Goal: Information Seeking & Learning: Learn about a topic

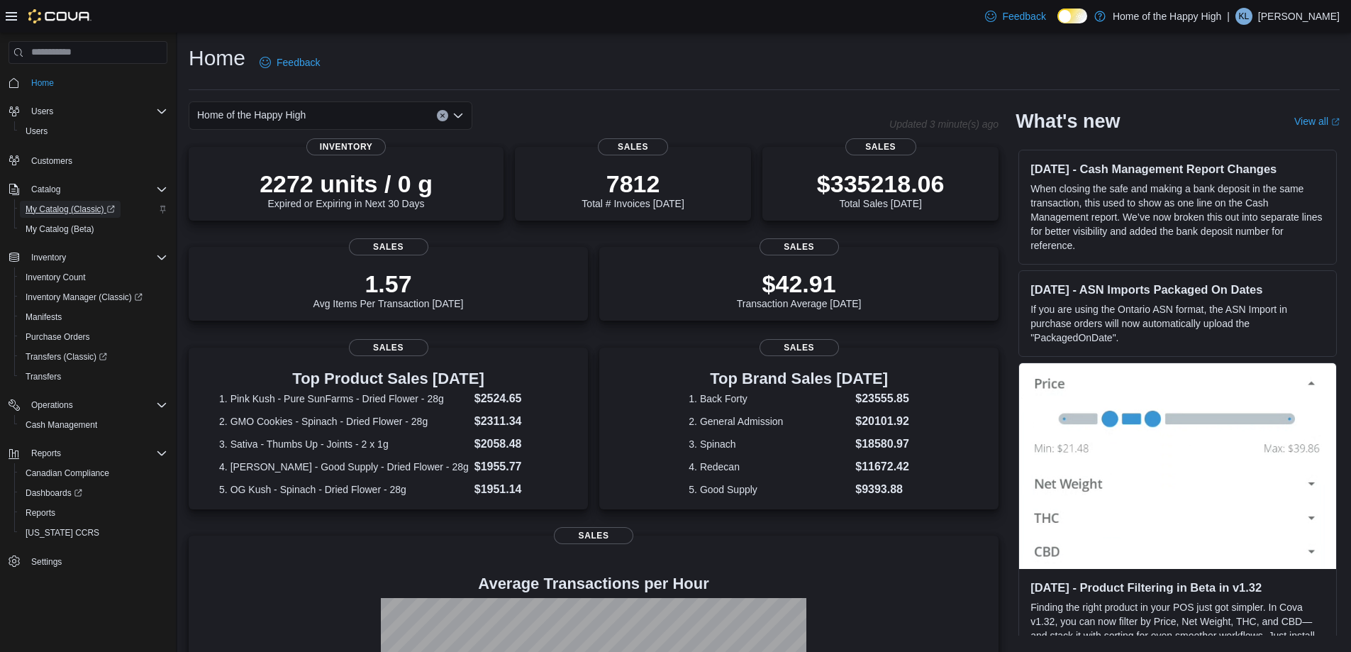
click at [60, 206] on span "My Catalog (Classic)" at bounding box center [70, 209] width 89 height 11
click at [44, 518] on span "Reports" at bounding box center [41, 512] width 30 height 17
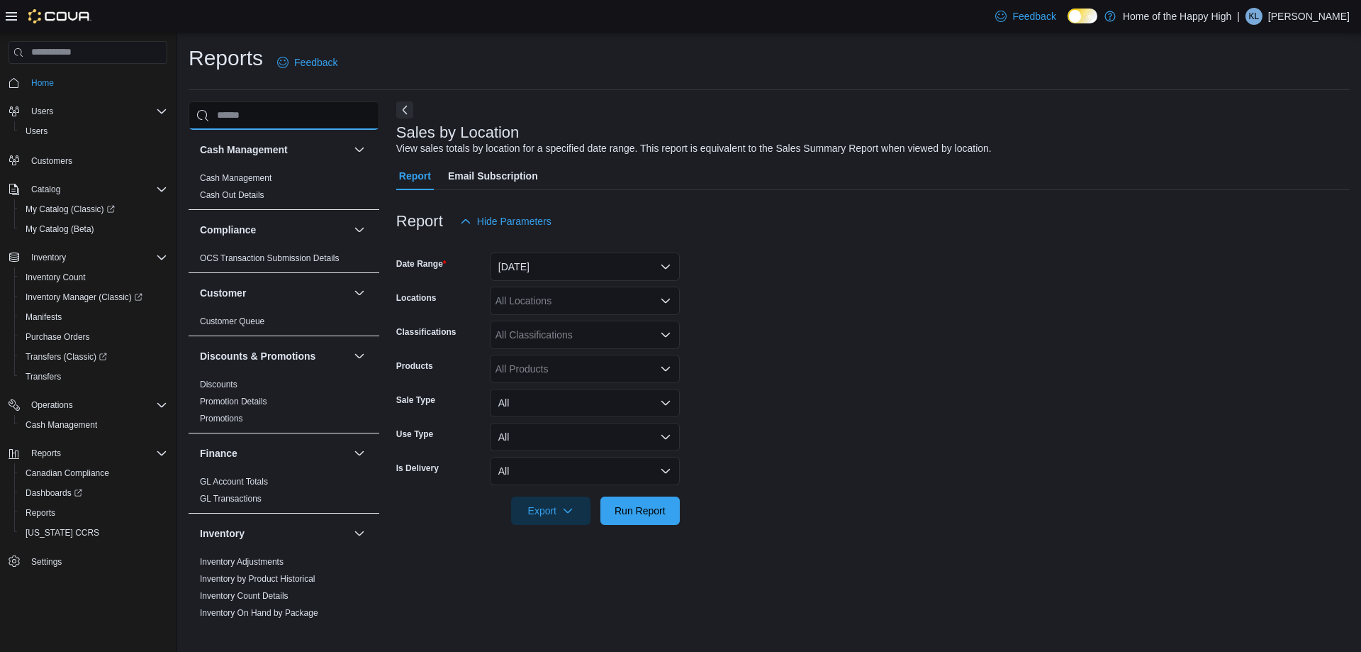
click at [233, 120] on input "search" at bounding box center [284, 115] width 191 height 28
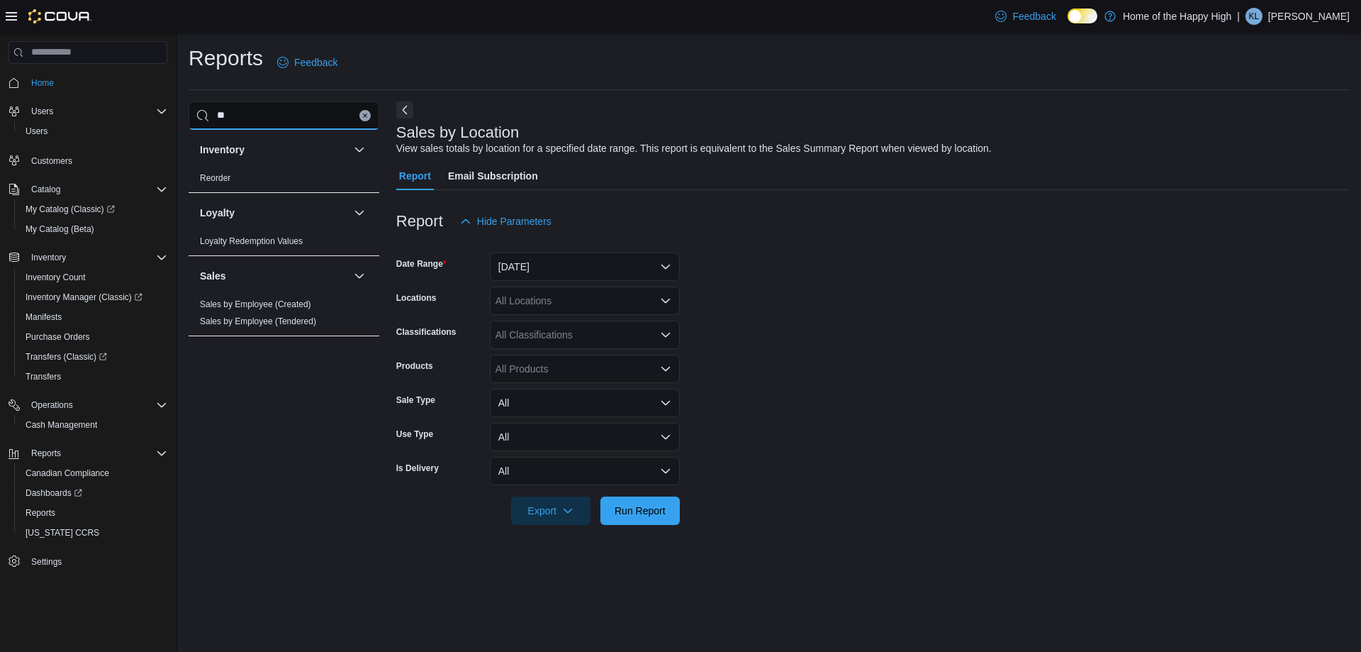
type input "*"
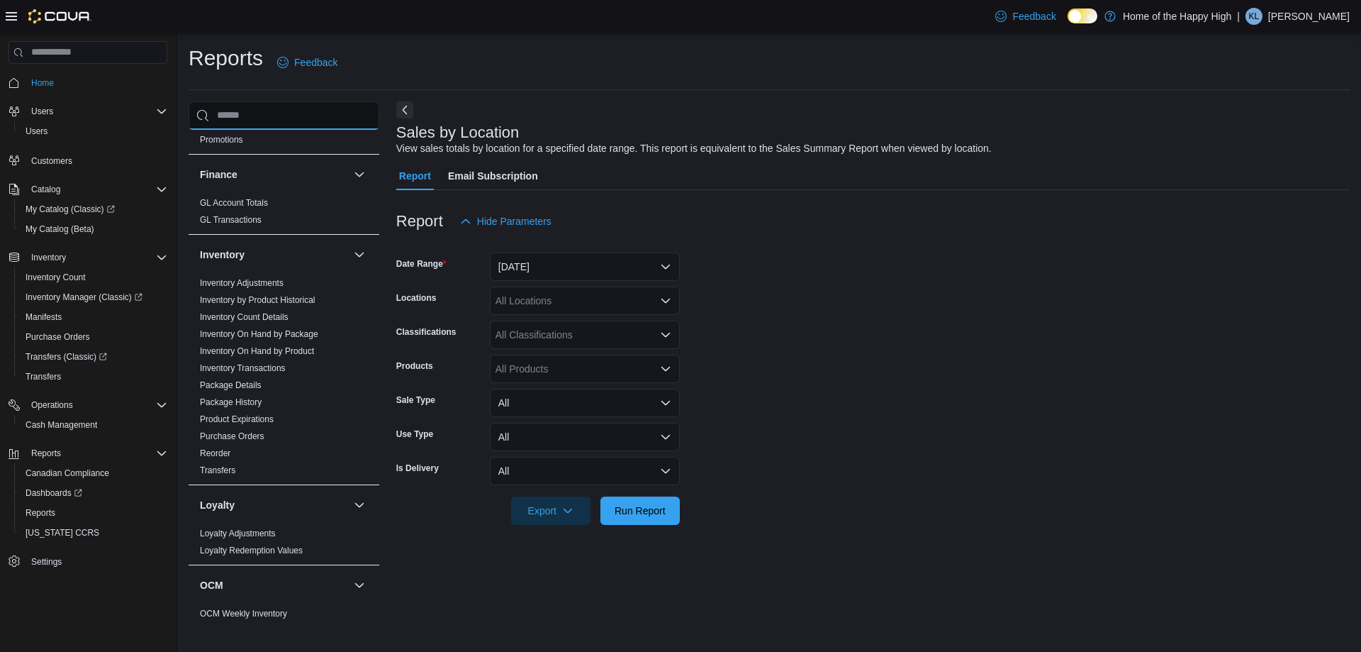
scroll to position [274, 0]
click at [262, 335] on link "Inventory On Hand by Package" at bounding box center [259, 338] width 118 height 10
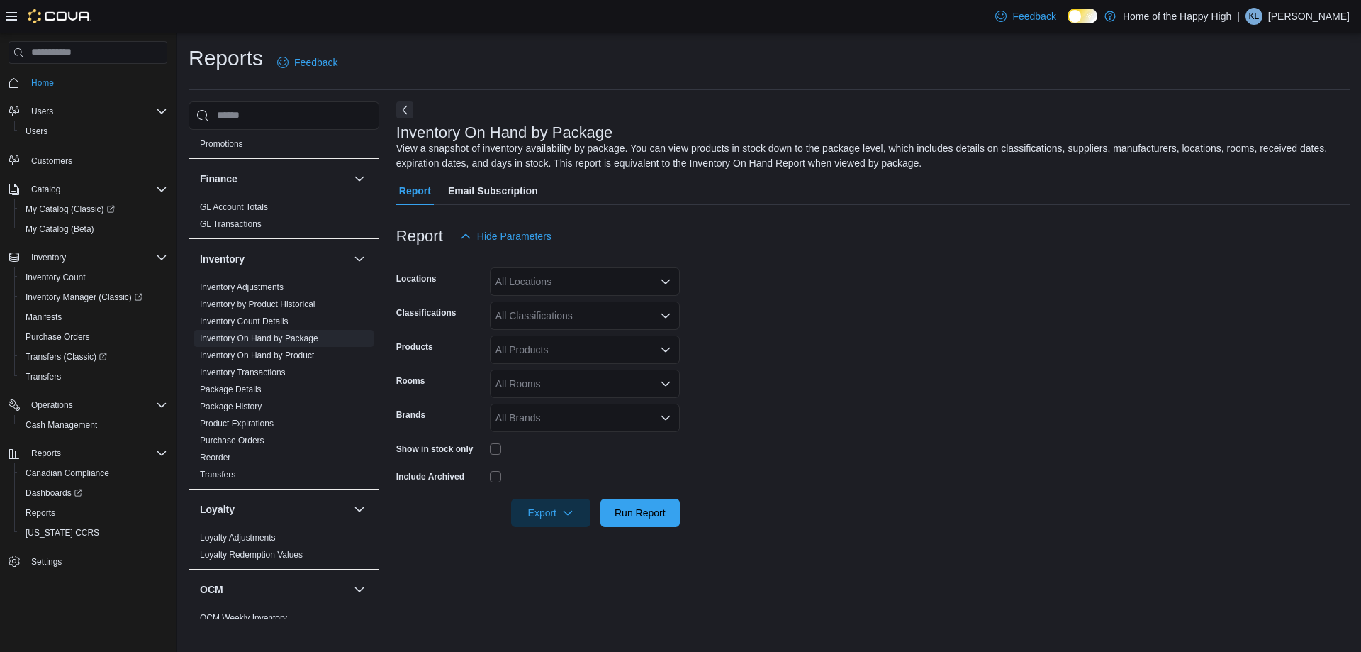
click at [505, 284] on div "All Locations" at bounding box center [585, 281] width 190 height 28
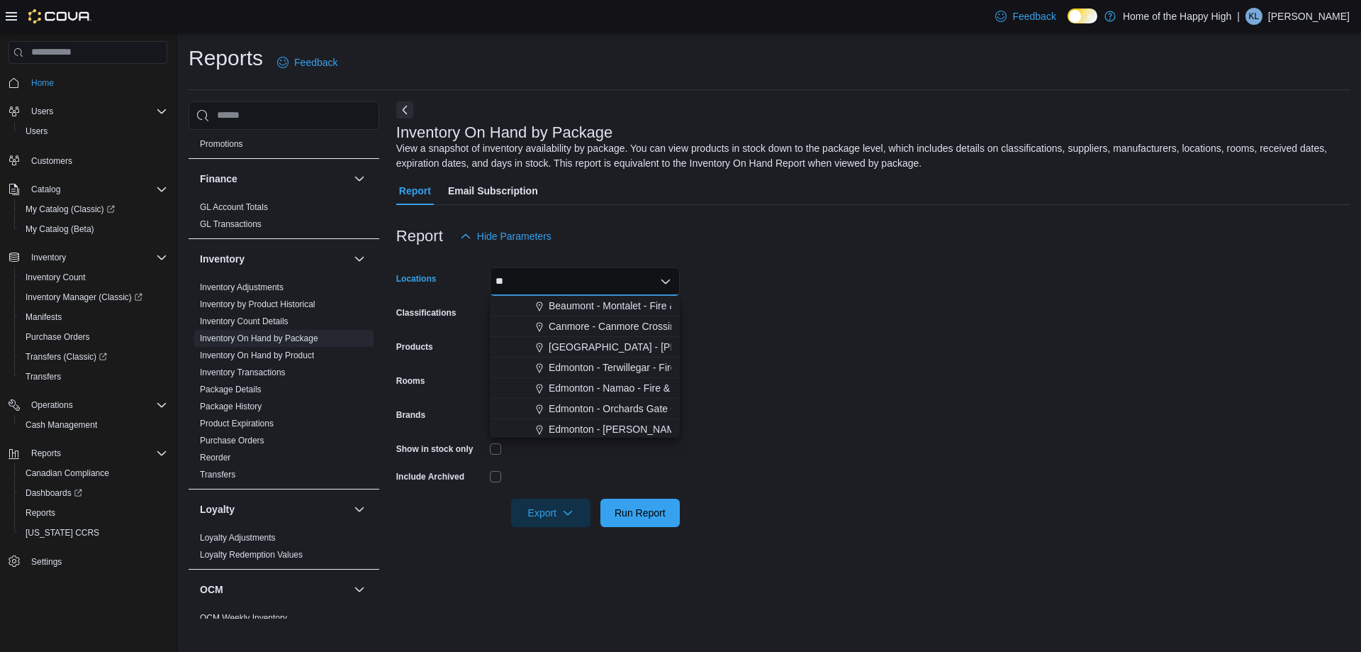
type input "***"
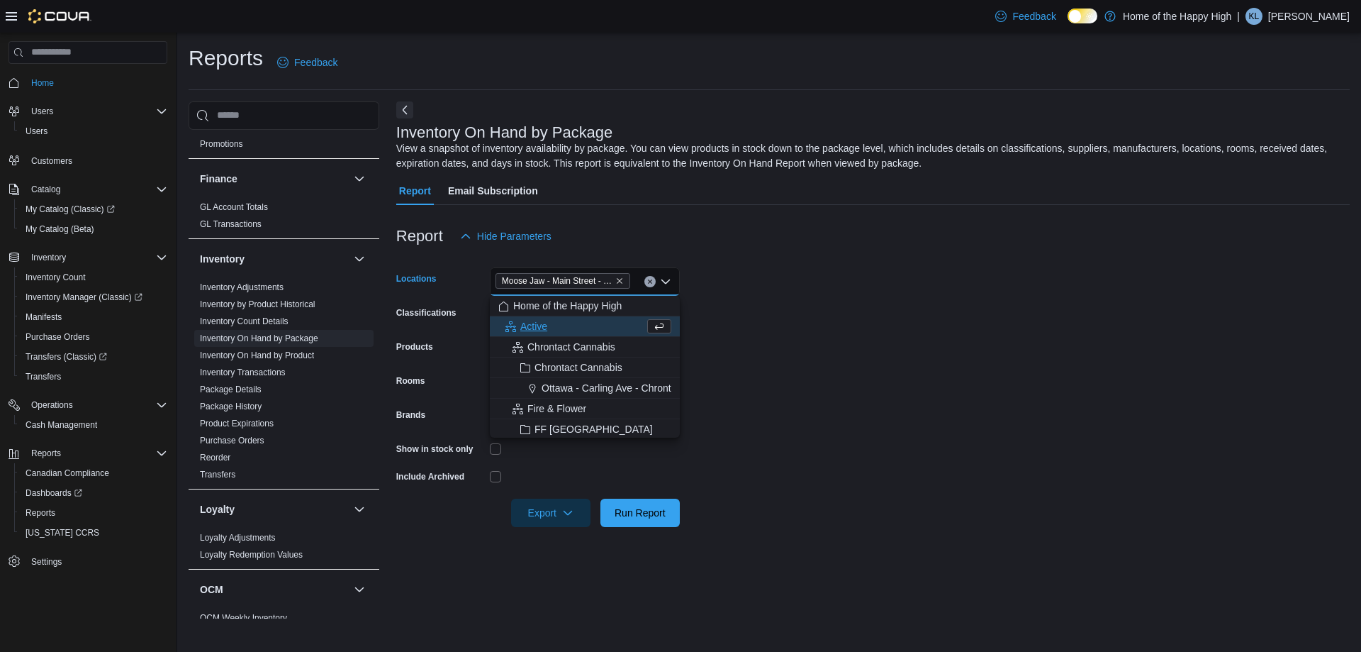
click at [557, 239] on div "Report Hide Parameters" at bounding box center [873, 236] width 954 height 28
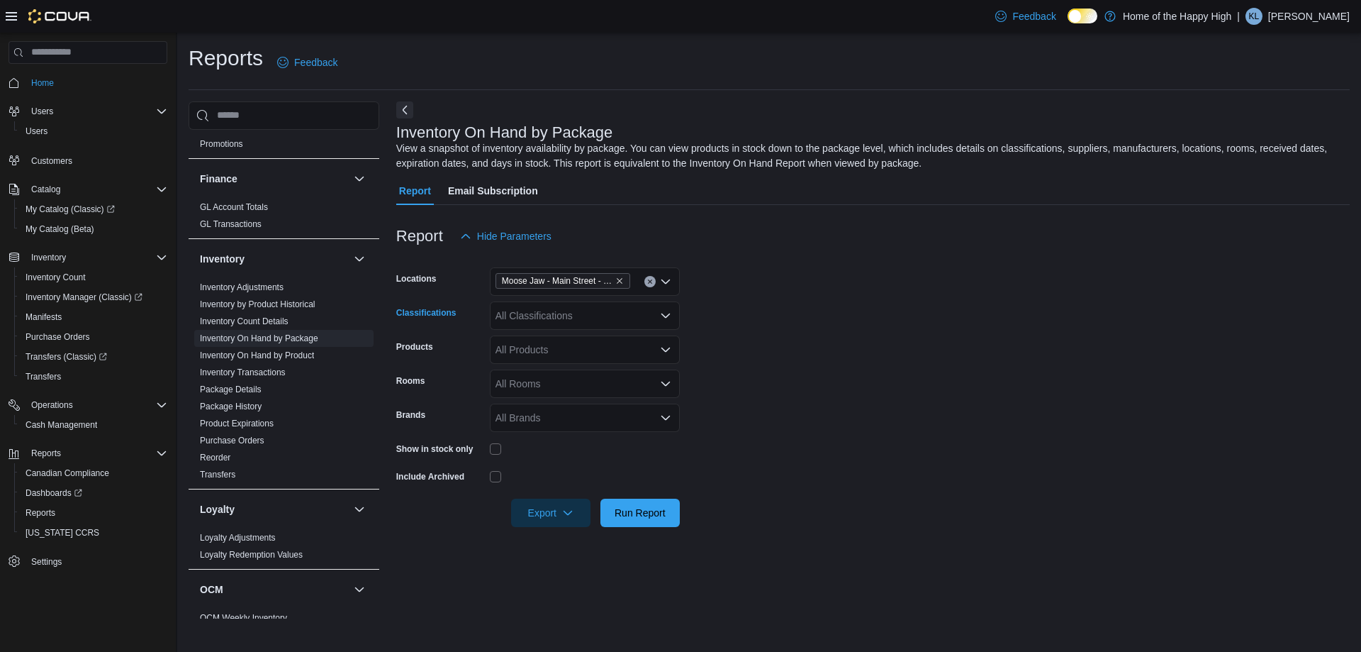
click at [550, 316] on div "All Classifications" at bounding box center [585, 315] width 190 height 28
click at [542, 363] on span "Cannabis" at bounding box center [541, 360] width 42 height 14
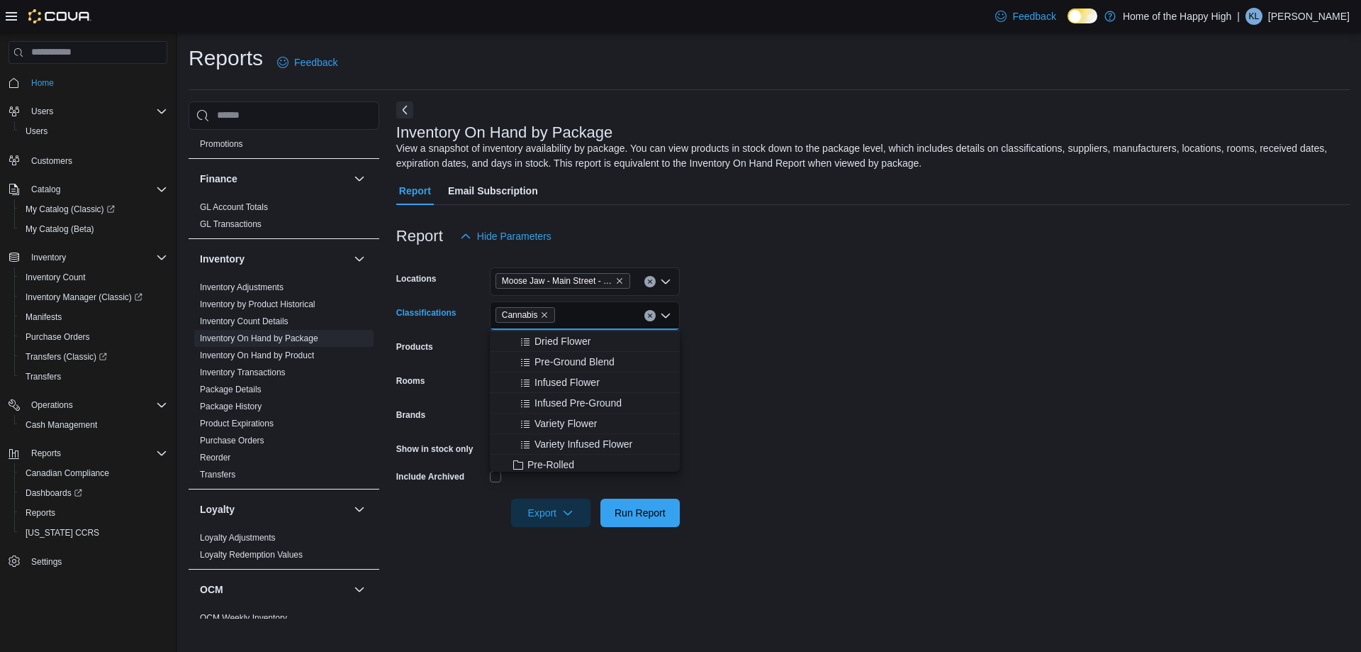
scroll to position [71, 0]
click at [550, 428] on span "Pre-Rolled" at bounding box center [551, 433] width 47 height 14
click at [613, 314] on icon "Remove Pre-Rolled from selection in this group" at bounding box center [615, 315] width 9 height 9
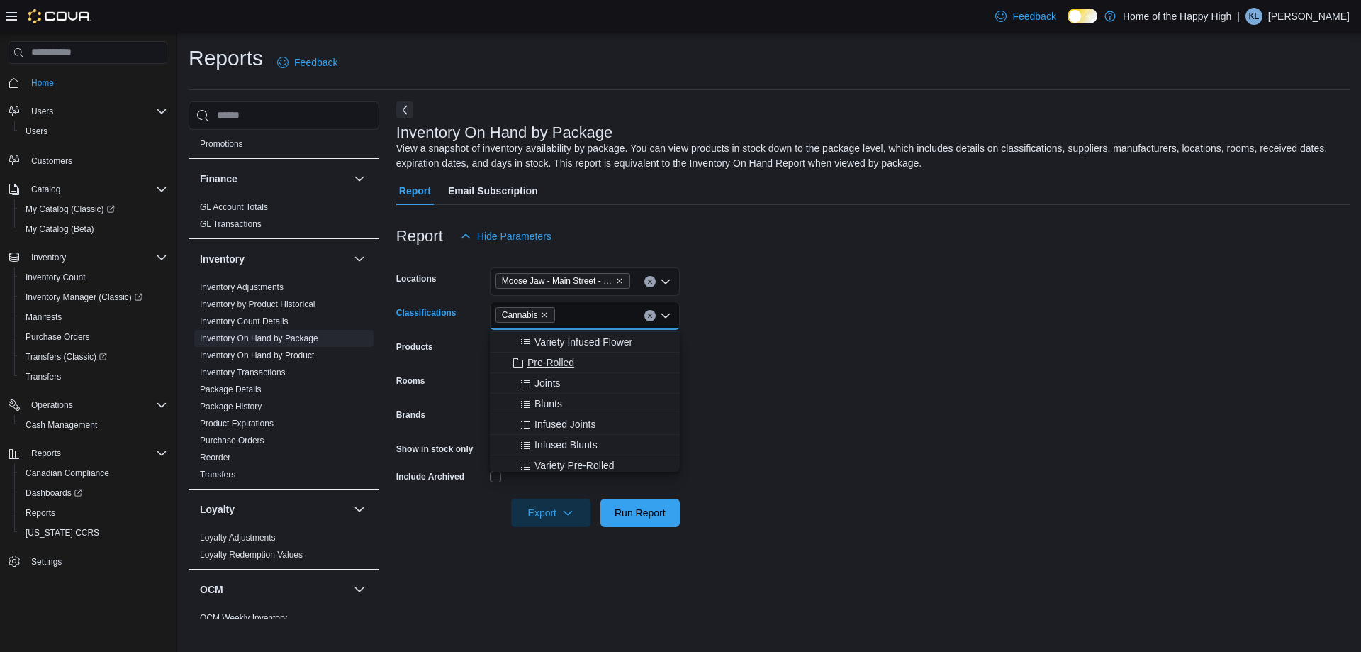
click at [557, 356] on span "Pre-Rolled" at bounding box center [551, 362] width 47 height 14
click at [543, 409] on span "Vapes" at bounding box center [542, 415] width 28 height 14
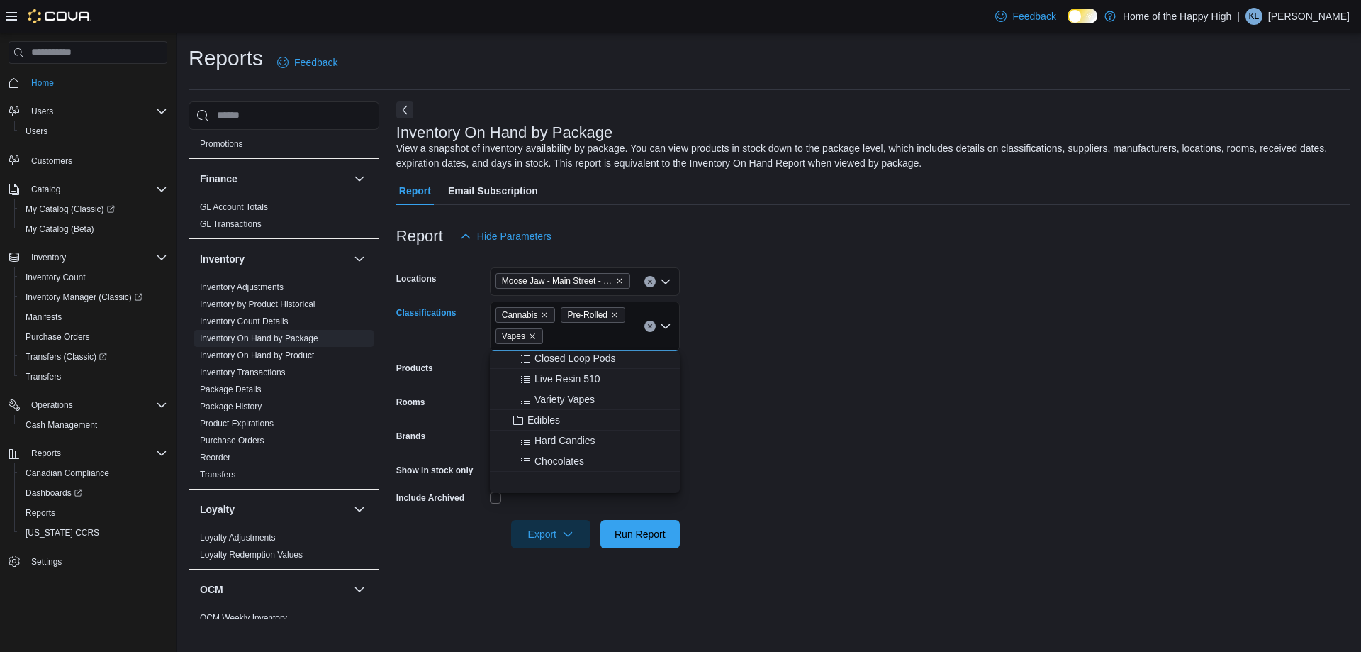
scroll to position [355, 0]
click at [552, 420] on span "Edibles" at bounding box center [544, 418] width 33 height 14
click at [565, 372] on span "Concentrates" at bounding box center [557, 369] width 59 height 14
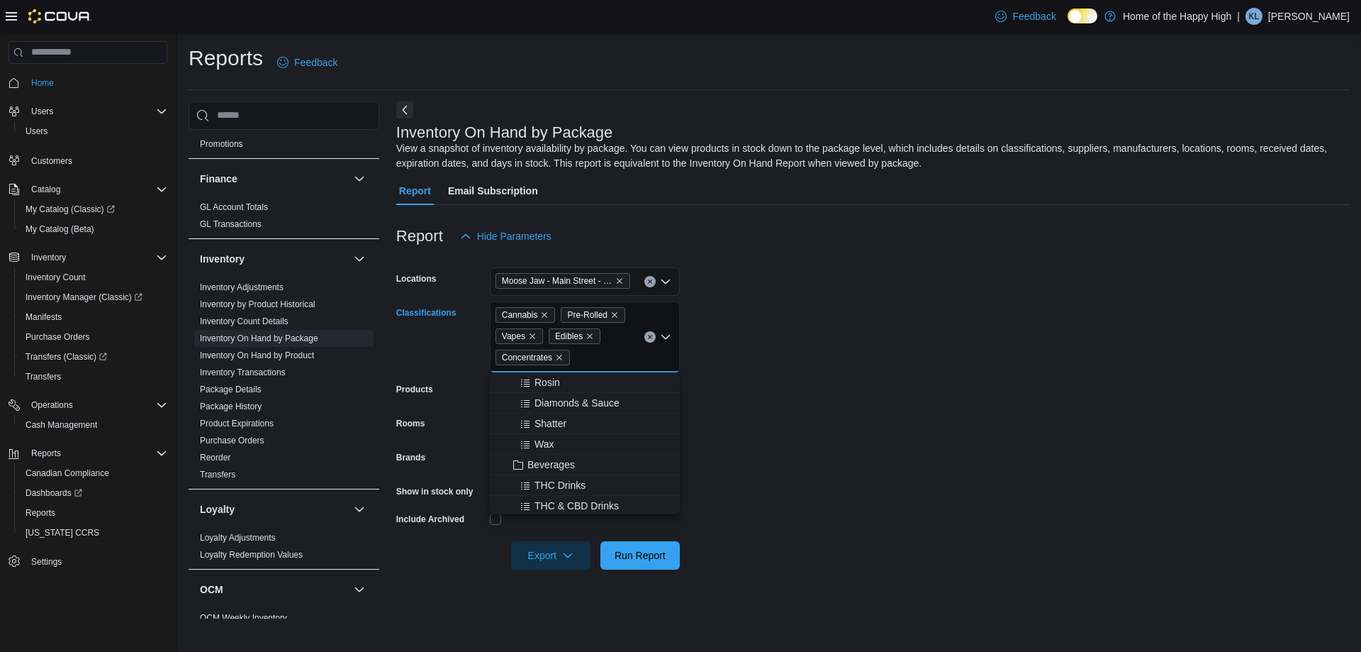
scroll to position [709, 0]
click at [561, 435] on span "Beverages" at bounding box center [552, 434] width 48 height 14
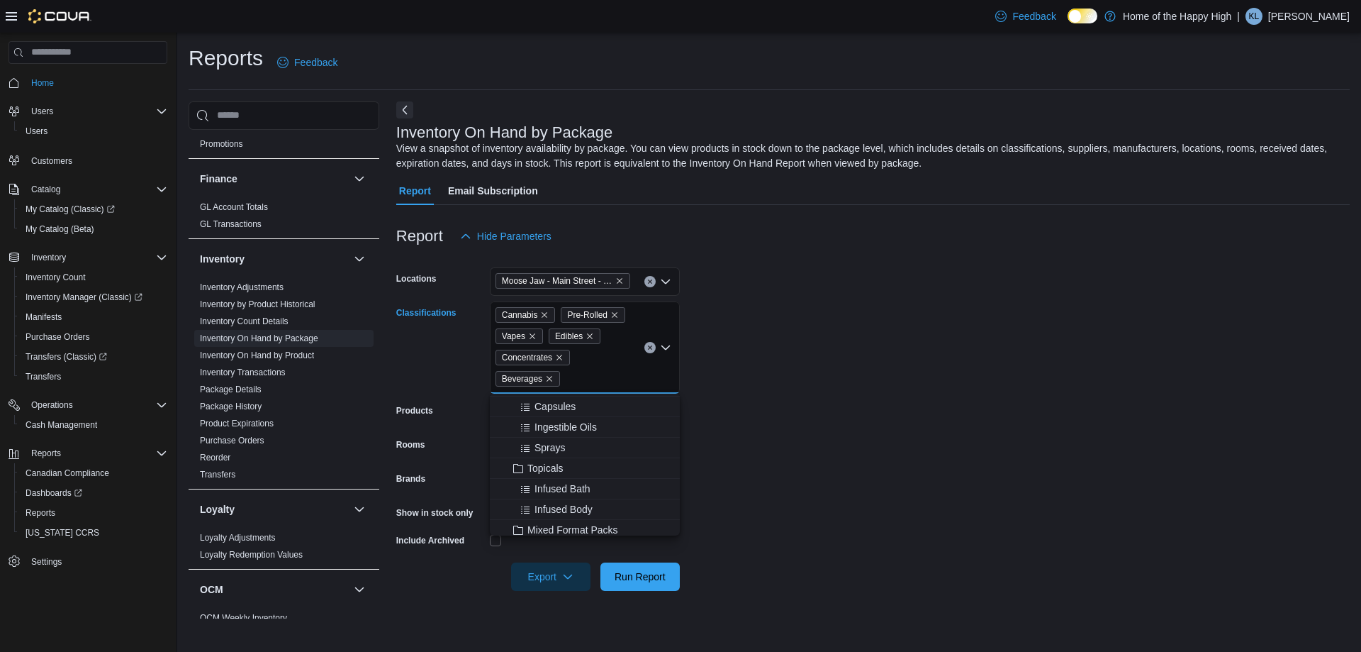
scroll to position [851, 0]
click at [542, 413] on span "Oils" at bounding box center [536, 416] width 17 height 14
click at [557, 480] on span "Topicals" at bounding box center [546, 478] width 36 height 14
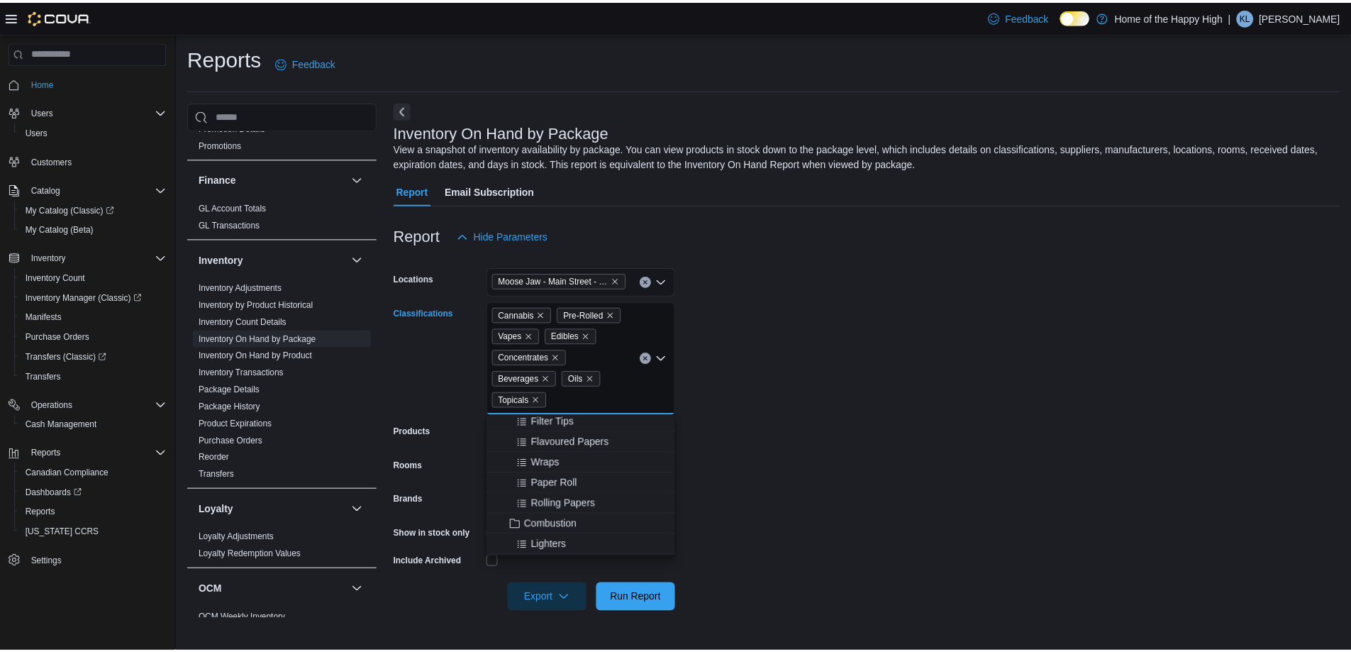
scroll to position [1205, 0]
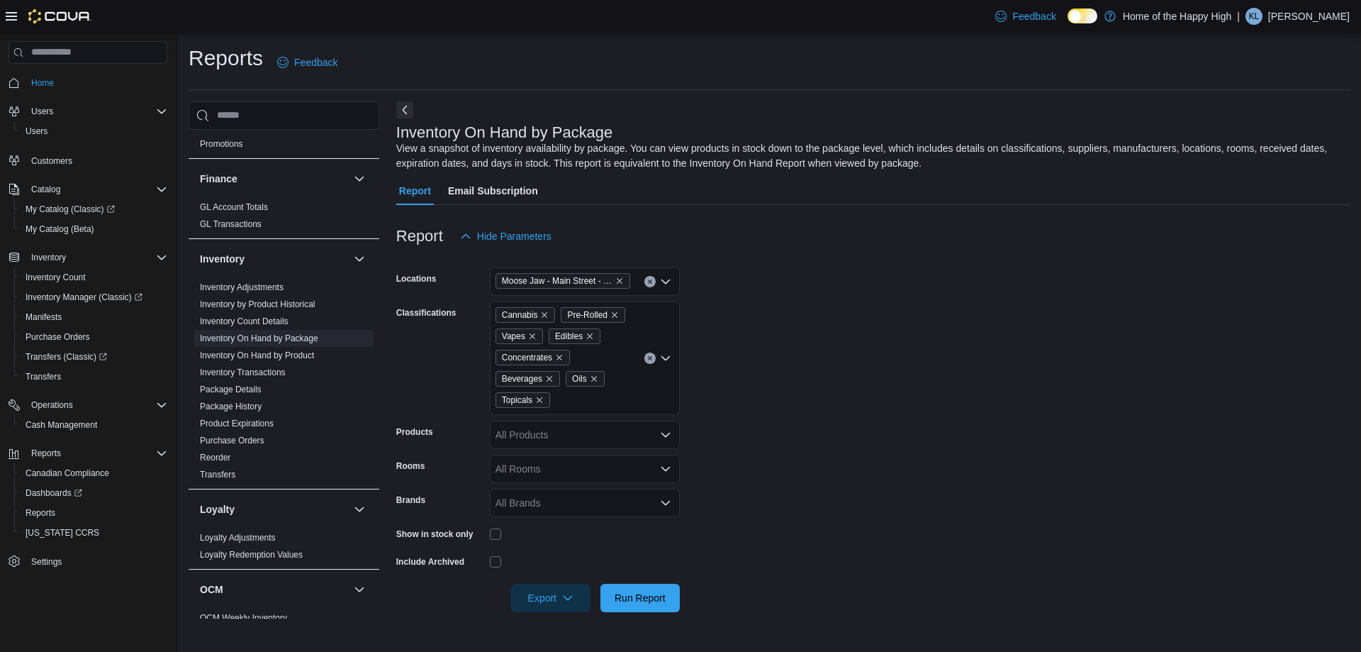
click at [729, 428] on form "Locations Moose Jaw - Main Street - Fire & Flower Classifications Cannabis Pre-…" at bounding box center [873, 431] width 954 height 362
click at [628, 436] on div "All Products" at bounding box center [585, 434] width 190 height 28
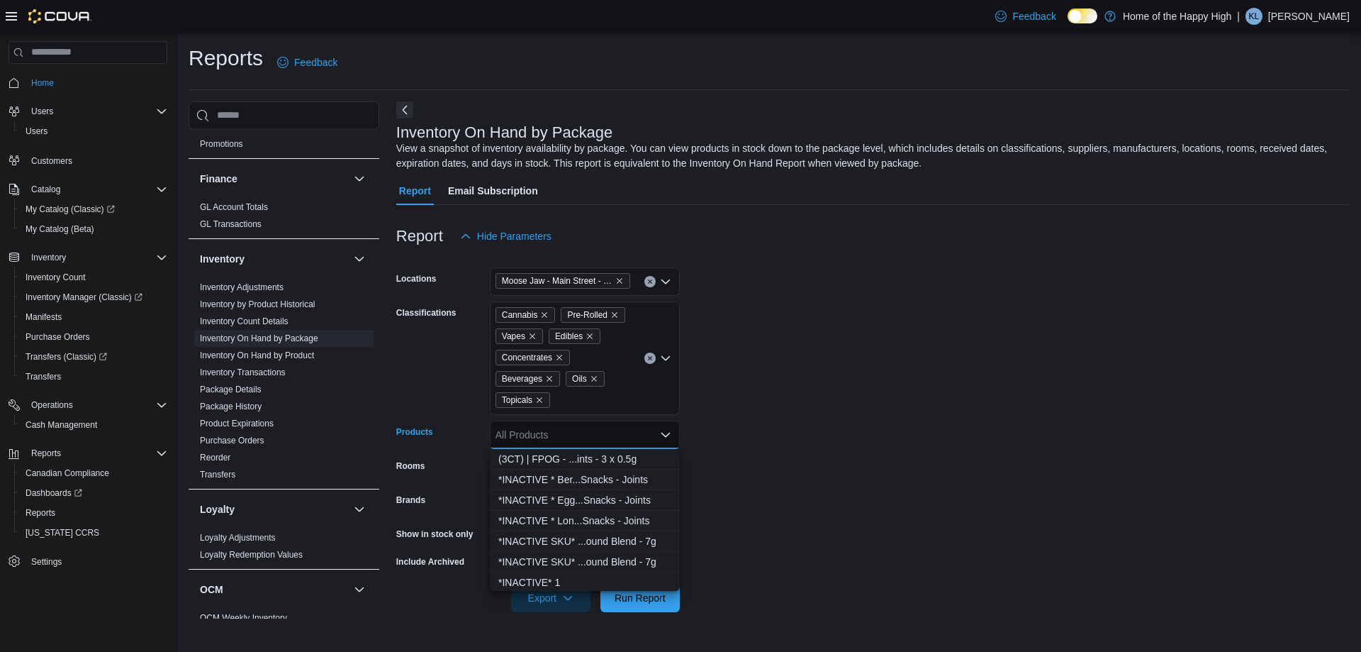
click at [628, 436] on div "All Products Combo box. Selected. Combo box input. All Products. Type some text…" at bounding box center [585, 434] width 190 height 28
click at [671, 435] on div "All Products Combo box. Selected. Combo box input. All Products. Type some text…" at bounding box center [585, 434] width 190 height 28
click at [736, 431] on form "Locations Moose Jaw - [GEOGRAPHIC_DATA] - Fire & Flower Classifications Cannabi…" at bounding box center [873, 431] width 954 height 362
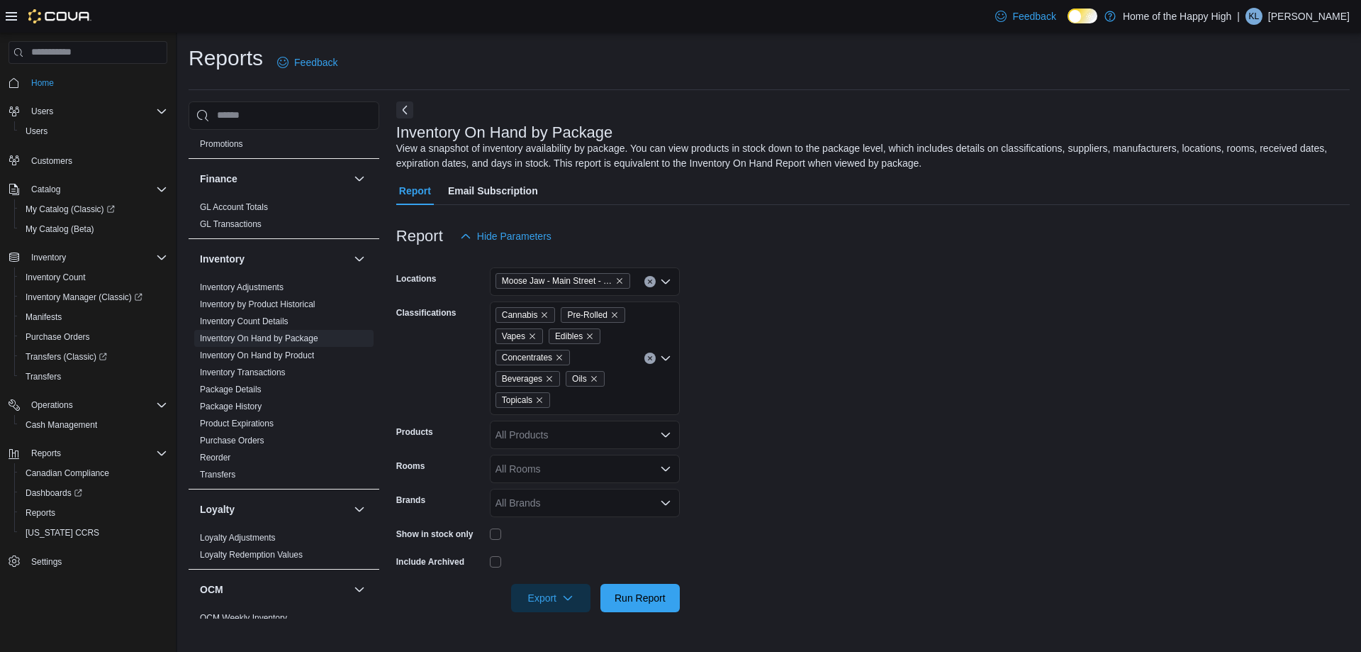
click at [663, 465] on icon "Open list of options" at bounding box center [665, 468] width 11 height 11
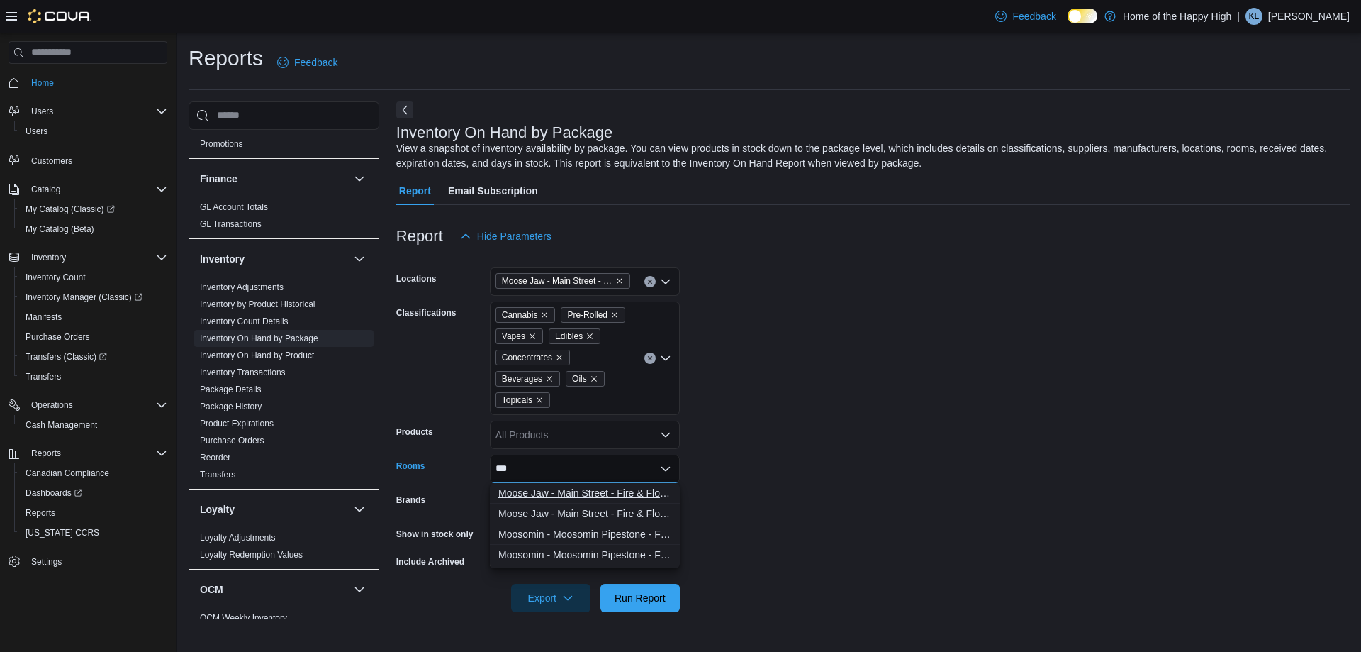
type input "***"
click at [655, 498] on span "Moose Jaw - Main Street - Fire & Flower - Non-Sellable" at bounding box center [584, 493] width 173 height 14
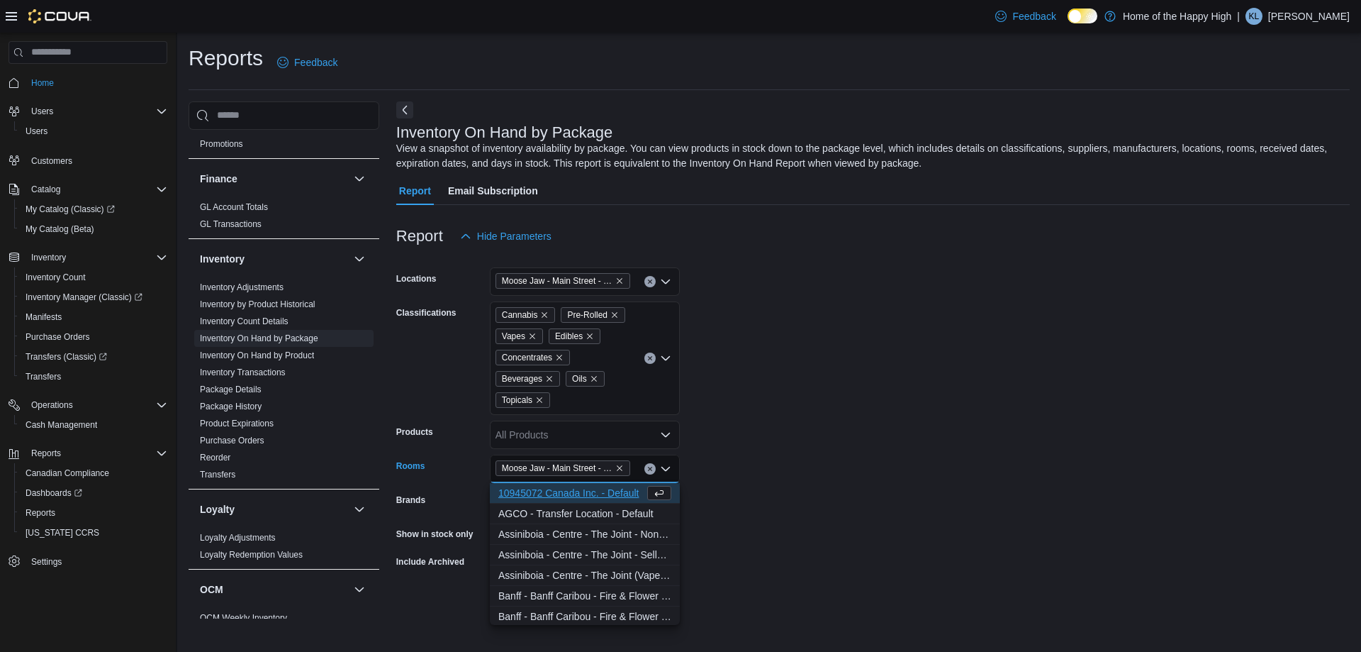
click at [798, 460] on form "Locations [GEOGRAPHIC_DATA] - Fire & Flower Classifications Cannabis Pre-Rolled…" at bounding box center [873, 431] width 954 height 362
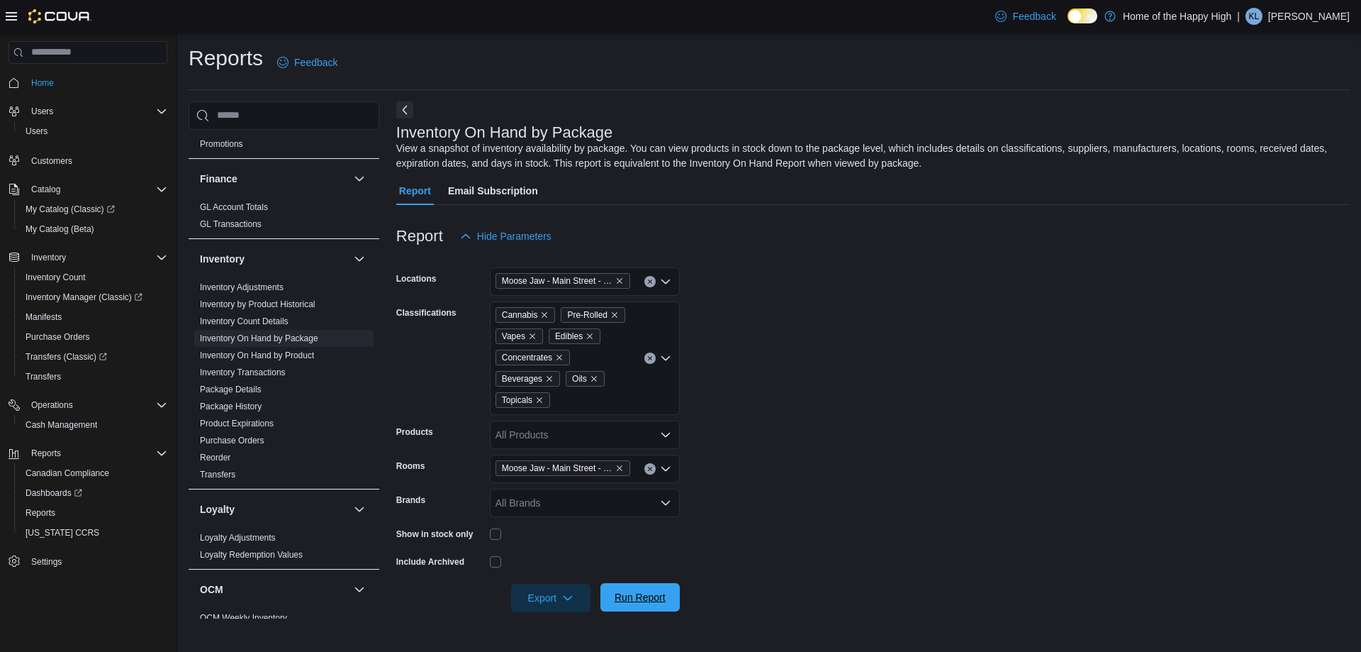
click at [648, 600] on span "Run Report" at bounding box center [640, 597] width 51 height 14
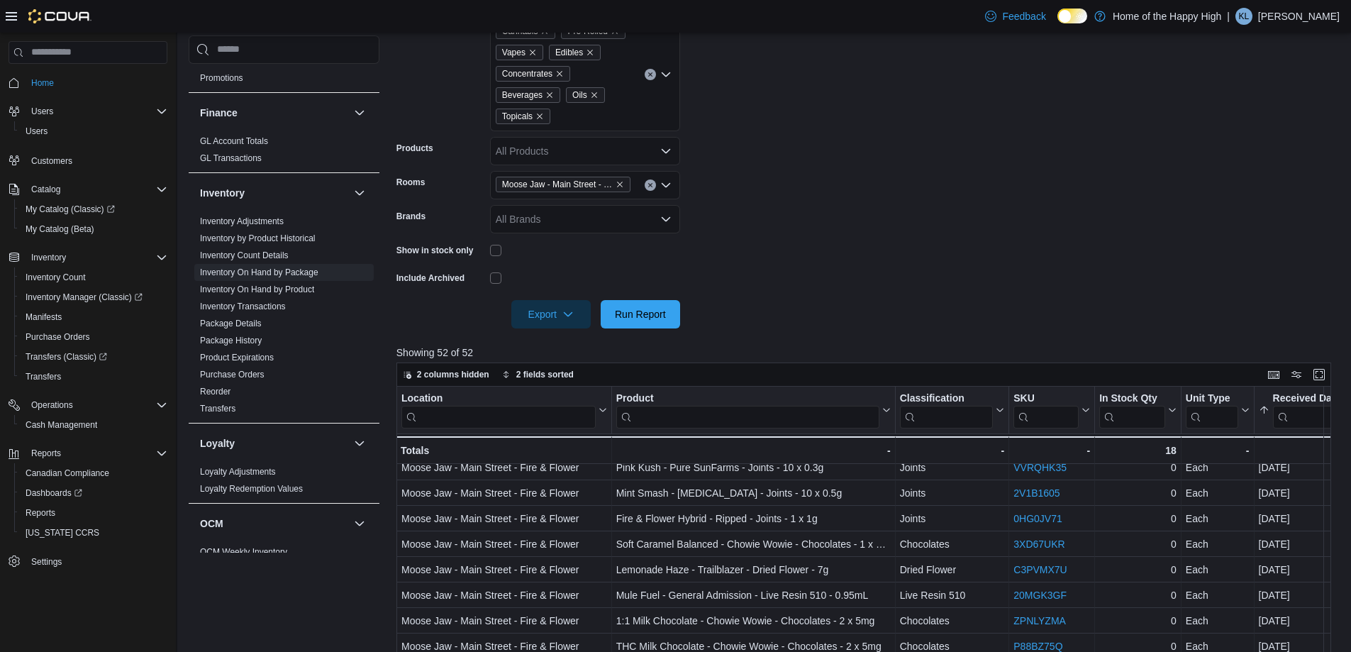
scroll to position [109, 0]
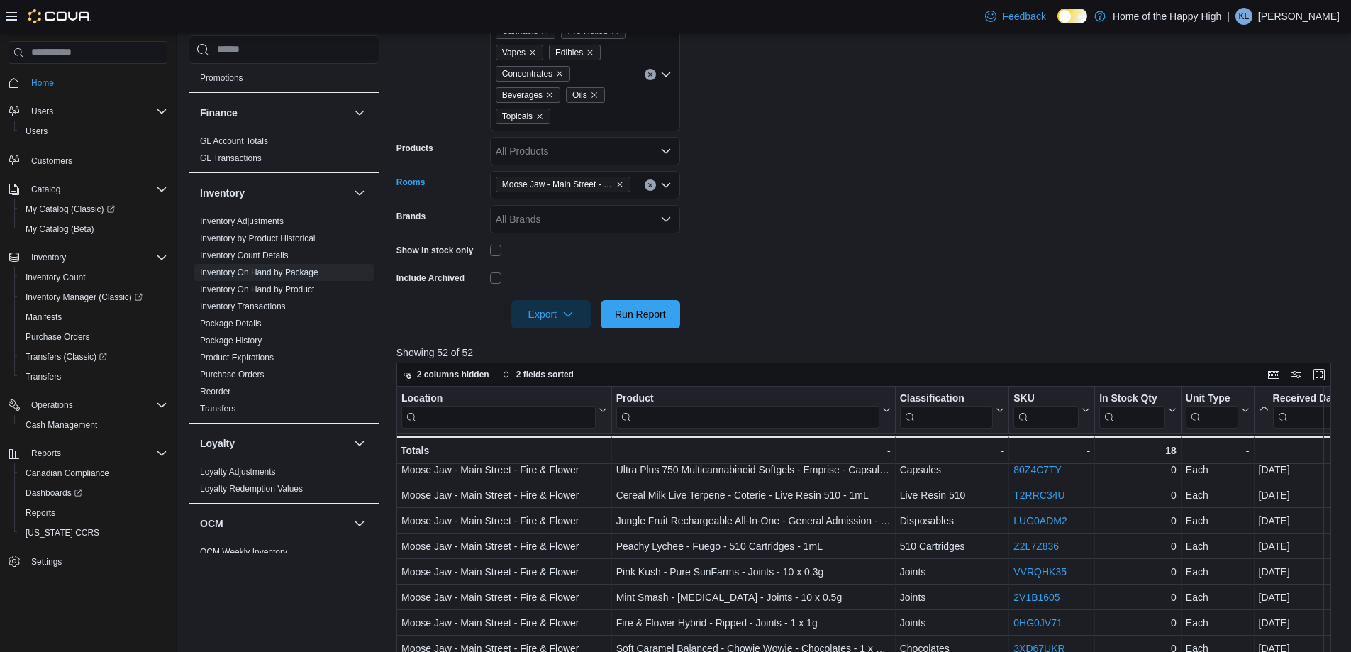
click at [652, 182] on icon "Clear input" at bounding box center [650, 185] width 6 height 6
click at [728, 214] on form "Locations Moose Jaw - Main Street - Fire & Flower Classifications Cannabis Pre-…" at bounding box center [868, 148] width 944 height 362
click at [650, 323] on span "Run Report" at bounding box center [640, 313] width 62 height 28
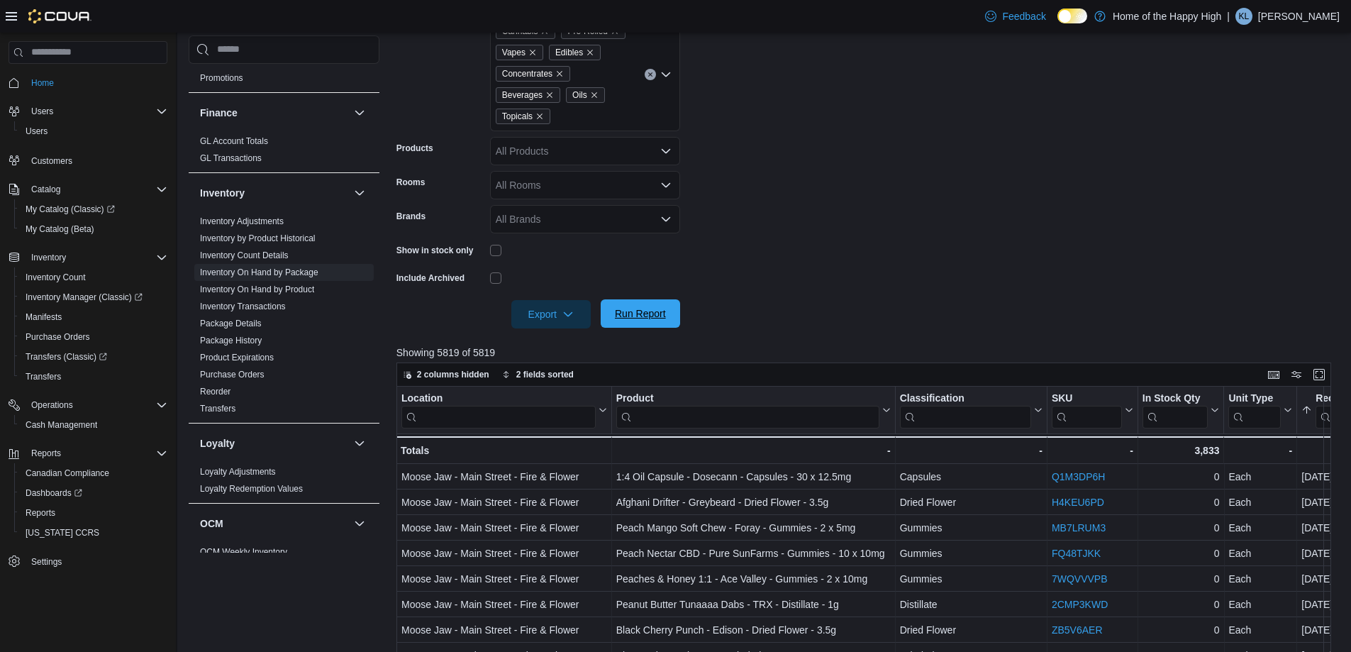
click at [631, 311] on span "Run Report" at bounding box center [640, 313] width 51 height 14
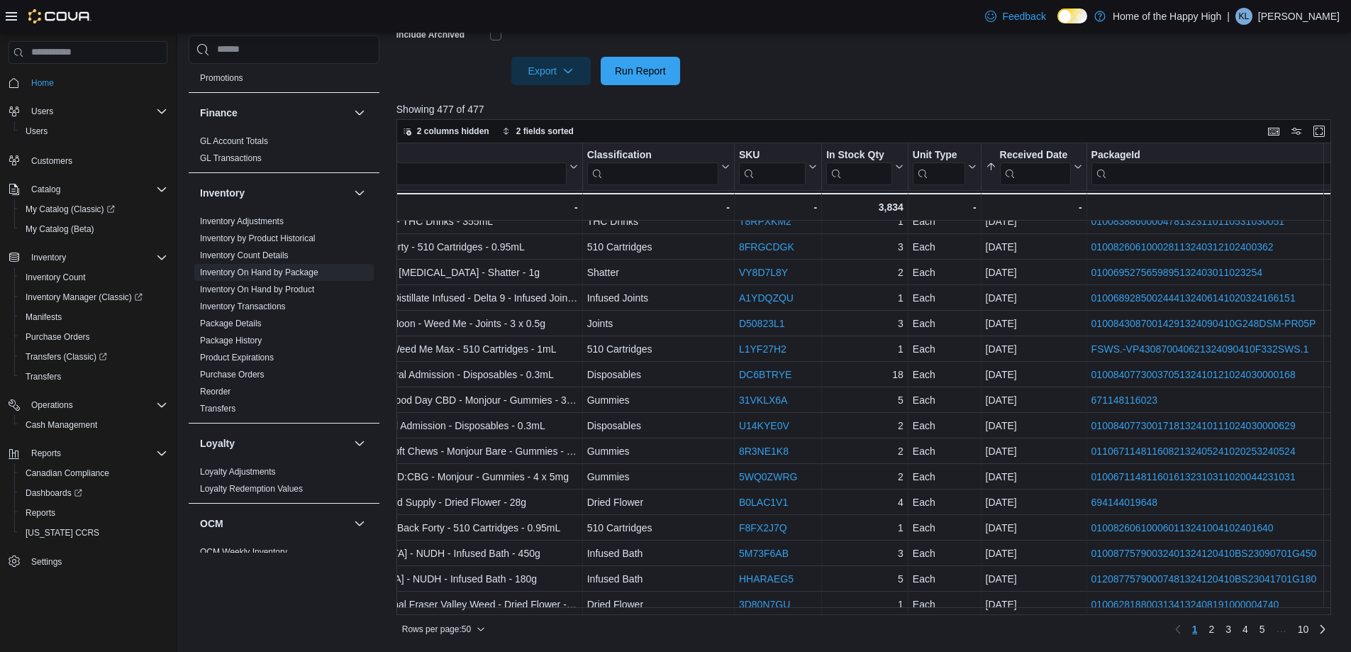
scroll to position [0, 313]
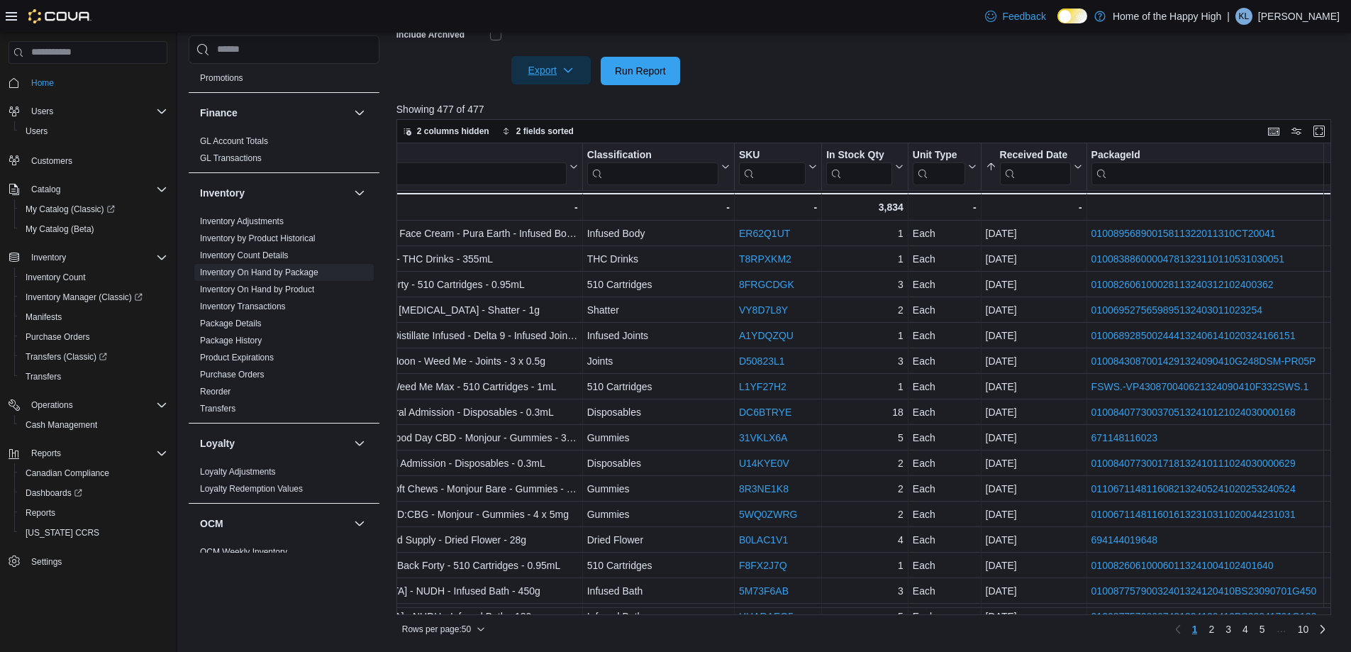
click at [573, 73] on icon "button" at bounding box center [567, 70] width 11 height 11
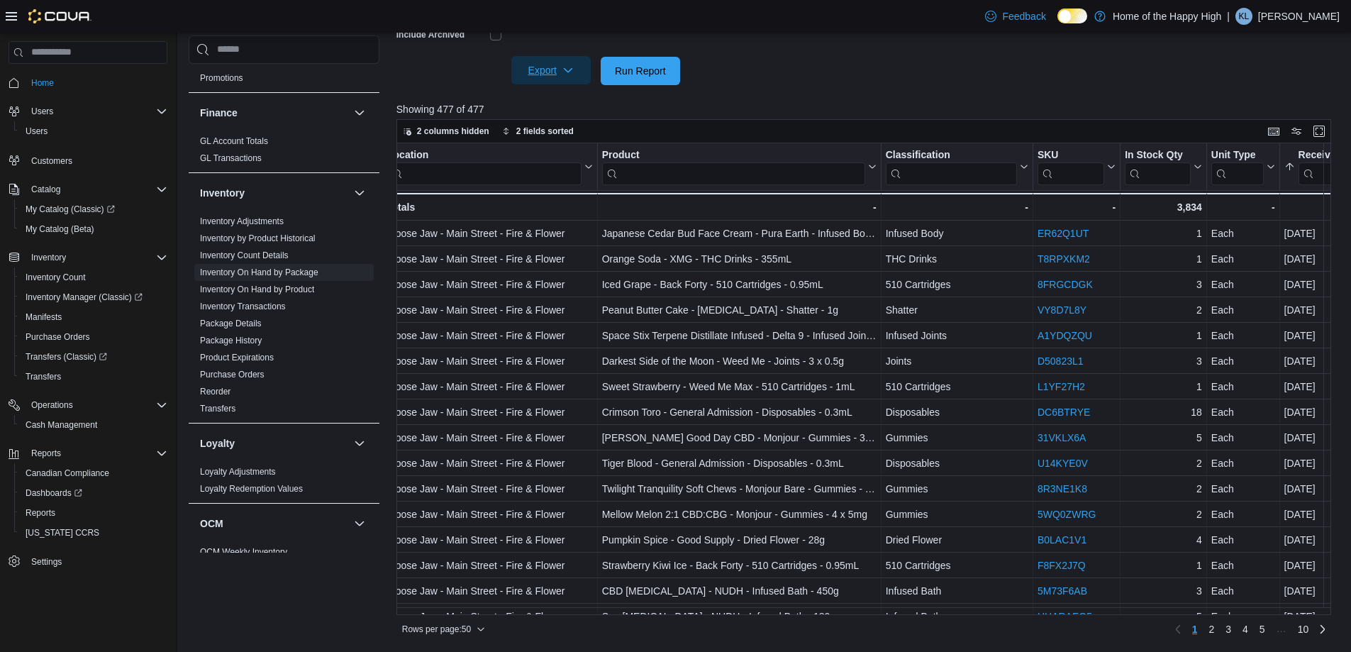
scroll to position [0, 0]
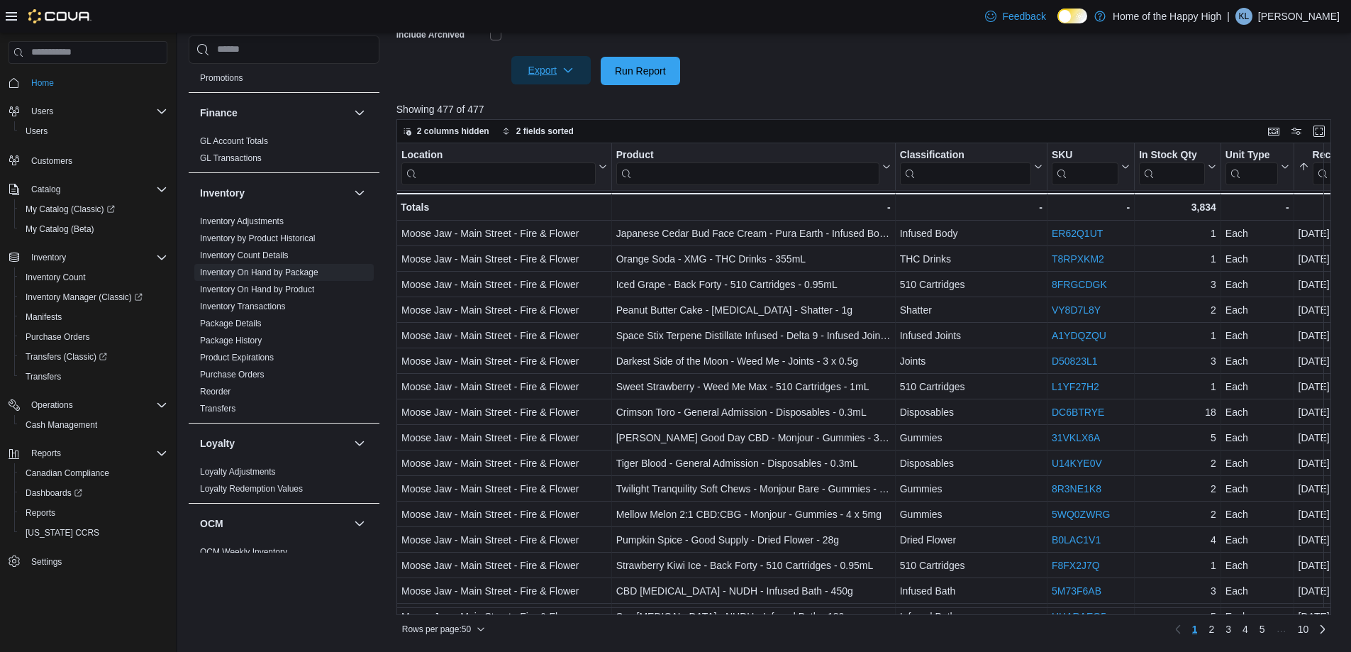
click at [572, 64] on span "Export" at bounding box center [551, 70] width 62 height 28
click at [565, 104] on span "Export to Excel" at bounding box center [553, 99] width 64 height 11
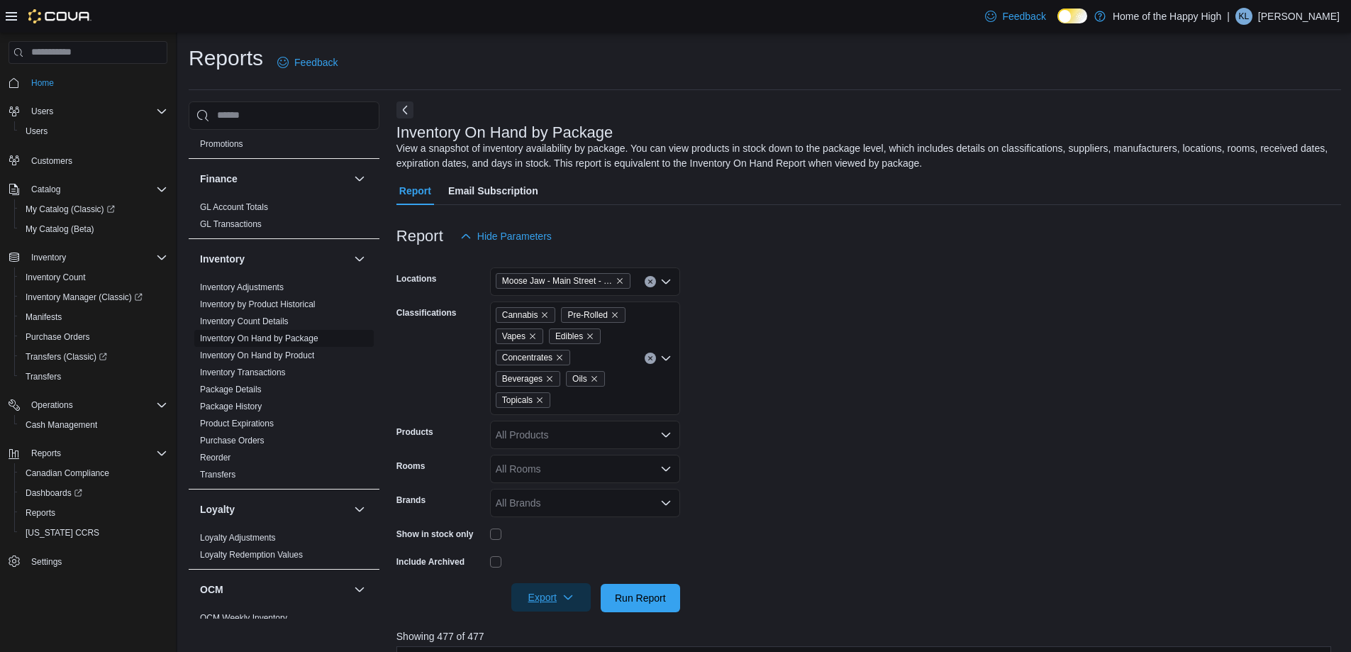
click at [303, 333] on link "Inventory On Hand by Package" at bounding box center [259, 338] width 118 height 10
click at [653, 360] on button "Clear input" at bounding box center [650, 357] width 11 height 11
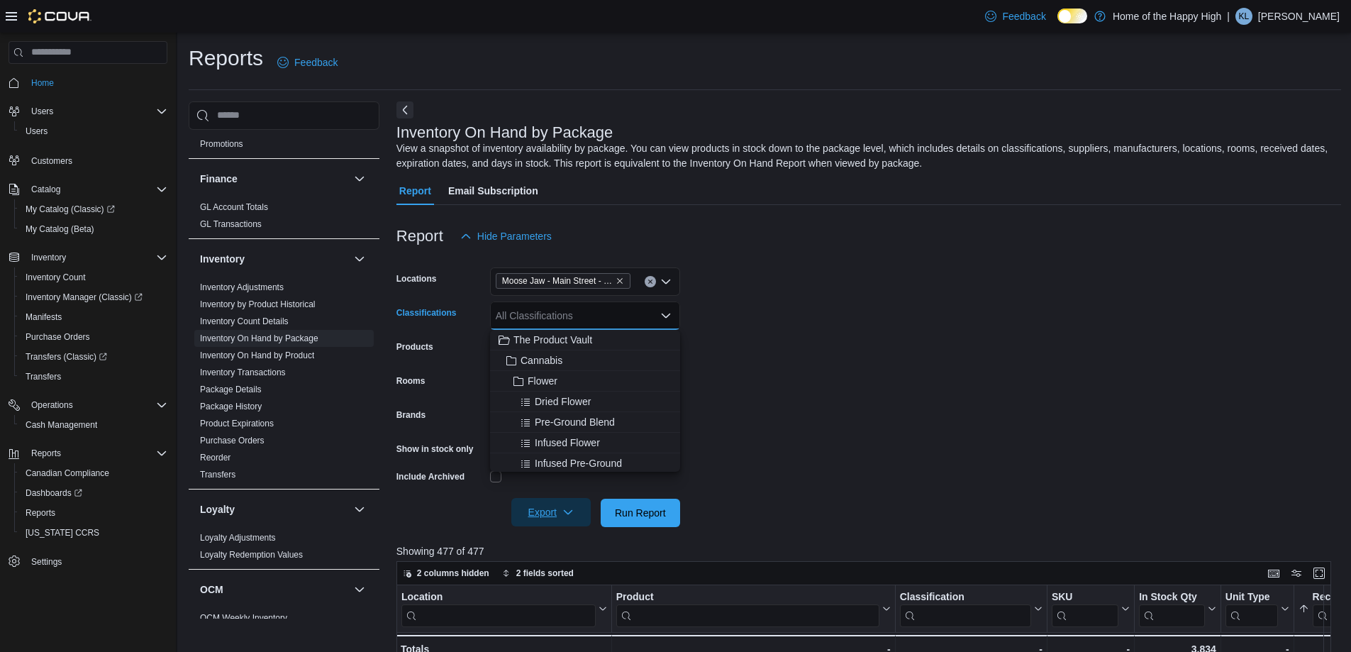
click at [740, 313] on form "Locations [GEOGRAPHIC_DATA] - Fire & Flower Classifications All Classifications…" at bounding box center [868, 388] width 944 height 277
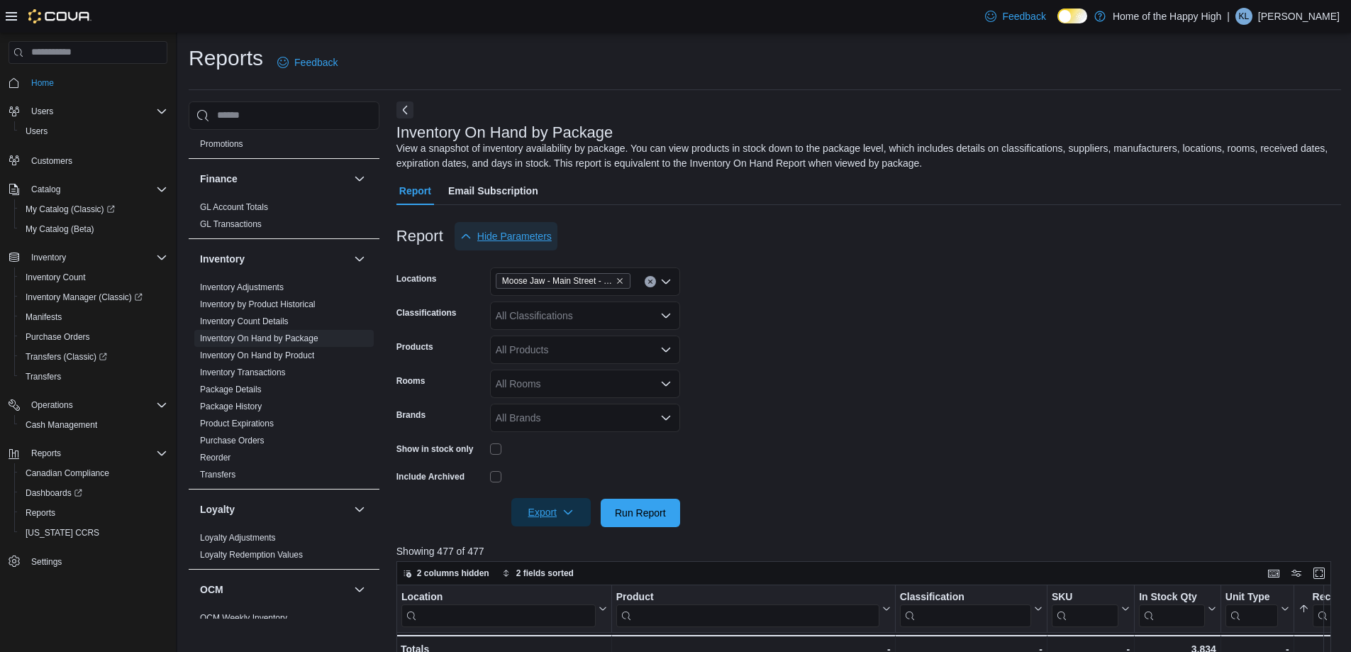
click at [528, 240] on span "Hide Parameters" at bounding box center [514, 236] width 74 height 14
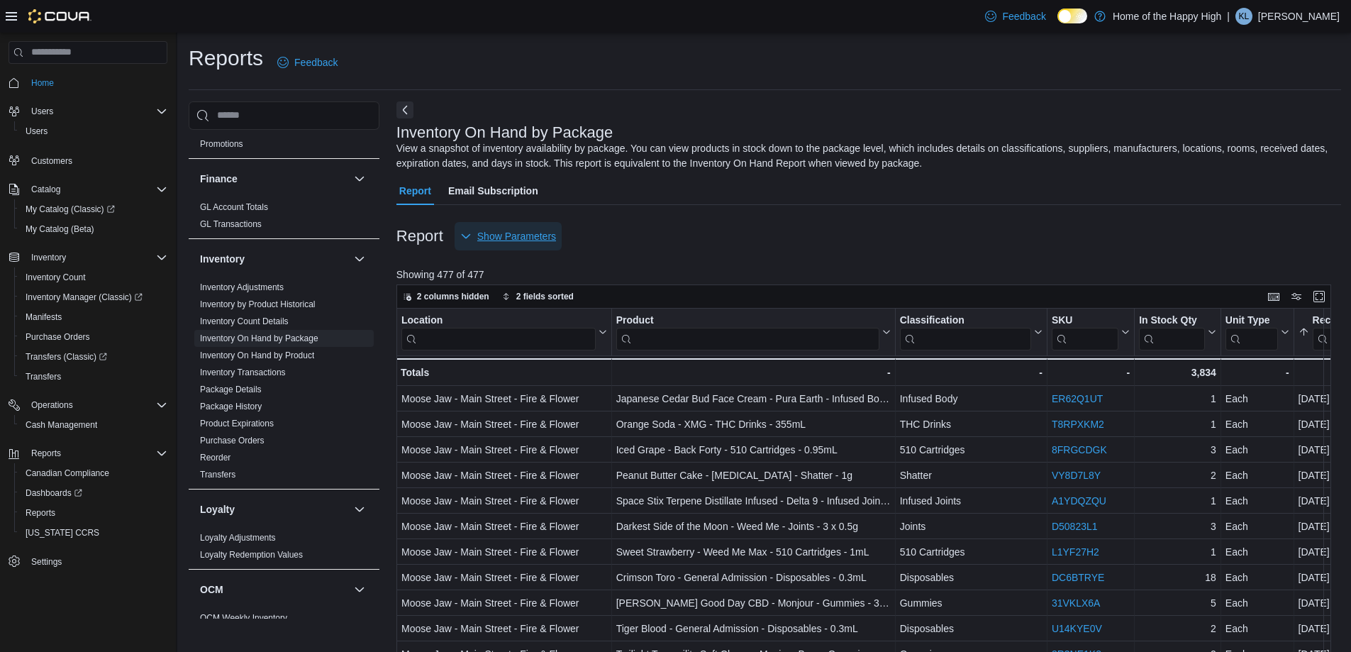
click at [528, 240] on span "Show Parameters" at bounding box center [516, 236] width 79 height 14
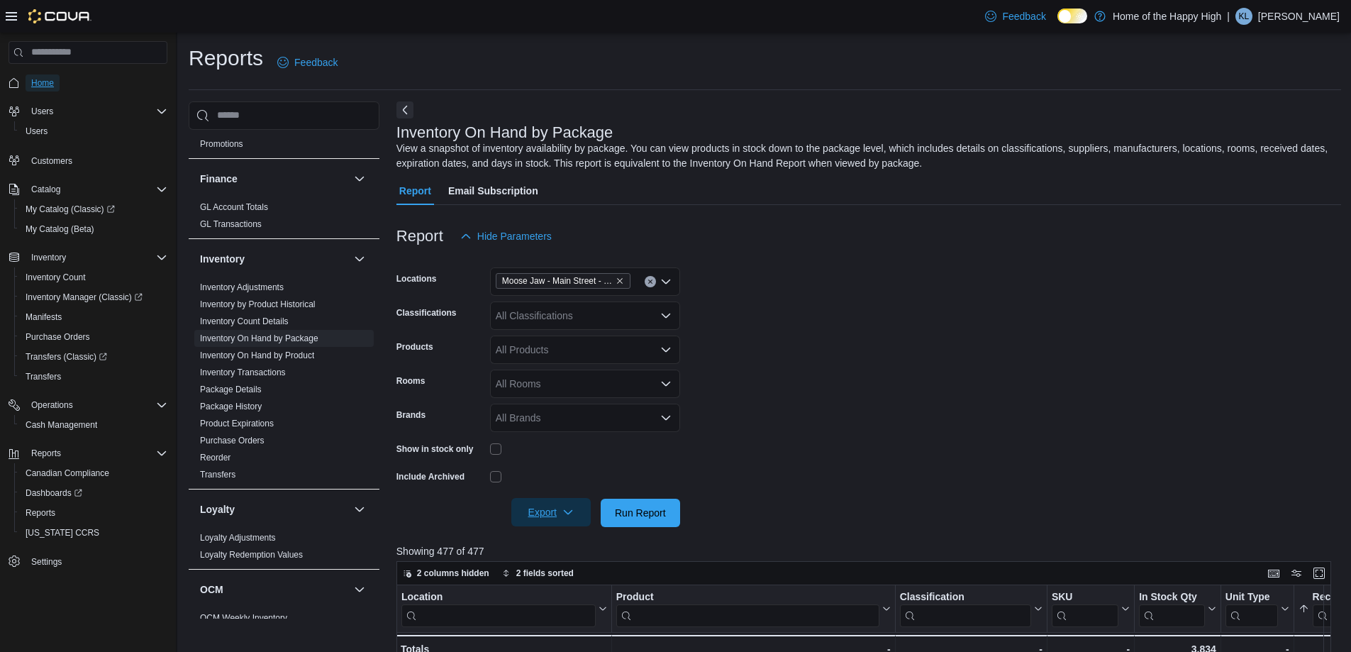
click at [54, 87] on link "Home" at bounding box center [43, 82] width 34 height 17
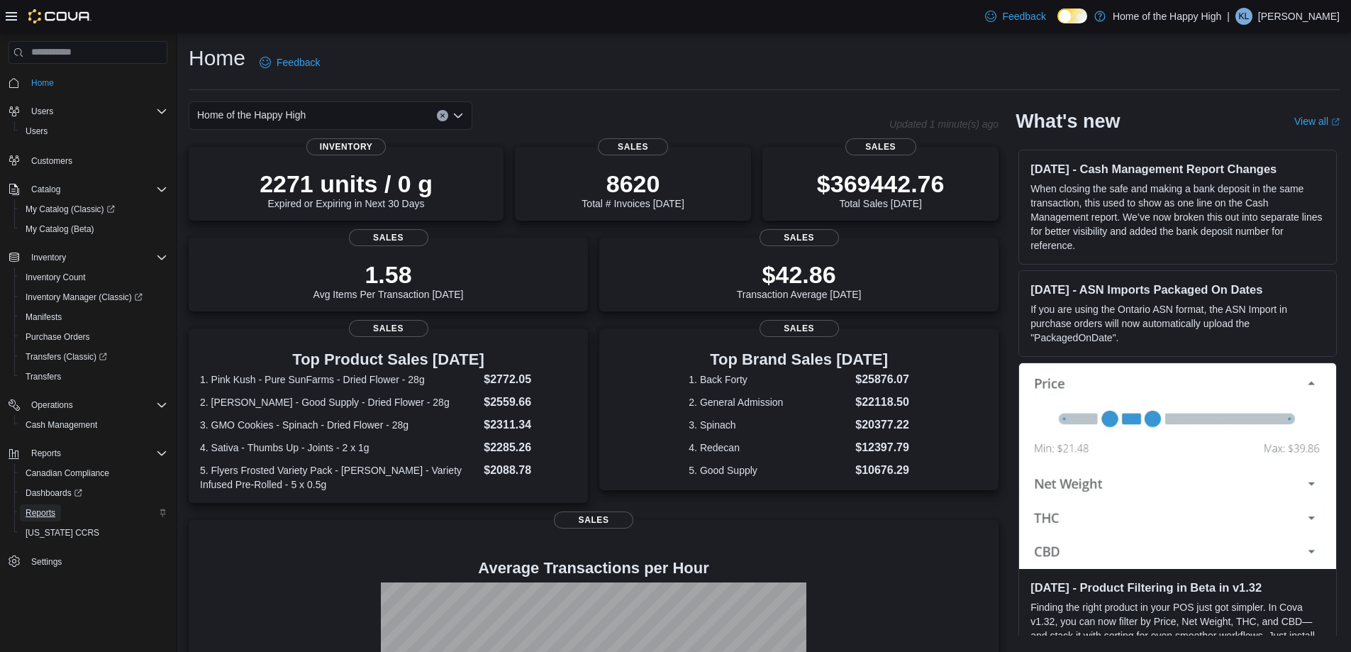
click at [42, 509] on span "Reports" at bounding box center [41, 512] width 30 height 11
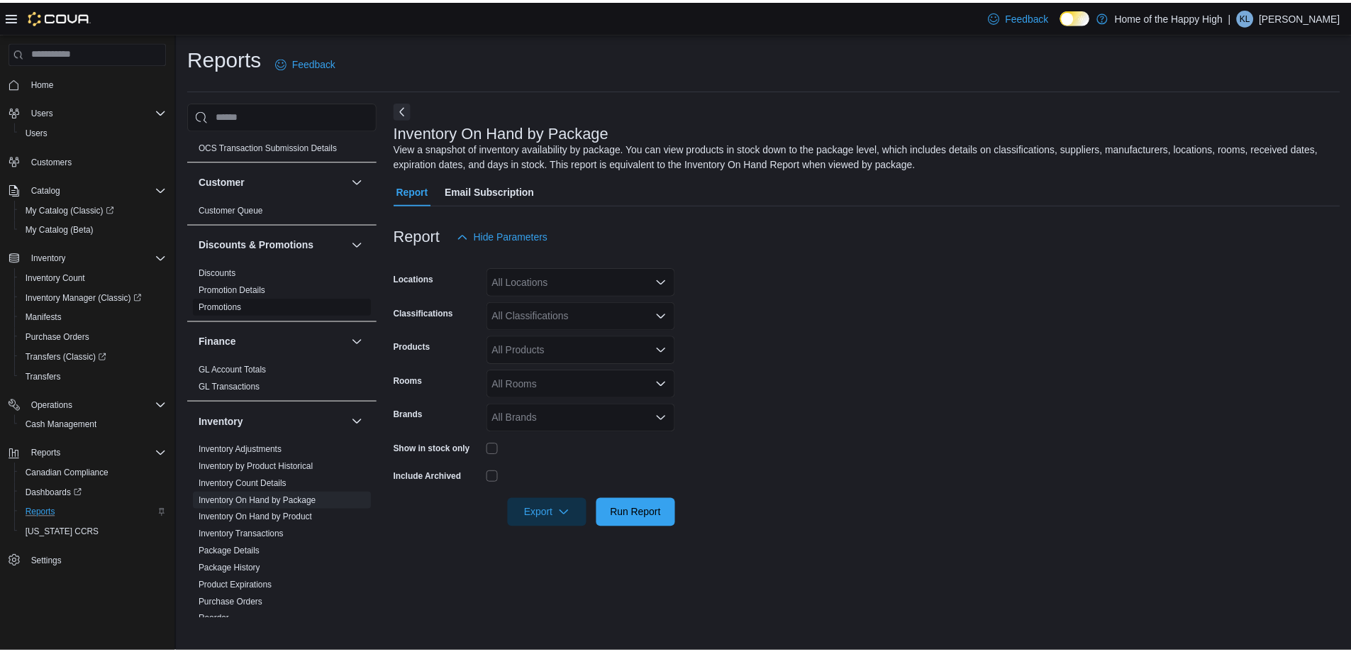
scroll to position [142, 0]
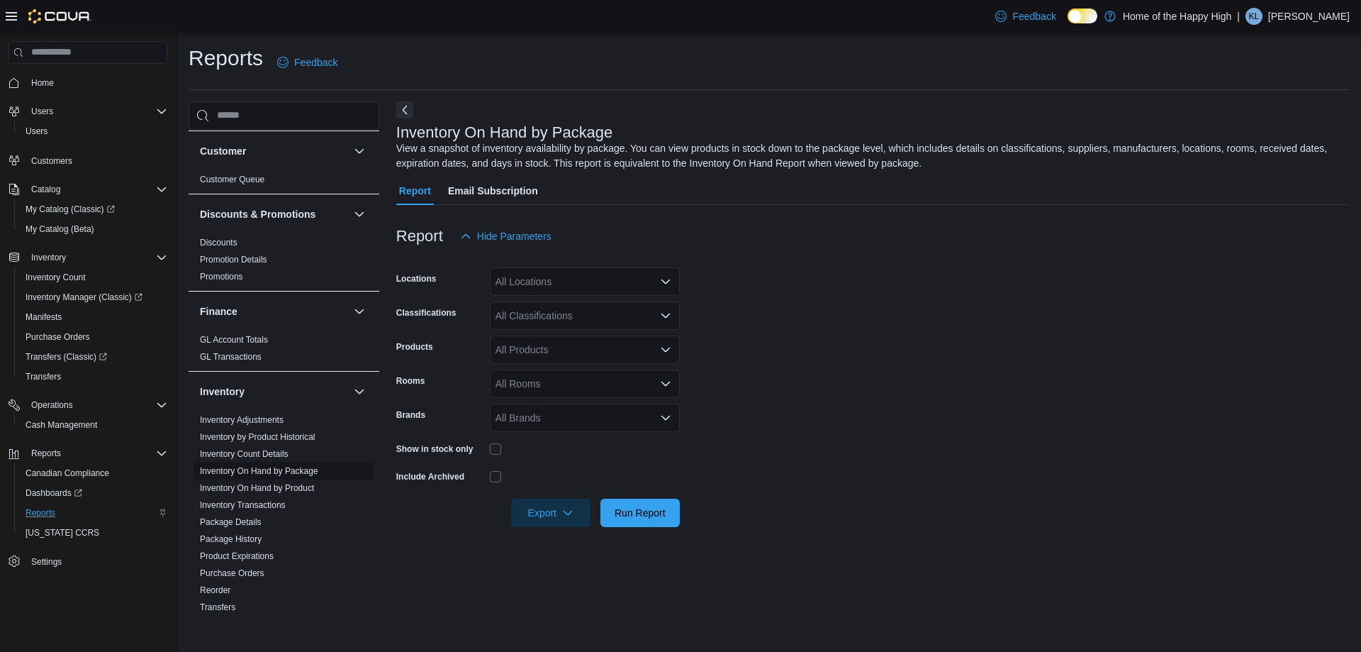
click at [267, 470] on link "Inventory On Hand by Package" at bounding box center [259, 471] width 118 height 10
click at [256, 491] on link "Inventory On Hand by Product" at bounding box center [257, 488] width 114 height 10
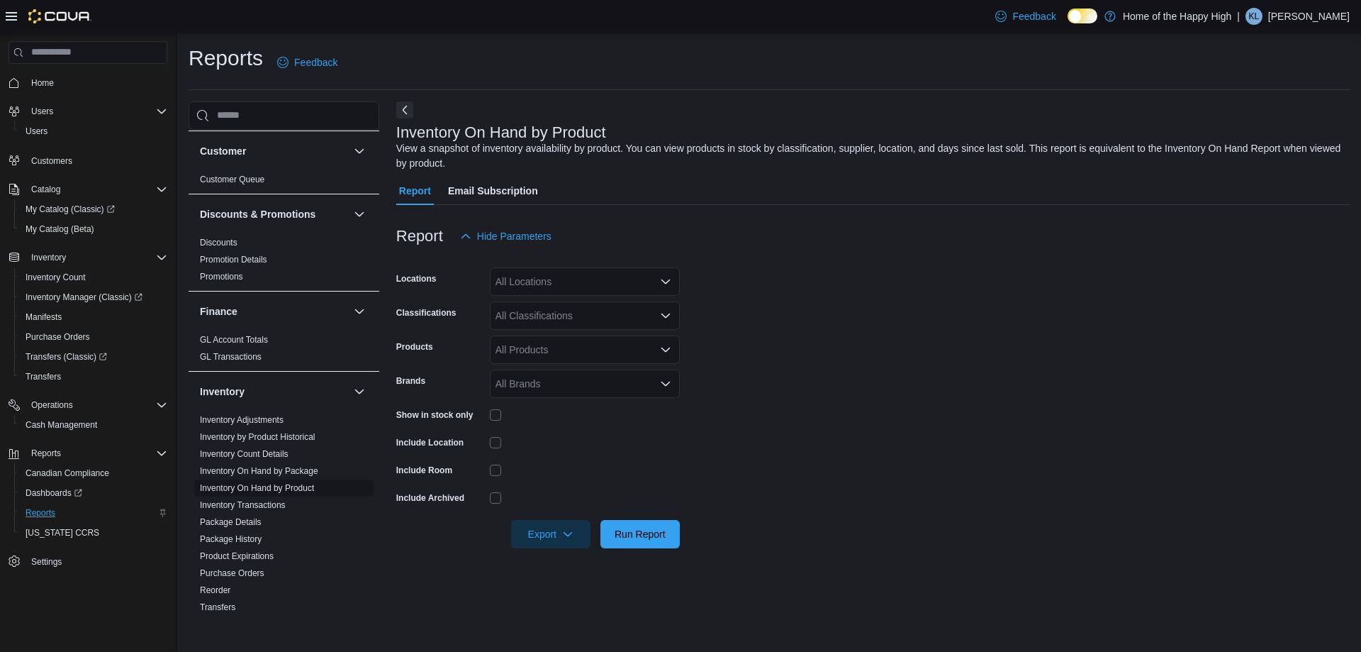
click at [256, 491] on link "Inventory On Hand by Product" at bounding box center [257, 488] width 114 height 10
click at [560, 286] on div "All Locations" at bounding box center [585, 281] width 190 height 28
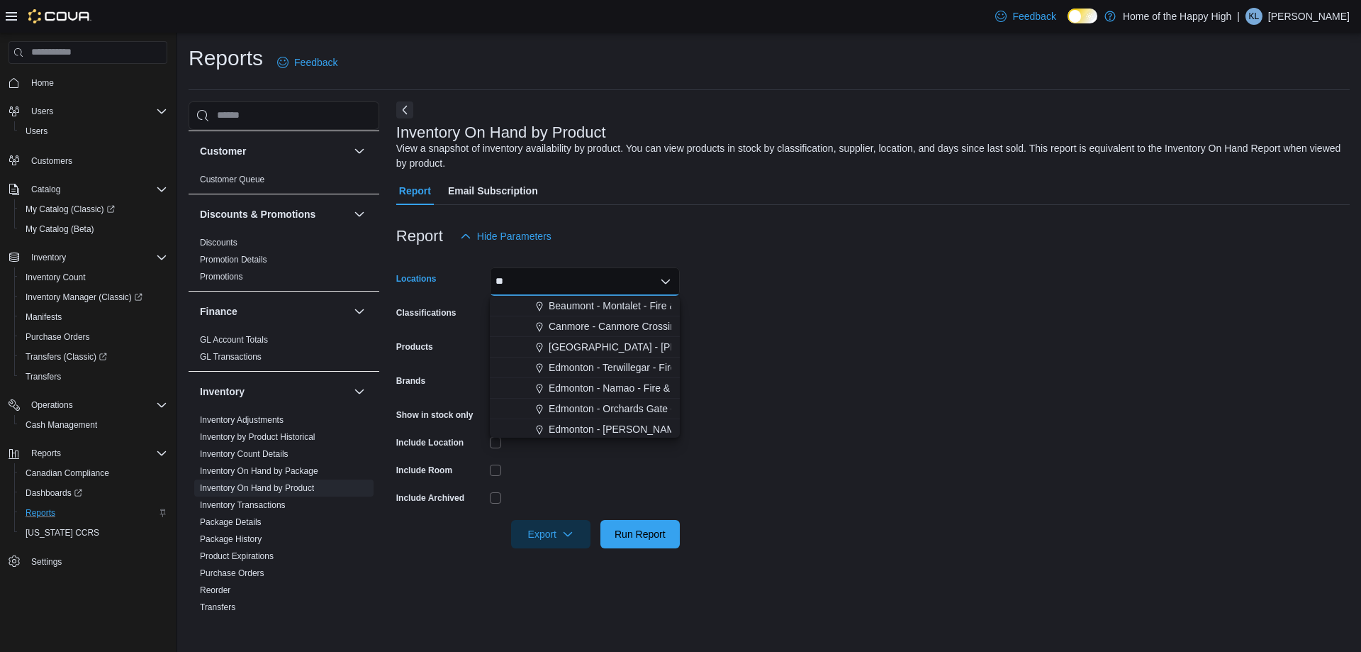
type input "***"
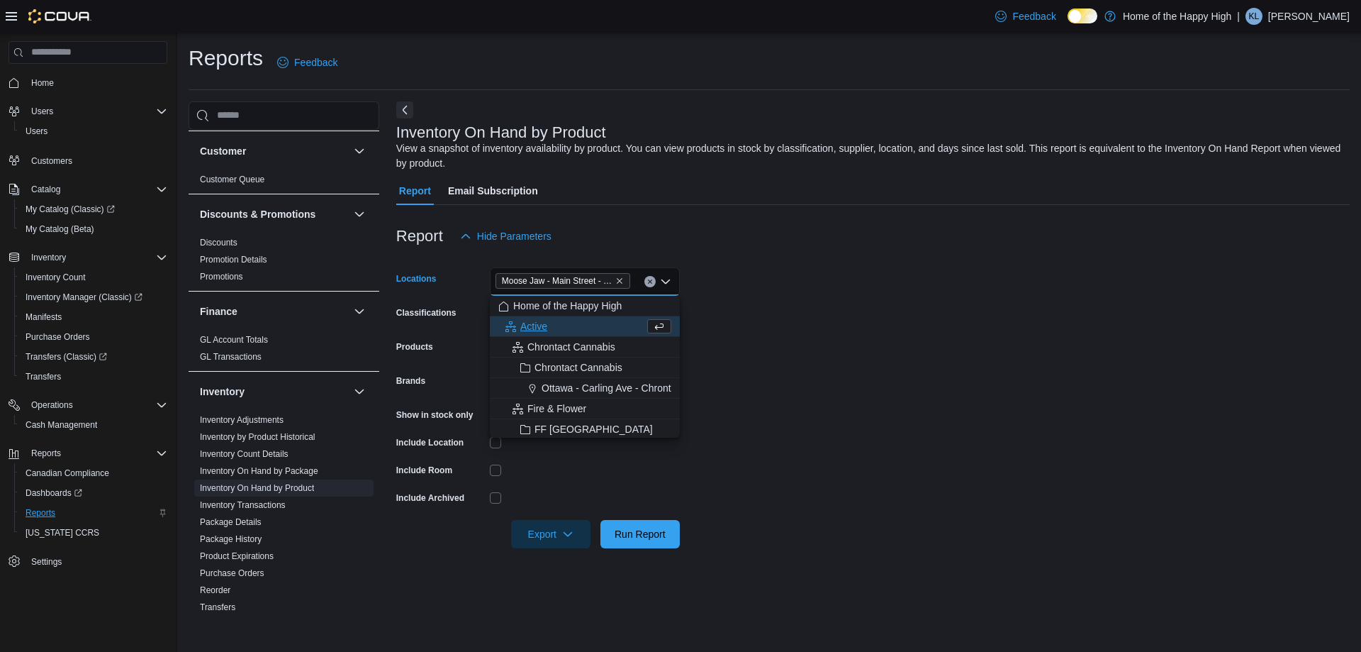
click at [608, 245] on div "Report Hide Parameters" at bounding box center [873, 236] width 954 height 28
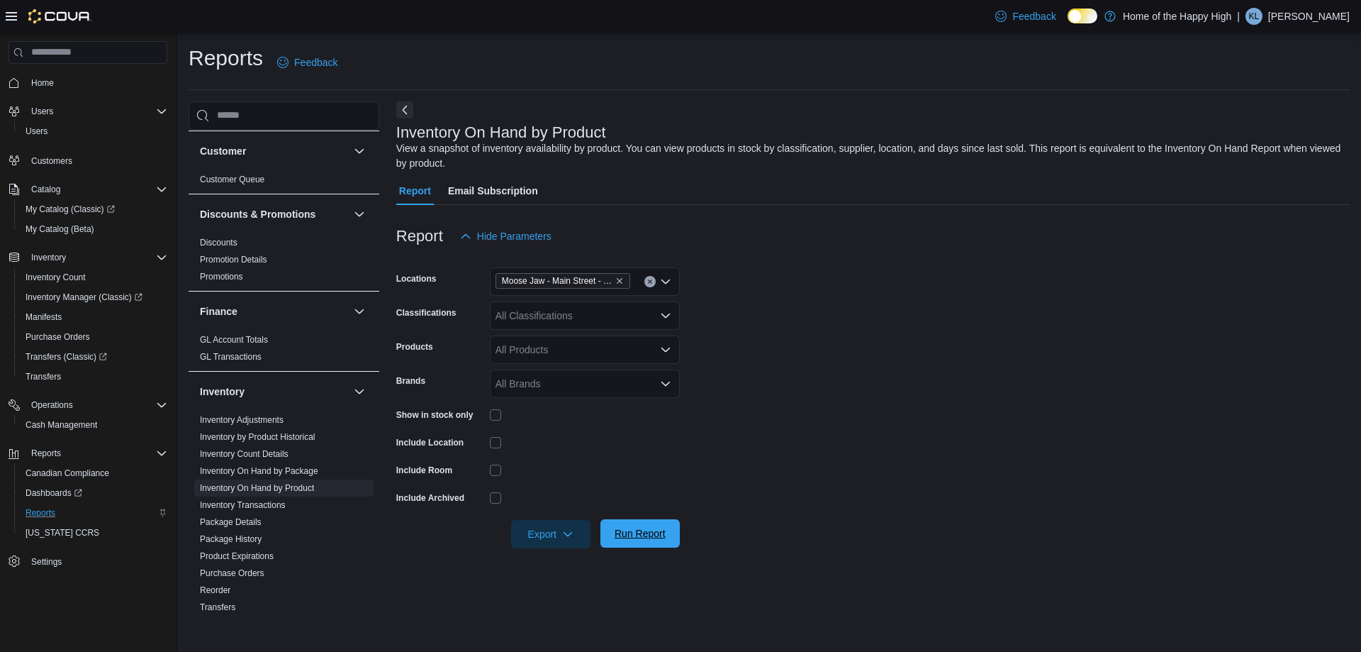
click at [631, 527] on span "Run Report" at bounding box center [640, 533] width 51 height 14
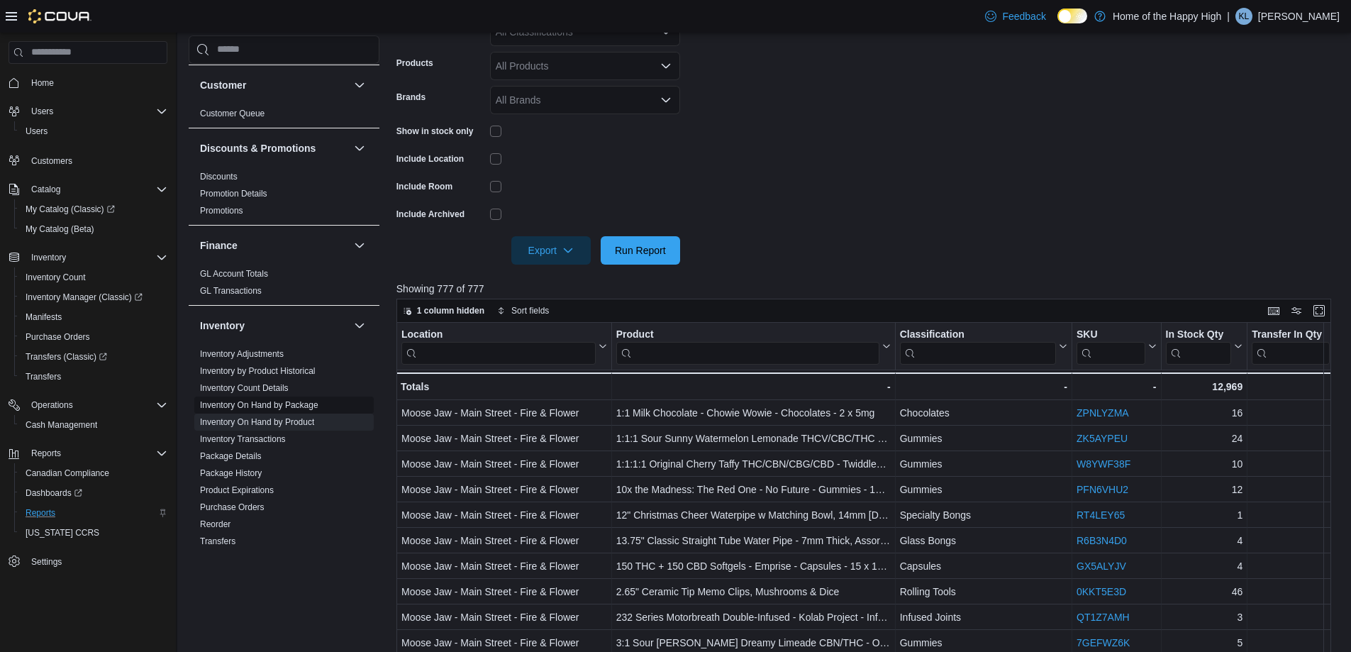
click at [302, 402] on link "Inventory On Hand by Package" at bounding box center [259, 405] width 118 height 10
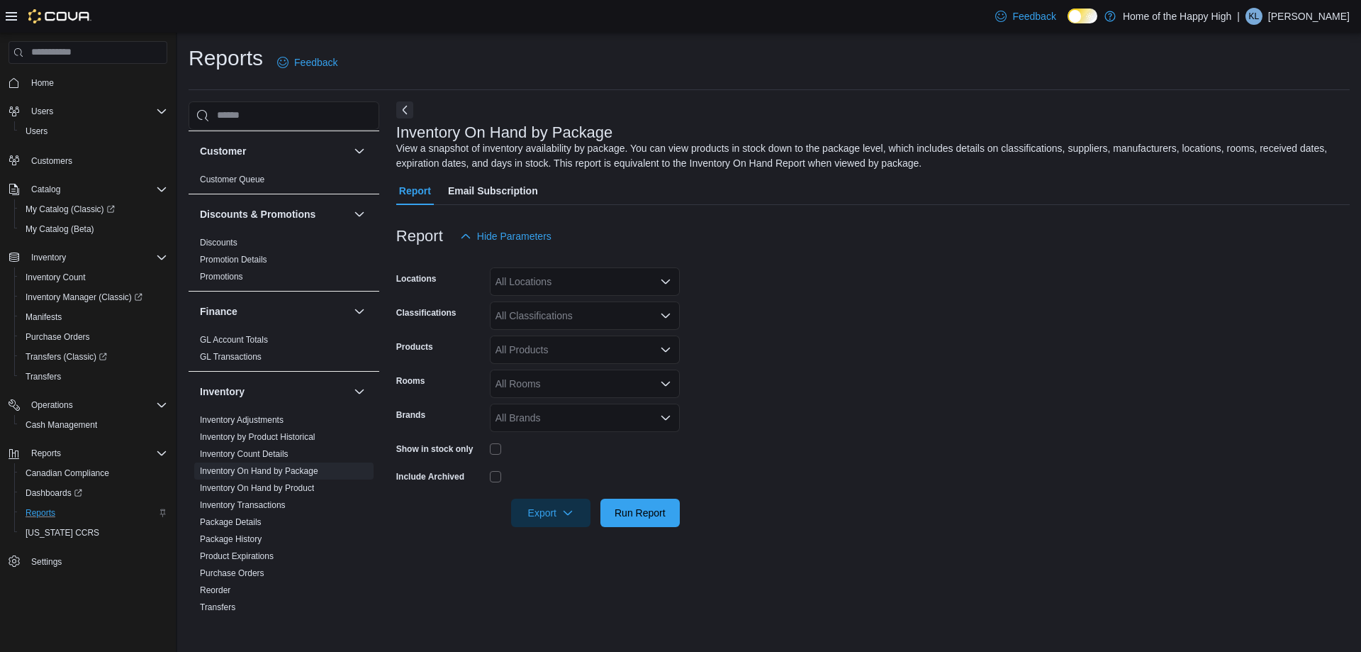
click at [545, 292] on div "All Locations" at bounding box center [585, 281] width 190 height 28
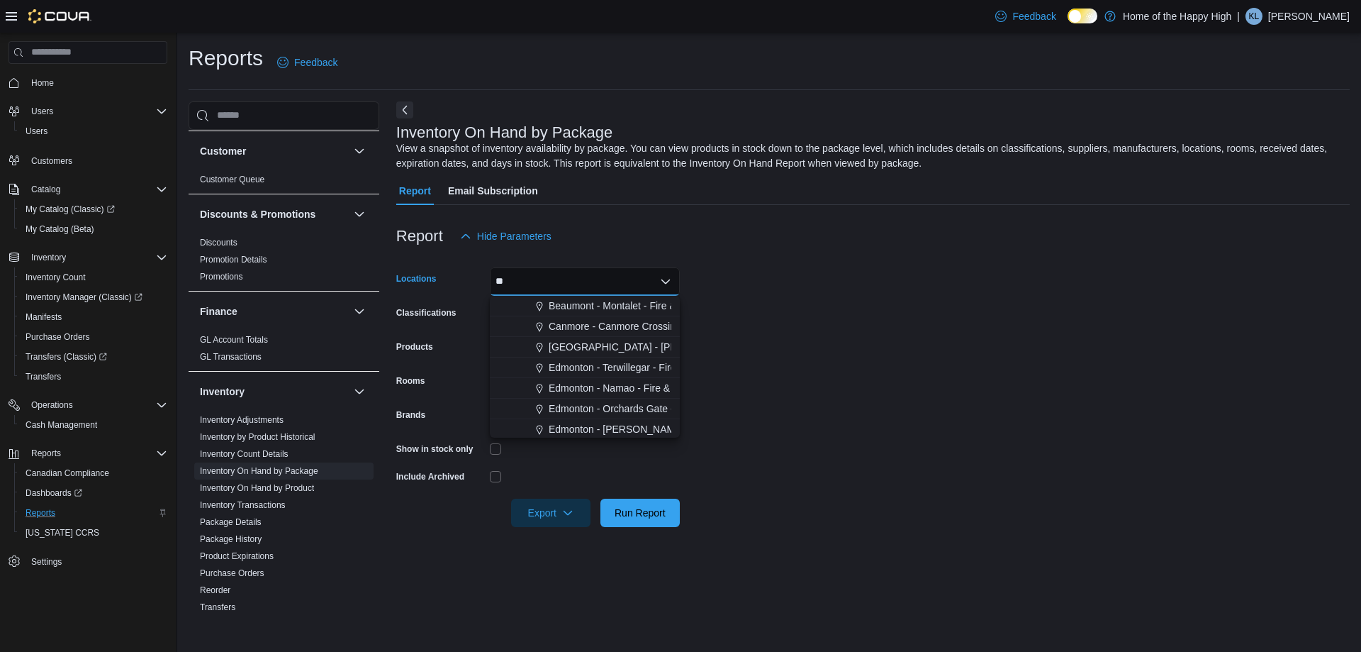
type input "***"
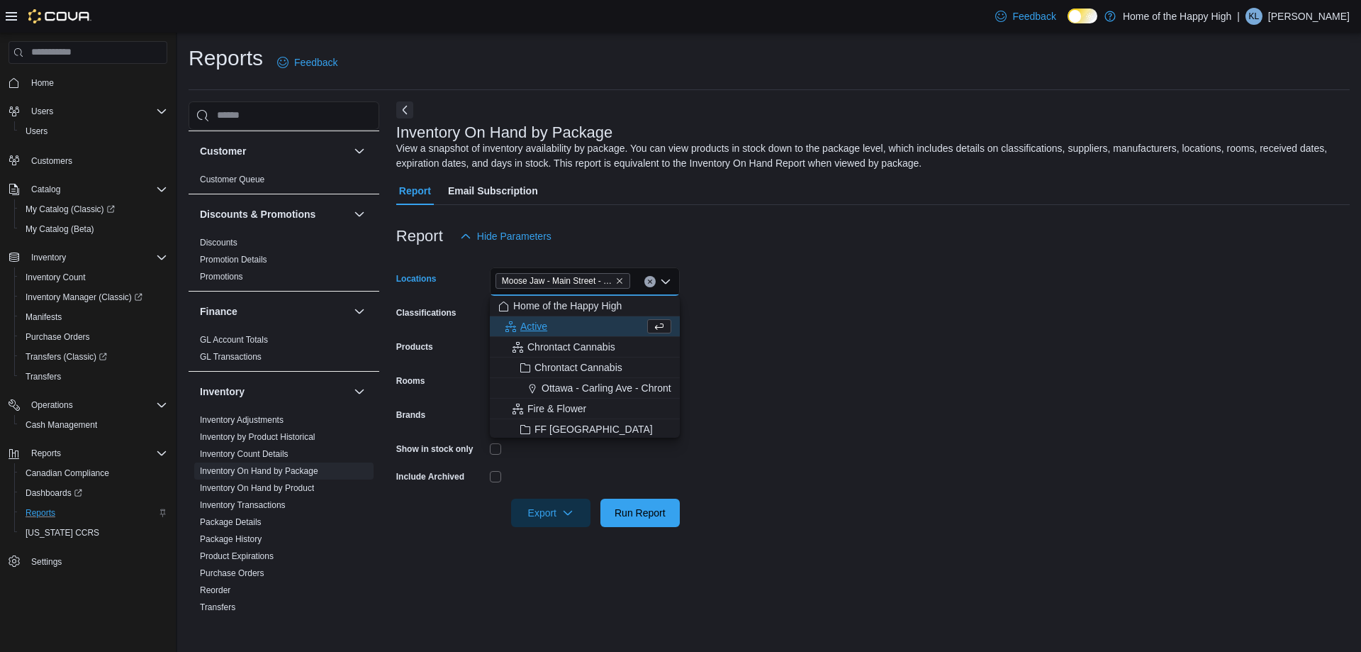
click at [593, 257] on div at bounding box center [873, 258] width 954 height 17
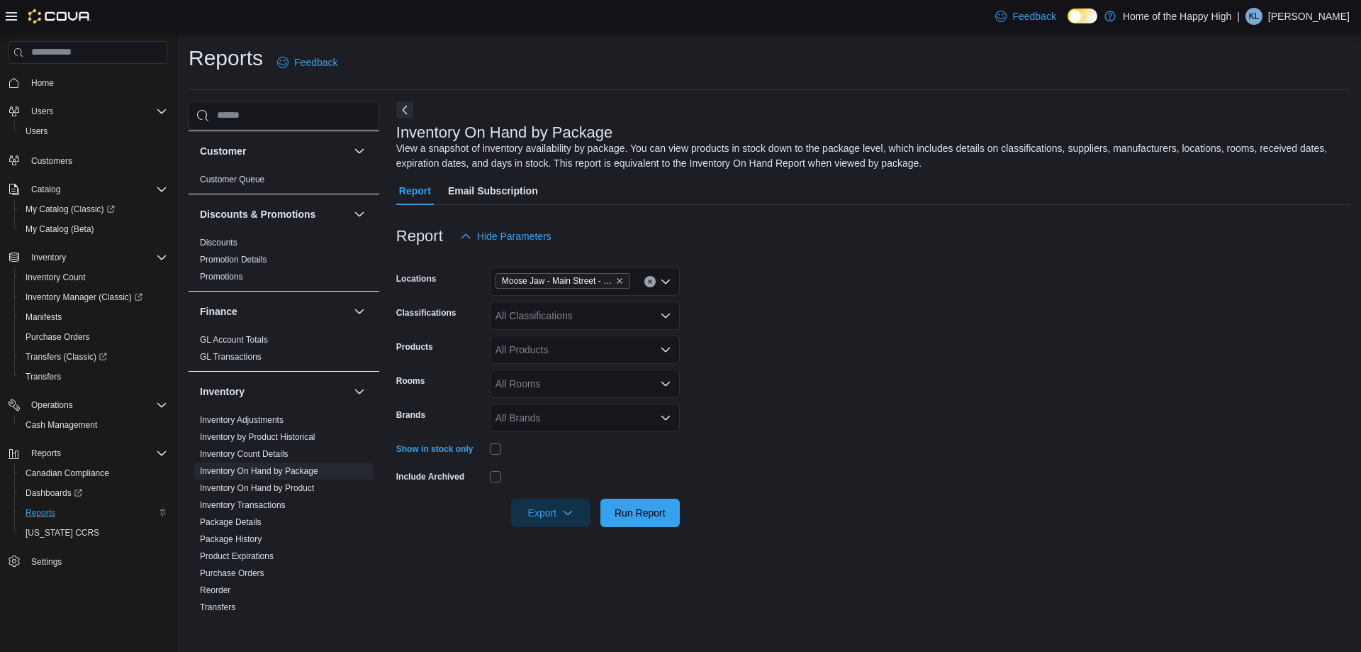
click at [543, 389] on div "All Rooms" at bounding box center [585, 383] width 190 height 28
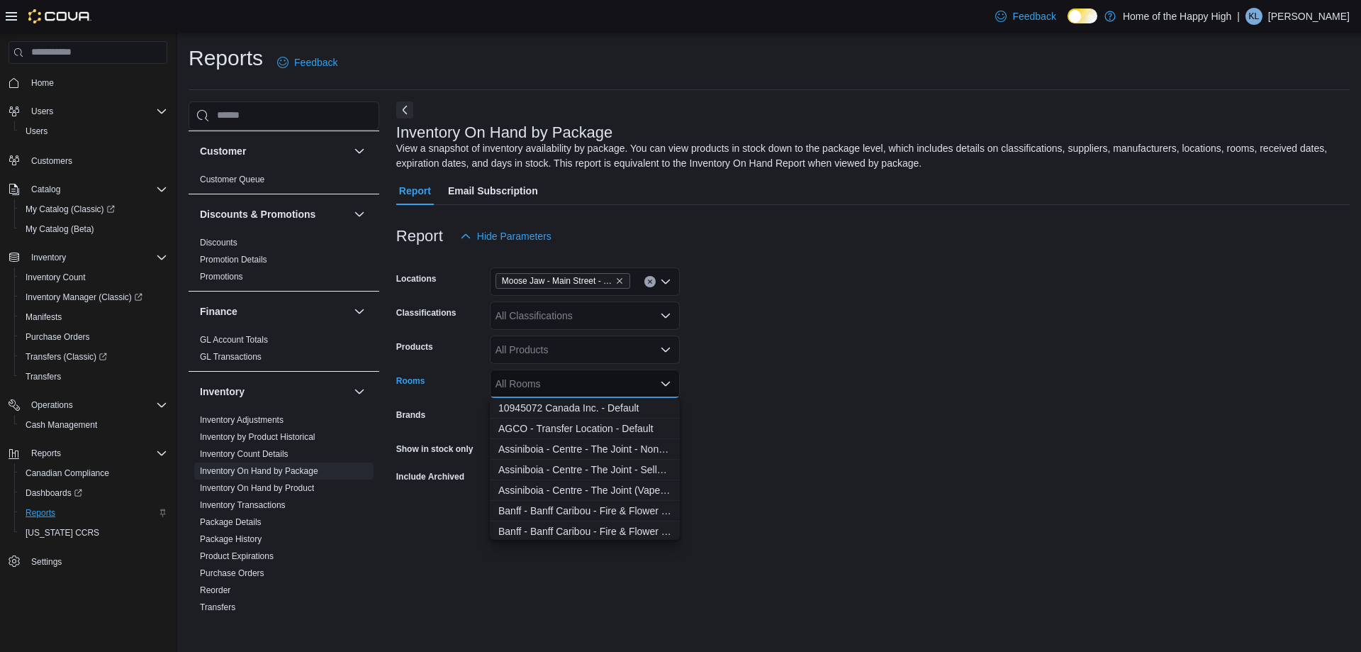
click at [543, 389] on div "All Rooms Combo box. Selected. Combo box input. All Rooms. Type some text or, t…" at bounding box center [585, 383] width 190 height 28
click at [759, 381] on form "Locations Moose Jaw - [GEOGRAPHIC_DATA] - Fire & Flower Classifications All Cla…" at bounding box center [873, 388] width 954 height 277
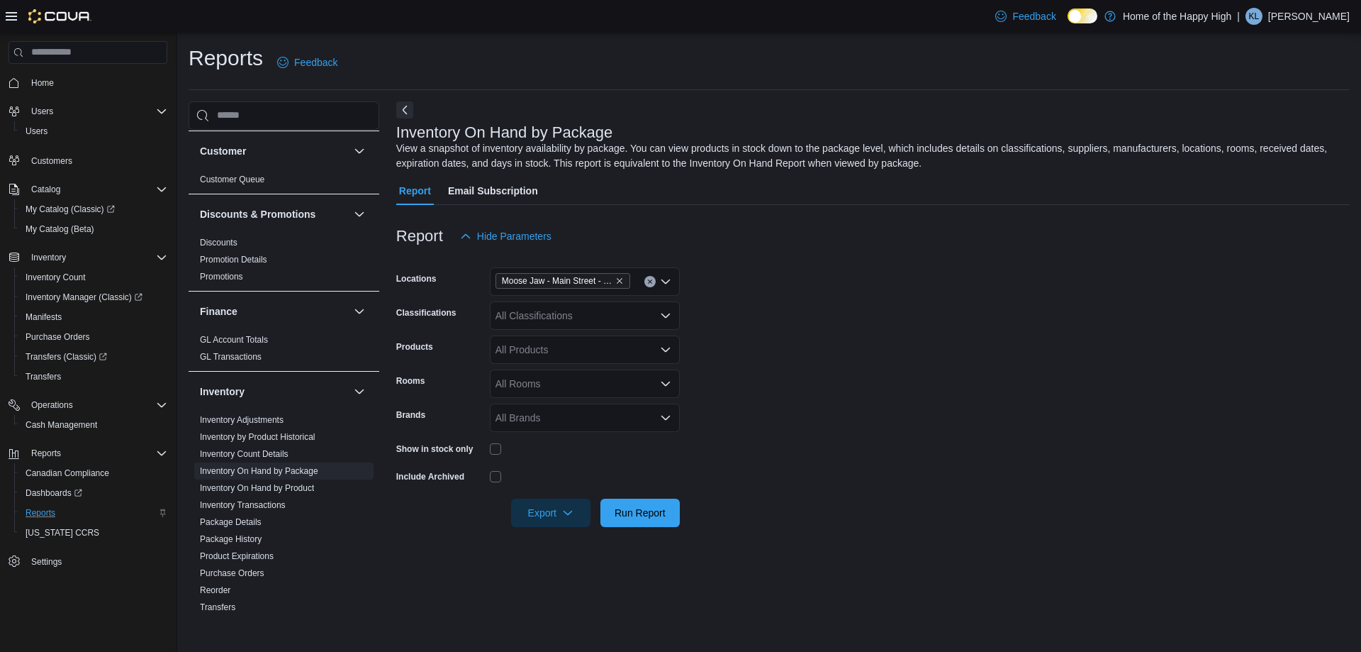
click at [669, 416] on icon "Open list of options" at bounding box center [666, 418] width 9 height 4
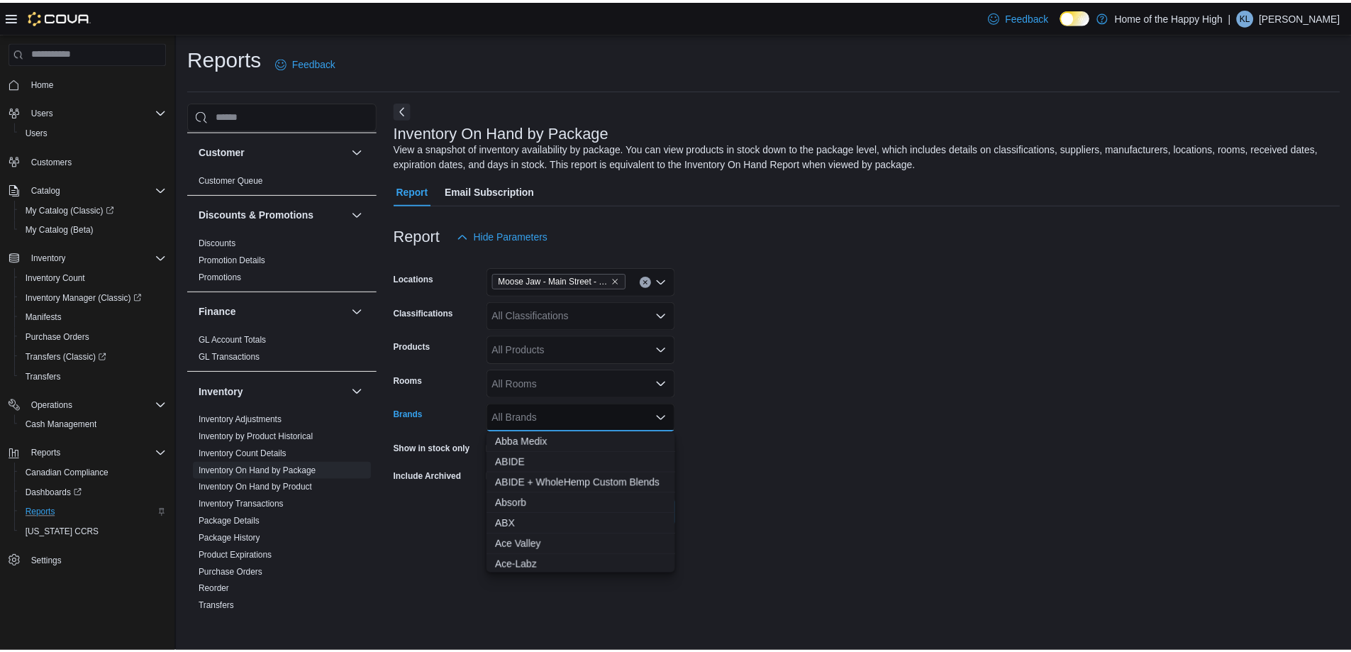
scroll to position [638, 0]
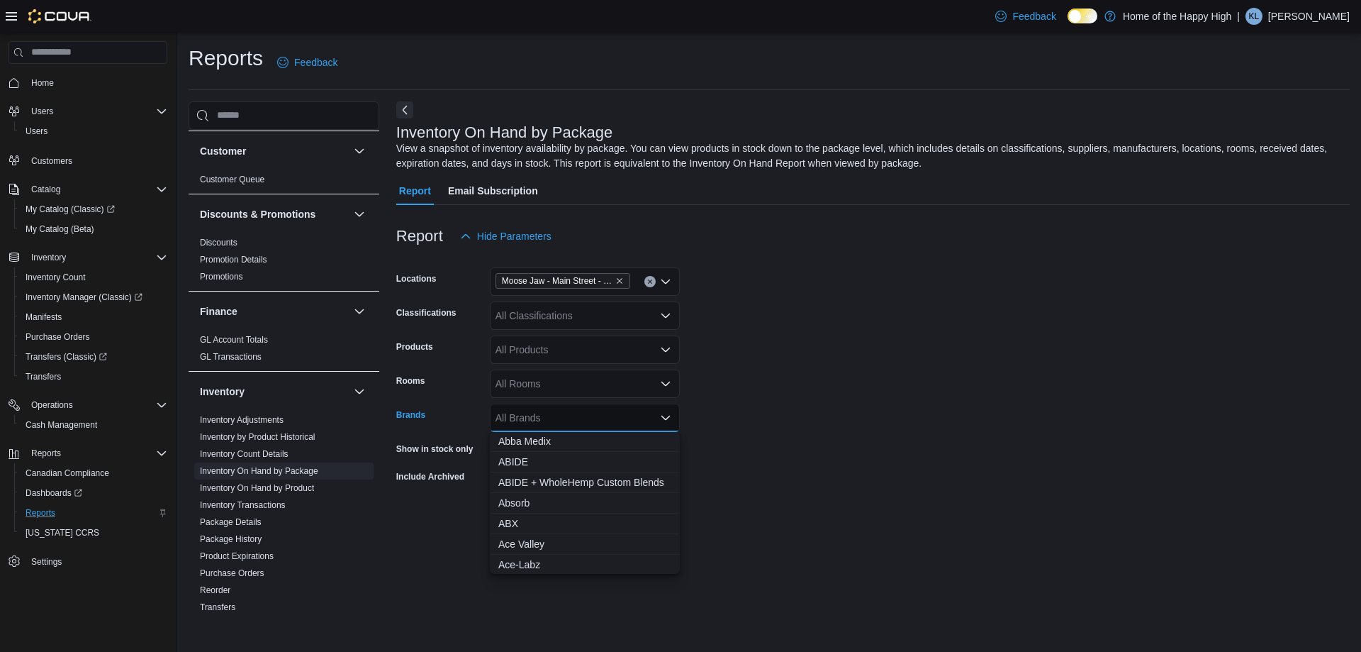
click at [762, 385] on form "Locations Moose Jaw - Main Street - Fire & Flower Classifications All Classific…" at bounding box center [873, 388] width 954 height 277
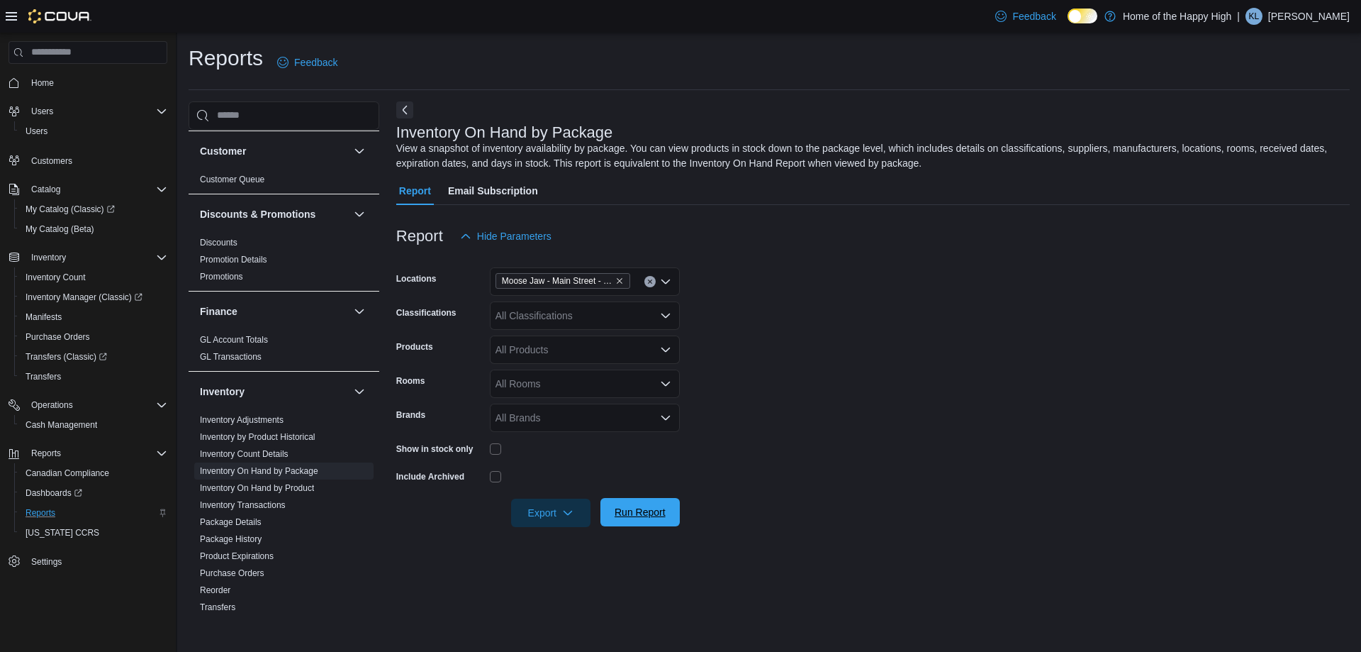
click at [649, 514] on span "Run Report" at bounding box center [640, 512] width 51 height 14
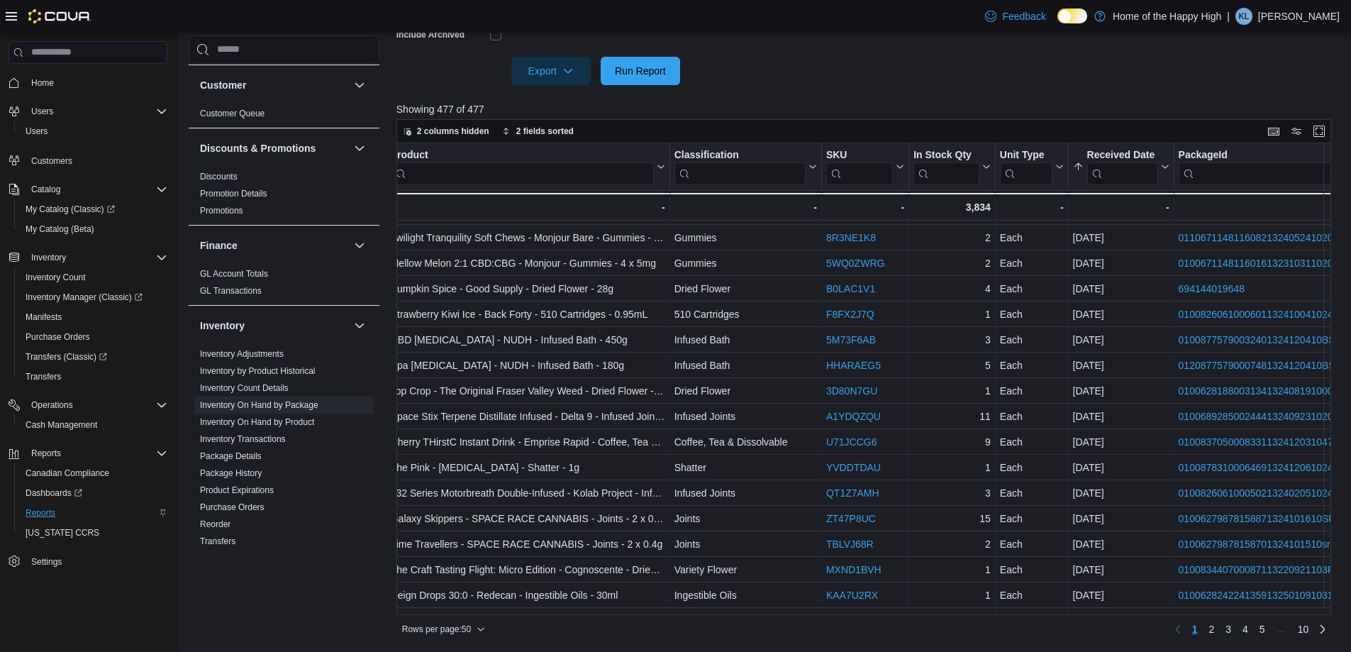
scroll to position [0, 225]
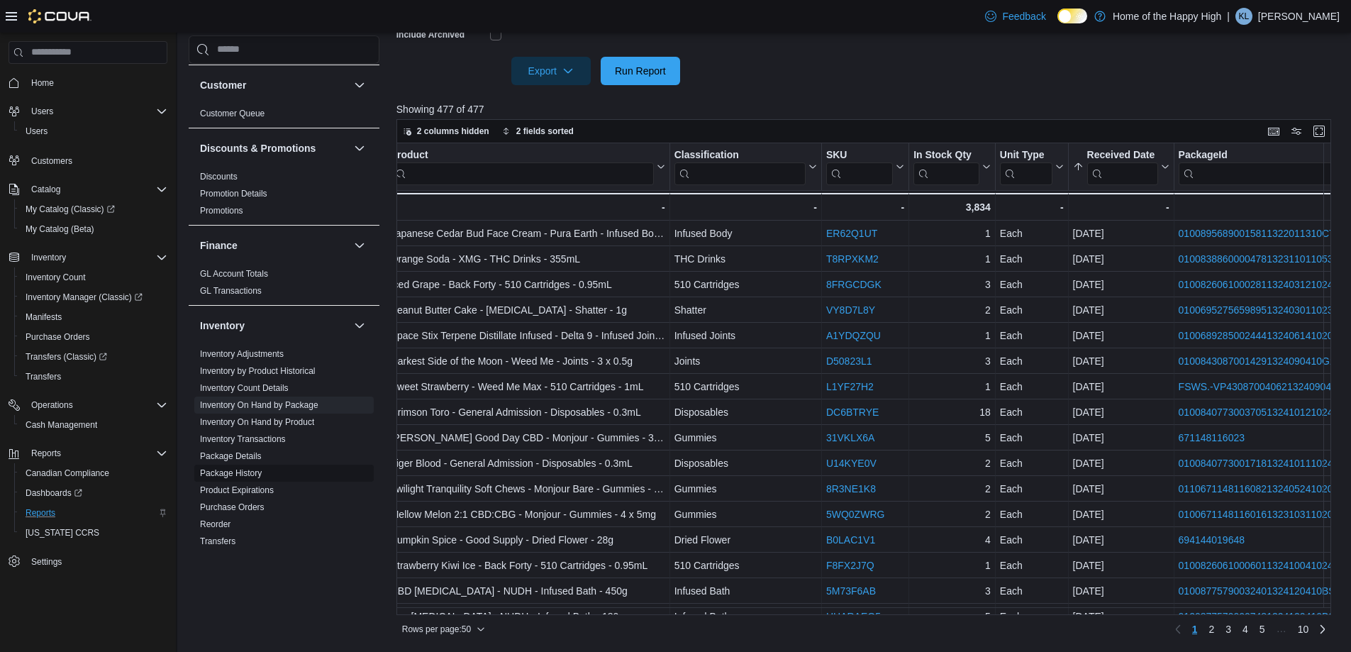
click at [235, 466] on span "Package History" at bounding box center [283, 472] width 179 height 17
click at [250, 469] on link "Package History" at bounding box center [231, 473] width 62 height 10
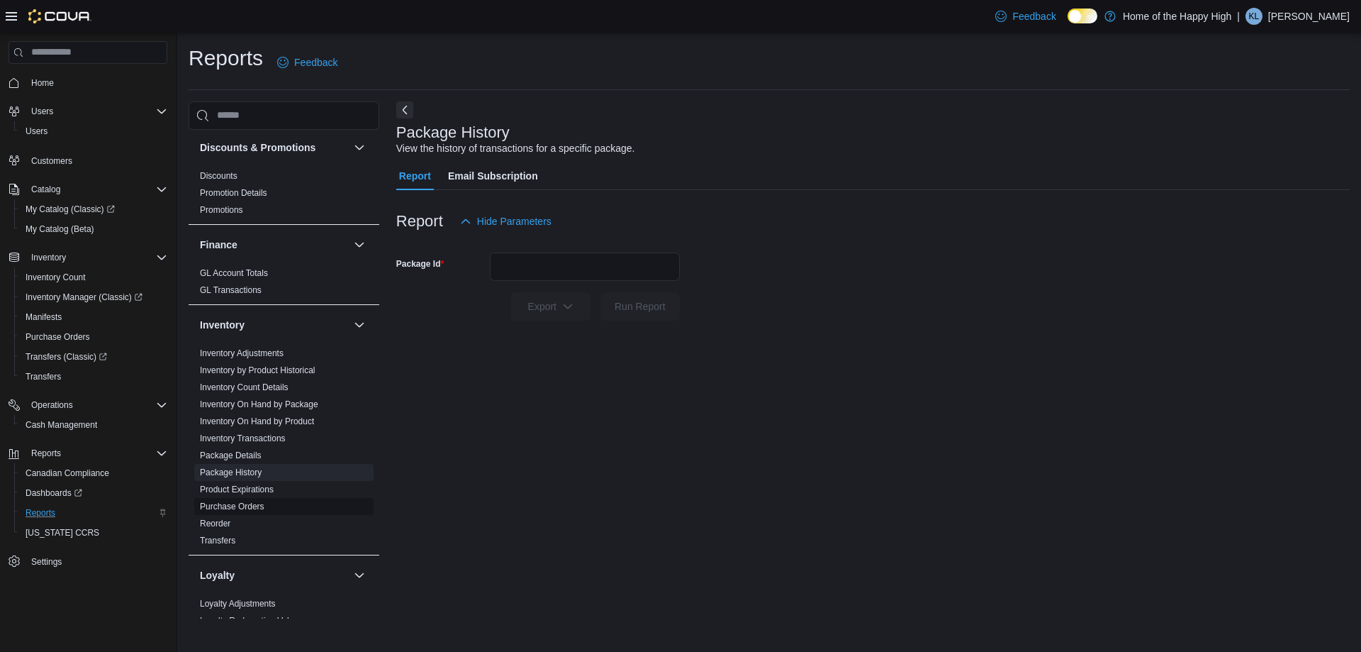
scroll to position [142, 0]
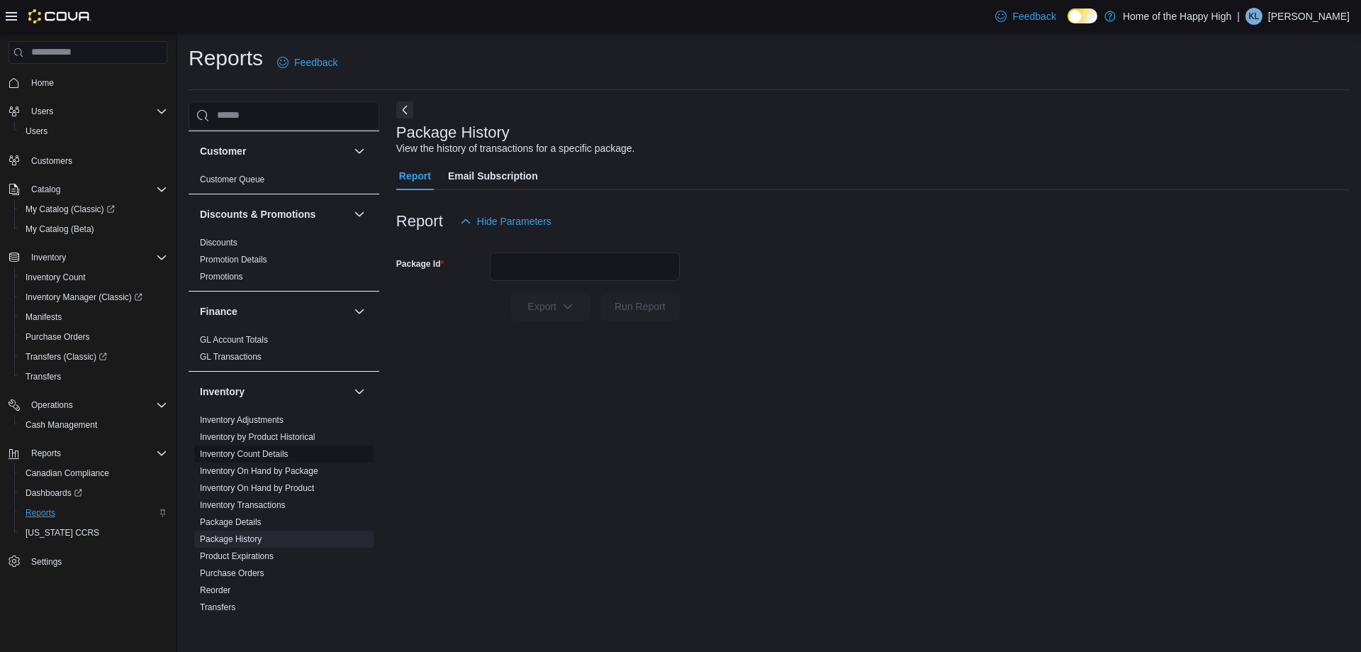
click at [264, 455] on link "Inventory Count Details" at bounding box center [244, 454] width 89 height 10
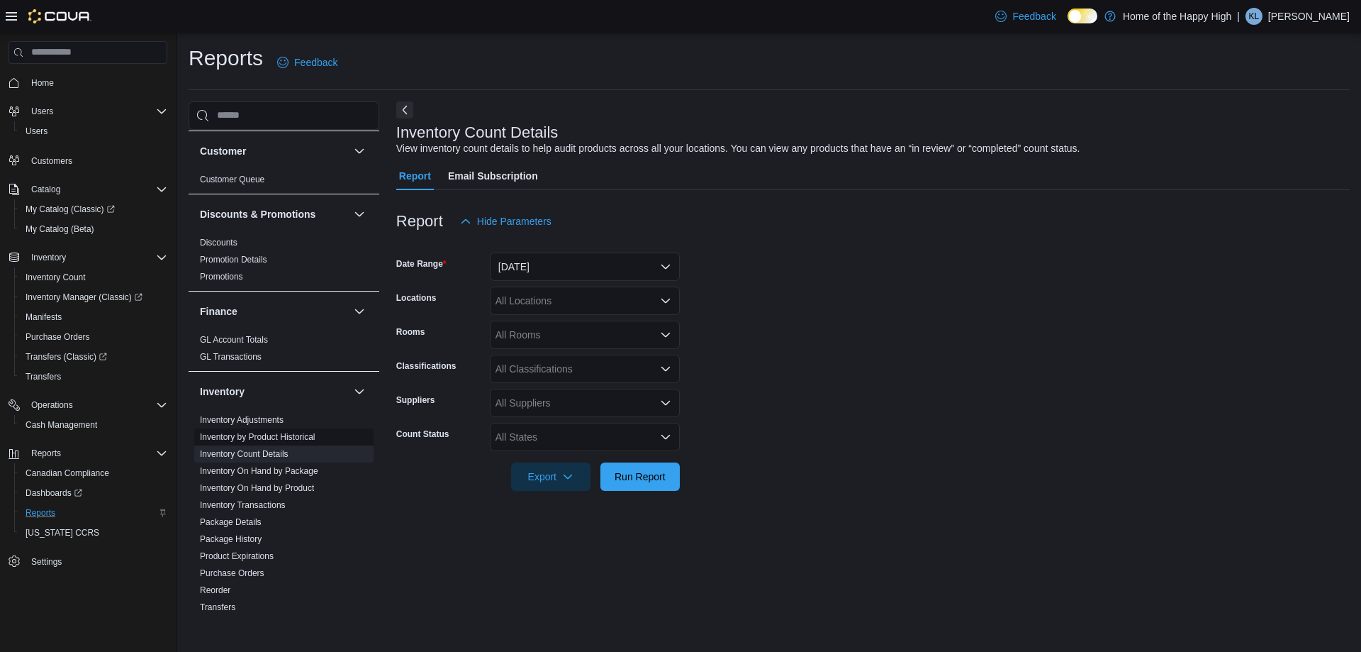
click at [275, 437] on link "Inventory by Product Historical" at bounding box center [258, 437] width 116 height 10
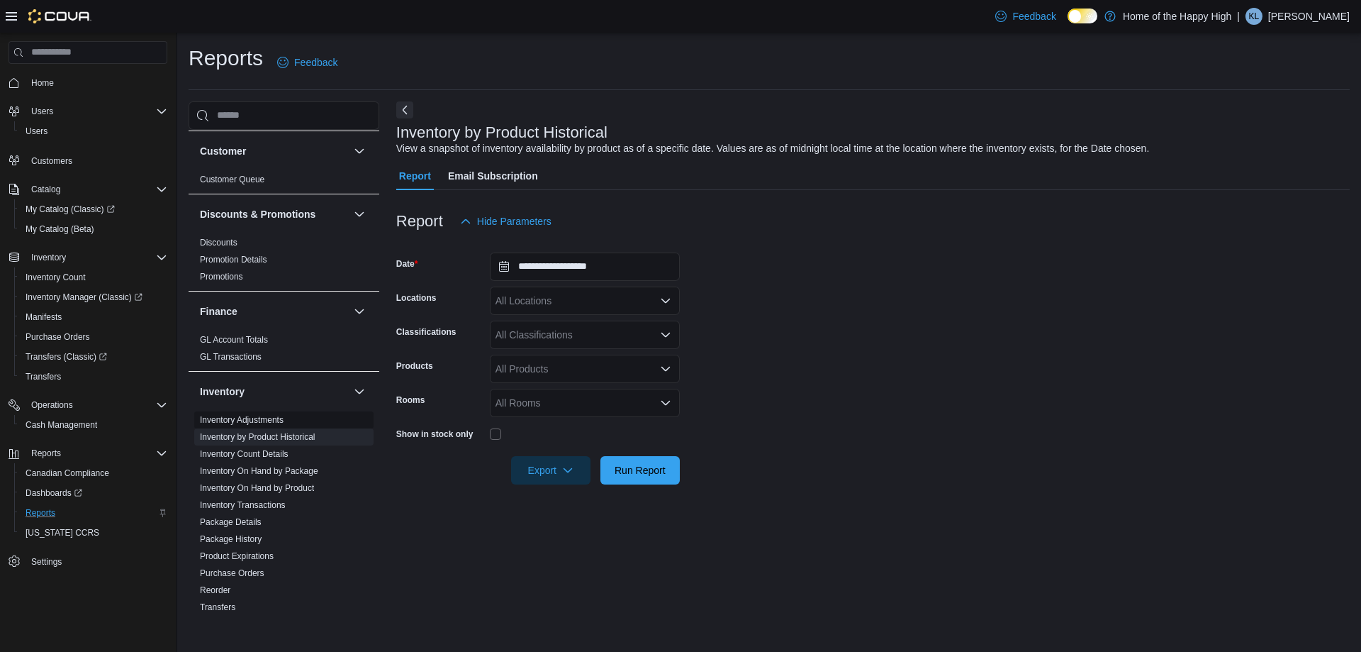
click at [227, 416] on link "Inventory Adjustments" at bounding box center [242, 420] width 84 height 10
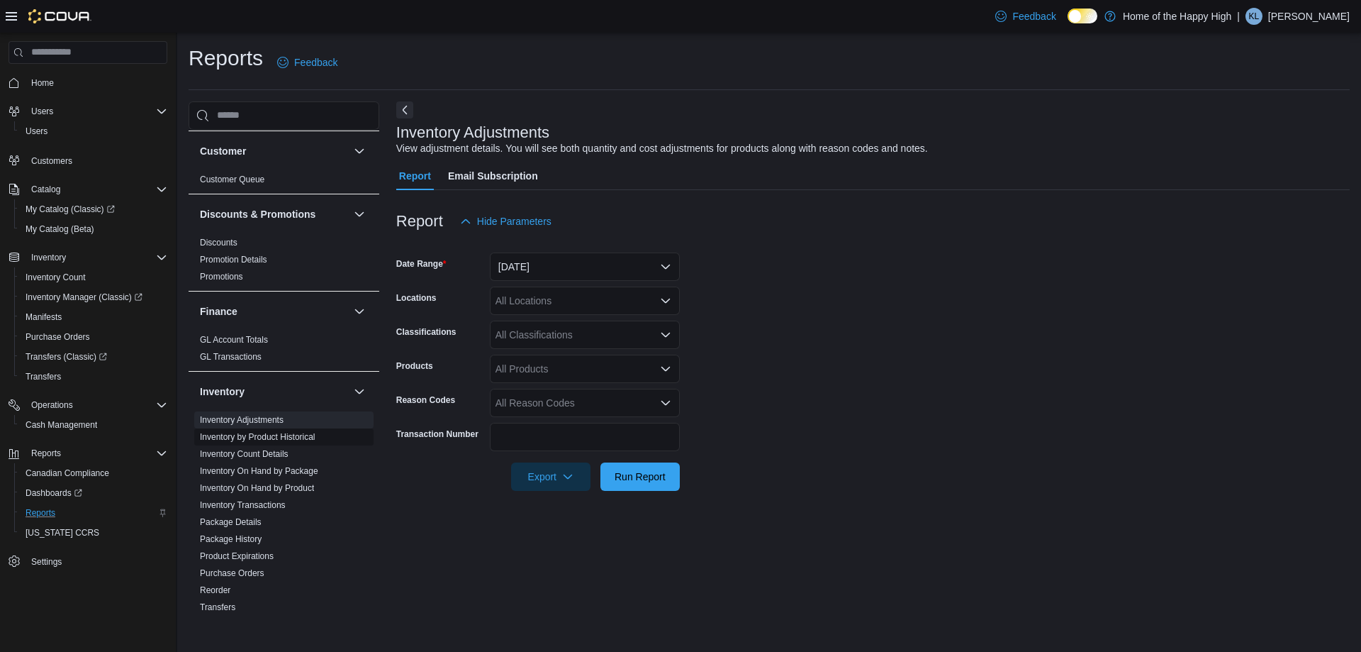
click at [248, 440] on link "Inventory by Product Historical" at bounding box center [258, 437] width 116 height 10
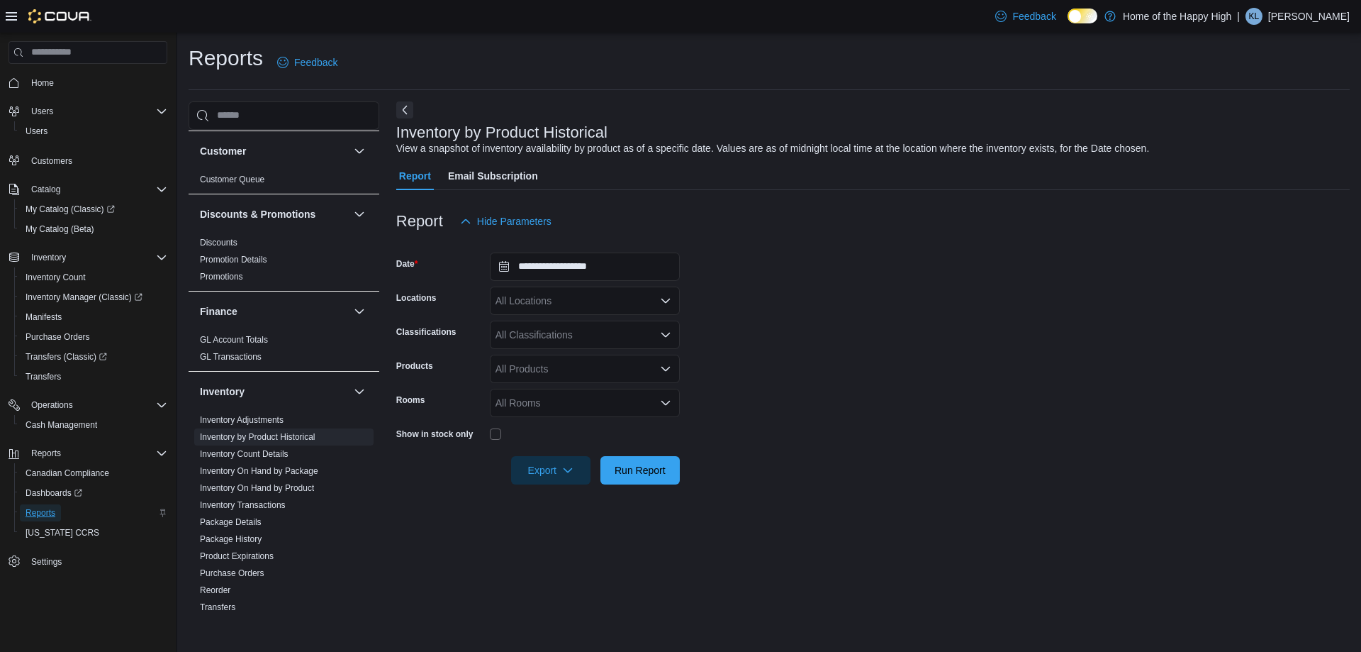
click at [36, 515] on span "Reports" at bounding box center [41, 512] width 30 height 11
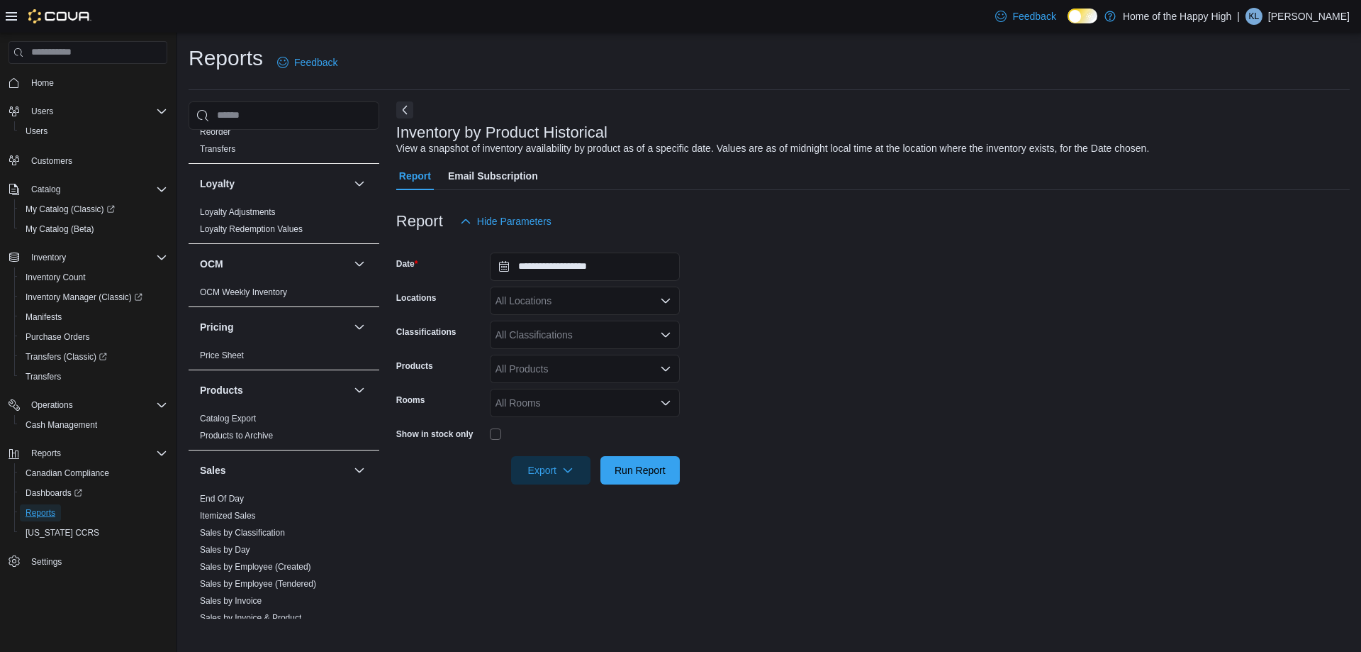
scroll to position [709, 0]
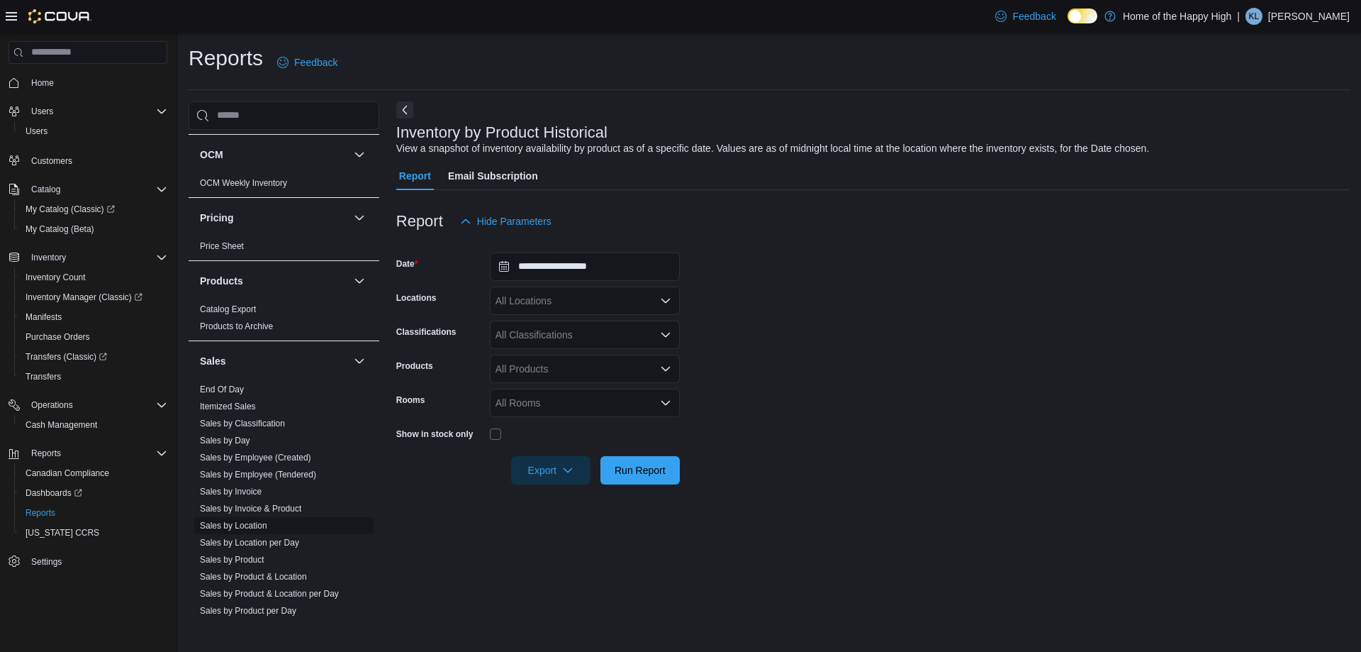
click at [250, 523] on link "Sales by Location" at bounding box center [233, 525] width 67 height 10
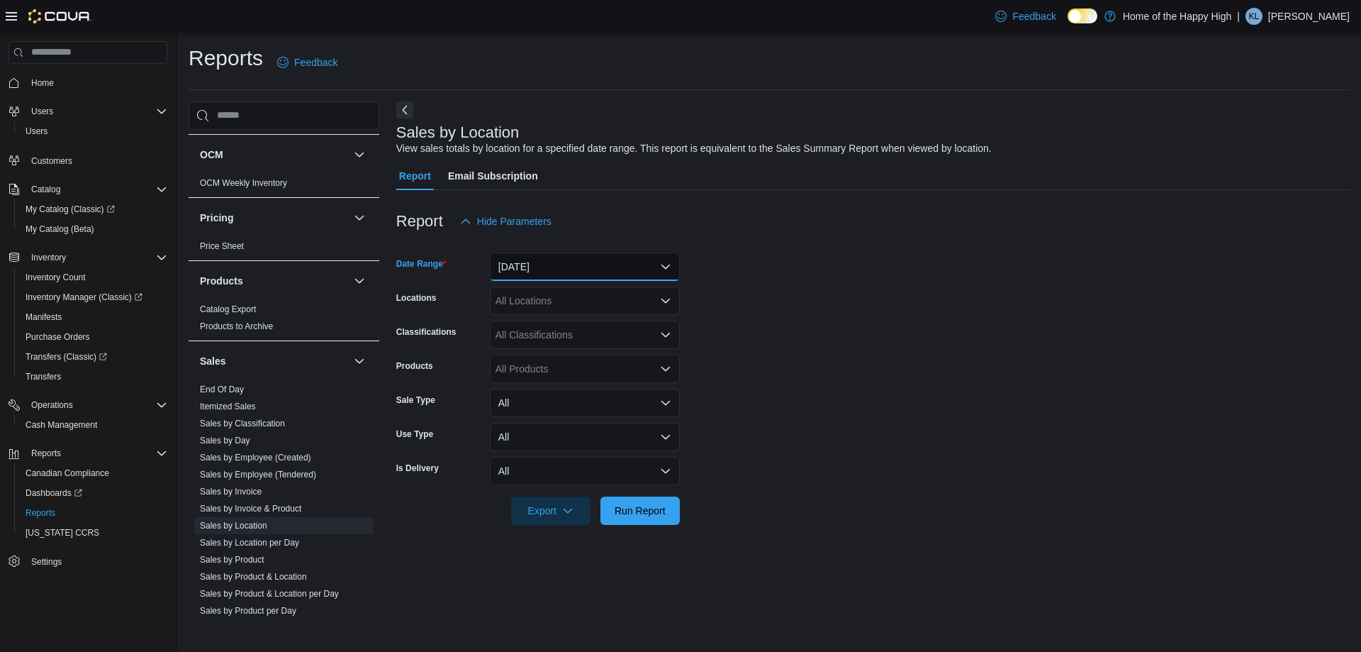
click at [542, 267] on button "[DATE]" at bounding box center [585, 266] width 190 height 28
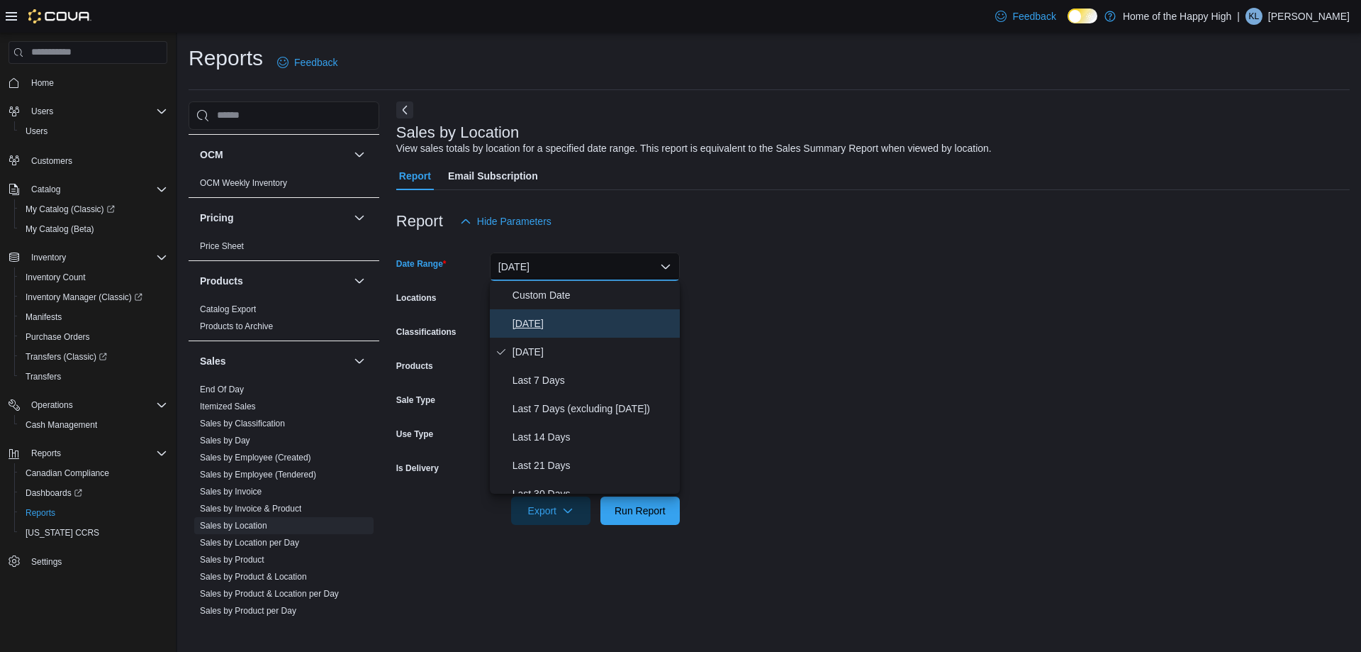
click at [520, 331] on span "[DATE]" at bounding box center [594, 323] width 162 height 17
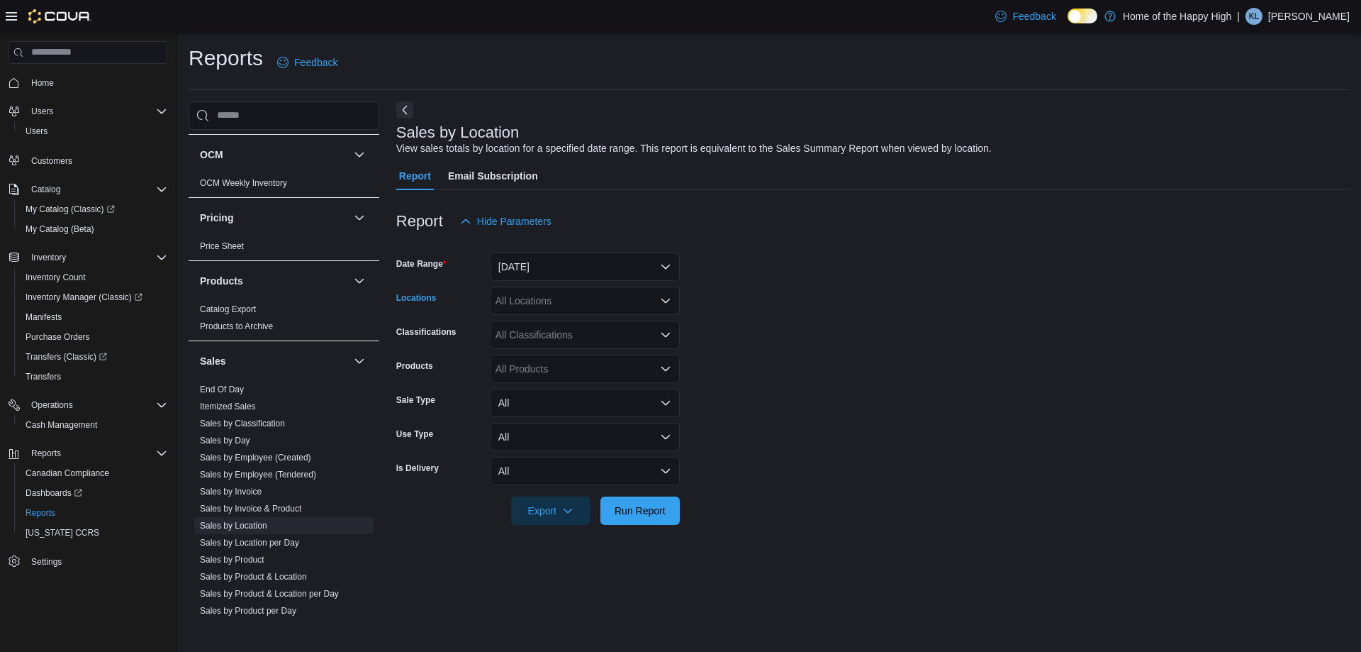
click at [533, 301] on div "All Locations" at bounding box center [585, 300] width 190 height 28
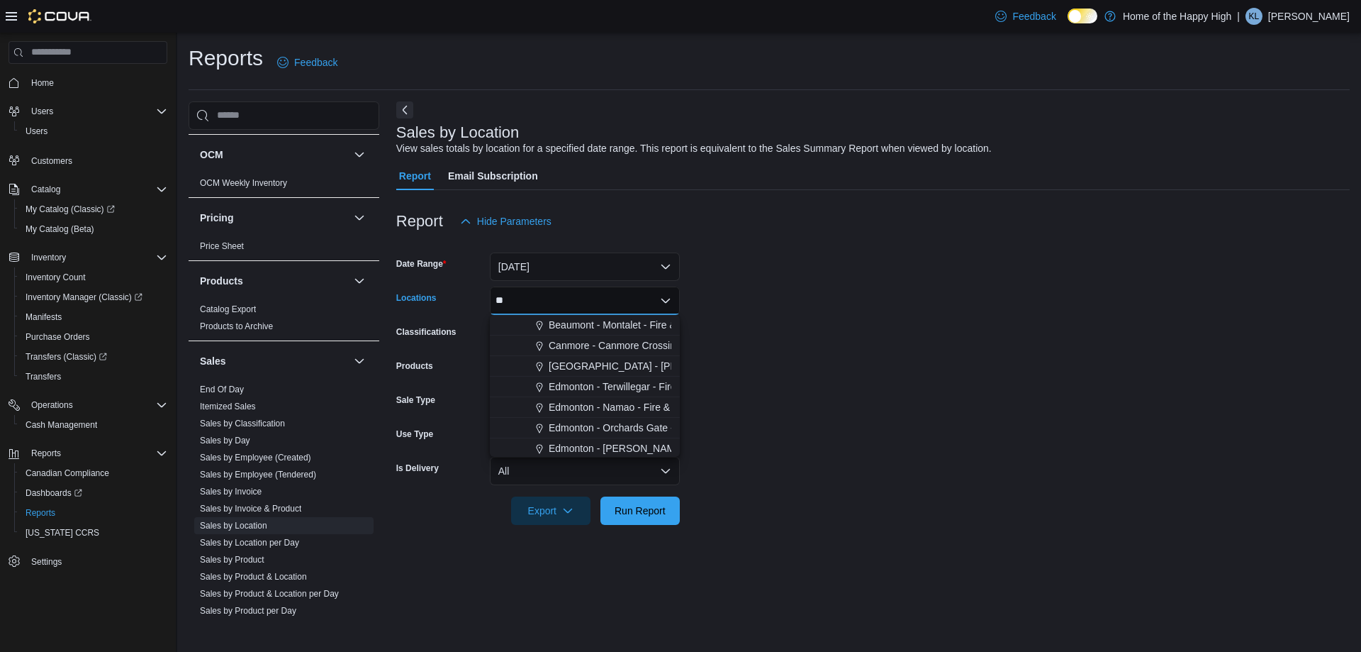
type input "***"
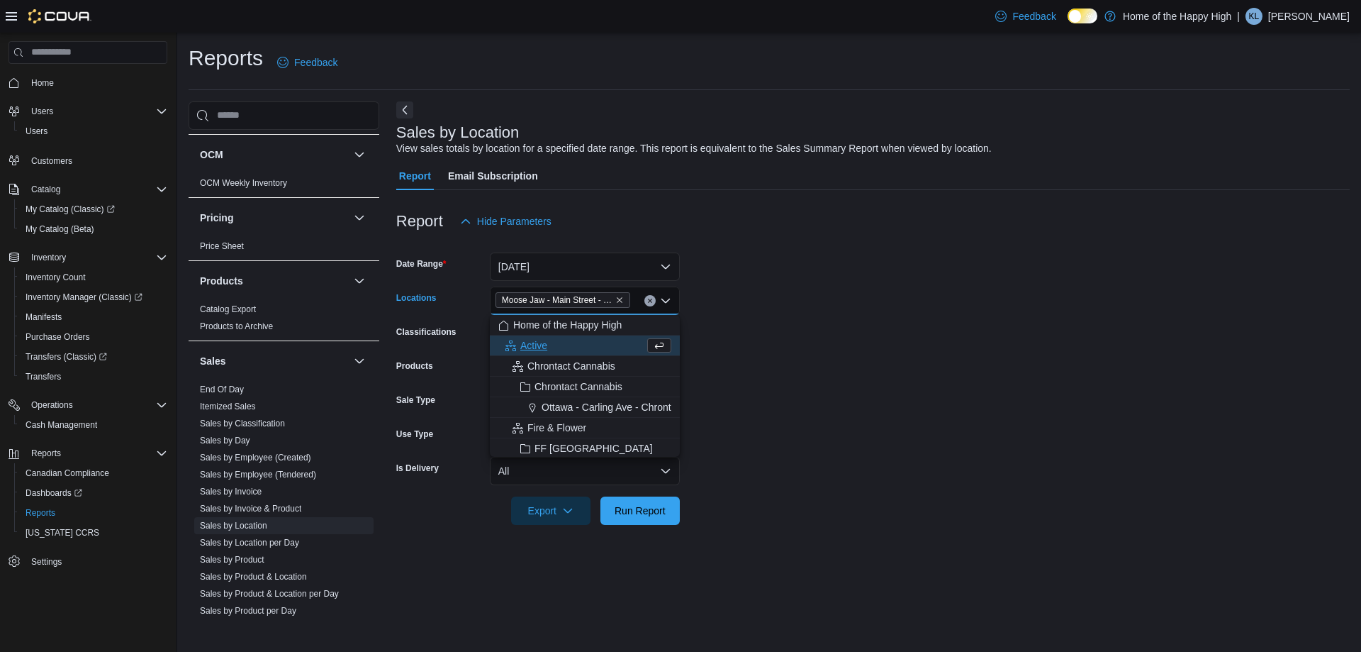
click at [745, 291] on form "Date Range [DATE] Locations [GEOGRAPHIC_DATA] - Fire & Flower Combo box. Select…" at bounding box center [873, 379] width 954 height 289
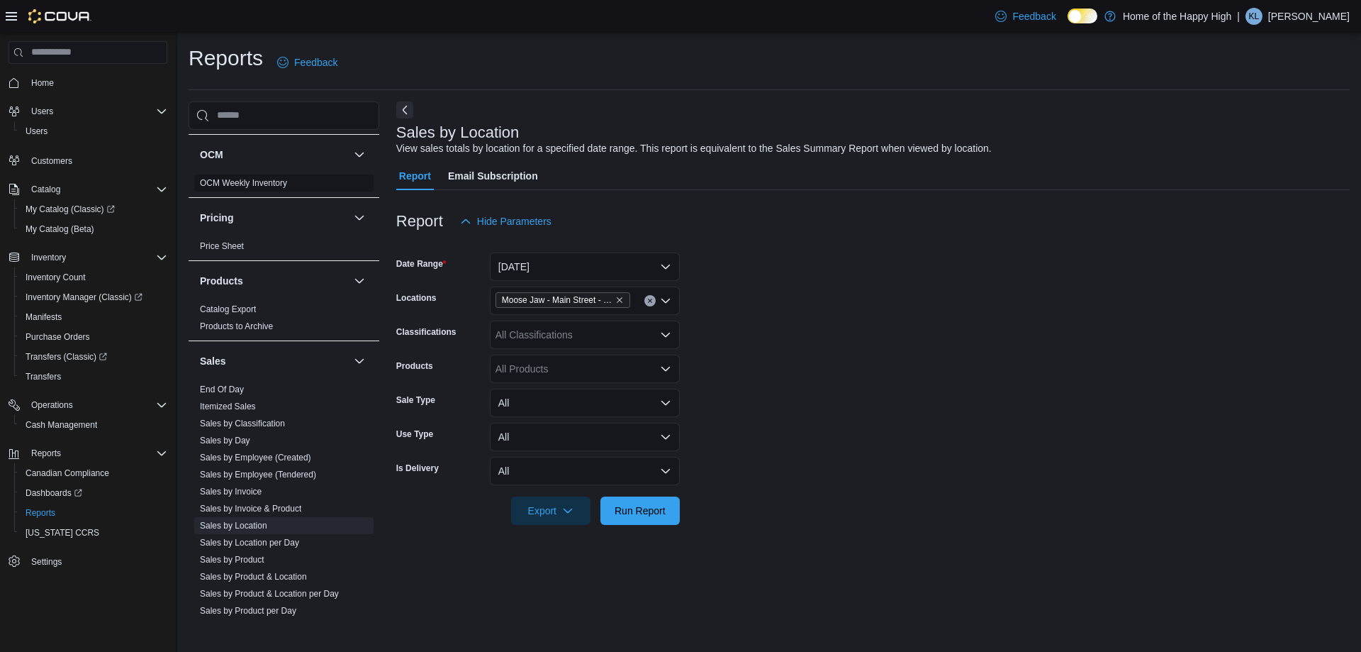
click at [271, 186] on link "OCM Weekly Inventory" at bounding box center [243, 183] width 87 height 10
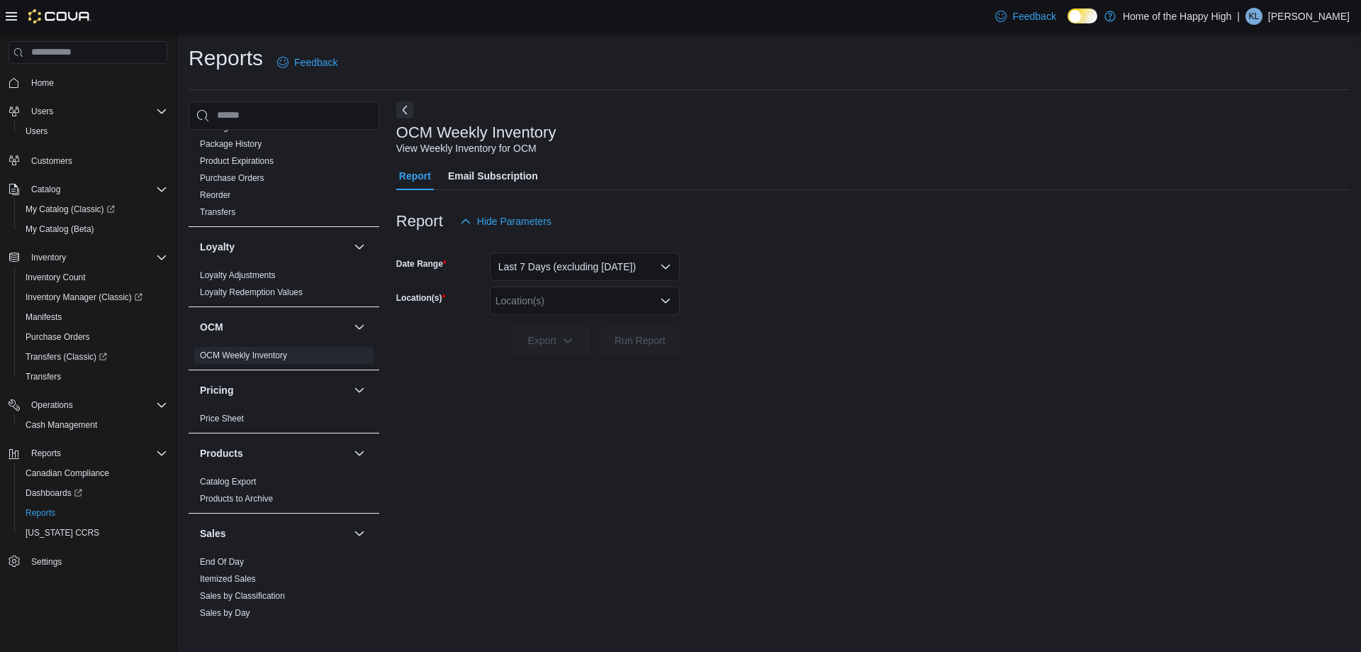
scroll to position [558, 0]
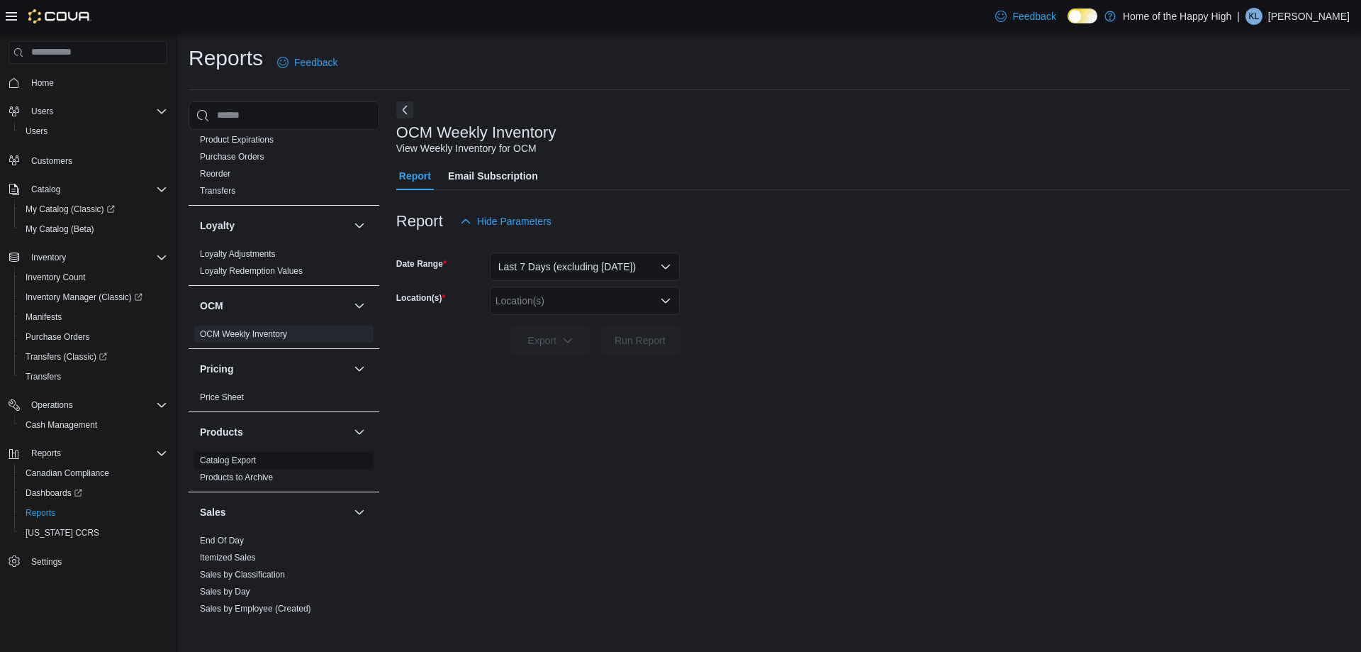
click at [226, 457] on link "Catalog Export" at bounding box center [228, 460] width 56 height 10
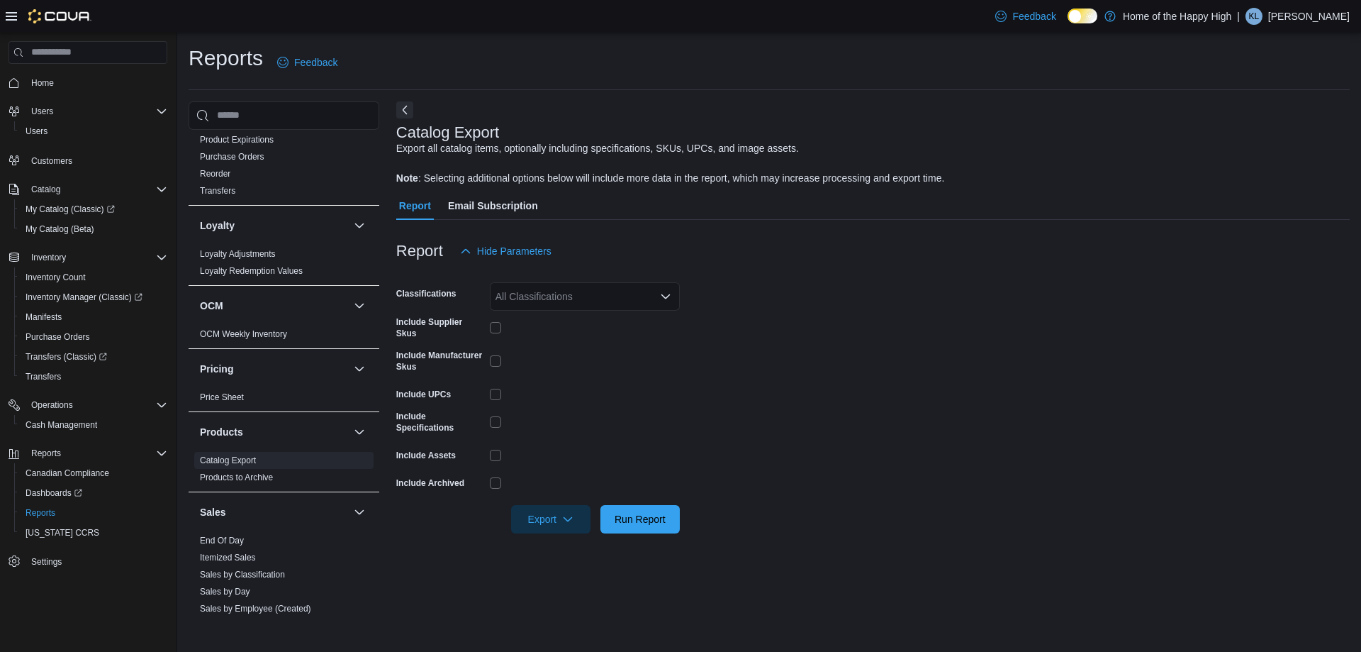
click at [538, 301] on div "All Classifications" at bounding box center [585, 296] width 190 height 28
click at [538, 301] on div "All Classifications Combo box. Selected. Combo box input. All Classifications. …" at bounding box center [585, 296] width 190 height 28
click at [690, 240] on div "Report Hide Parameters" at bounding box center [873, 251] width 954 height 28
click at [267, 474] on link "Products to Archive" at bounding box center [236, 477] width 73 height 10
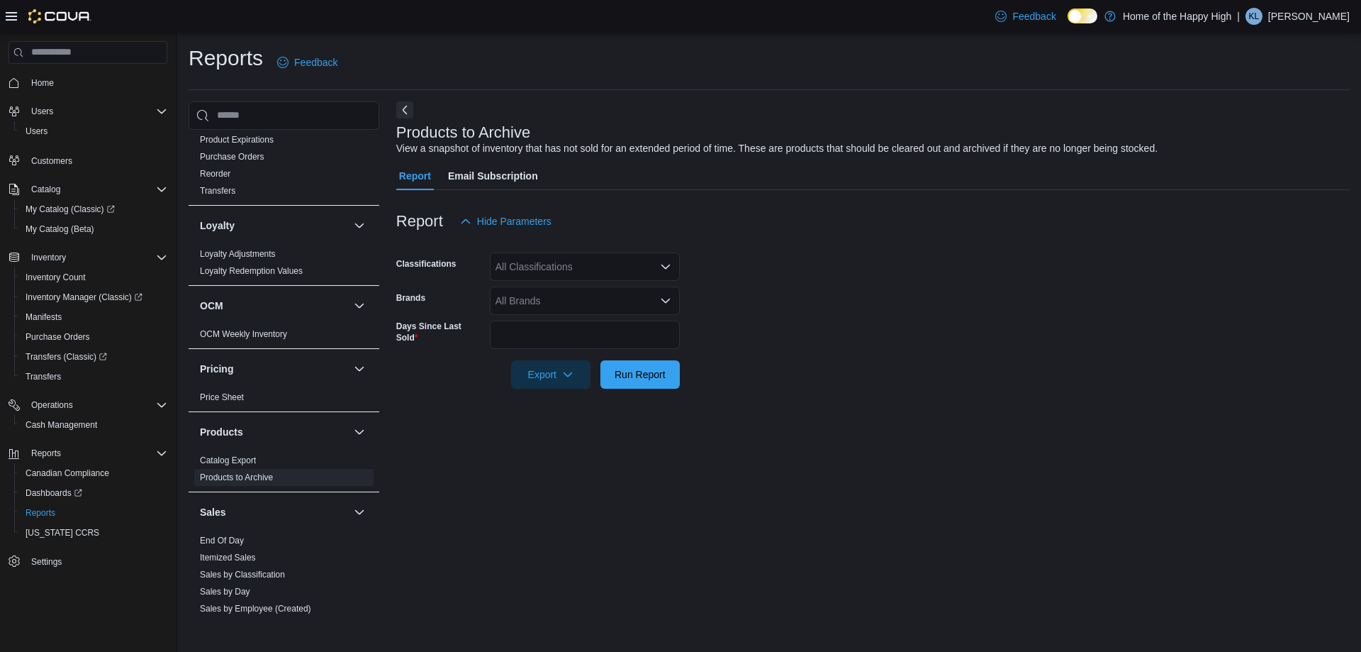
click at [572, 303] on div "All Brands" at bounding box center [585, 300] width 190 height 28
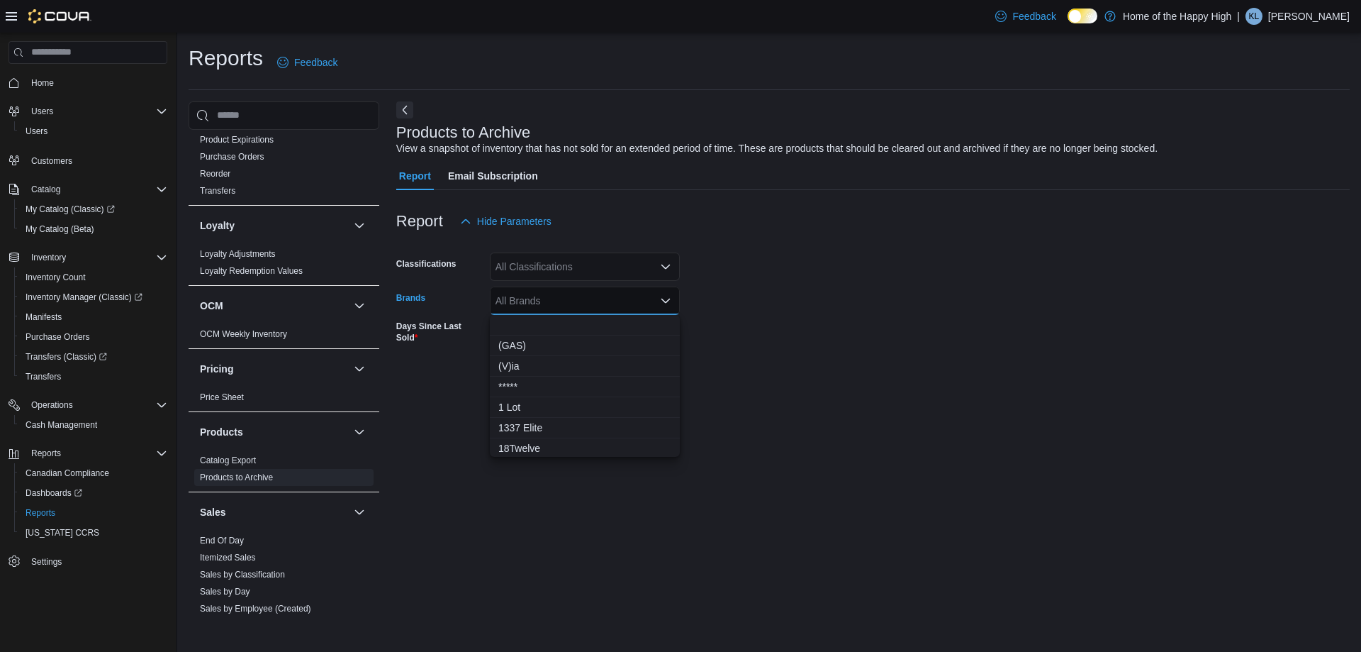
click at [572, 303] on div "All Brands" at bounding box center [585, 300] width 190 height 28
click at [653, 267] on div "All Classifications" at bounding box center [585, 266] width 190 height 28
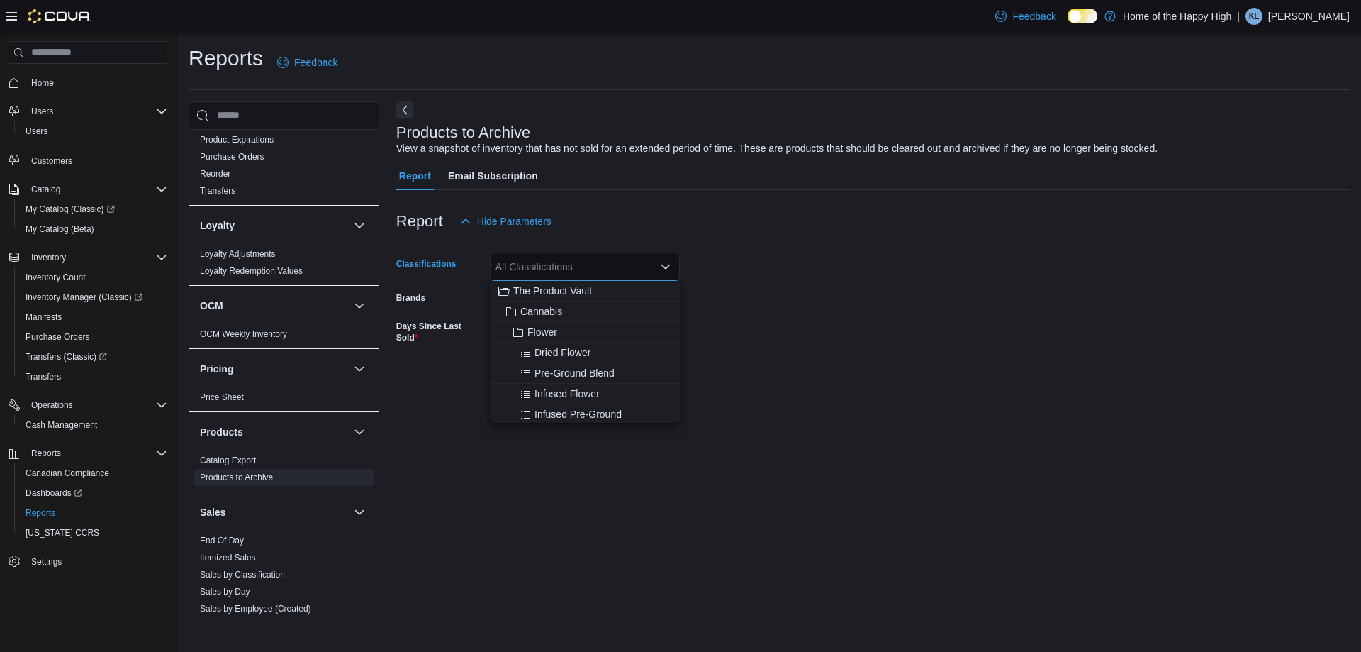
click at [545, 316] on span "Cannabis" at bounding box center [541, 311] width 42 height 14
click at [562, 381] on span "Pre-Rolled" at bounding box center [551, 384] width 47 height 14
click at [548, 366] on span "Vapes" at bounding box center [542, 366] width 28 height 14
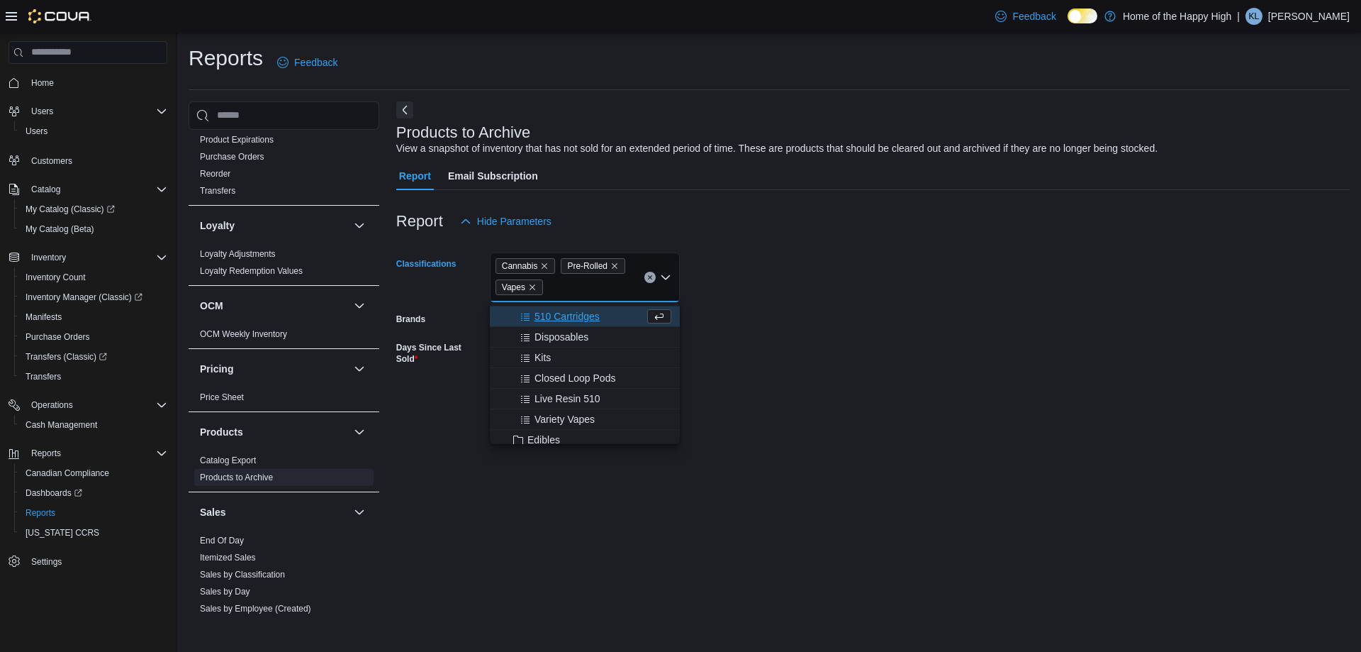
scroll to position [355, 0]
click at [548, 366] on span "Edibles" at bounding box center [544, 369] width 33 height 14
click at [558, 389] on span "Concentrates" at bounding box center [557, 391] width 59 height 14
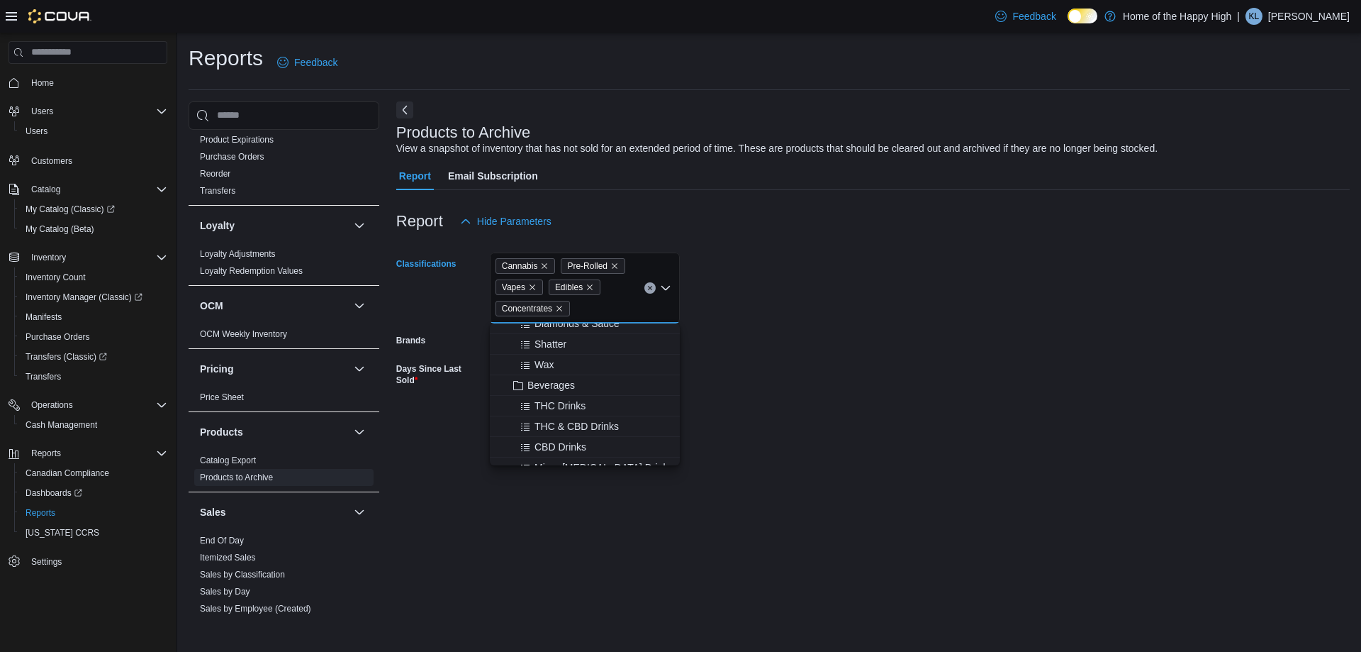
click at [557, 389] on span "Beverages" at bounding box center [552, 385] width 48 height 14
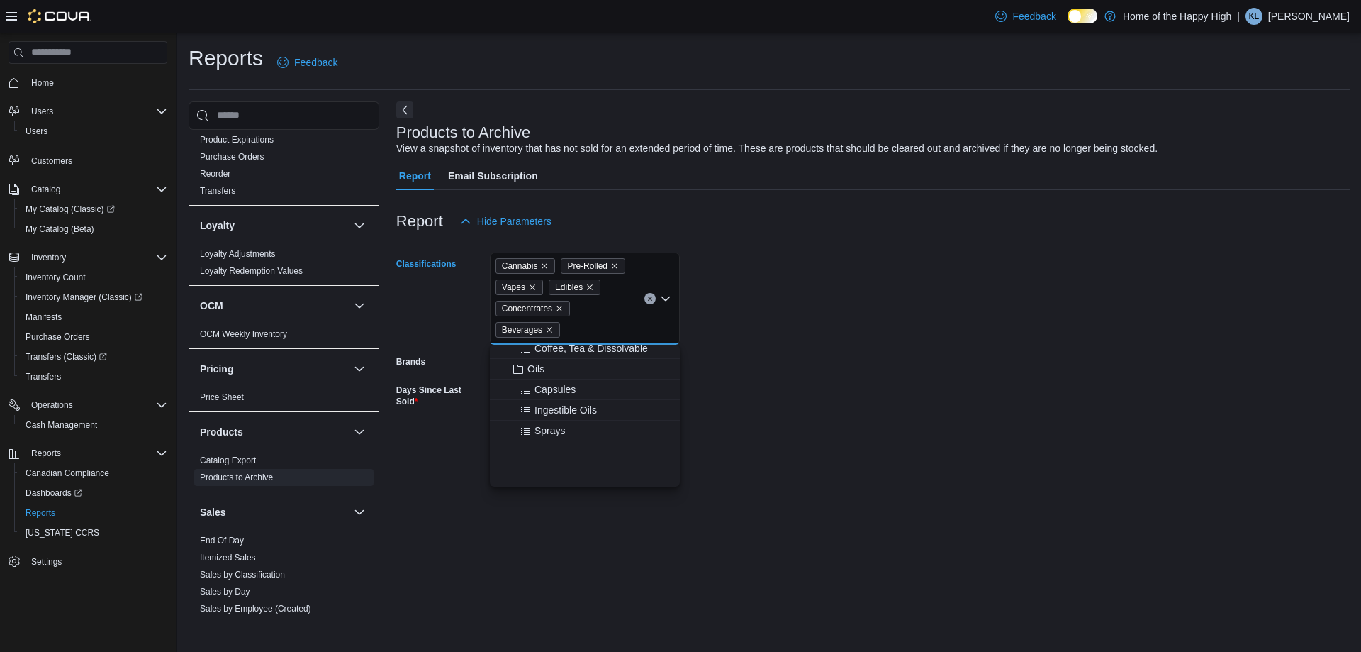
scroll to position [851, 0]
click at [541, 372] on span "Oils" at bounding box center [536, 367] width 17 height 14
click at [563, 427] on span "Topicals" at bounding box center [546, 429] width 36 height 14
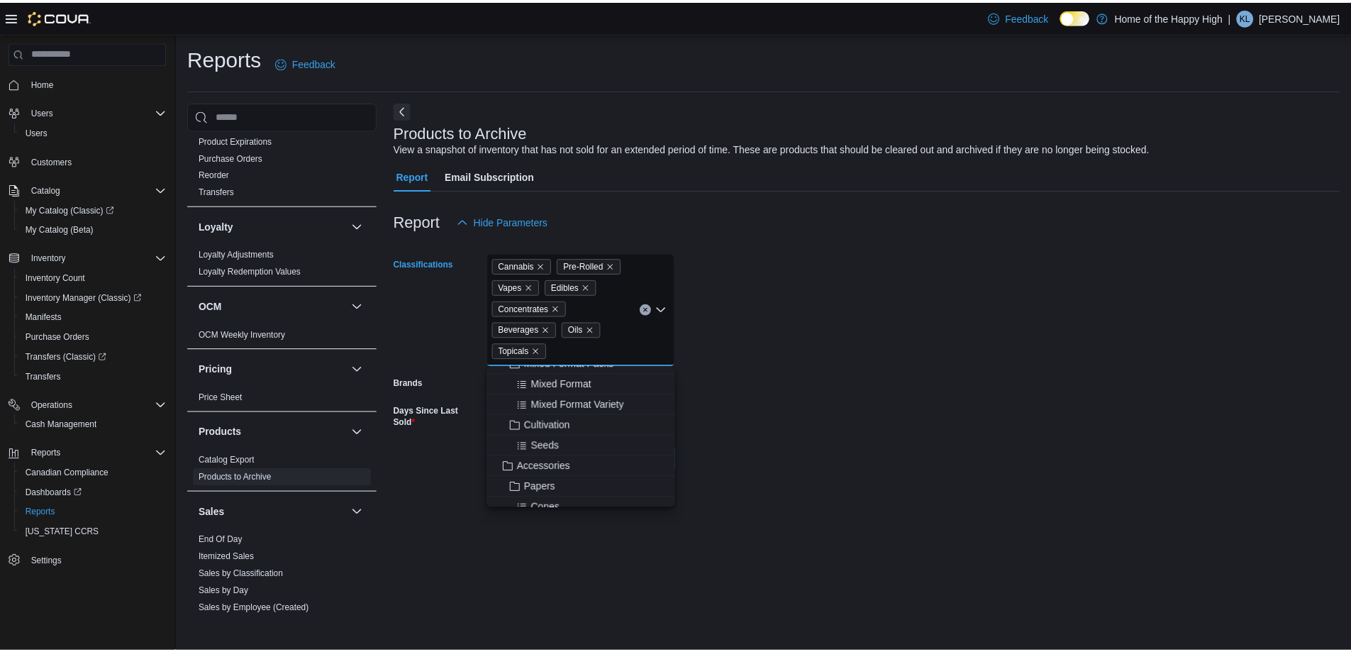
scroll to position [993, 0]
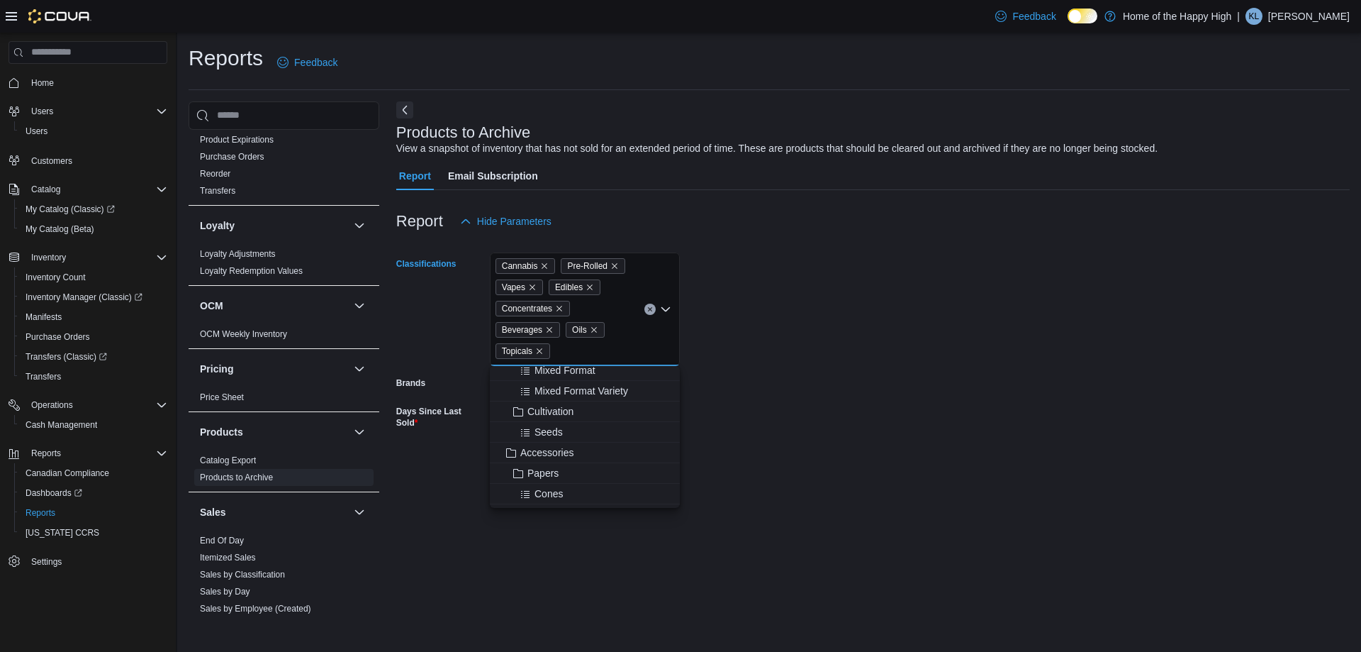
click at [720, 316] on form "Classifications Cannabis Pre-Rolled Vapes Edibles Concentrates Beverages Oils T…" at bounding box center [873, 354] width 954 height 238
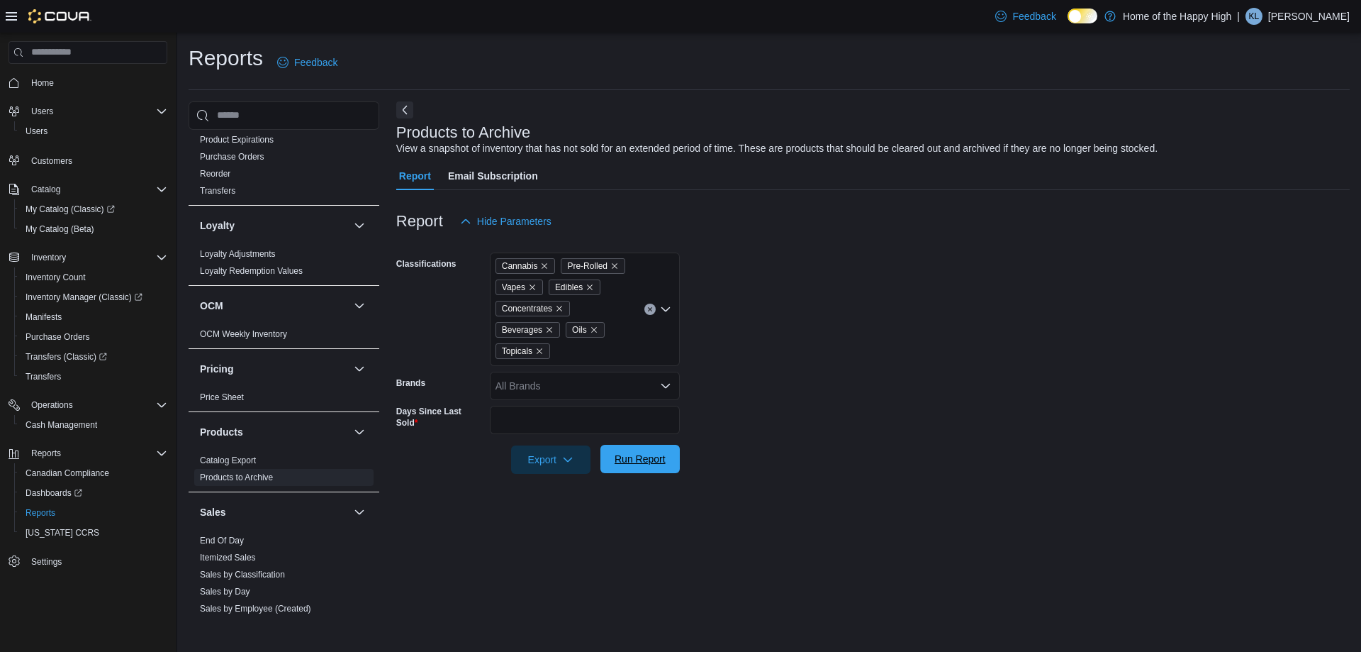
click at [625, 457] on span "Run Report" at bounding box center [640, 459] width 51 height 14
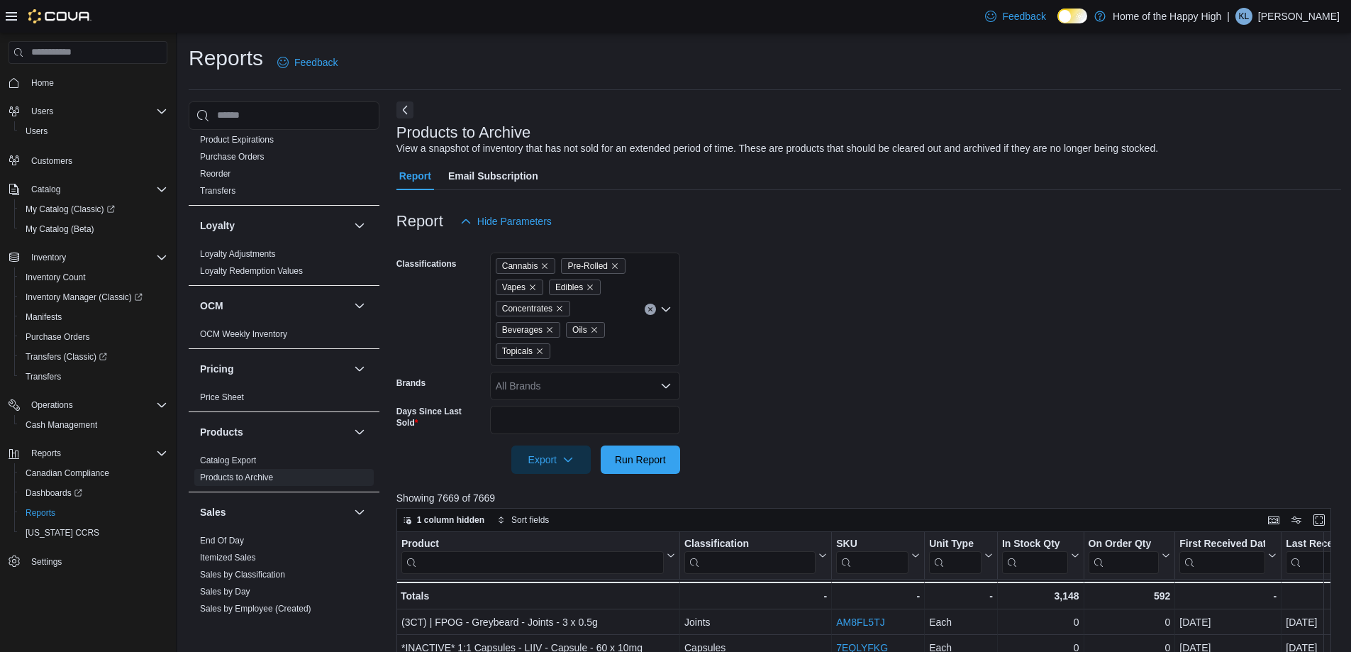
click at [648, 310] on icon "Clear input" at bounding box center [650, 309] width 6 height 6
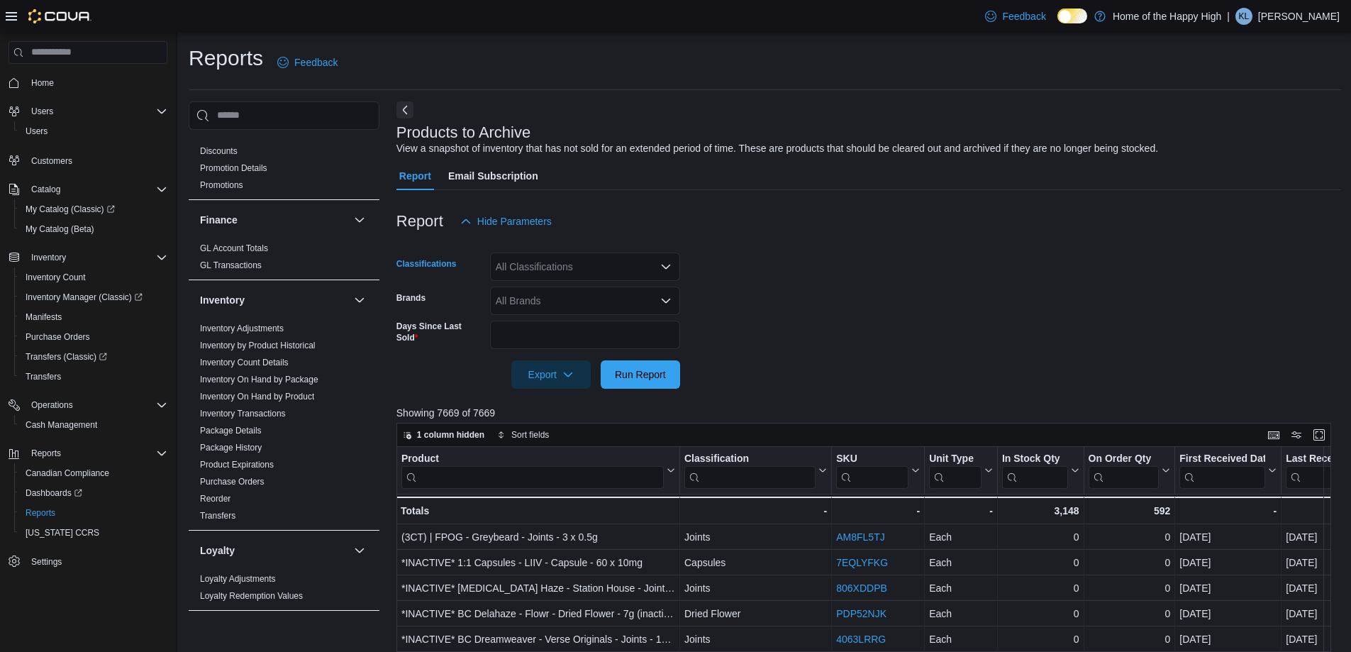
scroll to position [204, 0]
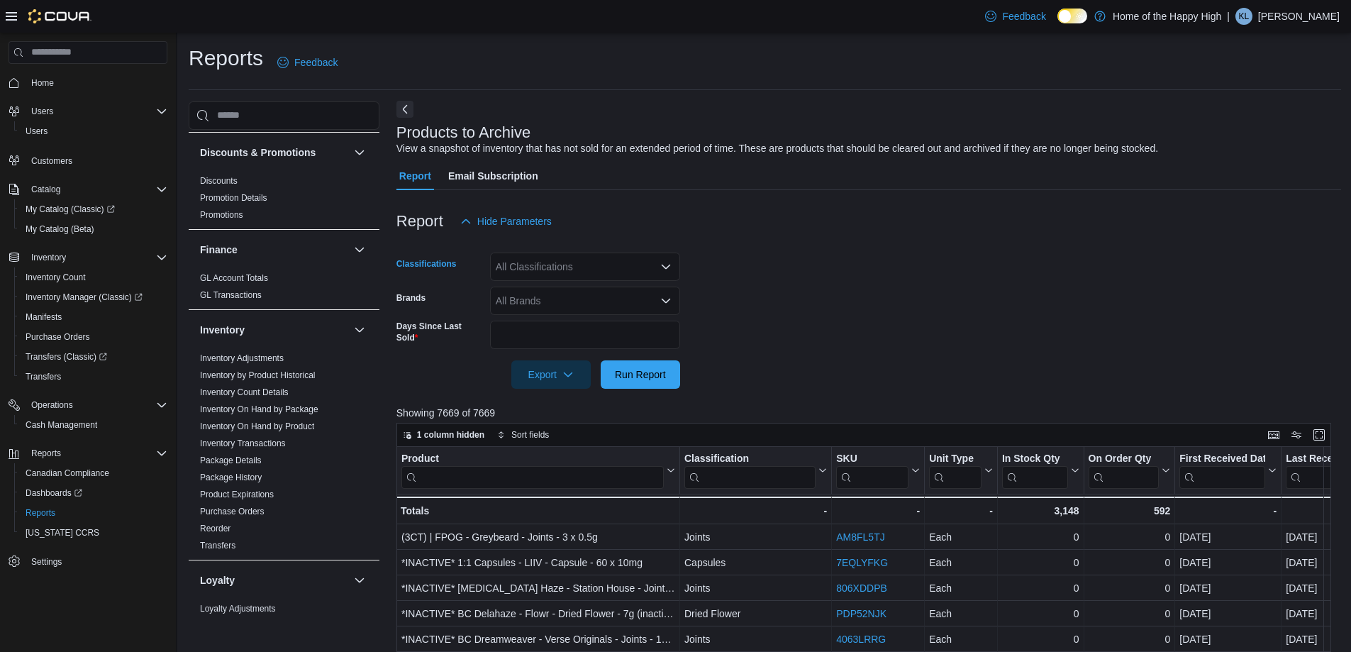
click at [405, 117] on button "Next" at bounding box center [404, 109] width 17 height 17
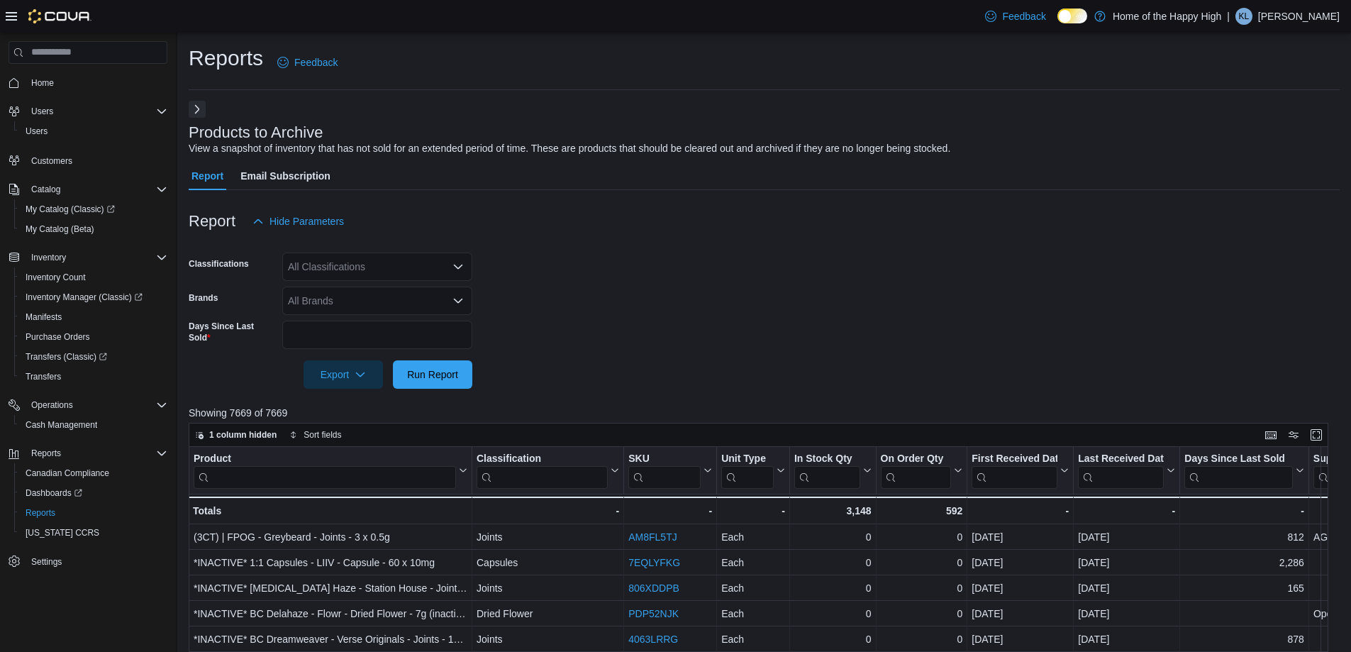
click at [194, 111] on button "Next" at bounding box center [197, 109] width 17 height 17
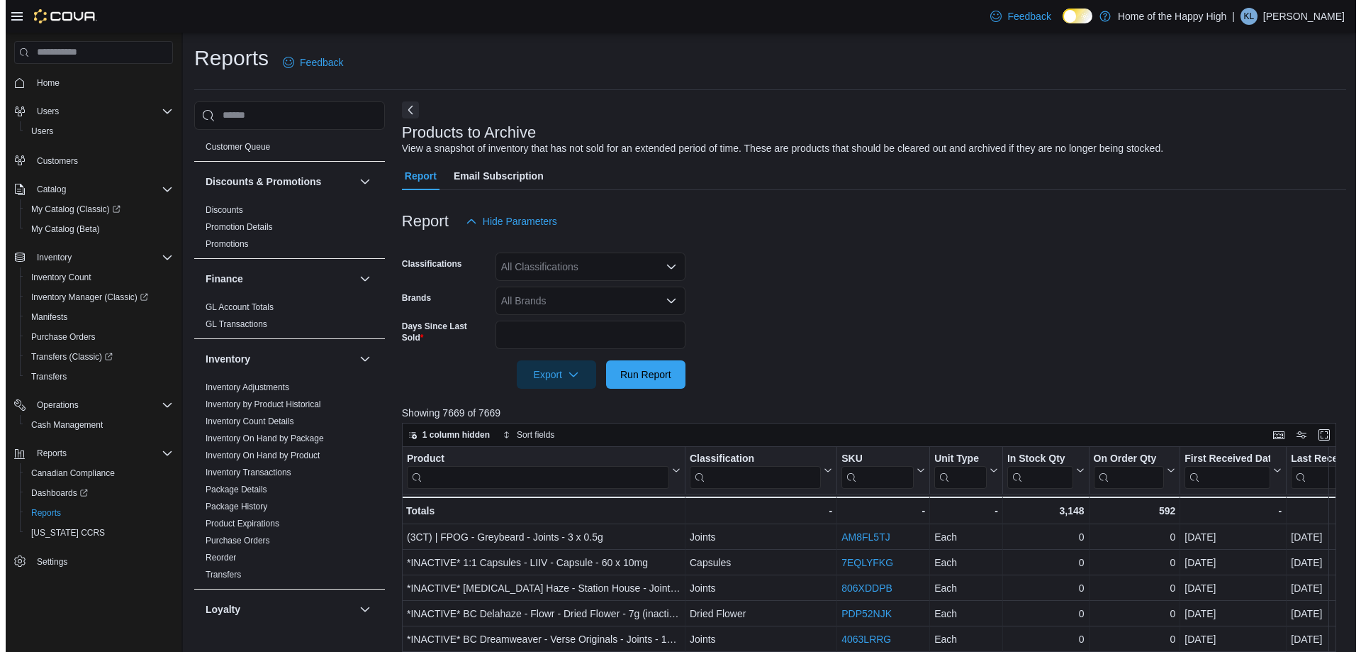
scroll to position [213, 0]
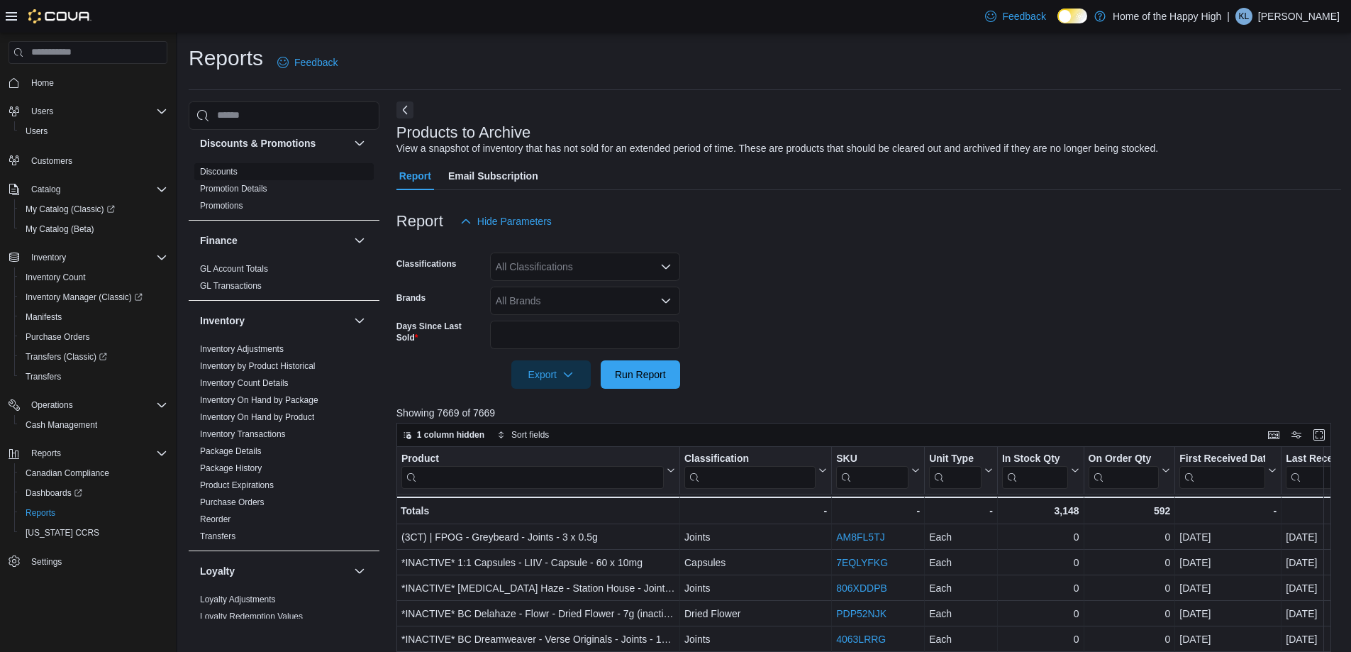
click at [225, 171] on link "Discounts" at bounding box center [219, 172] width 38 height 10
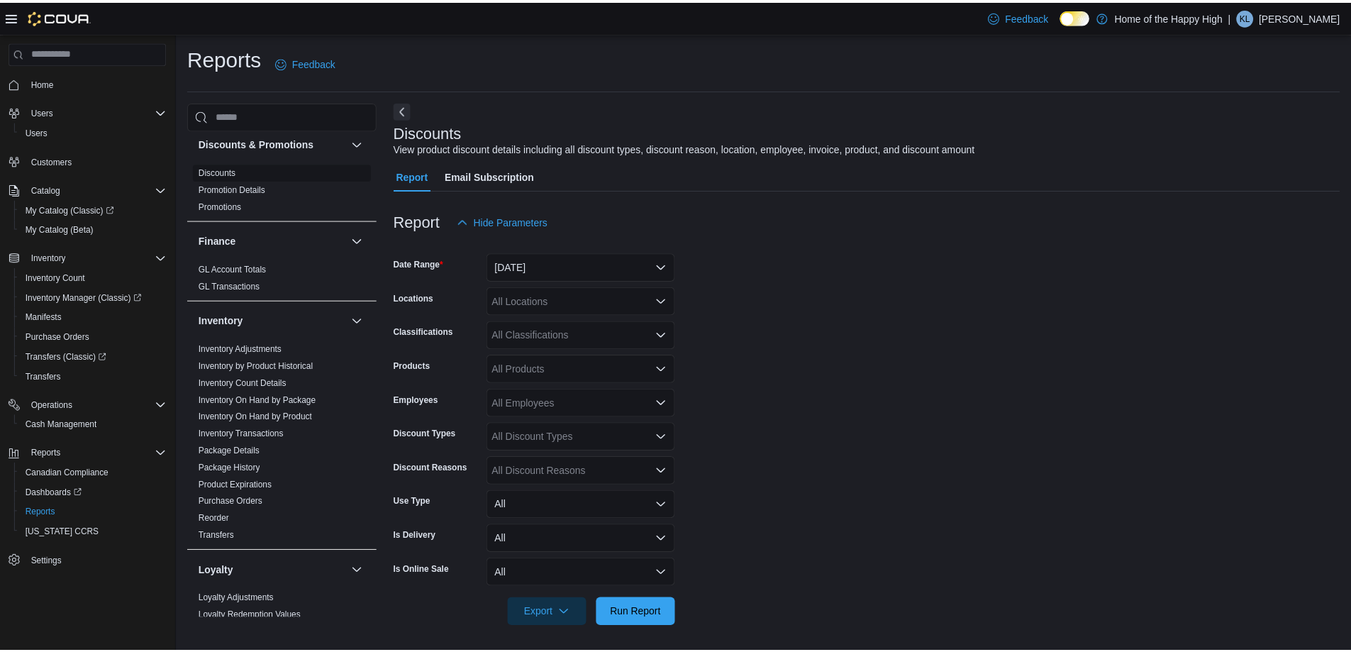
scroll to position [4, 0]
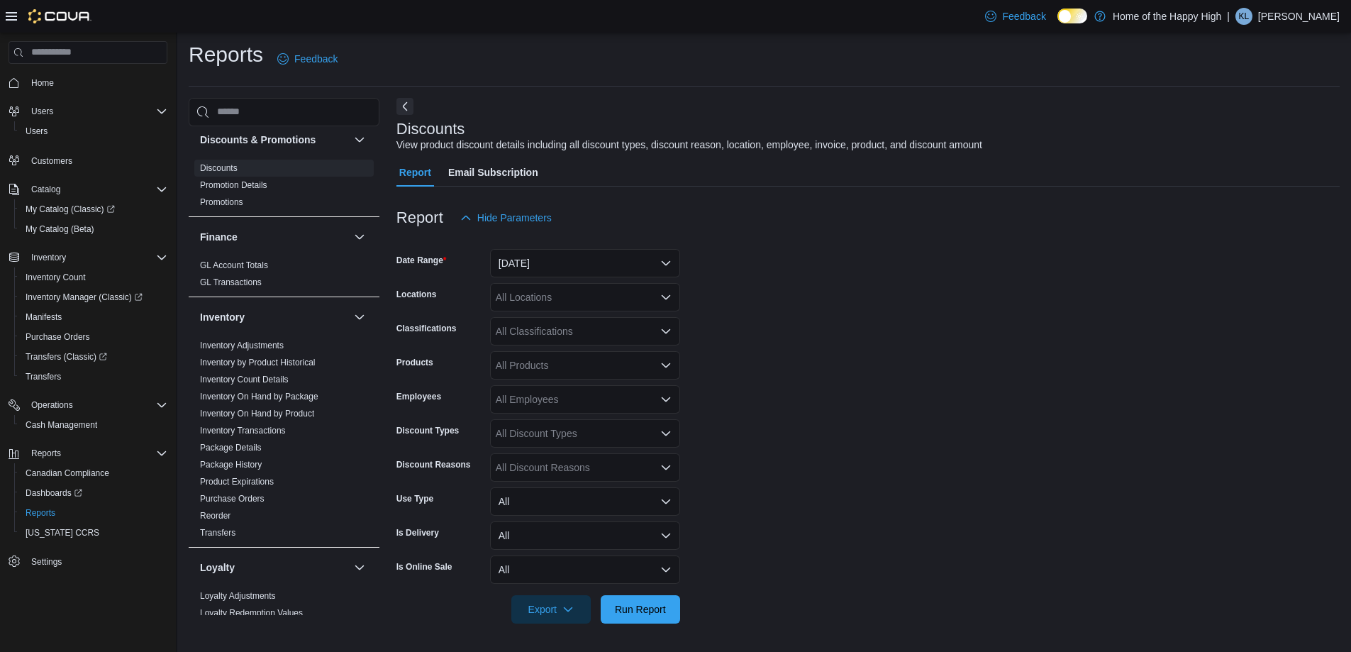
click at [534, 435] on div "All Discount Types" at bounding box center [585, 433] width 190 height 28
click at [761, 413] on form "Date Range [DATE] Locations All Locations Classifications All Classifications P…" at bounding box center [867, 427] width 943 height 391
click at [652, 474] on div "All Discount Reasons" at bounding box center [585, 467] width 190 height 28
click at [761, 433] on form "Date Range [DATE] Locations All Locations Classifications All Classifications P…" at bounding box center [867, 427] width 943 height 391
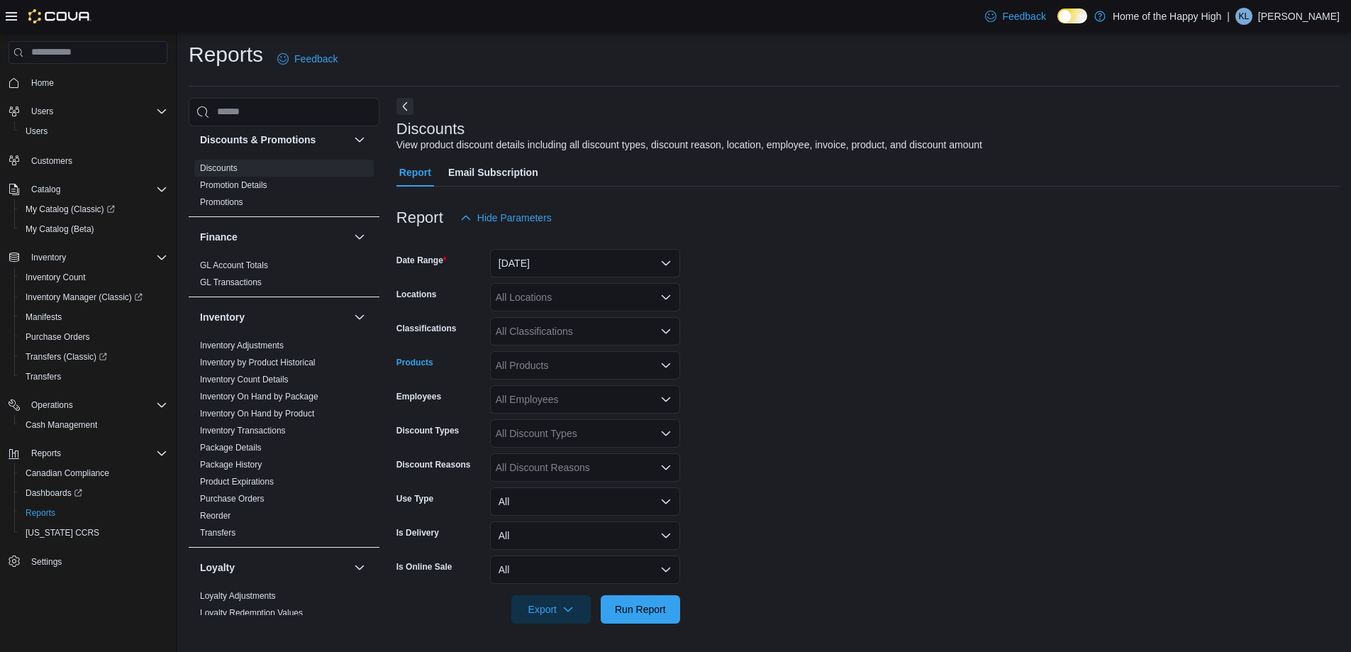
click at [594, 367] on div "All Products" at bounding box center [585, 365] width 190 height 28
click at [808, 289] on form "Date Range [DATE] Locations All Locations Classifications All Classifications P…" at bounding box center [867, 427] width 943 height 391
click at [552, 258] on button "[DATE]" at bounding box center [585, 263] width 190 height 28
click at [579, 235] on div at bounding box center [867, 240] width 943 height 17
click at [284, 394] on link "Inventory On Hand by Package" at bounding box center [259, 396] width 118 height 10
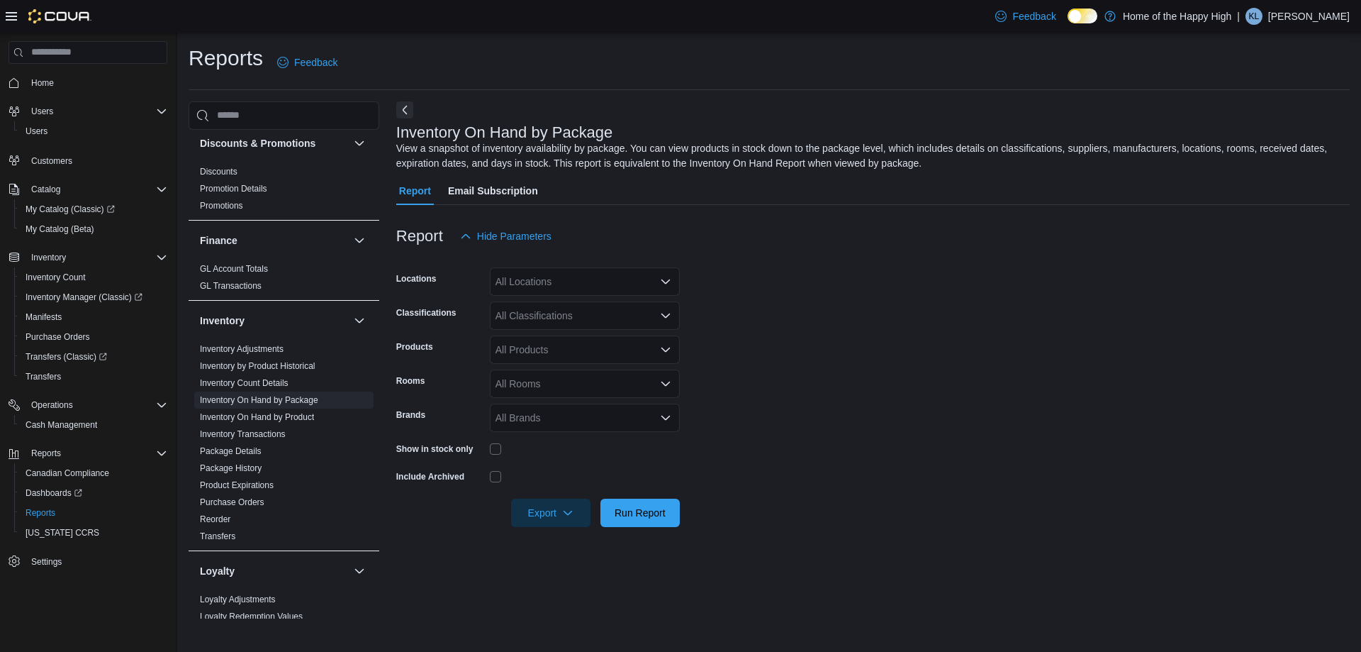
click at [506, 280] on div "All Locations" at bounding box center [585, 281] width 190 height 28
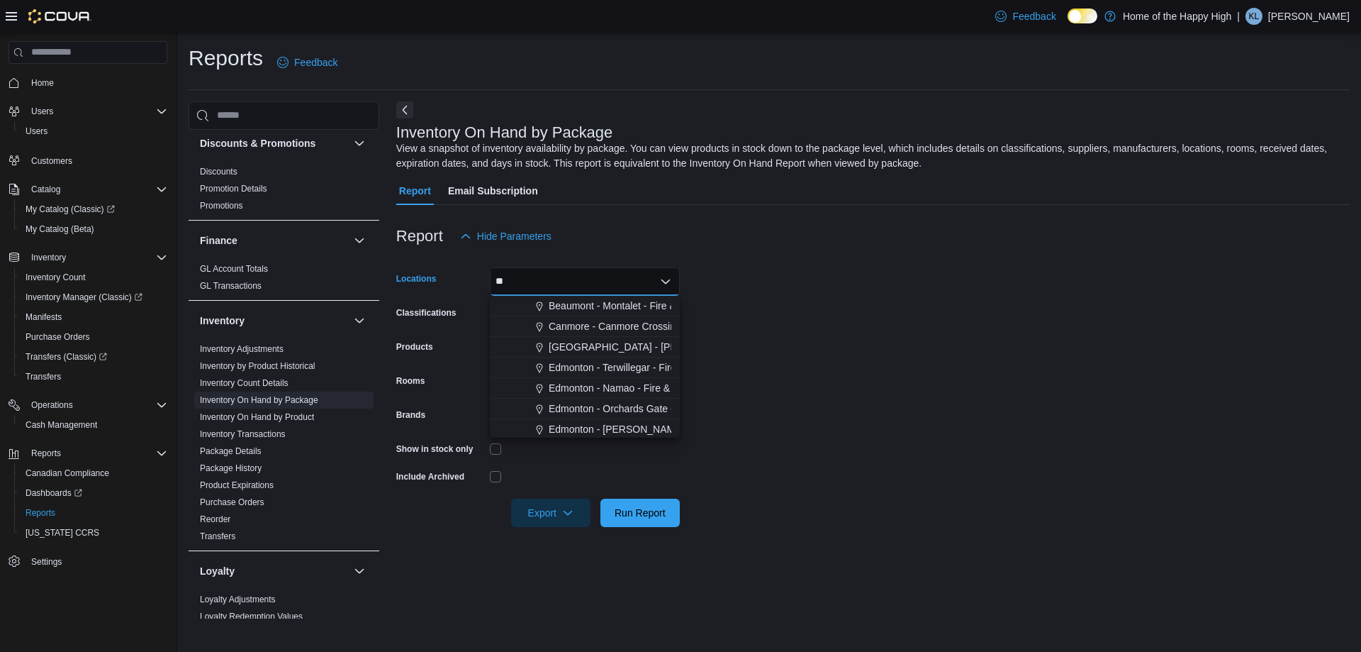
type input "***"
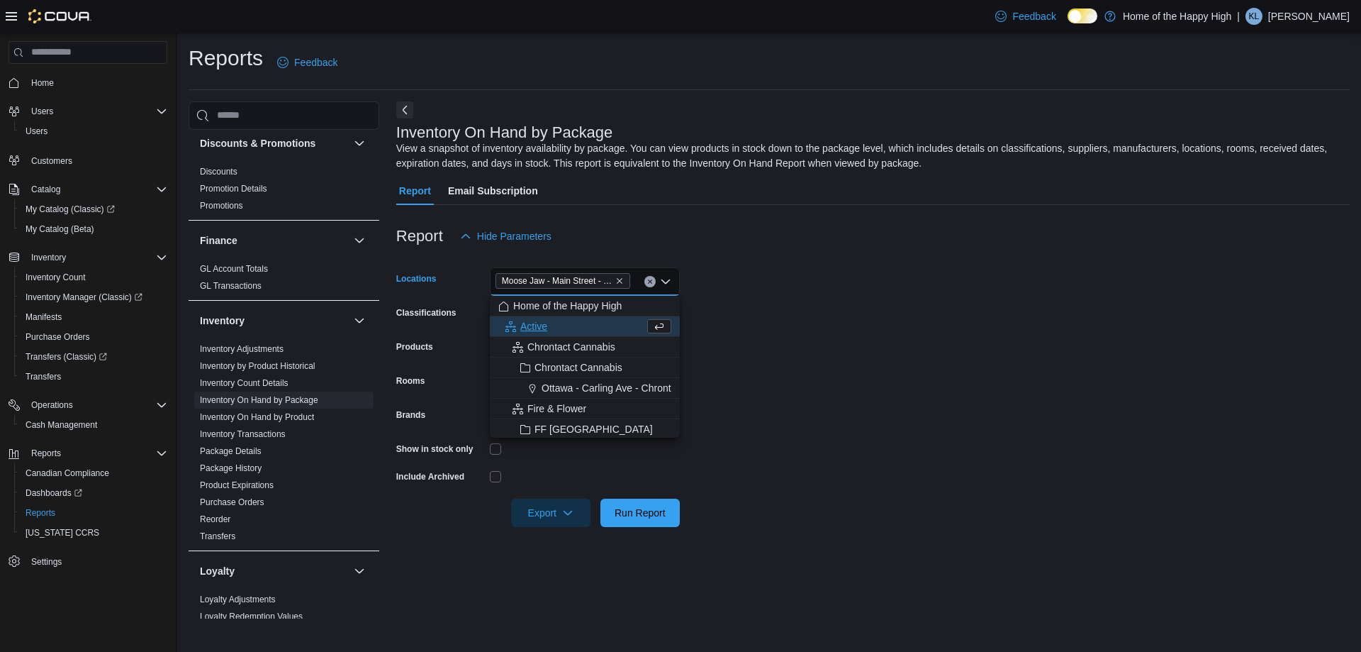
click at [575, 234] on div "Report Hide Parameters" at bounding box center [873, 236] width 954 height 28
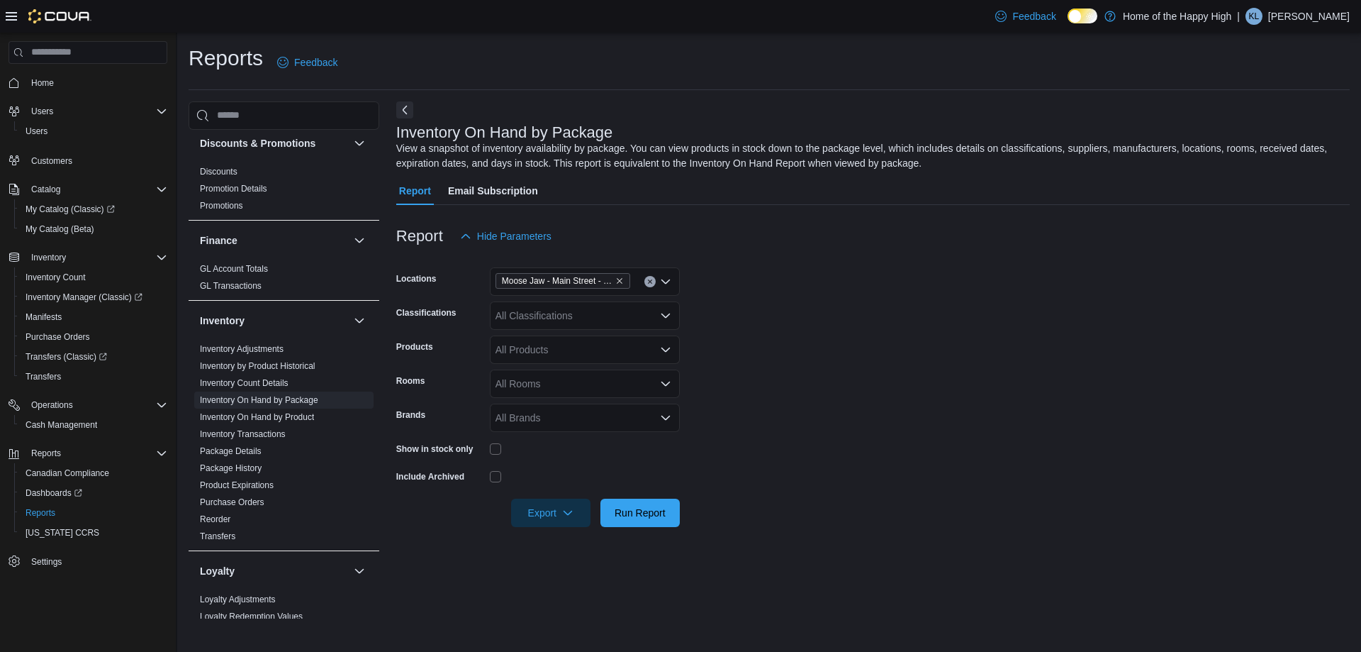
click at [611, 311] on div "All Classifications" at bounding box center [585, 315] width 190 height 28
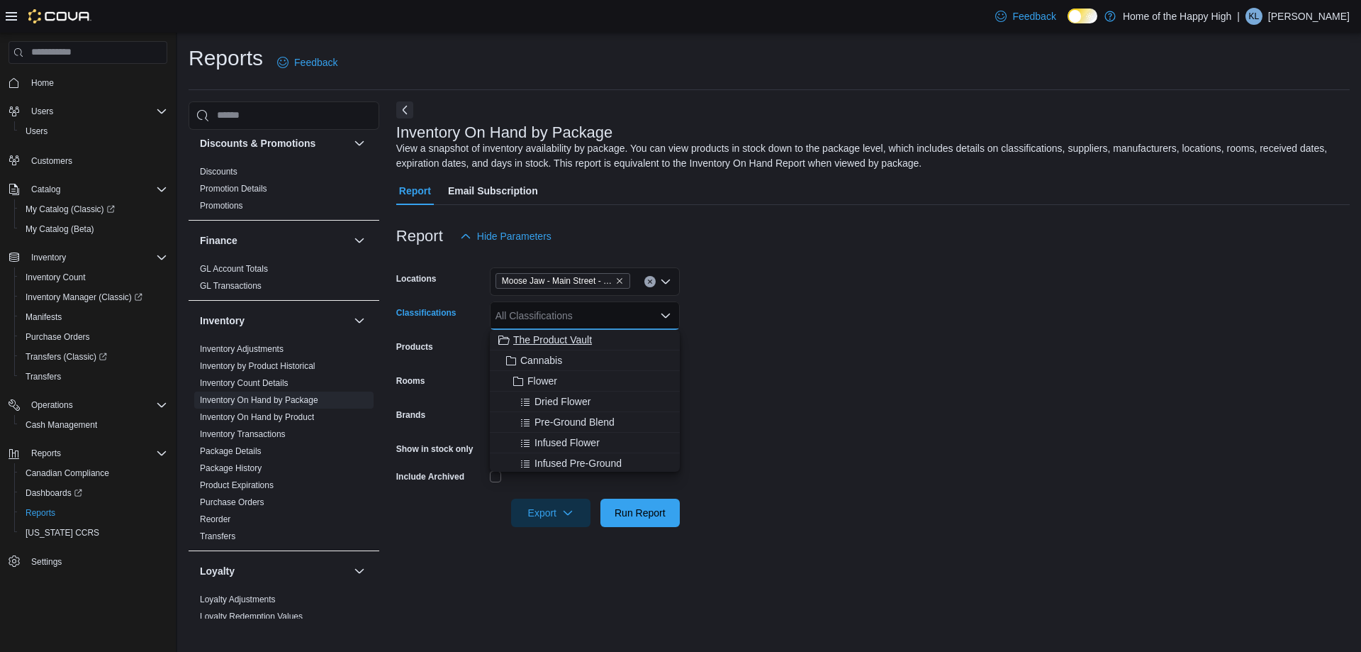
click at [549, 344] on span "The Product Vault" at bounding box center [552, 340] width 79 height 14
click at [578, 318] on icon "Remove The Product Vault from selection in this group" at bounding box center [576, 315] width 9 height 9
click at [554, 357] on span "Cannabis" at bounding box center [541, 360] width 42 height 14
click at [560, 430] on span "Pre-Rolled" at bounding box center [551, 433] width 47 height 14
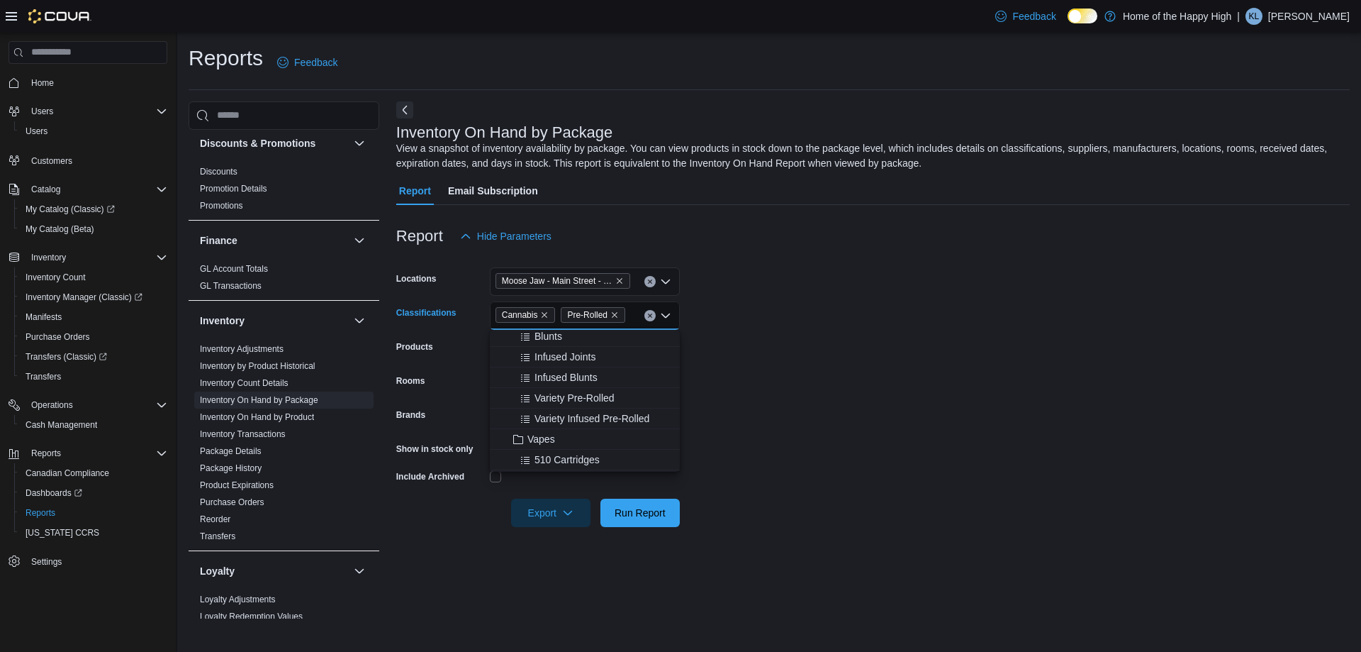
scroll to position [213, 0]
click at [545, 419] on span "Vapes" at bounding box center [542, 415] width 28 height 14
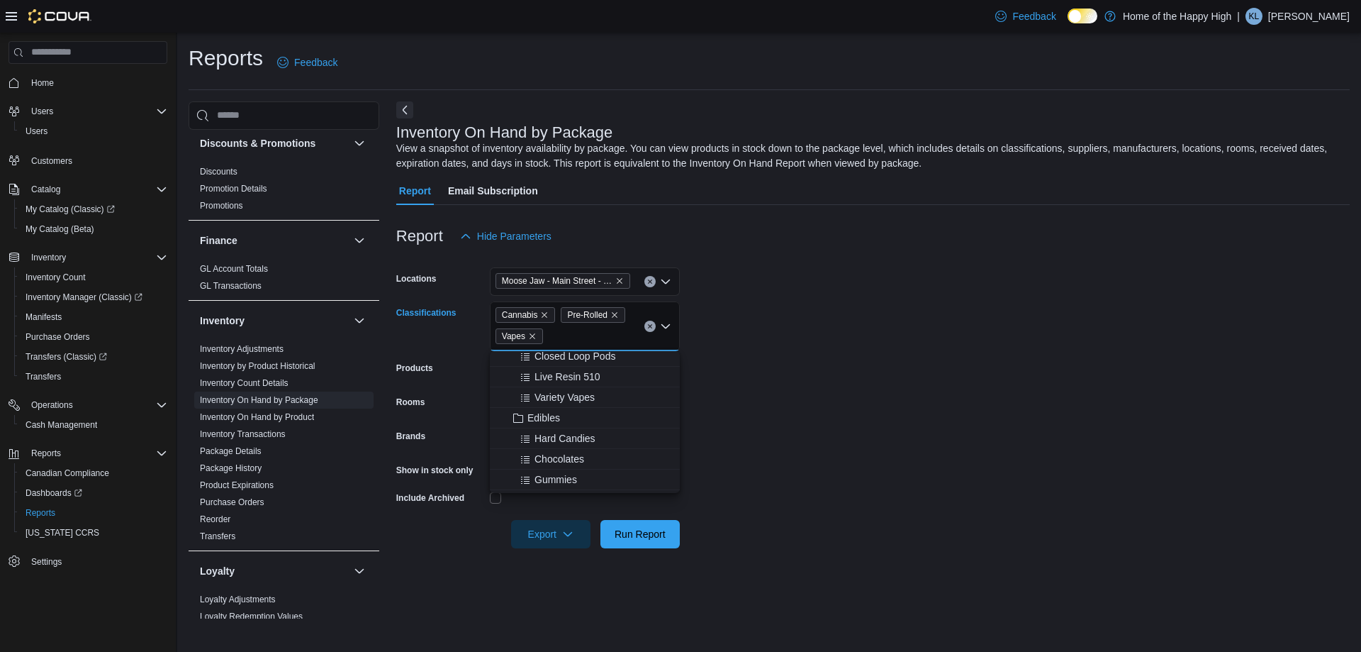
click at [545, 419] on span "Edibles" at bounding box center [544, 418] width 33 height 14
click at [550, 444] on span "Concentrates" at bounding box center [557, 440] width 59 height 14
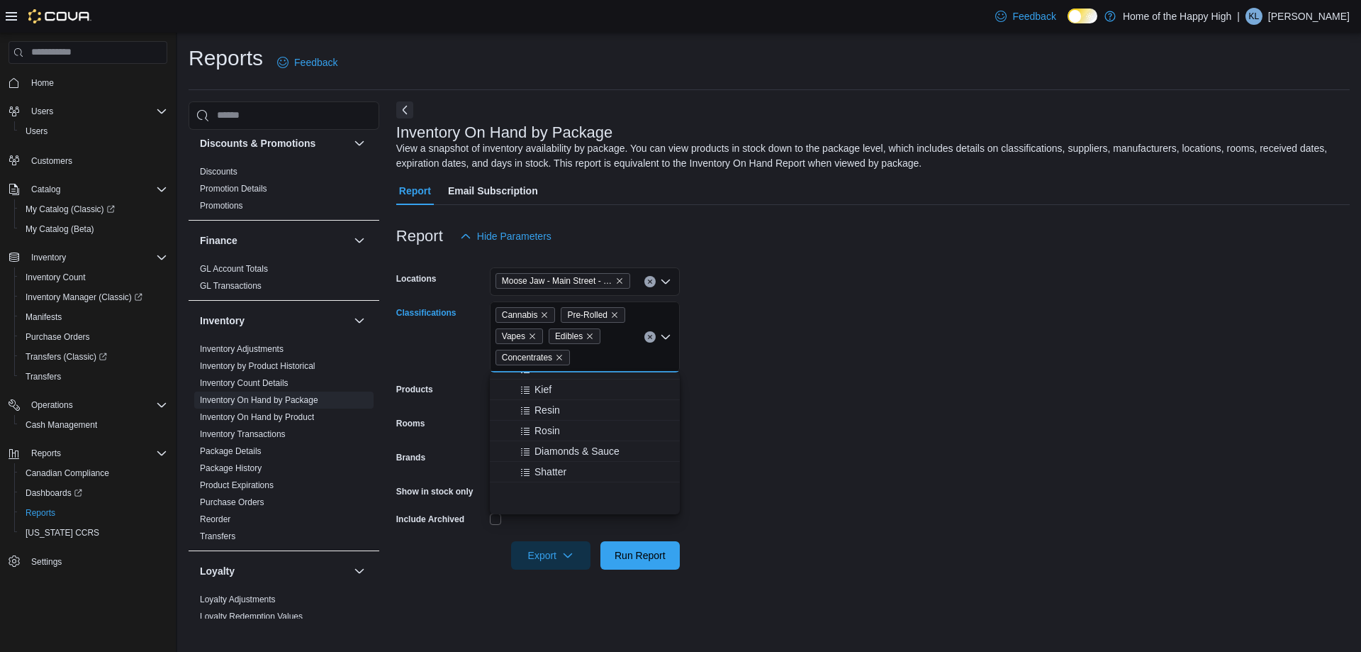
scroll to position [638, 0]
click at [550, 508] on span "Beverages" at bounding box center [552, 505] width 48 height 14
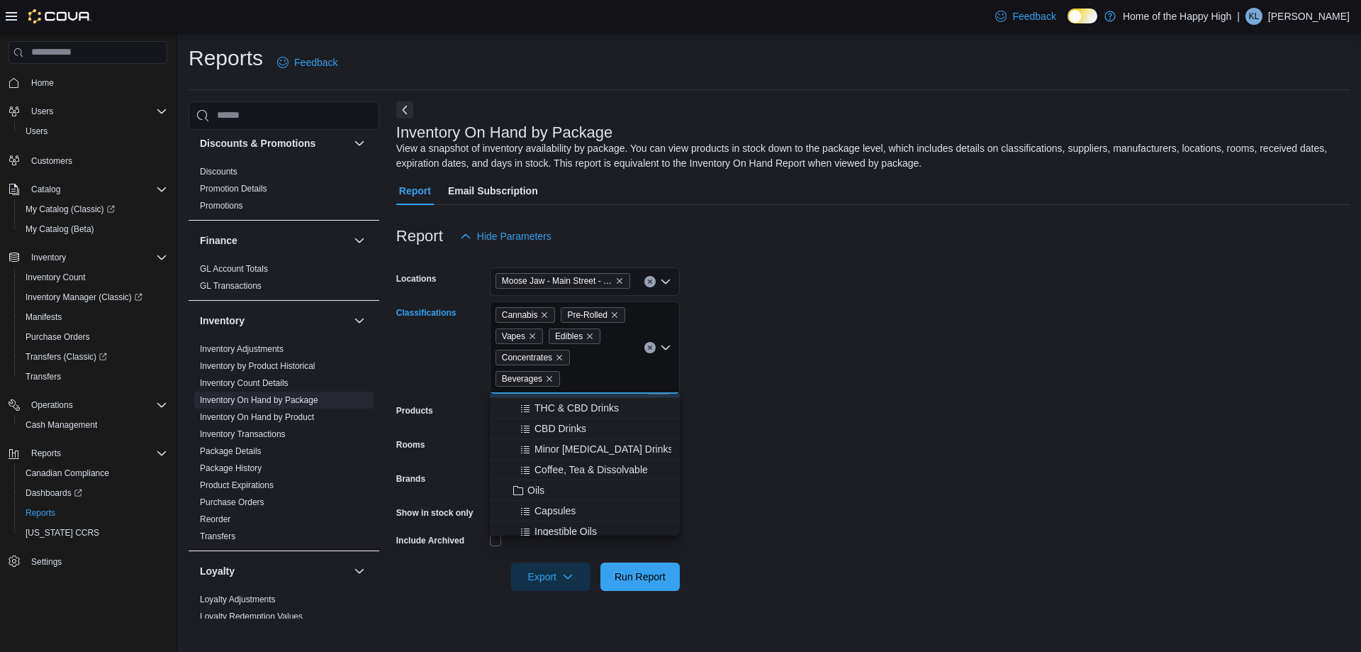
scroll to position [781, 0]
click at [545, 491] on span "Oils" at bounding box center [536, 486] width 17 height 14
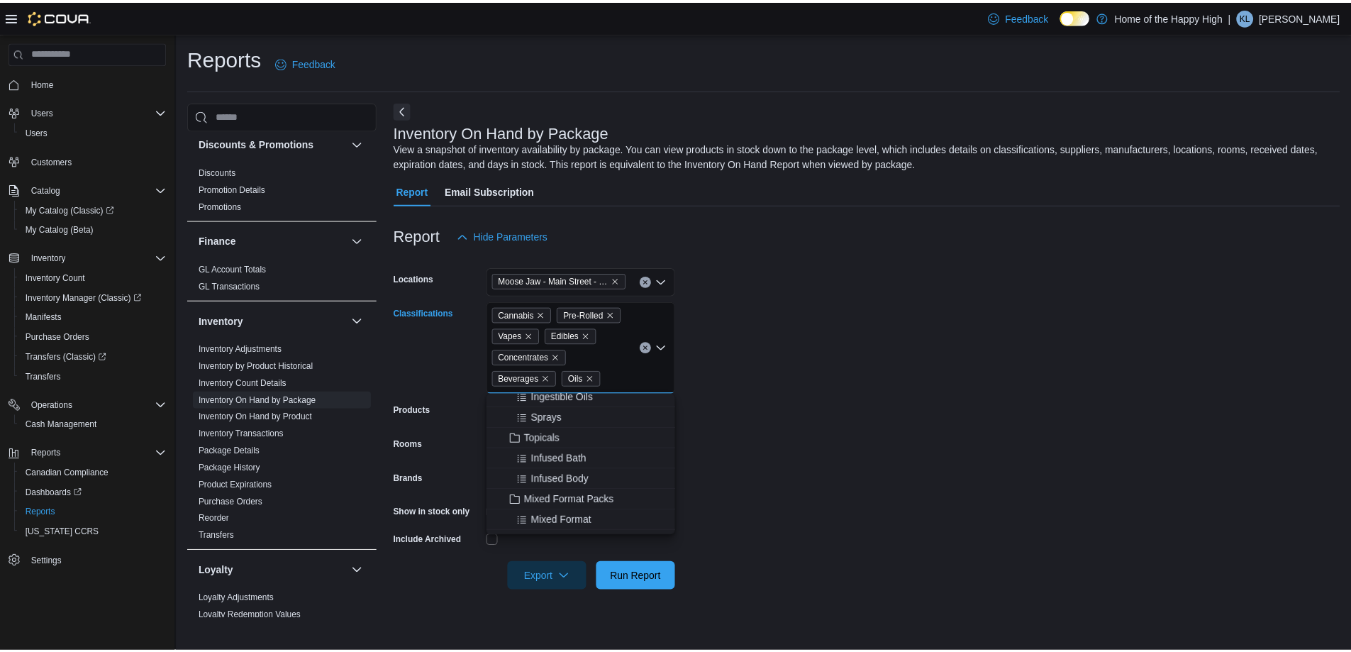
scroll to position [852, 0]
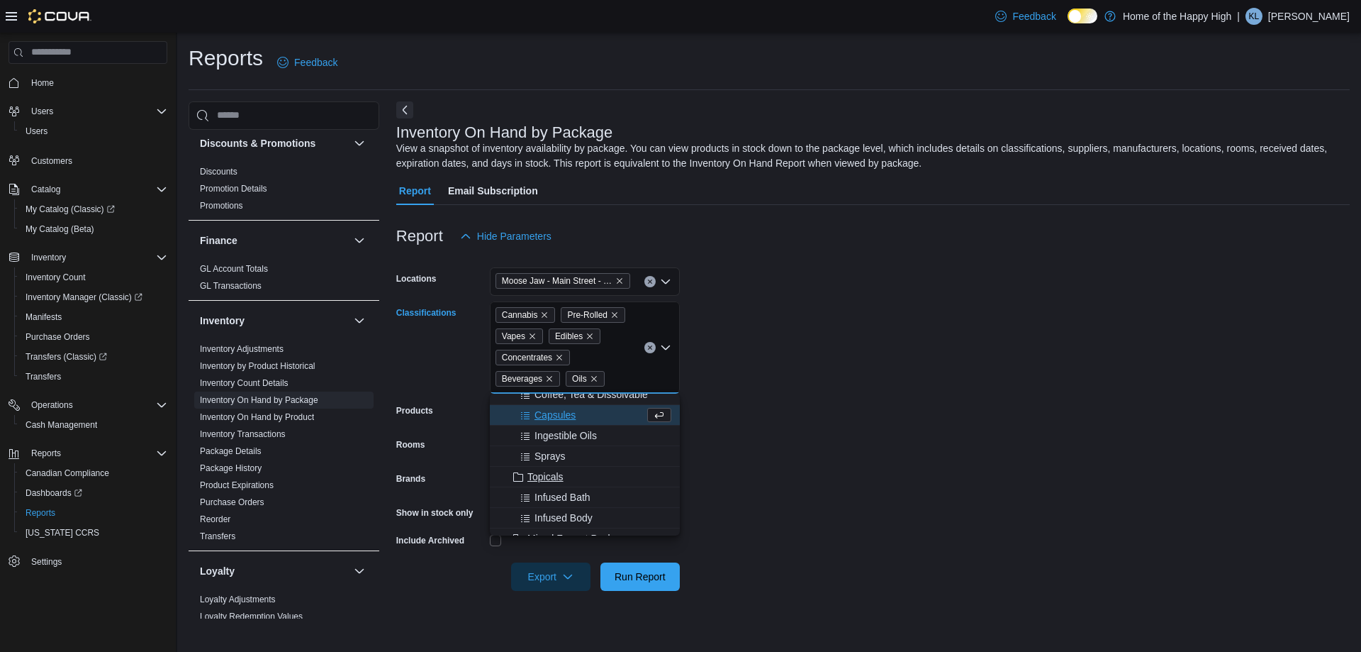
click at [550, 472] on span "Topicals" at bounding box center [546, 476] width 36 height 14
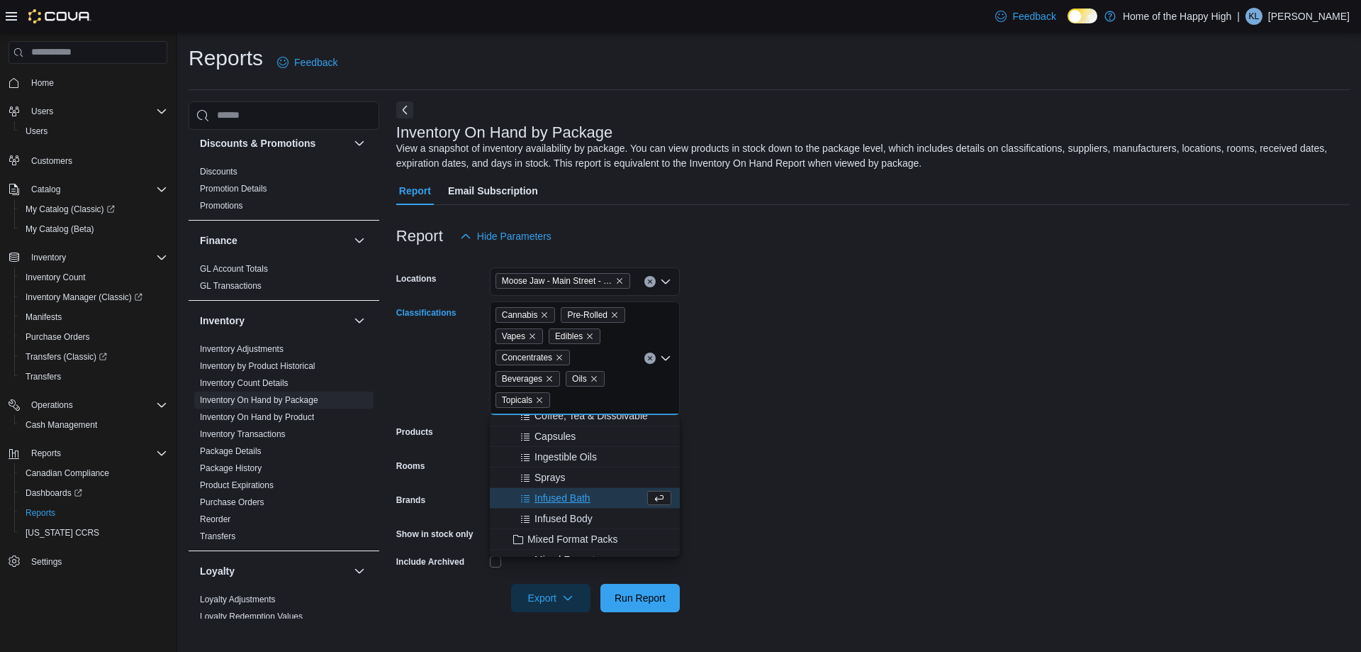
click at [735, 441] on form "Locations [GEOGRAPHIC_DATA] - Fire & Flower Classifications Cannabis Pre-Rolled…" at bounding box center [873, 431] width 954 height 362
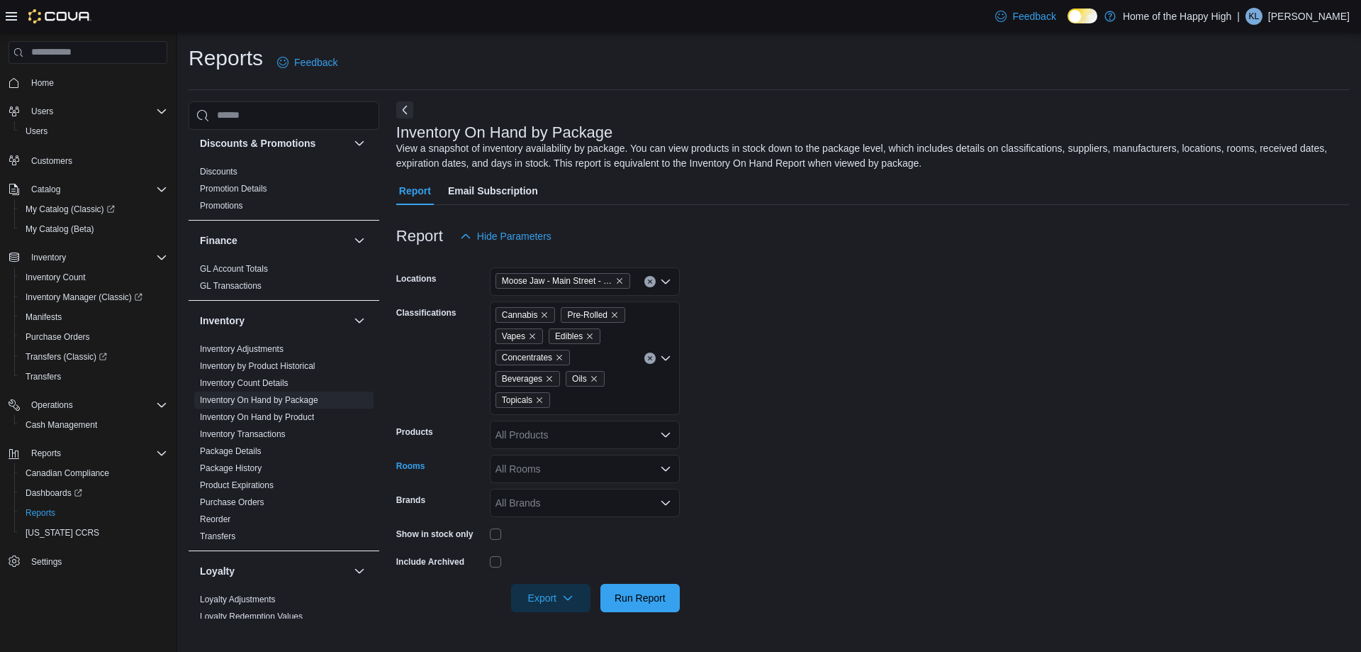
click at [654, 469] on div "All Rooms" at bounding box center [585, 469] width 190 height 28
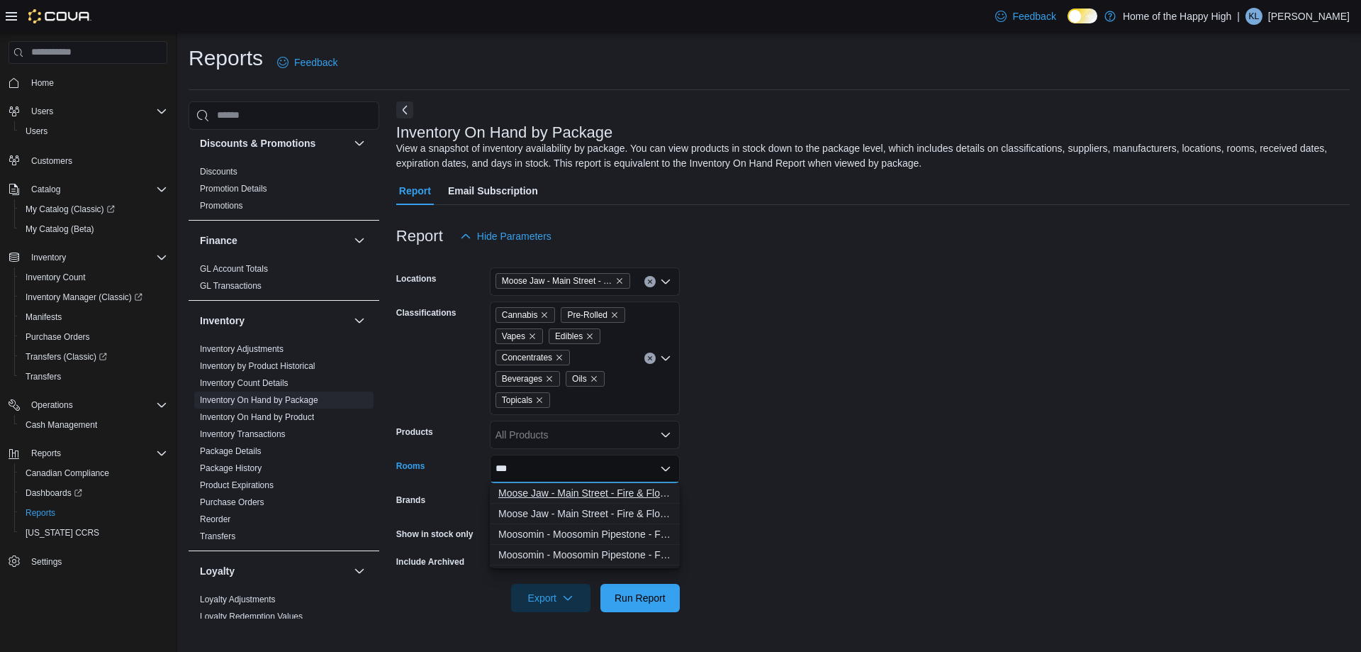
type input "***"
click at [637, 501] on button "Moose Jaw - Main Street - Fire & Flower - Non-Sellable" at bounding box center [585, 493] width 190 height 21
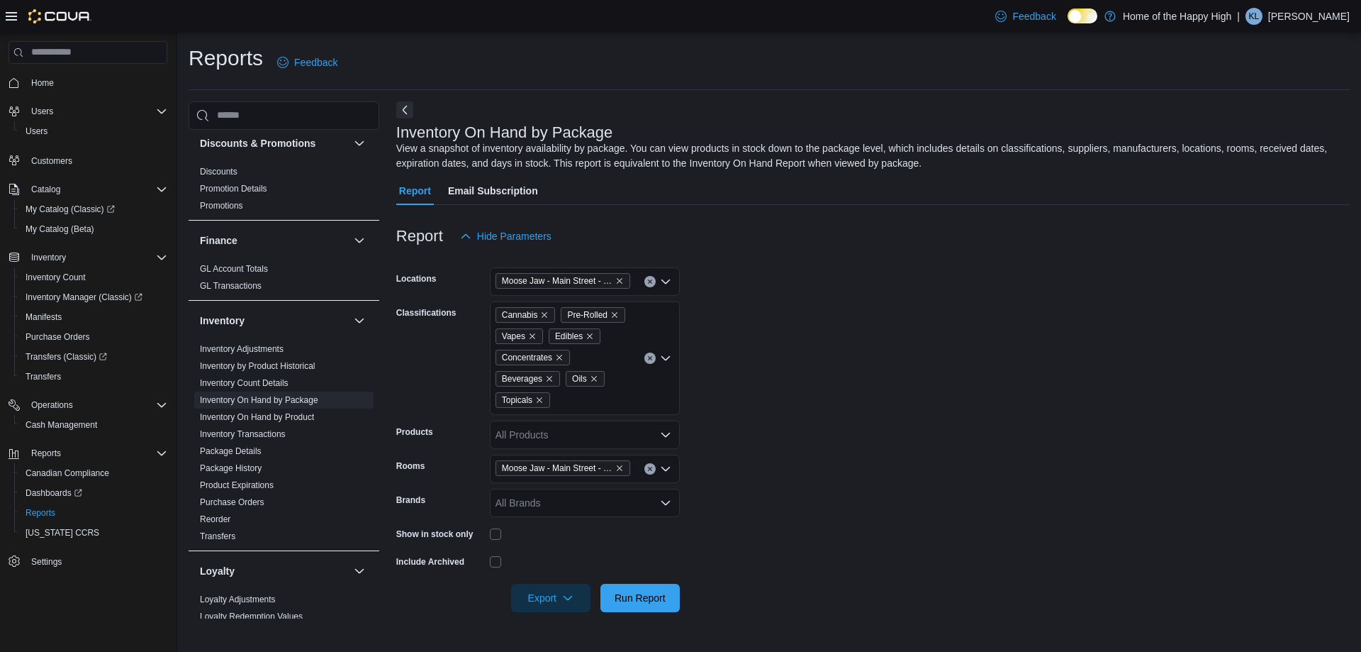
click at [735, 440] on form "Locations Moose Jaw - Main Street - Fire & Flower Classifications Cannabis Pre-…" at bounding box center [873, 431] width 954 height 362
click at [657, 597] on span "Run Report" at bounding box center [640, 597] width 51 height 14
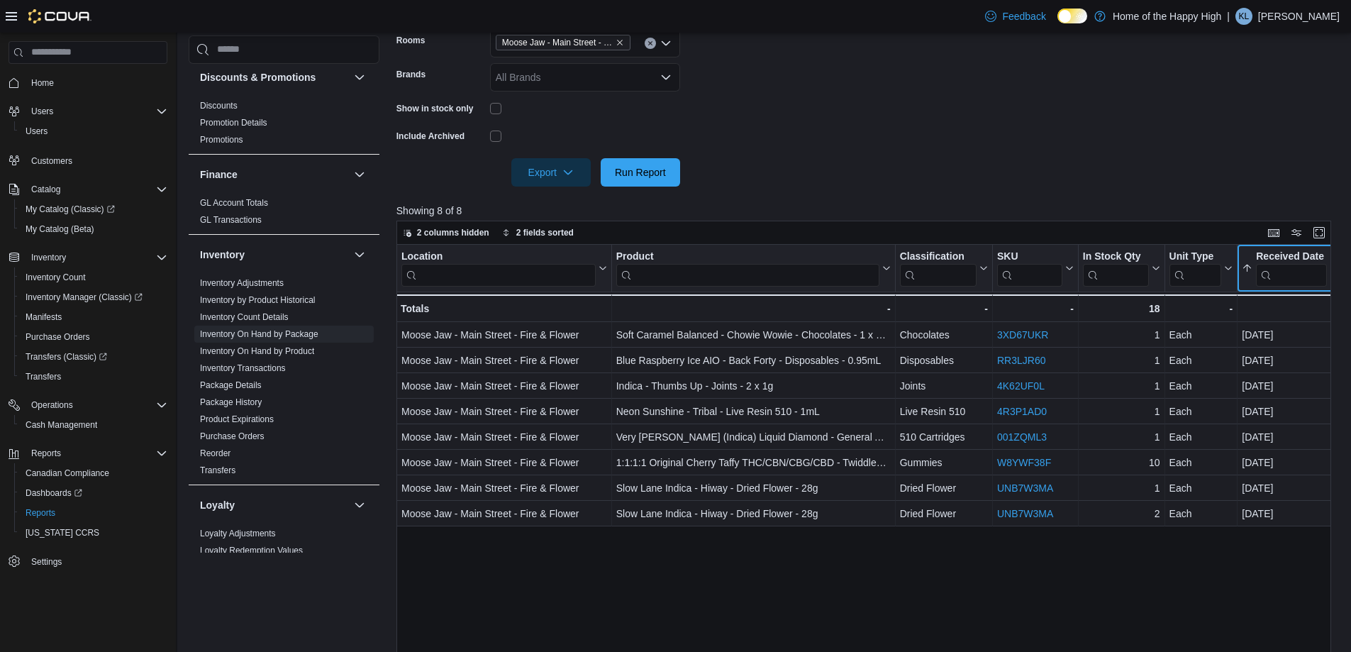
scroll to position [0, 2]
click at [1295, 281] on input "search" at bounding box center [1289, 275] width 71 height 23
click at [1212, 181] on form "Locations Moose Jaw - Main Street - Fire & Flower Classifications Cannabis Pre-…" at bounding box center [868, 6] width 944 height 362
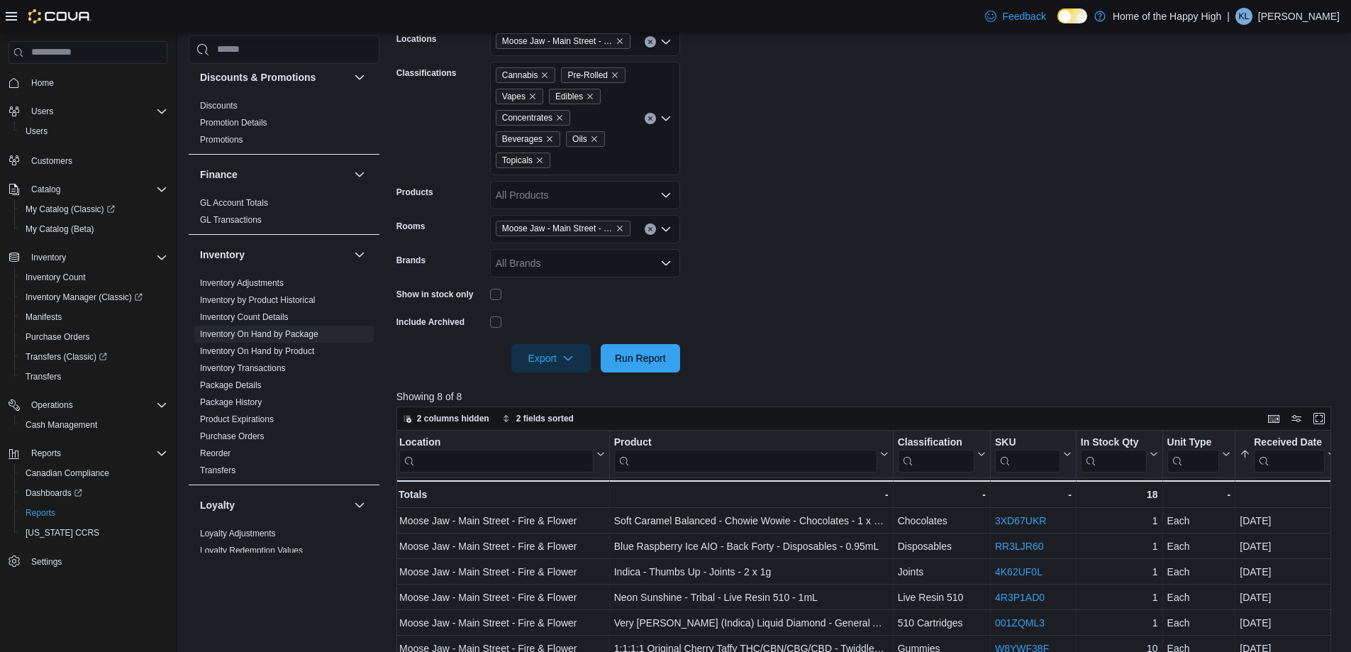
scroll to position [213, 0]
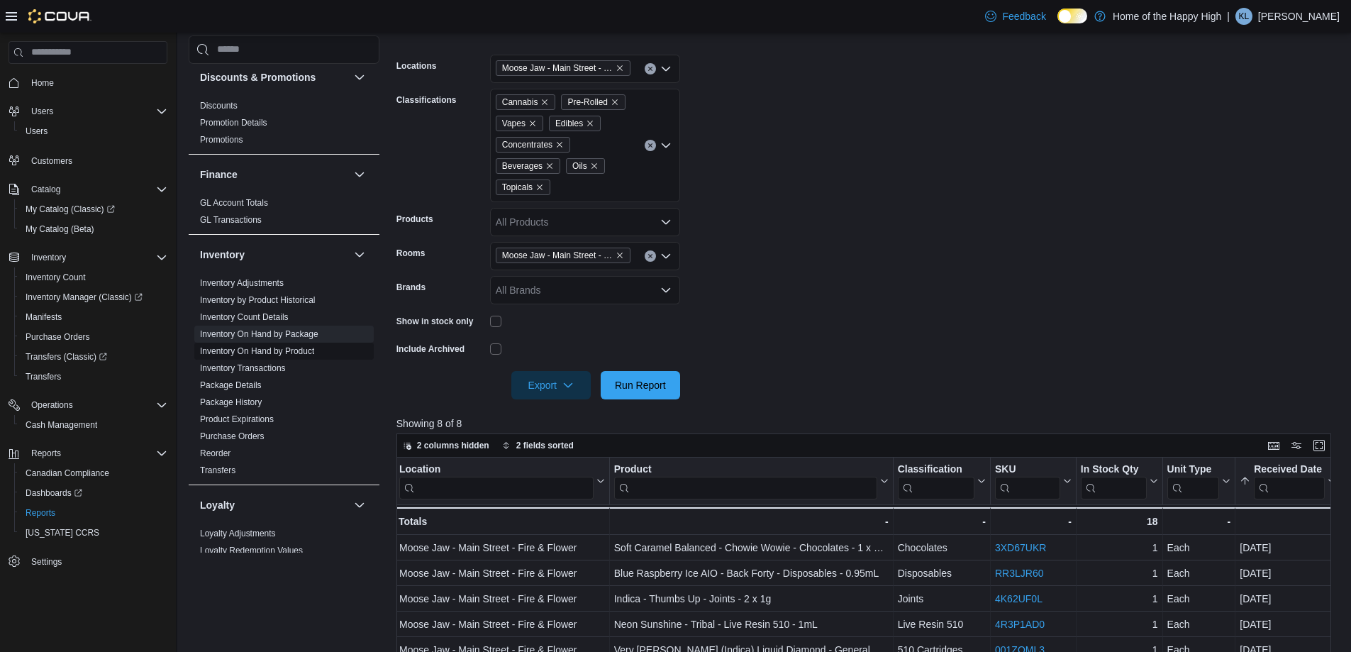
click at [303, 352] on link "Inventory On Hand by Product" at bounding box center [257, 351] width 114 height 10
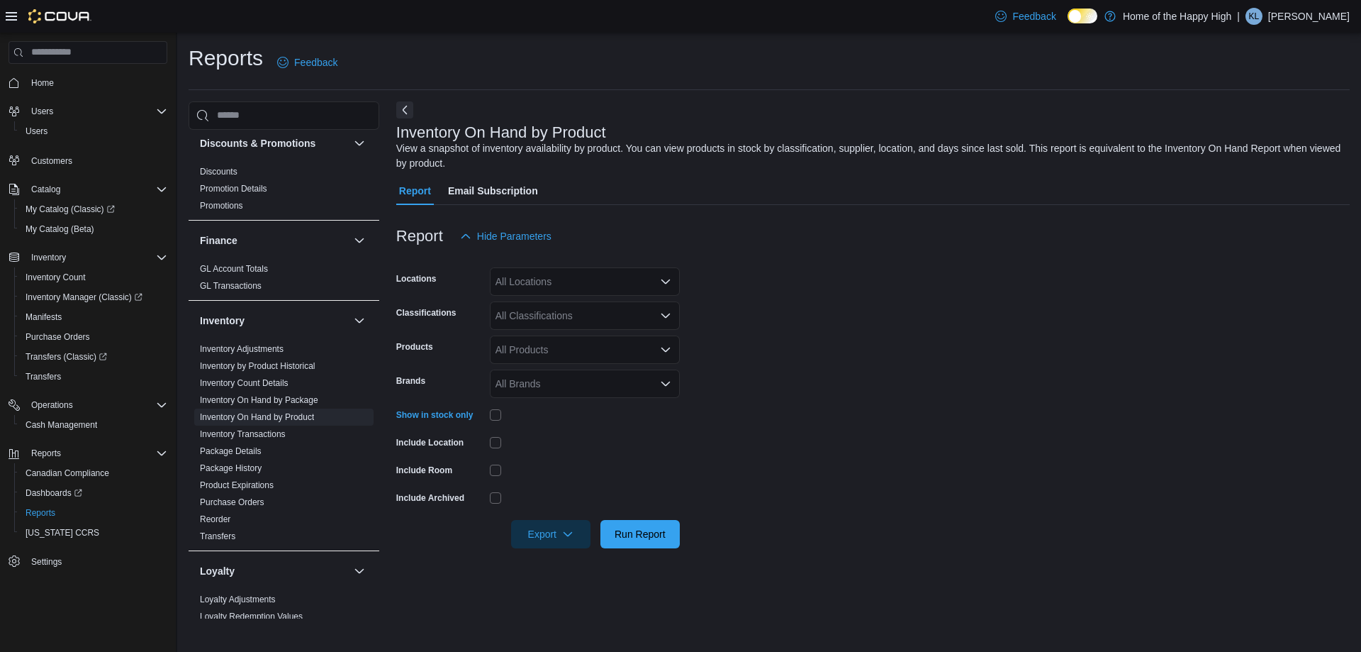
click at [562, 278] on div "All Locations" at bounding box center [585, 281] width 190 height 28
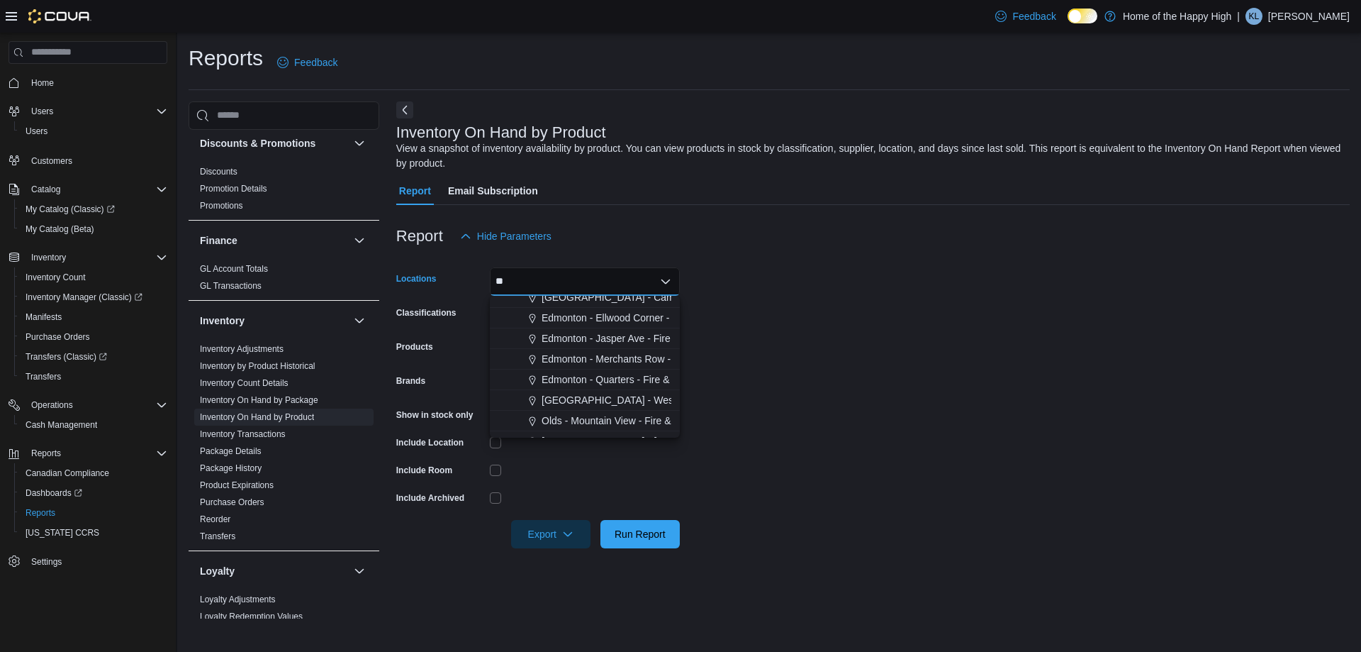
scroll to position [784, 0]
type input "***"
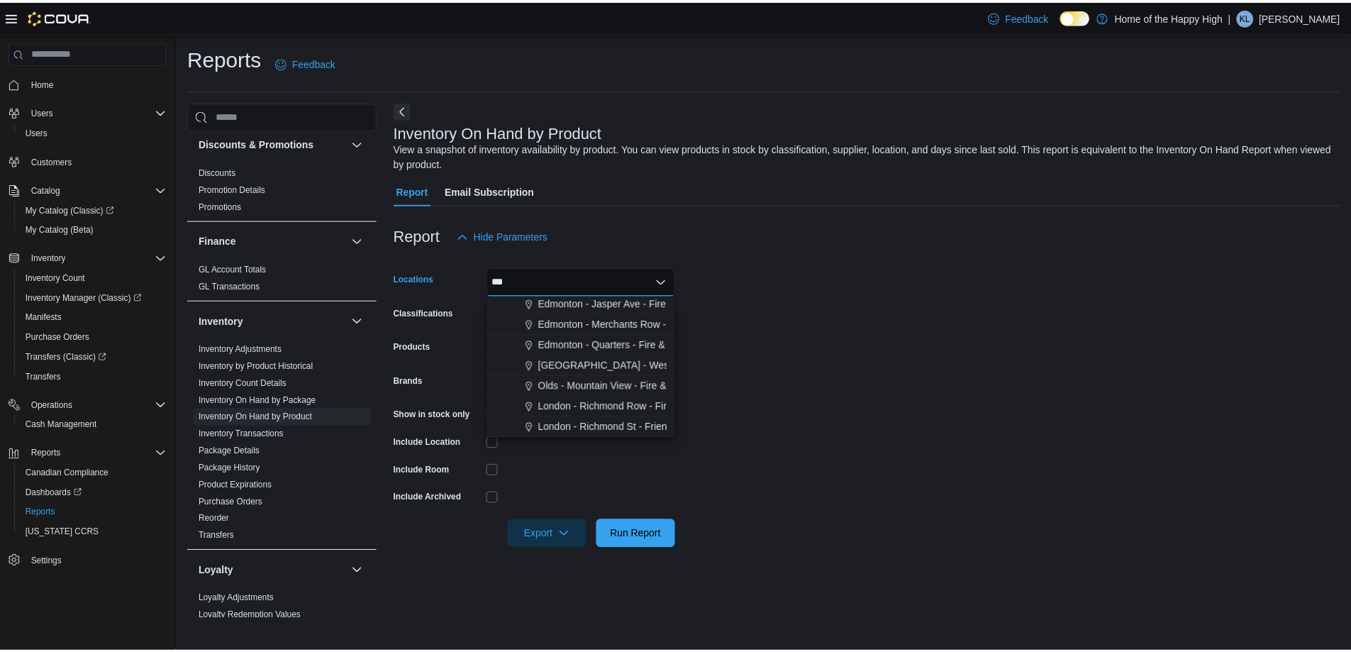
scroll to position [0, 0]
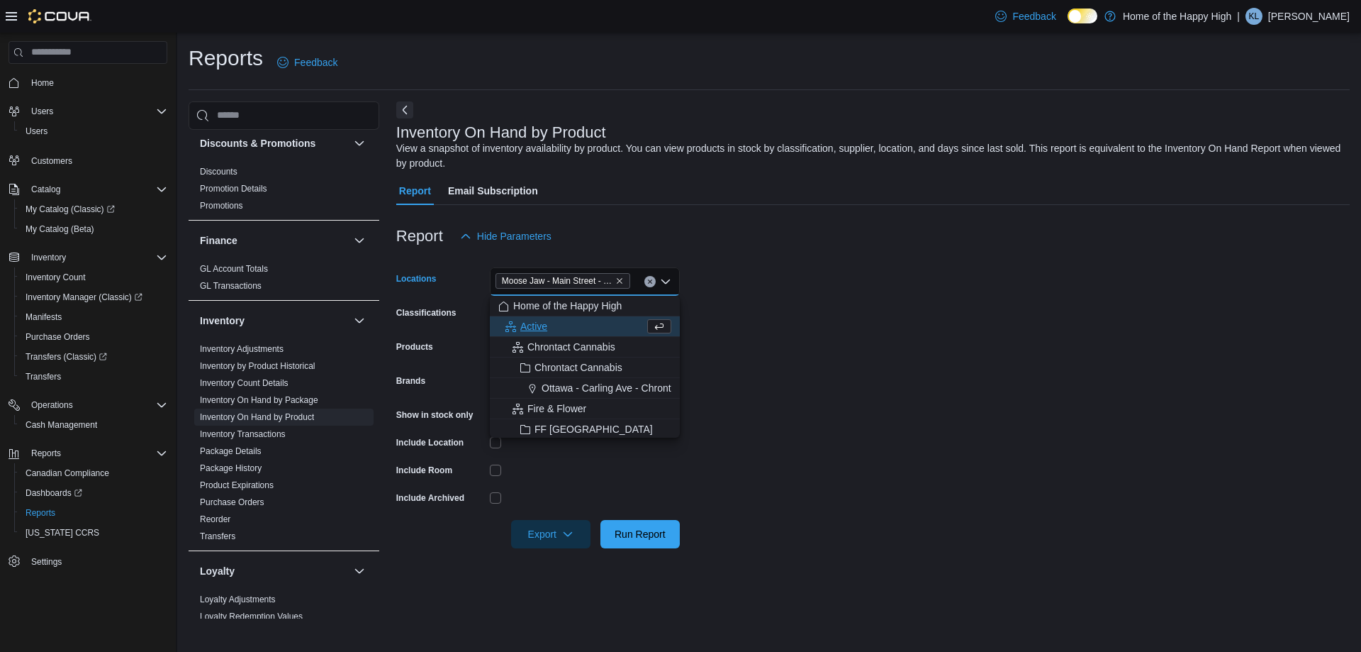
click at [571, 228] on div "Report Hide Parameters" at bounding box center [873, 236] width 954 height 28
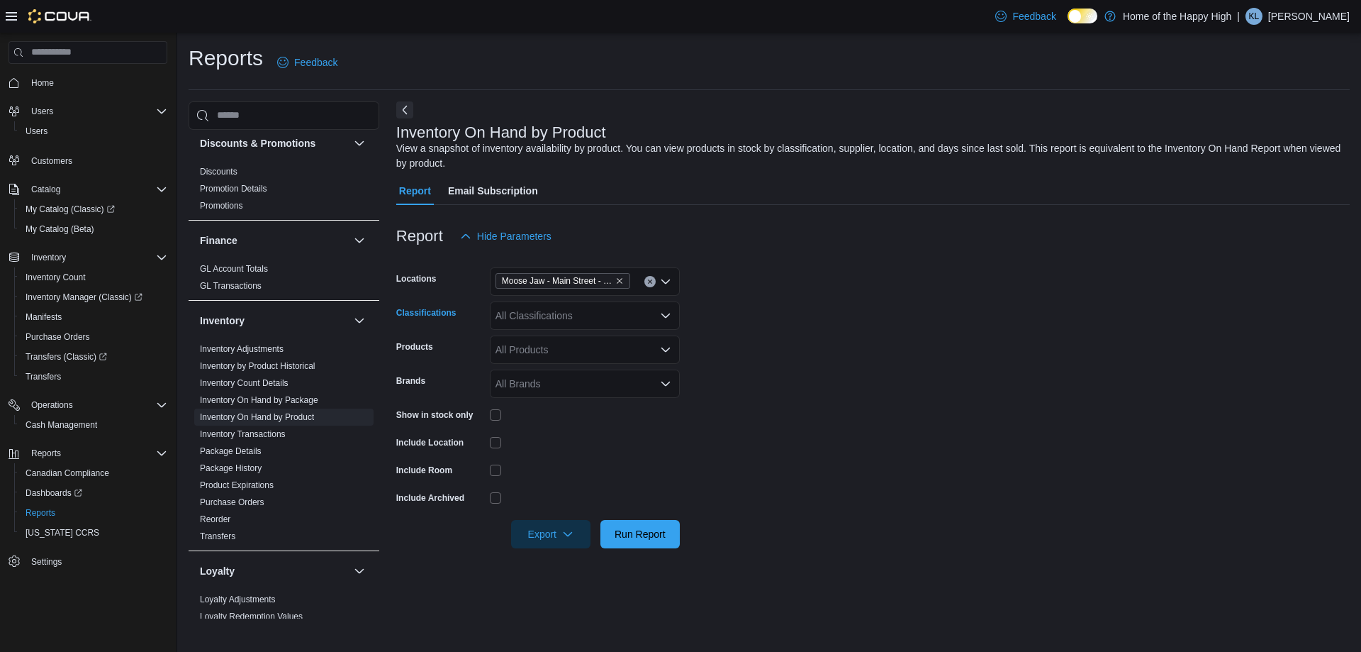
click at [579, 315] on div "All Classifications" at bounding box center [585, 315] width 190 height 28
click at [743, 327] on form "Locations Moose Jaw - Main Street - Fire & Flower Classifications All Classific…" at bounding box center [873, 399] width 954 height 298
click at [640, 538] on span "Run Report" at bounding box center [640, 533] width 51 height 14
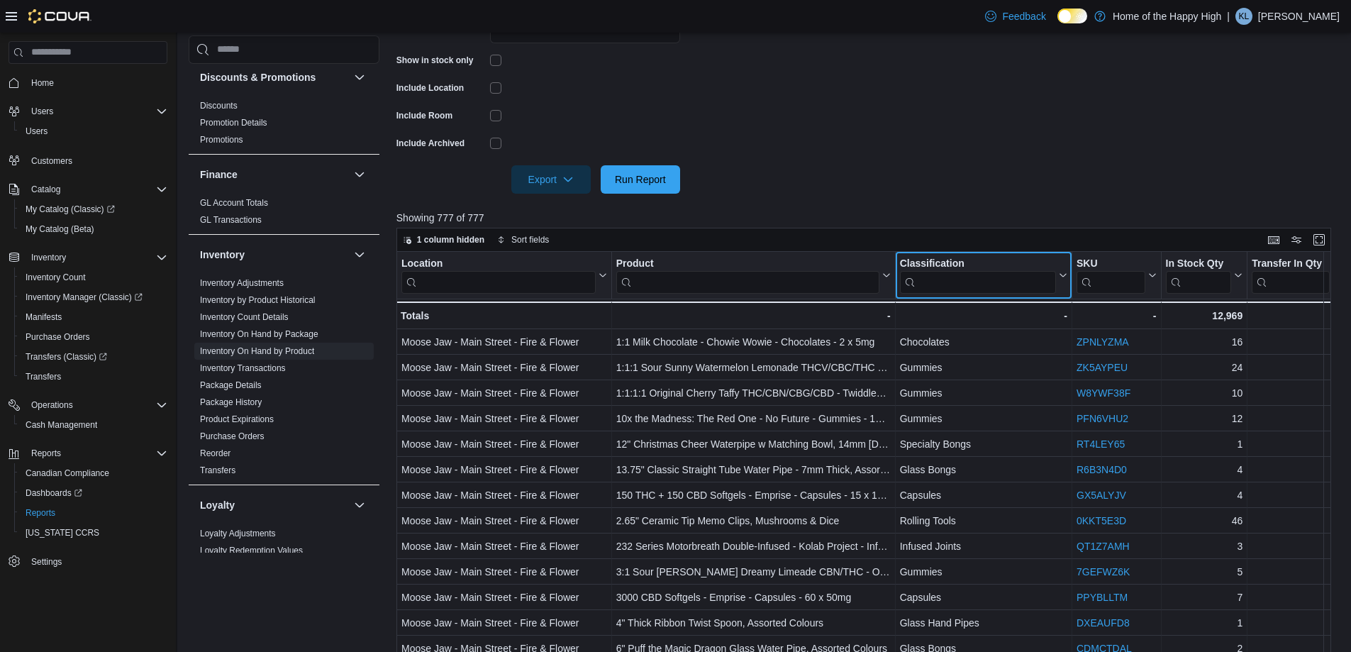
click at [948, 278] on input "search" at bounding box center [977, 282] width 156 height 23
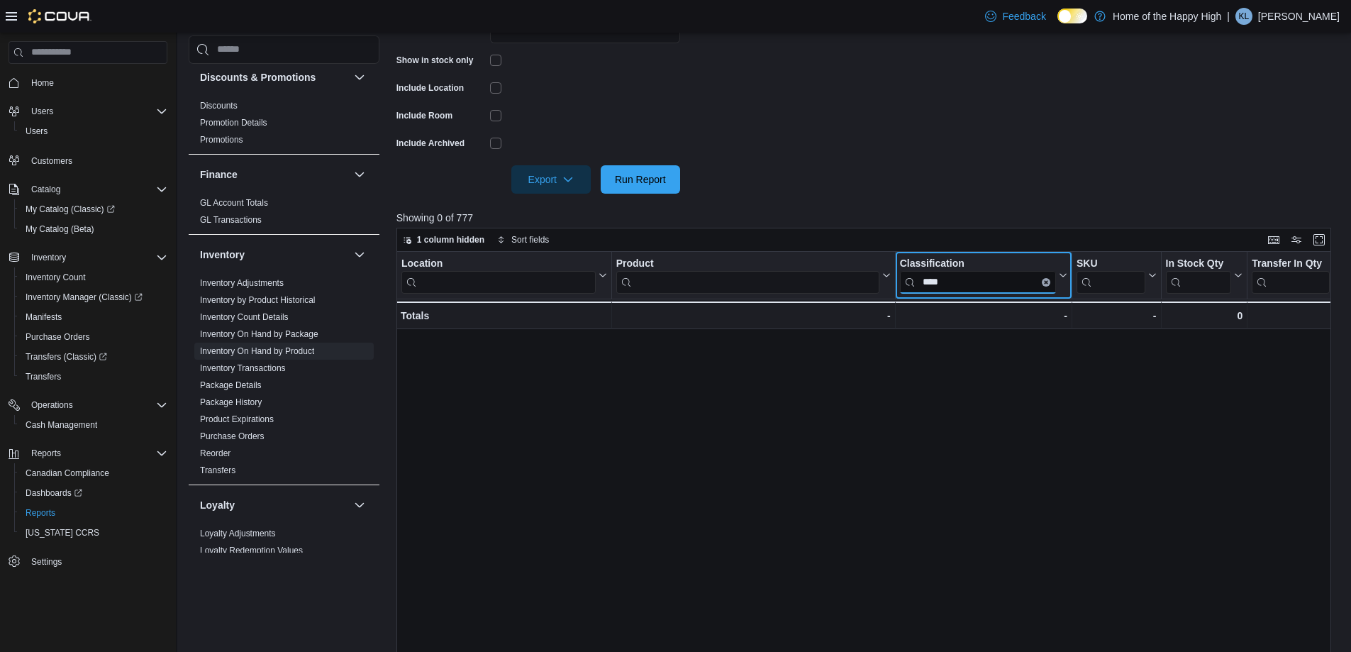
type input "****"
click at [1045, 280] on icon "Clear input" at bounding box center [1046, 282] width 4 height 4
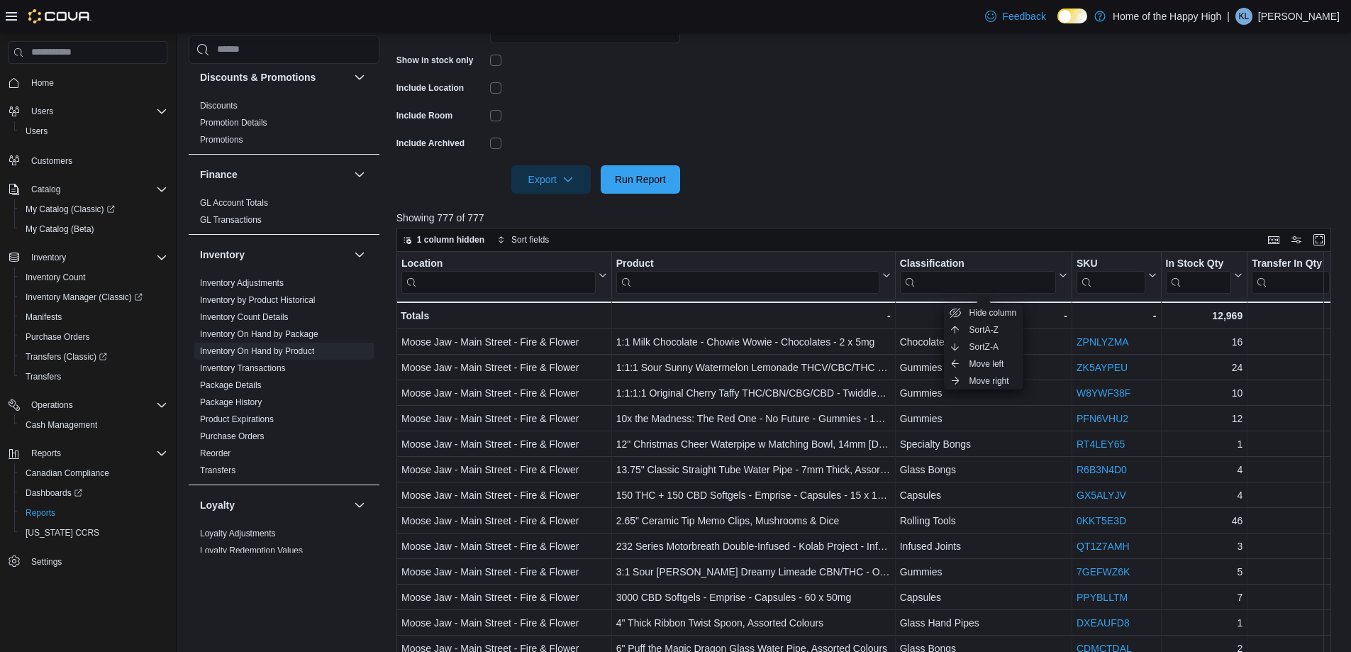
click at [961, 177] on form "Locations Moose Jaw - Main Street - Fire & Flower Classifications All Classific…" at bounding box center [868, 45] width 944 height 298
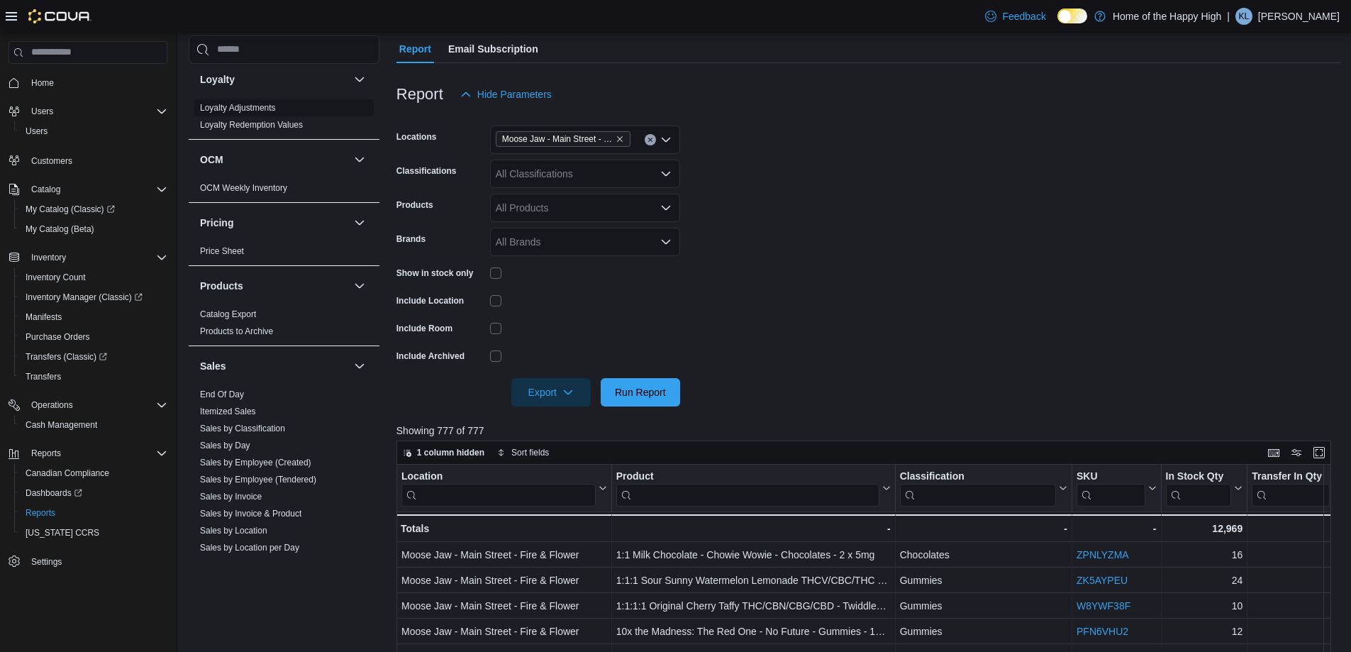
scroll to position [709, 0]
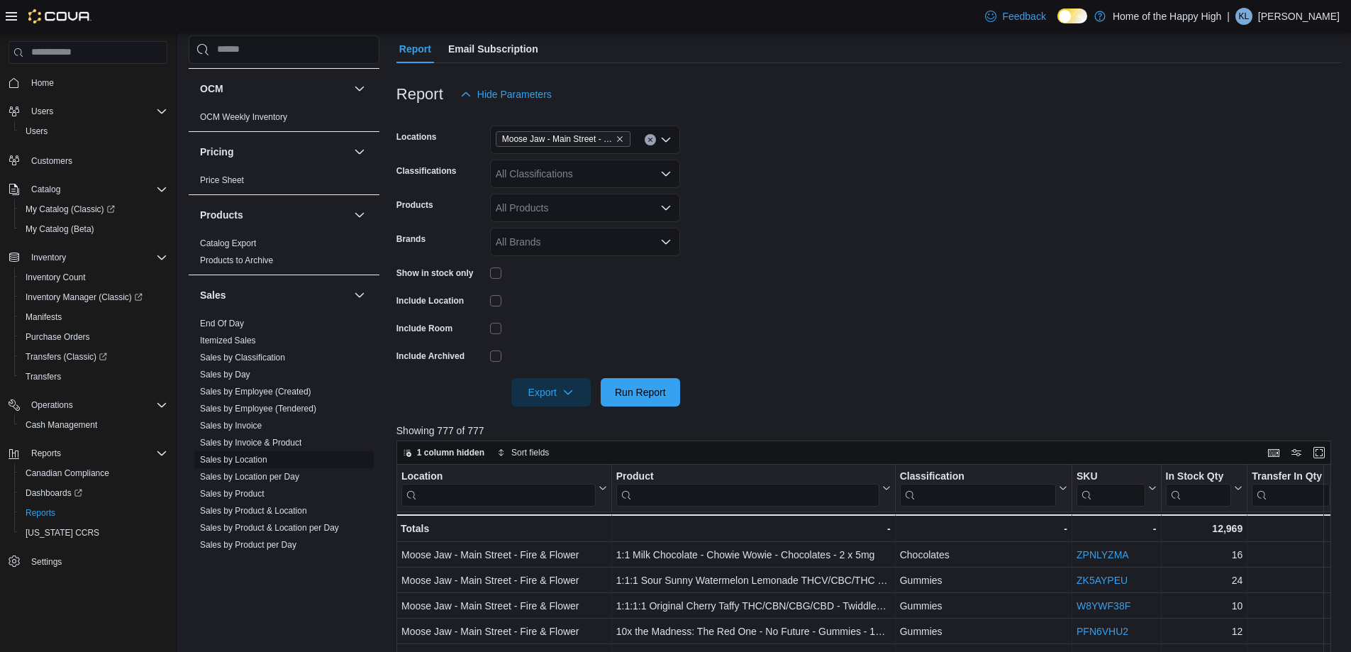
click at [253, 462] on link "Sales by Location" at bounding box center [233, 460] width 67 height 10
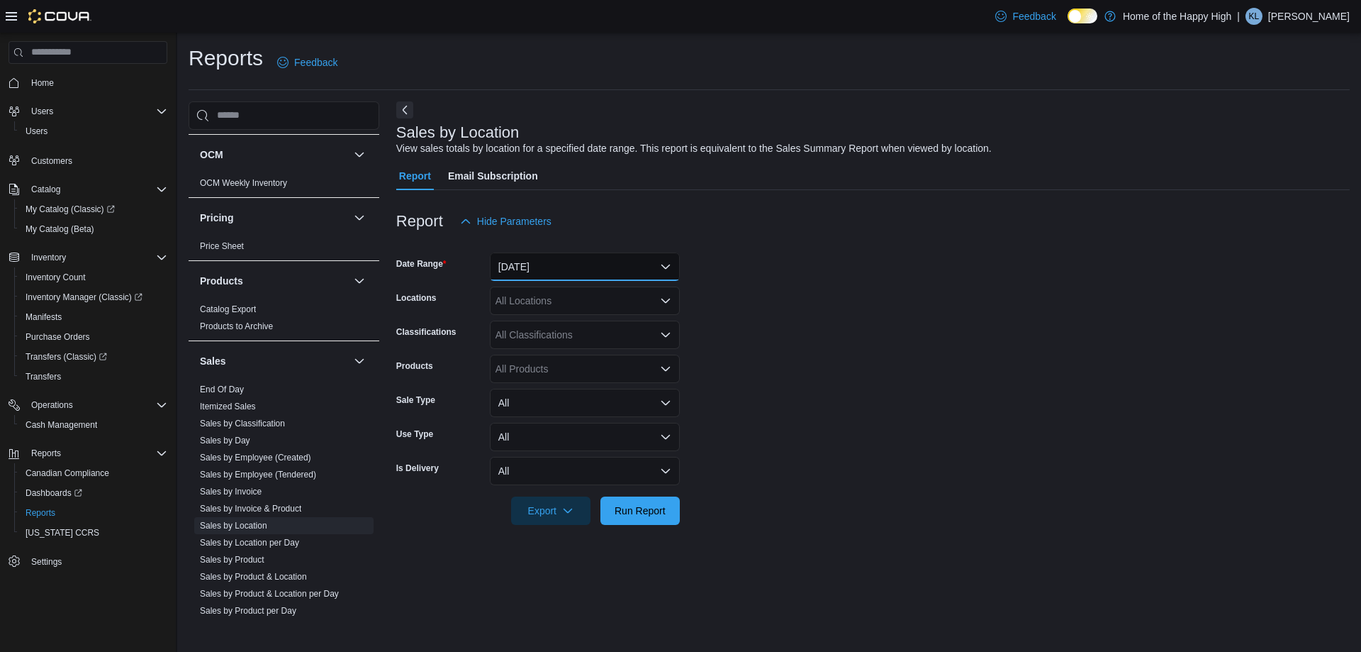
click at [571, 267] on button "[DATE]" at bounding box center [585, 266] width 190 height 28
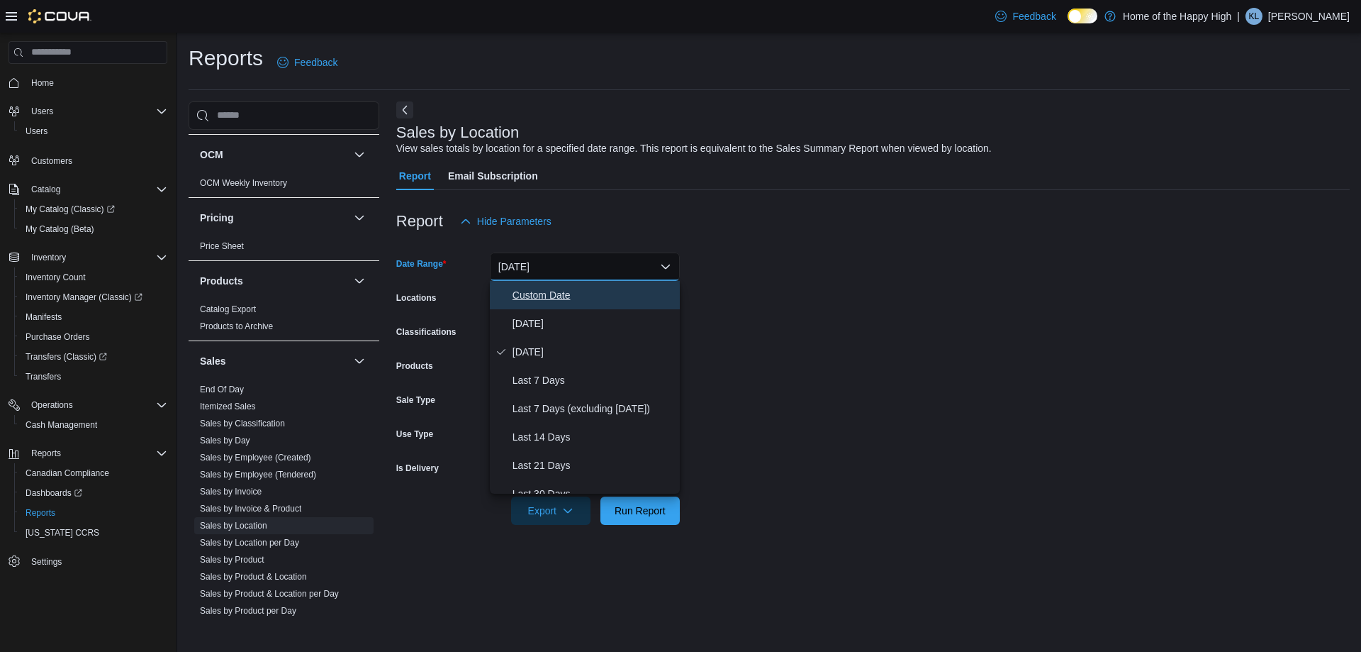
click at [572, 300] on span "Custom Date" at bounding box center [594, 294] width 162 height 17
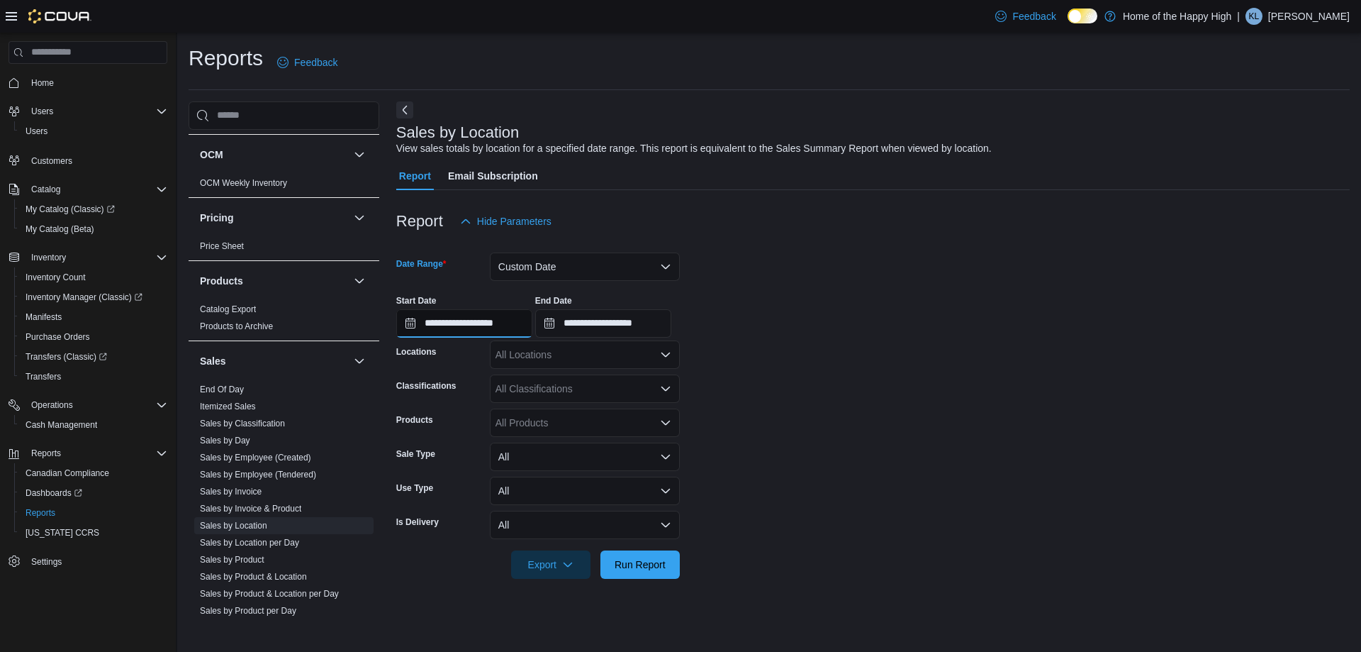
click at [528, 318] on input "**********" at bounding box center [464, 323] width 136 height 28
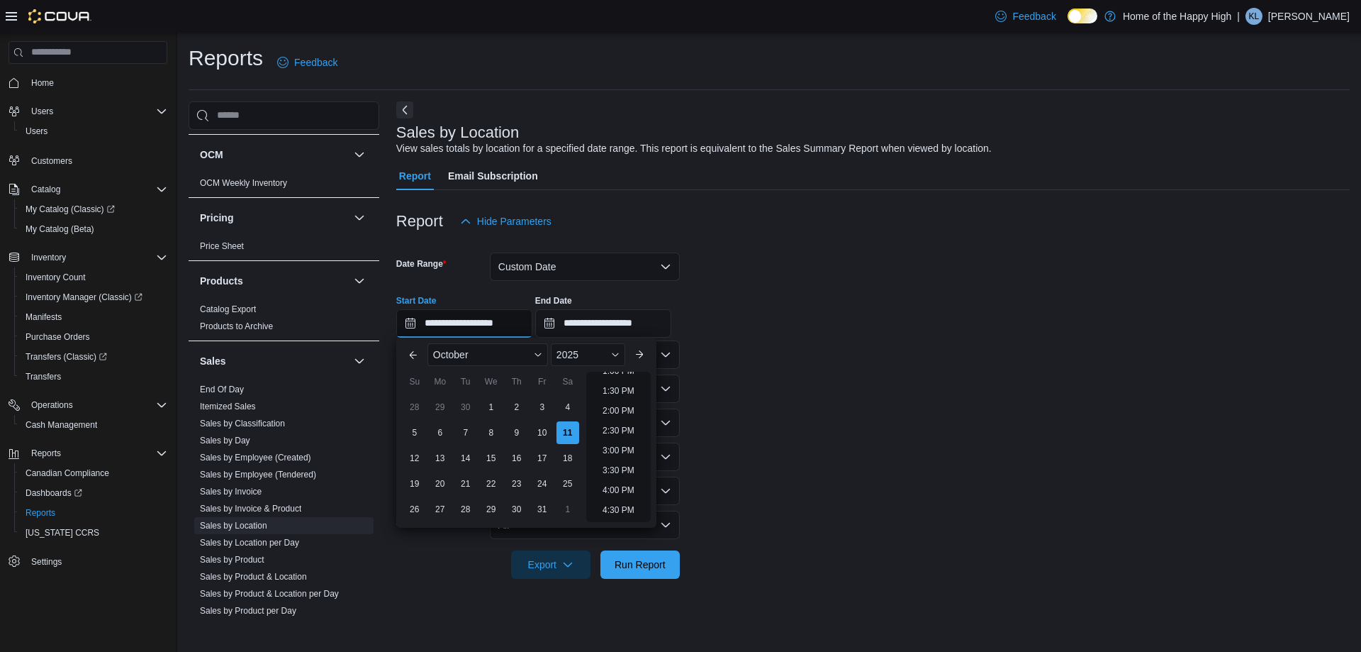
scroll to position [540, 0]
click at [616, 432] on li "3:00 PM" at bounding box center [618, 438] width 43 height 17
type input "**********"
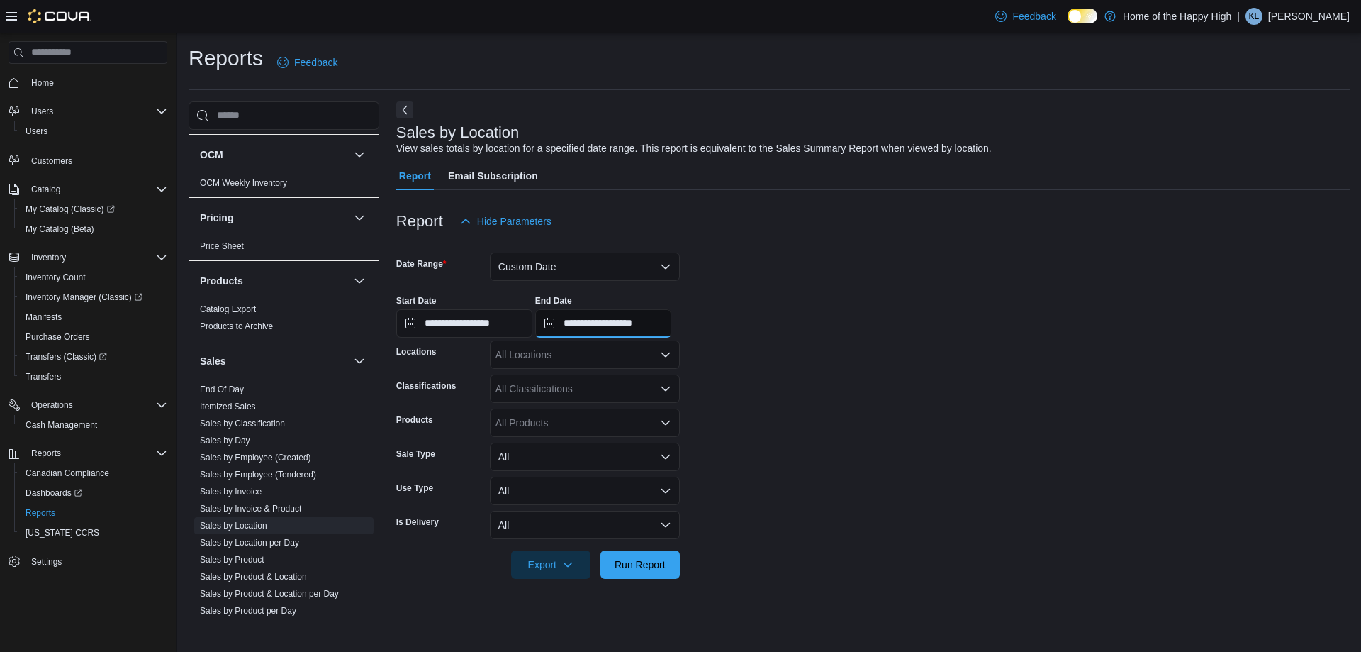
click at [647, 319] on input "**********" at bounding box center [603, 323] width 136 height 28
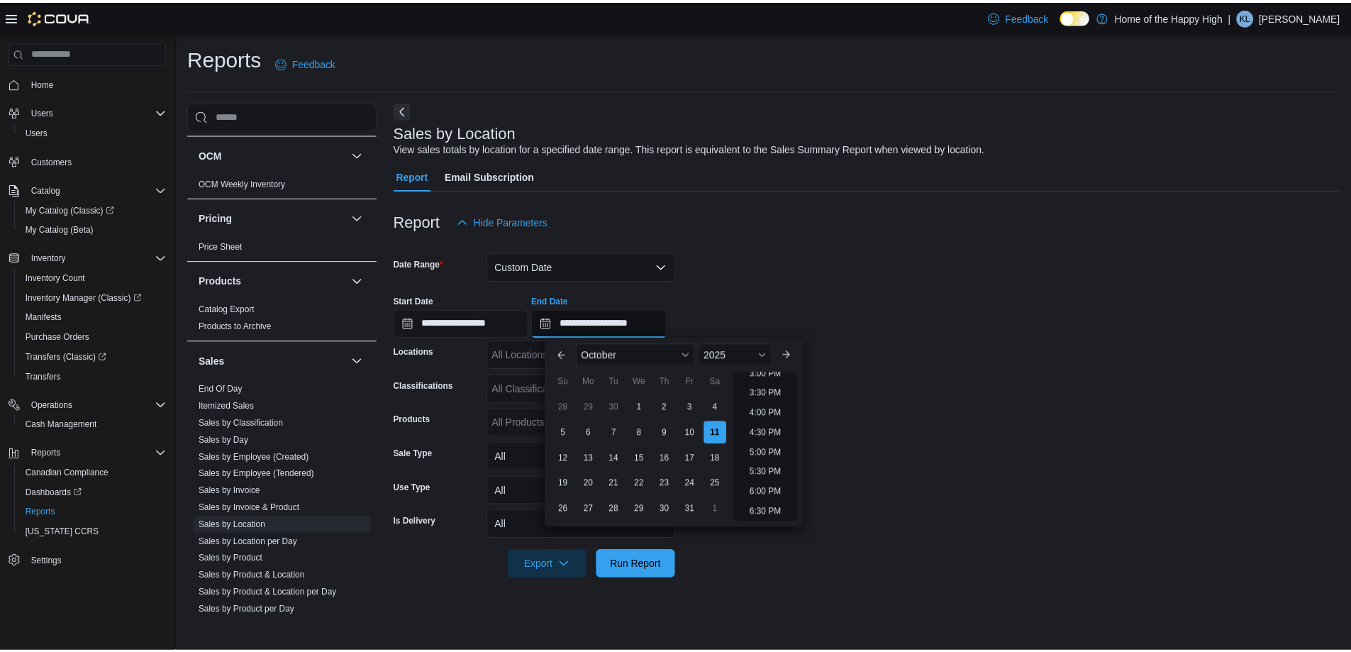
scroll to position [593, 0]
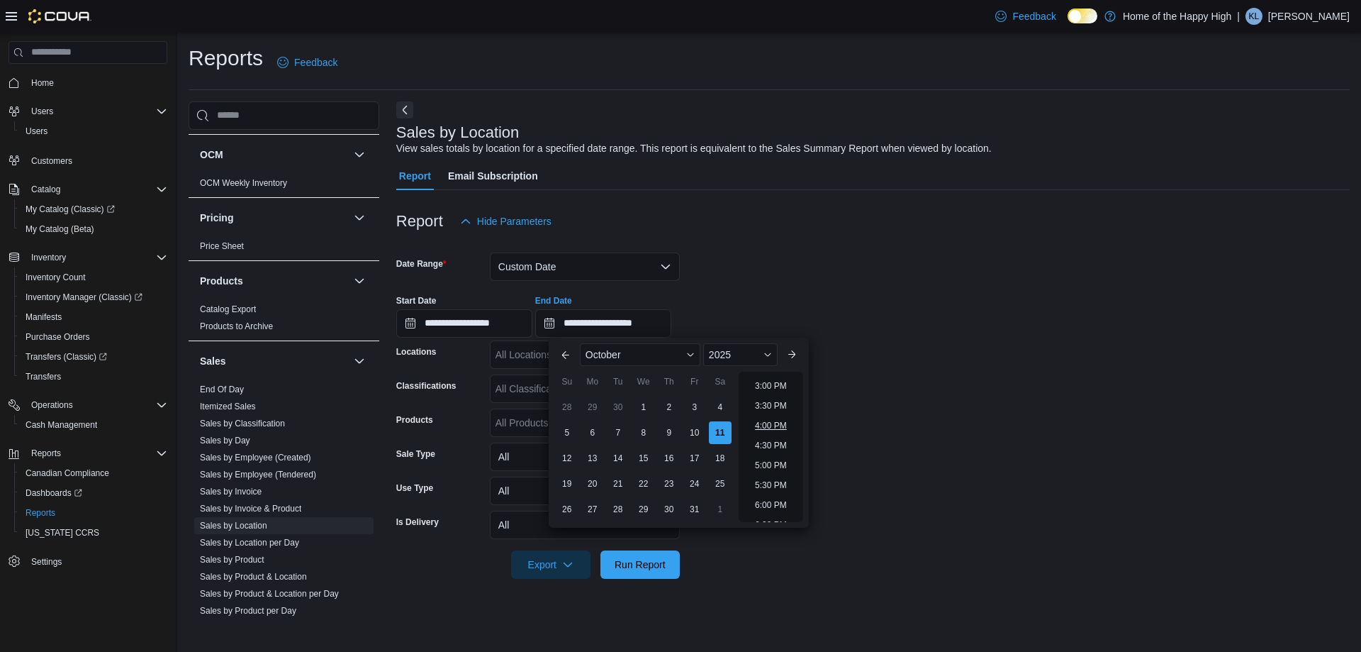
click at [773, 425] on li "4:00 PM" at bounding box center [770, 425] width 43 height 17
type input "**********"
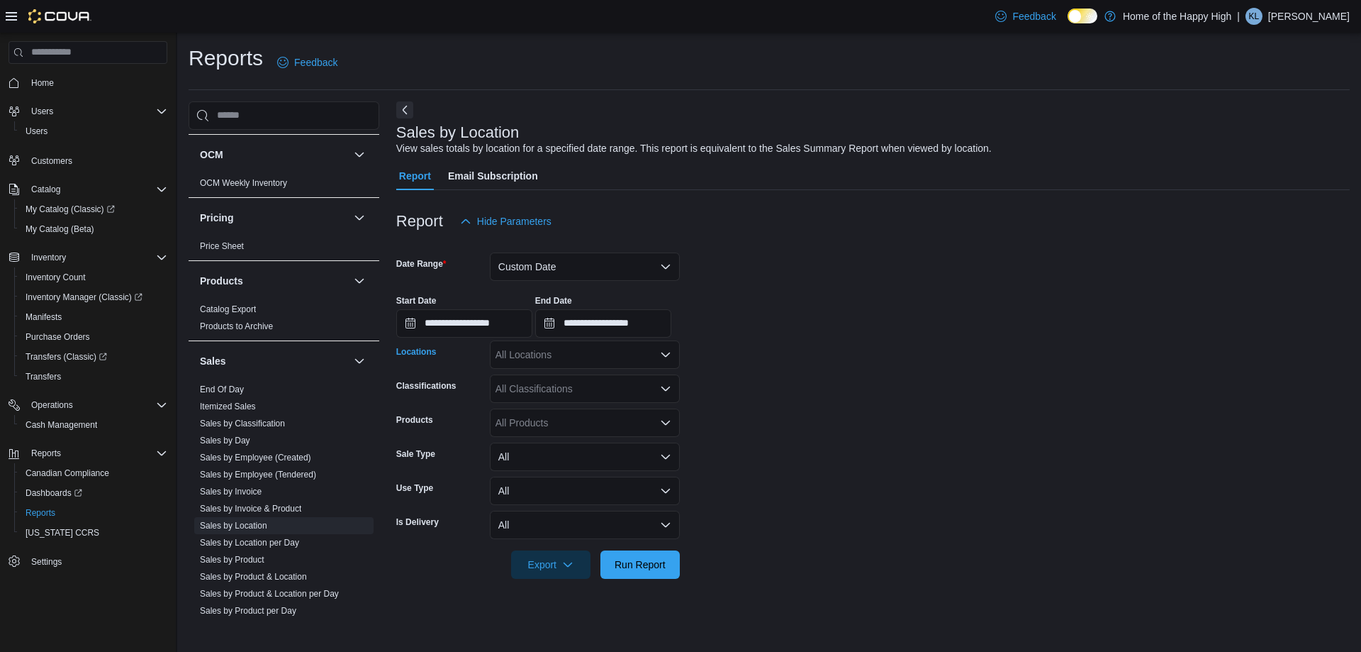
click at [650, 347] on div "All Locations" at bounding box center [585, 354] width 190 height 28
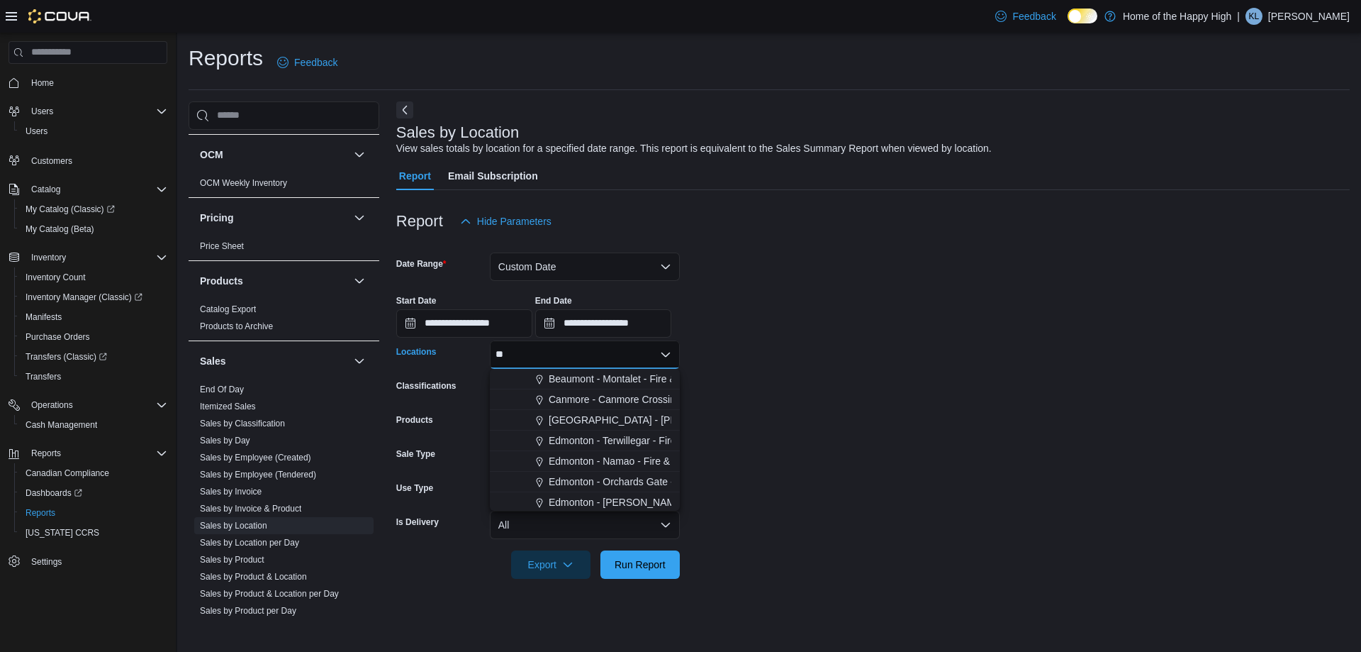
type input "***"
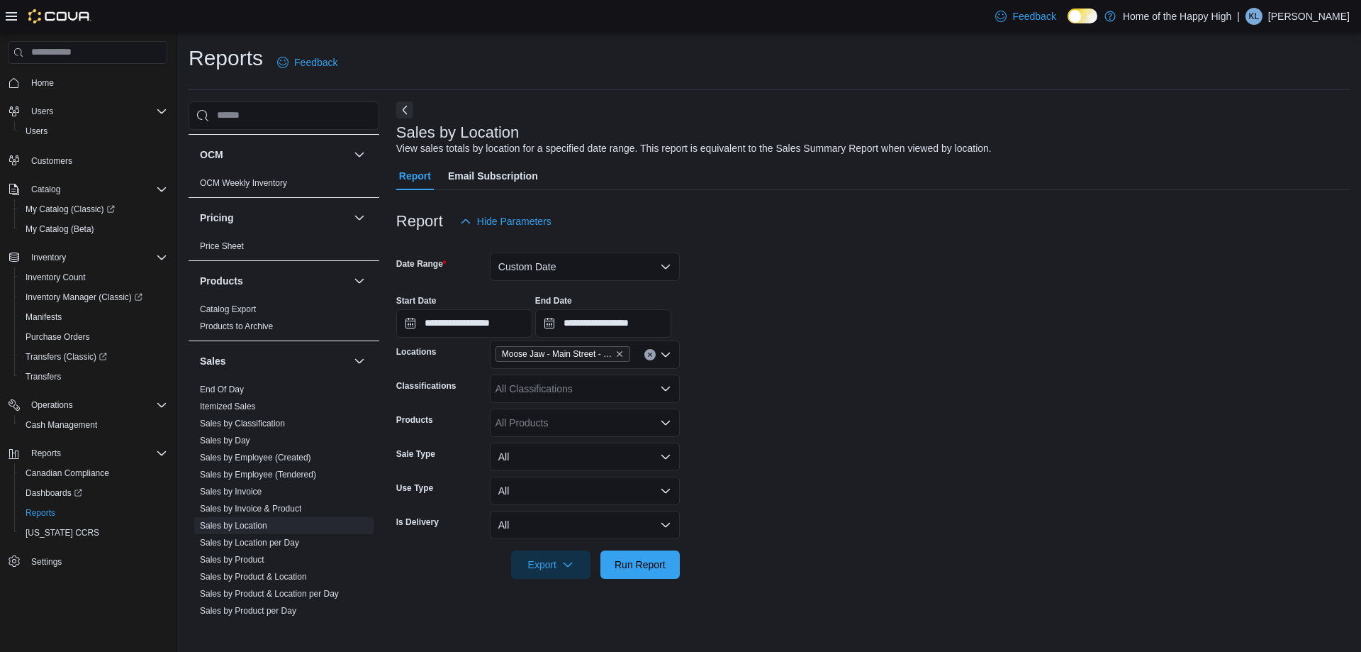
click at [714, 335] on div "**********" at bounding box center [873, 311] width 954 height 54
click at [629, 559] on span "Run Report" at bounding box center [640, 564] width 51 height 14
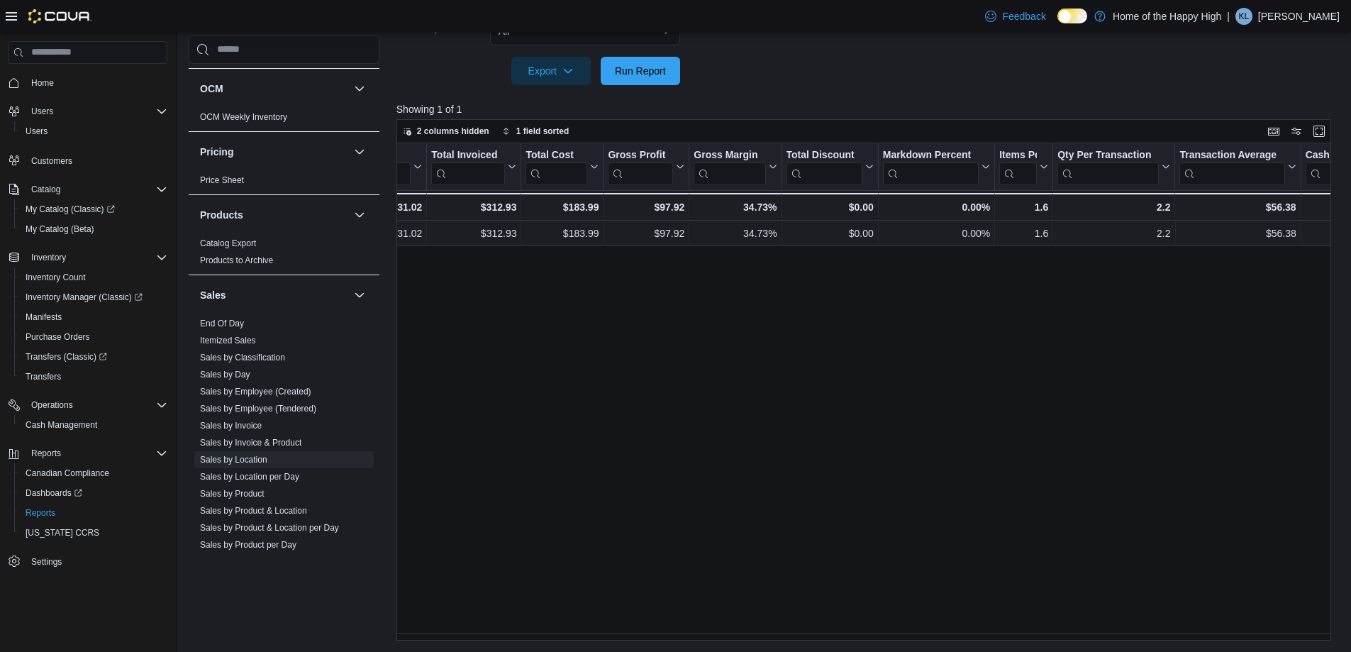
scroll to position [0, 959]
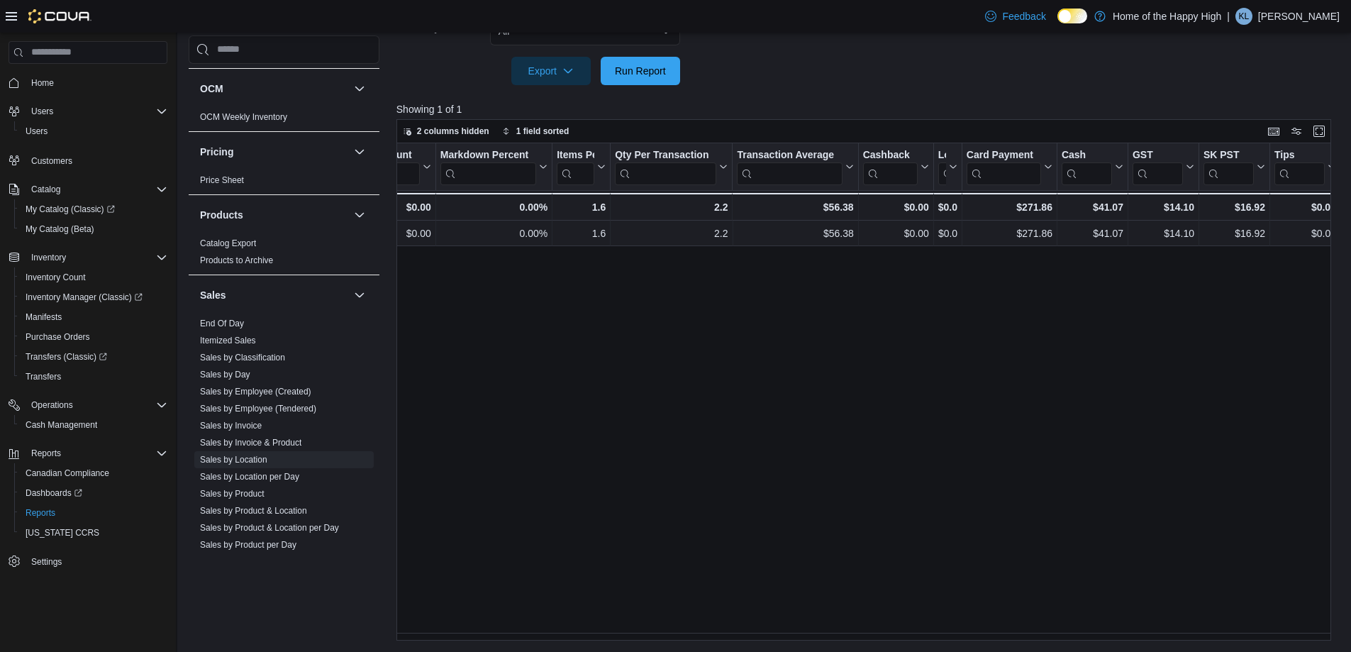
click at [524, 393] on div "Location Click to view column header actions Invoices Sold Click to view column…" at bounding box center [868, 391] width 944 height 497
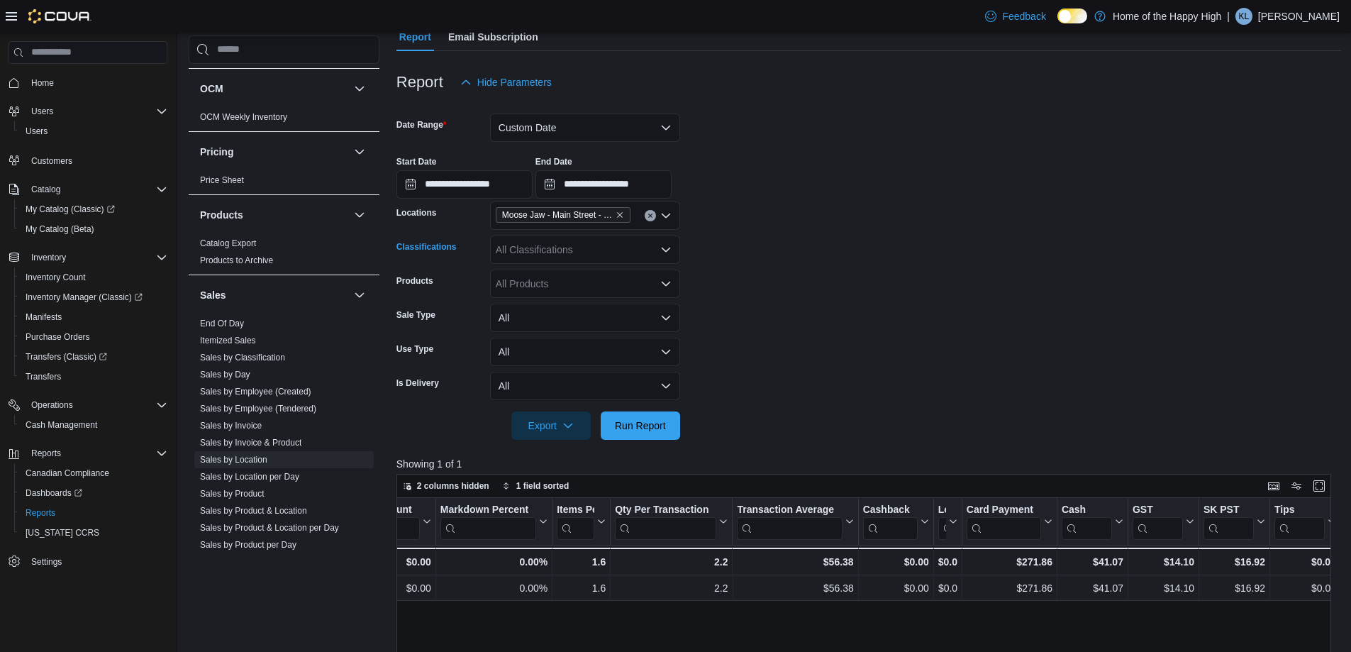
click at [550, 245] on div "All Classifications" at bounding box center [585, 249] width 190 height 28
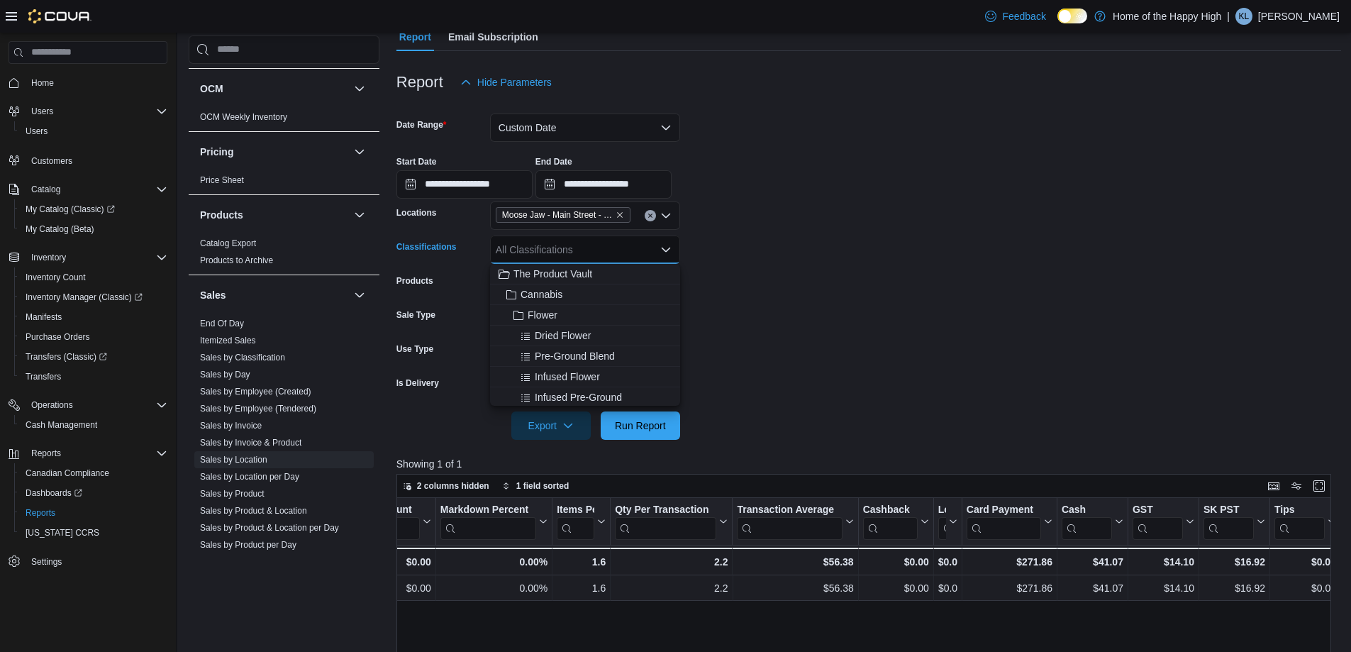
type input "*"
type input "***"
click at [528, 269] on span "Accessories" at bounding box center [546, 274] width 53 height 14
click at [632, 385] on button "Infused Flower" at bounding box center [585, 377] width 190 height 21
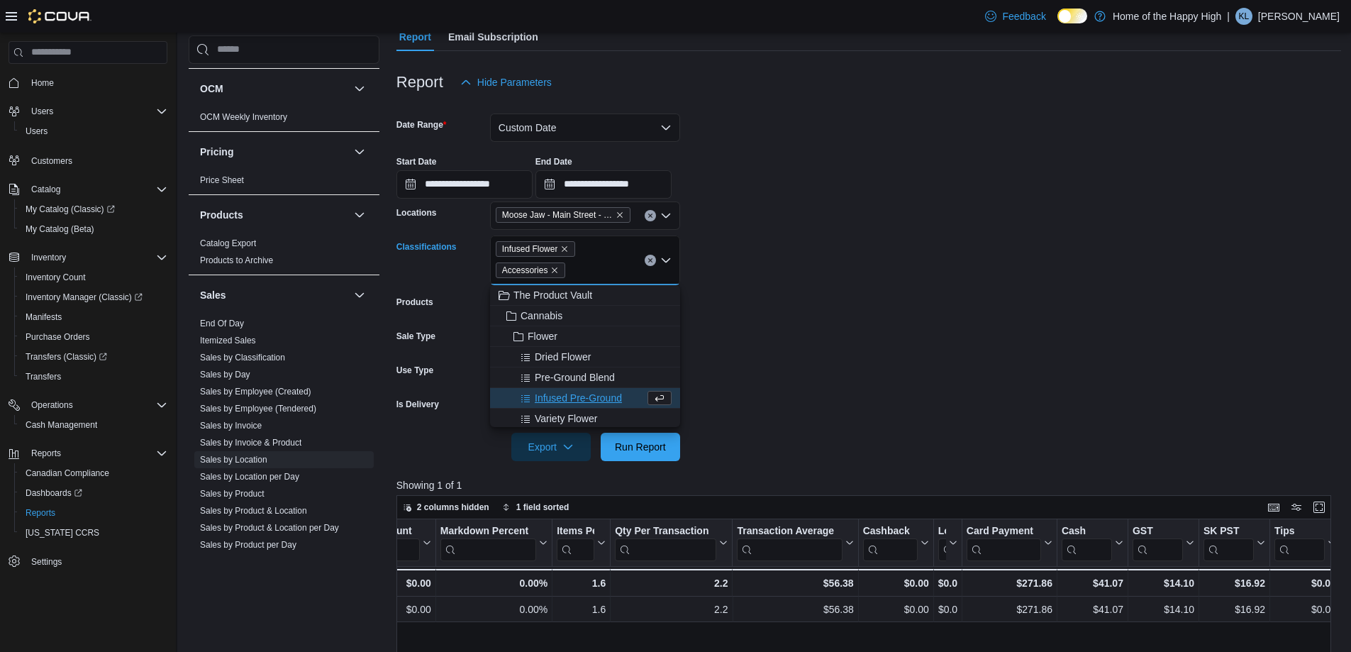
click at [559, 249] on span "Infused Flower" at bounding box center [535, 249] width 67 height 14
click at [564, 247] on icon "Remove Infused Flower from selection in this group" at bounding box center [564, 249] width 9 height 9
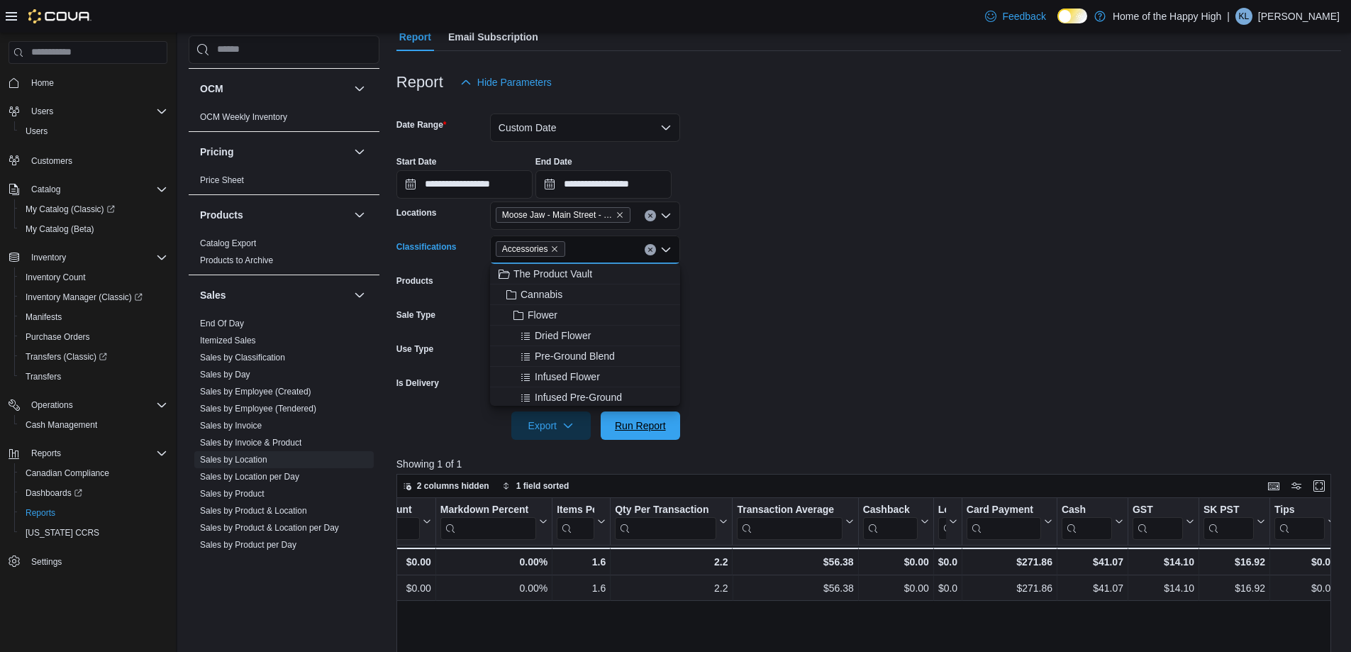
click at [668, 421] on span "Run Report" at bounding box center [640, 425] width 62 height 28
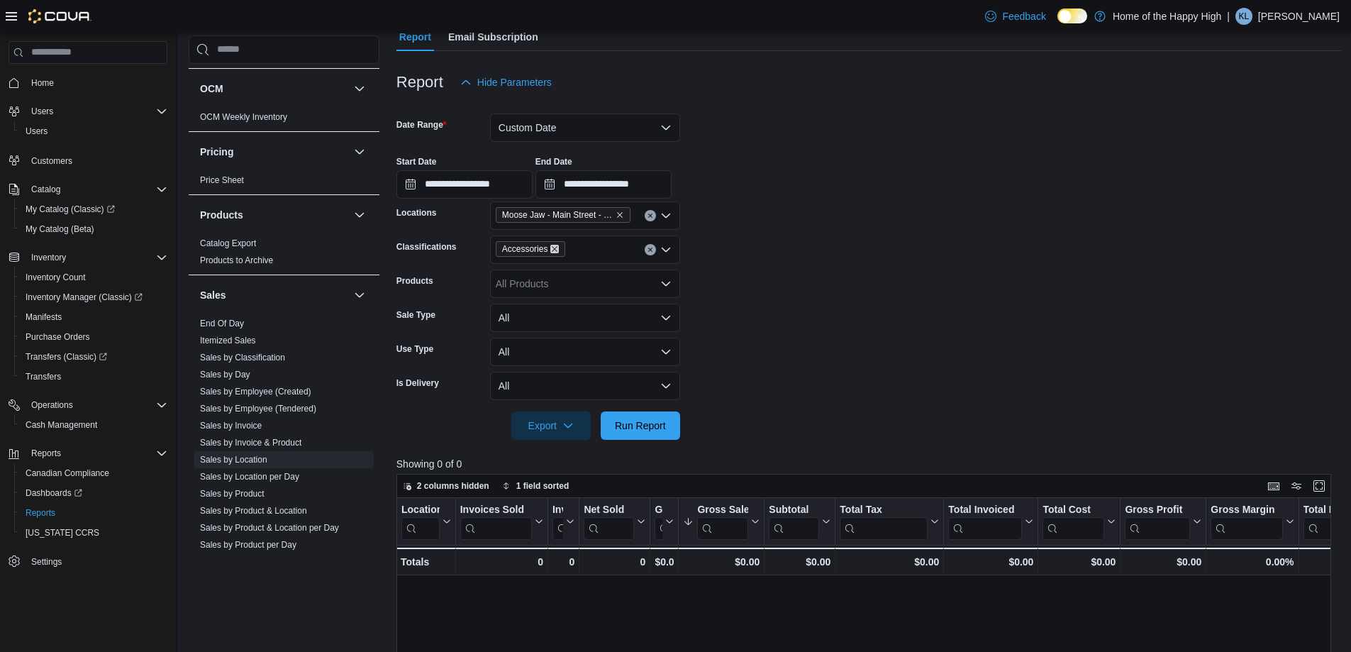
click at [556, 250] on icon "Remove Accessories from selection in this group" at bounding box center [554, 249] width 9 height 9
click at [52, 324] on span "Manifests" at bounding box center [44, 316] width 36 height 17
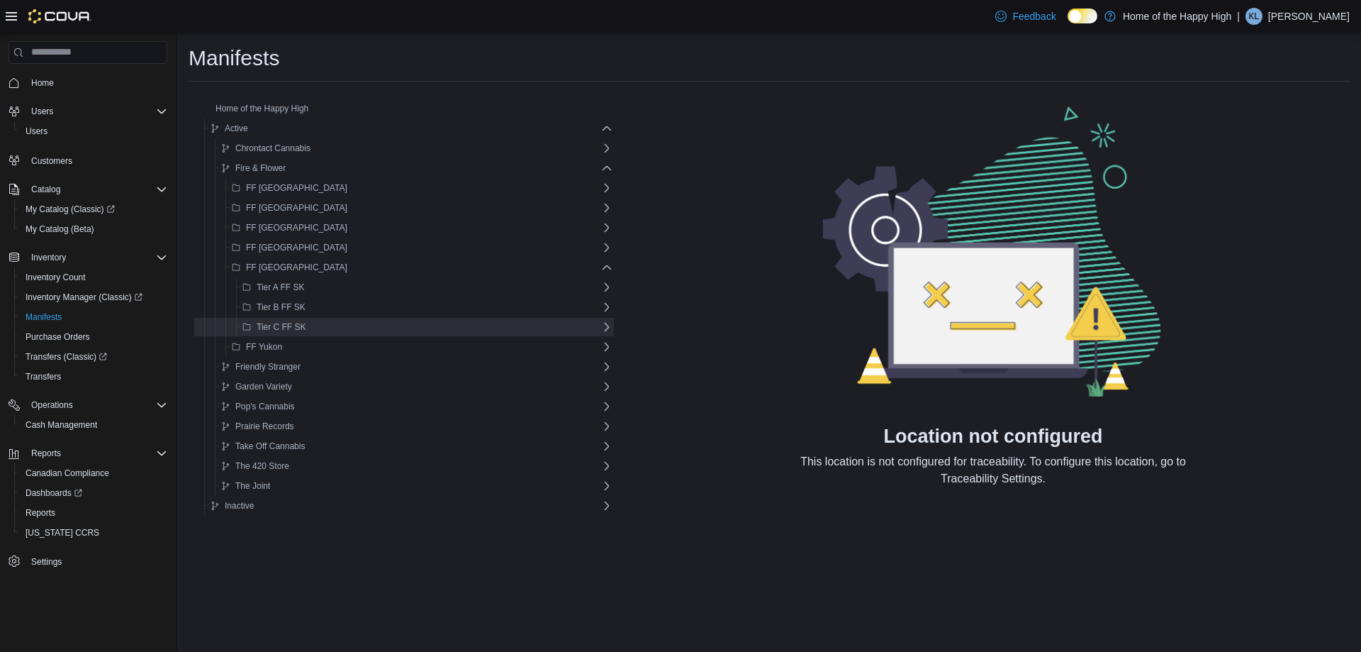
click at [292, 325] on span "Tier C FF SK" at bounding box center [281, 326] width 49 height 11
click at [297, 345] on span "Moose Jaw - Main Street - Fire & Flower" at bounding box center [343, 346] width 152 height 11
click at [188, 63] on div "Manifests Home of the Happy High Active Chrontact Cannabis Chrontact Cannabis […" at bounding box center [769, 293] width 1184 height 520
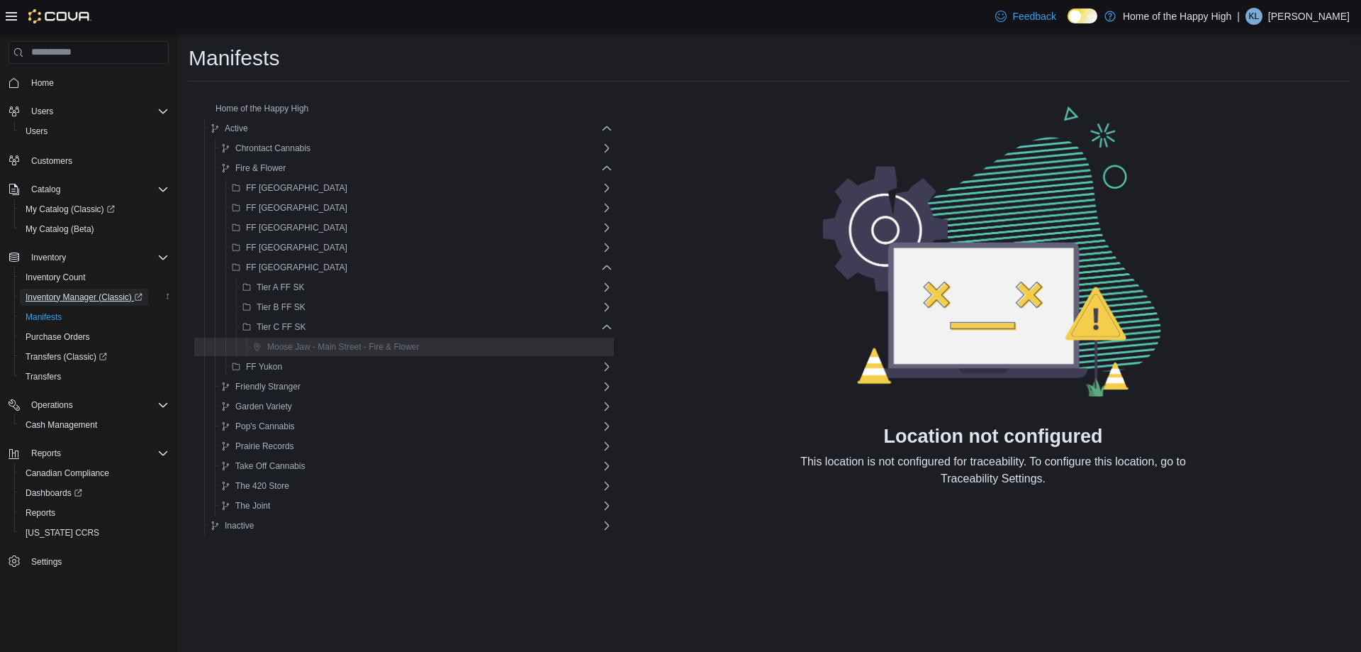
click at [83, 300] on span "Inventory Manager (Classic)" at bounding box center [84, 296] width 117 height 11
click at [43, 85] on span "Home" at bounding box center [42, 82] width 23 height 11
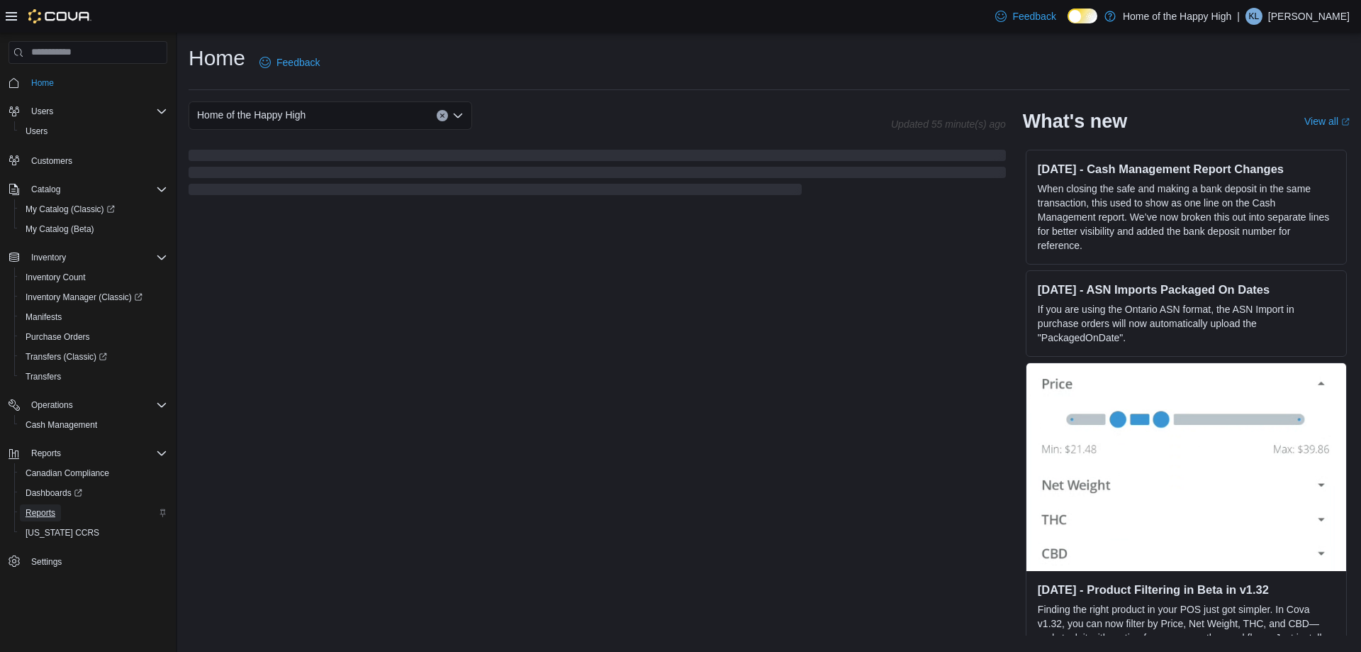
click at [26, 512] on span "Reports" at bounding box center [41, 512] width 30 height 11
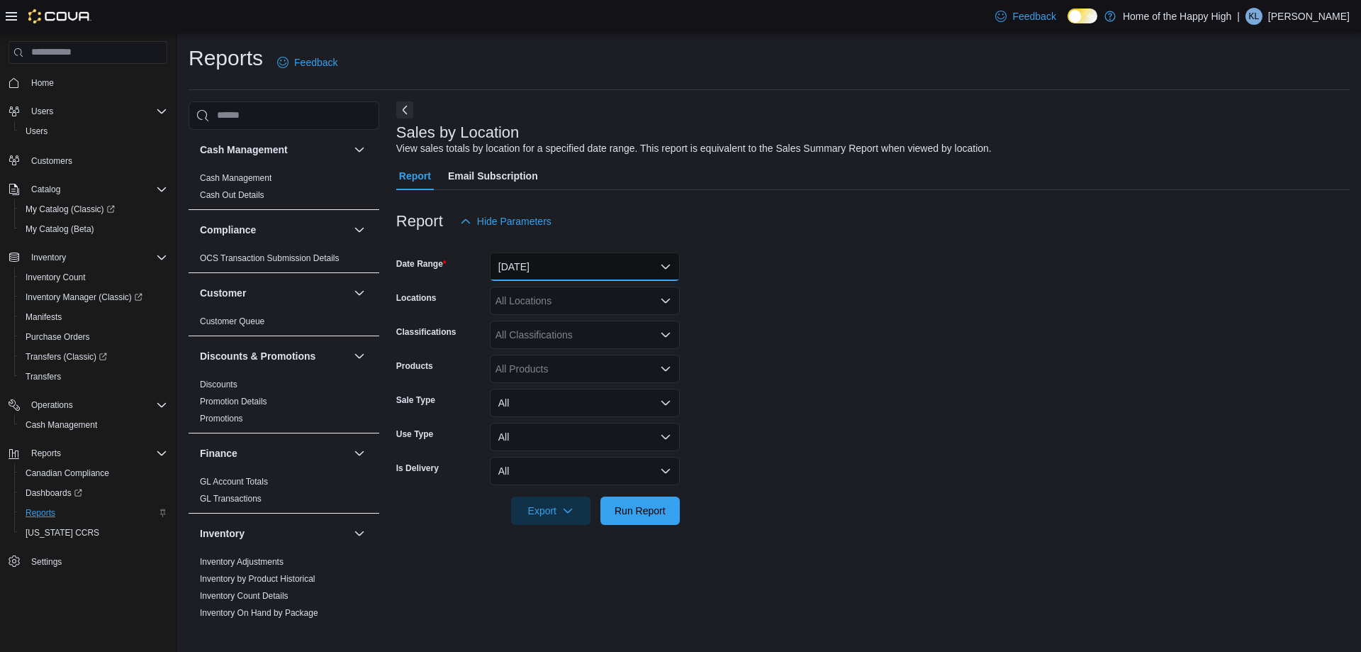
click at [564, 264] on button "[DATE]" at bounding box center [585, 266] width 190 height 28
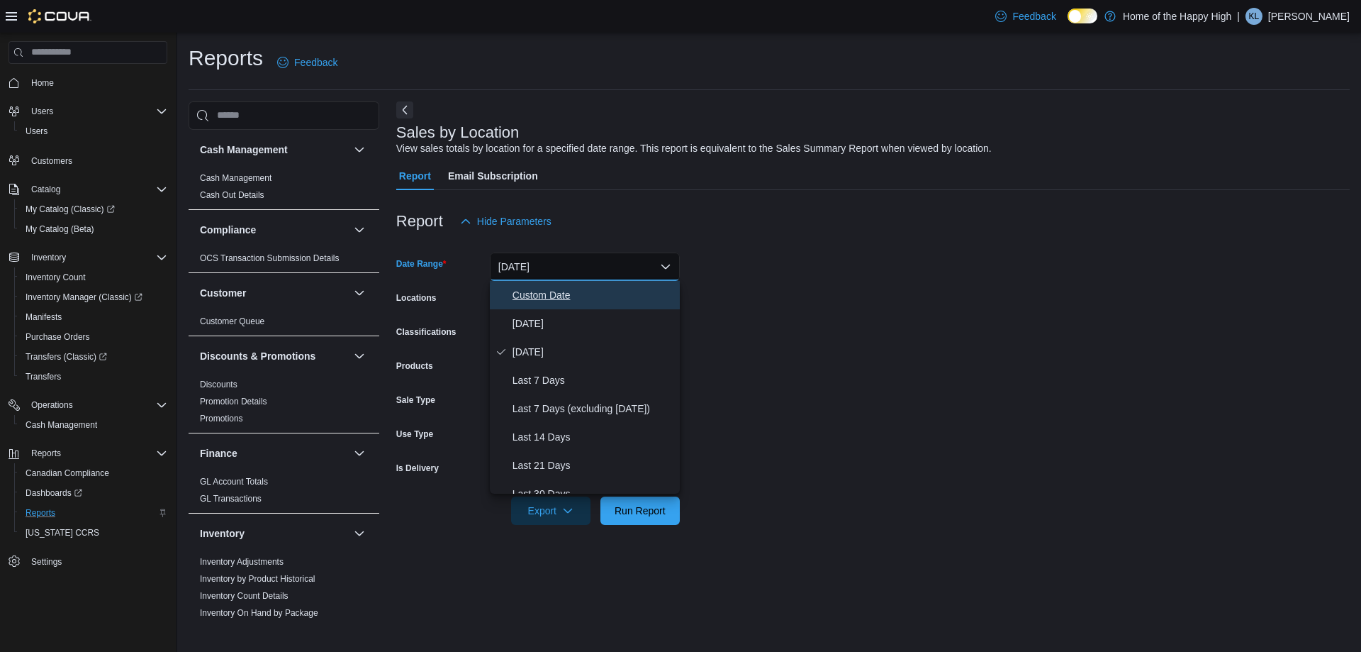
click at [565, 292] on span "Custom Date" at bounding box center [594, 294] width 162 height 17
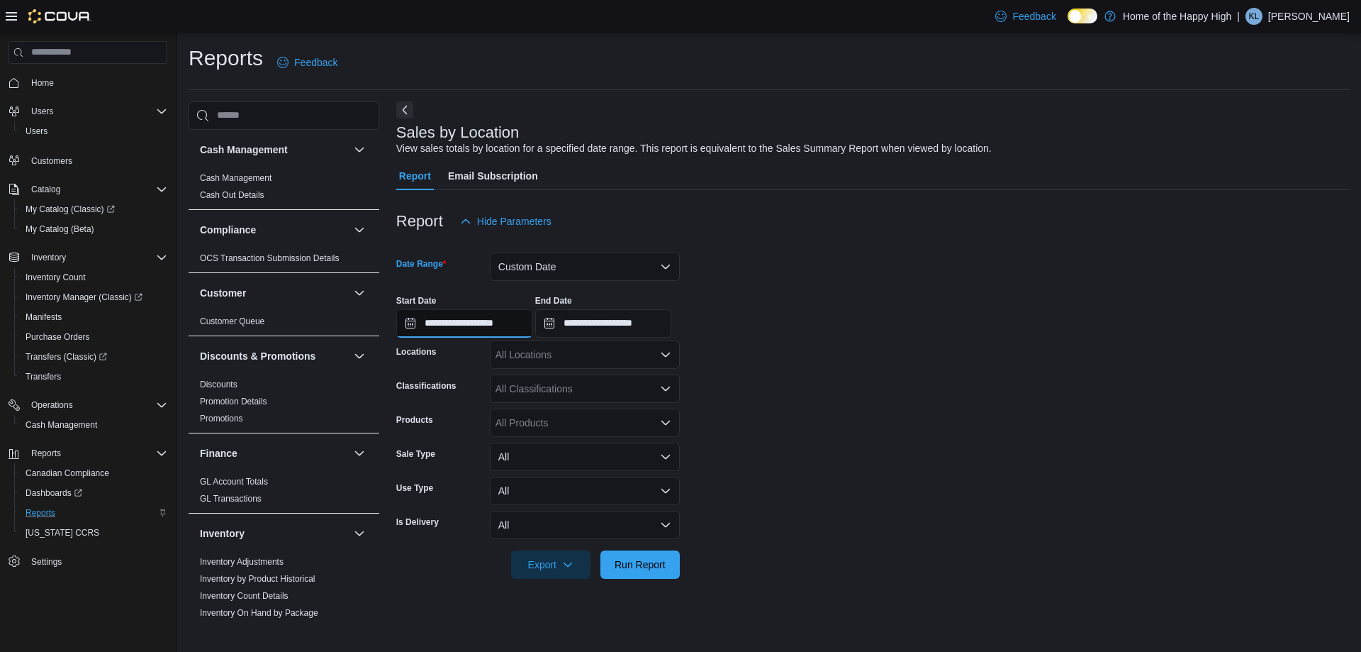
click at [522, 323] on input "**********" at bounding box center [464, 323] width 136 height 28
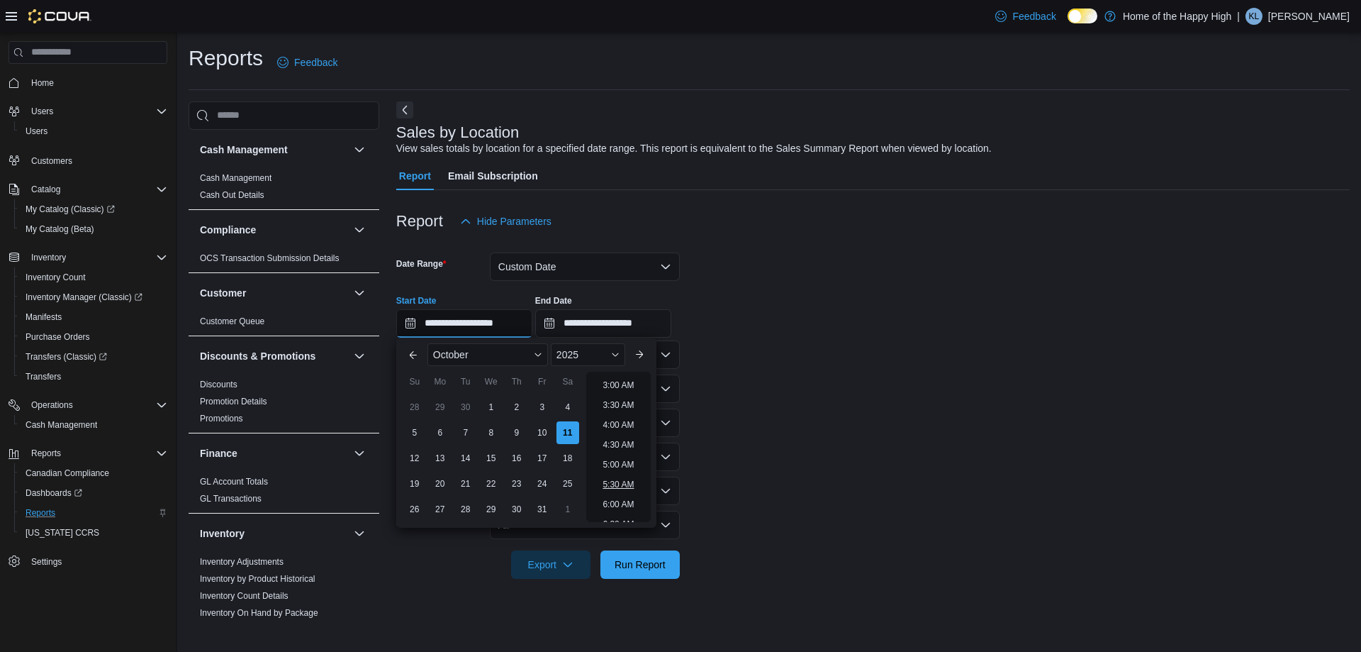
scroll to position [115, 0]
click at [614, 423] on li "4:00 AM" at bounding box center [618, 426] width 43 height 17
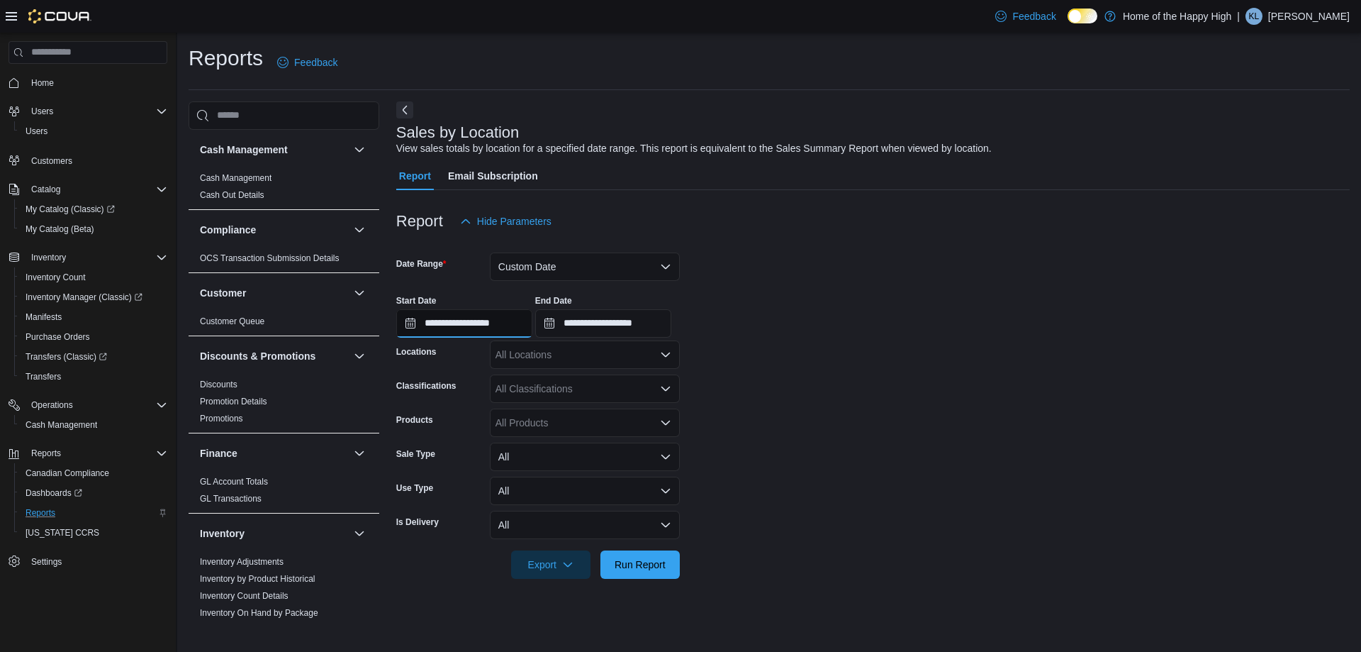
click at [496, 326] on input "**********" at bounding box center [464, 323] width 136 height 28
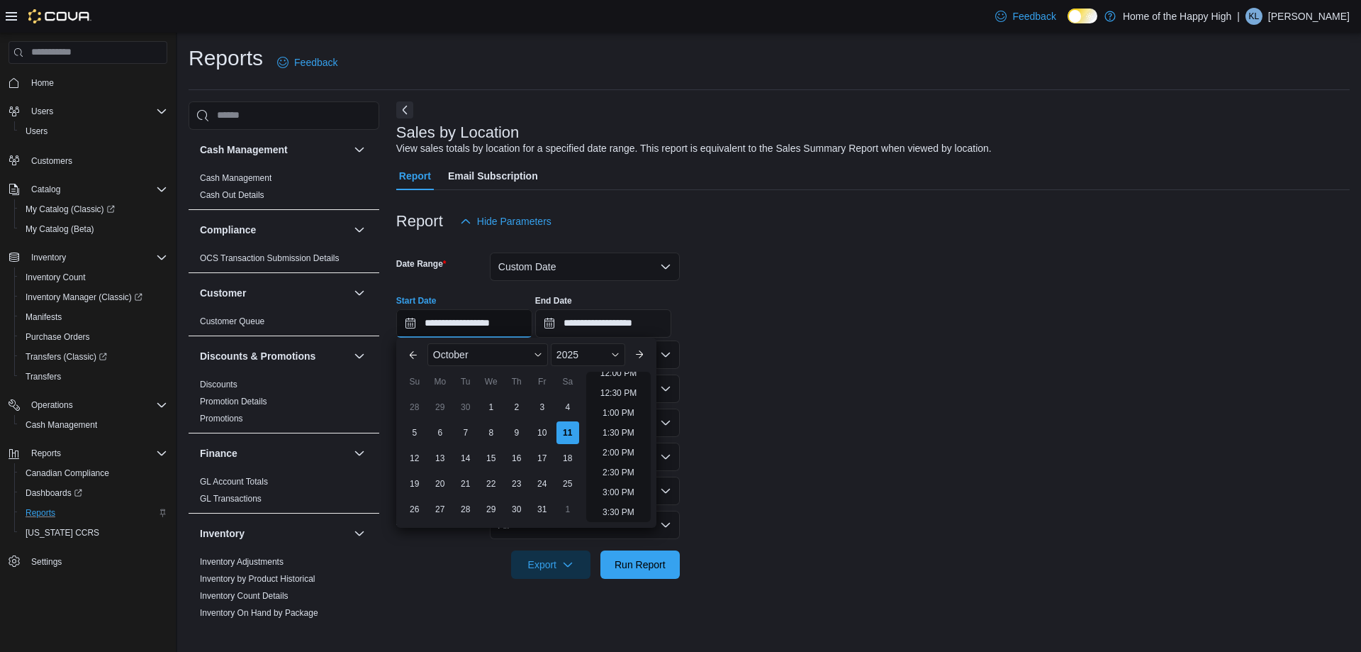
scroll to position [557, 0]
click at [630, 455] on li "4:00 PM" at bounding box center [618, 460] width 43 height 17
type input "**********"
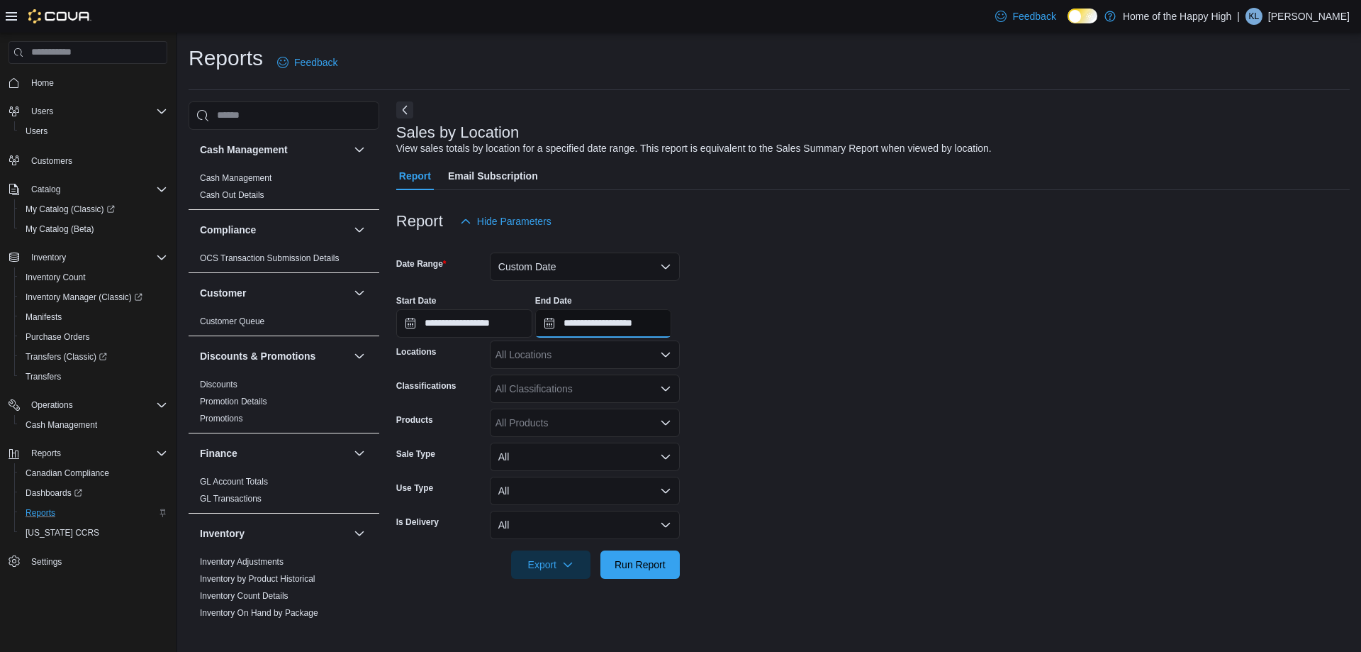
click at [671, 330] on input "**********" at bounding box center [603, 323] width 136 height 28
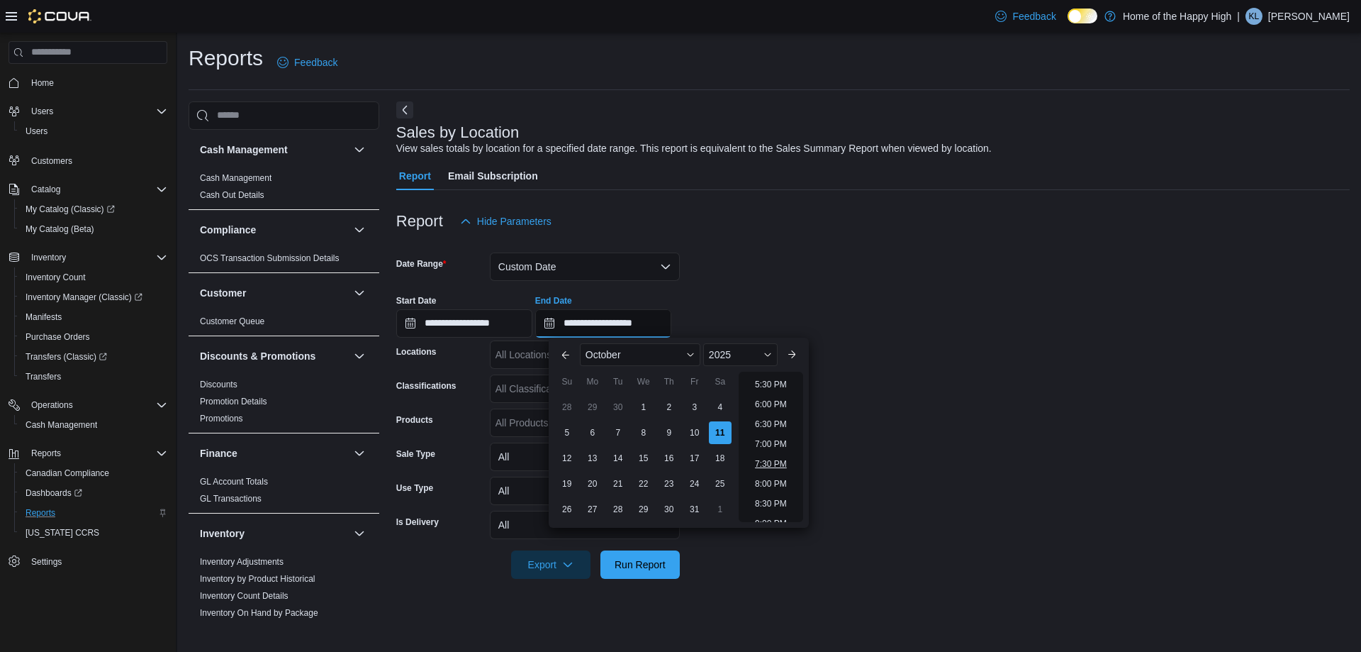
scroll to position [664, 0]
click at [767, 401] on li "5:00 PM" at bounding box center [770, 394] width 43 height 17
type input "**********"
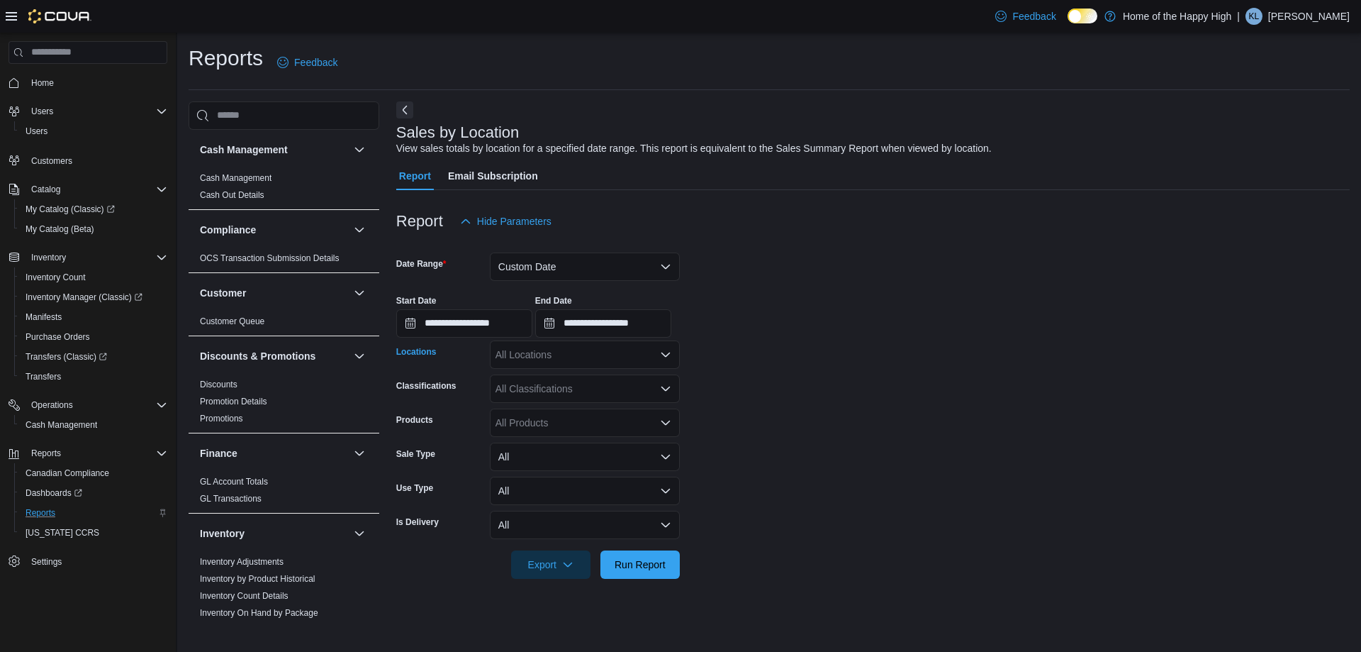
click at [628, 355] on div "All Locations" at bounding box center [585, 354] width 190 height 28
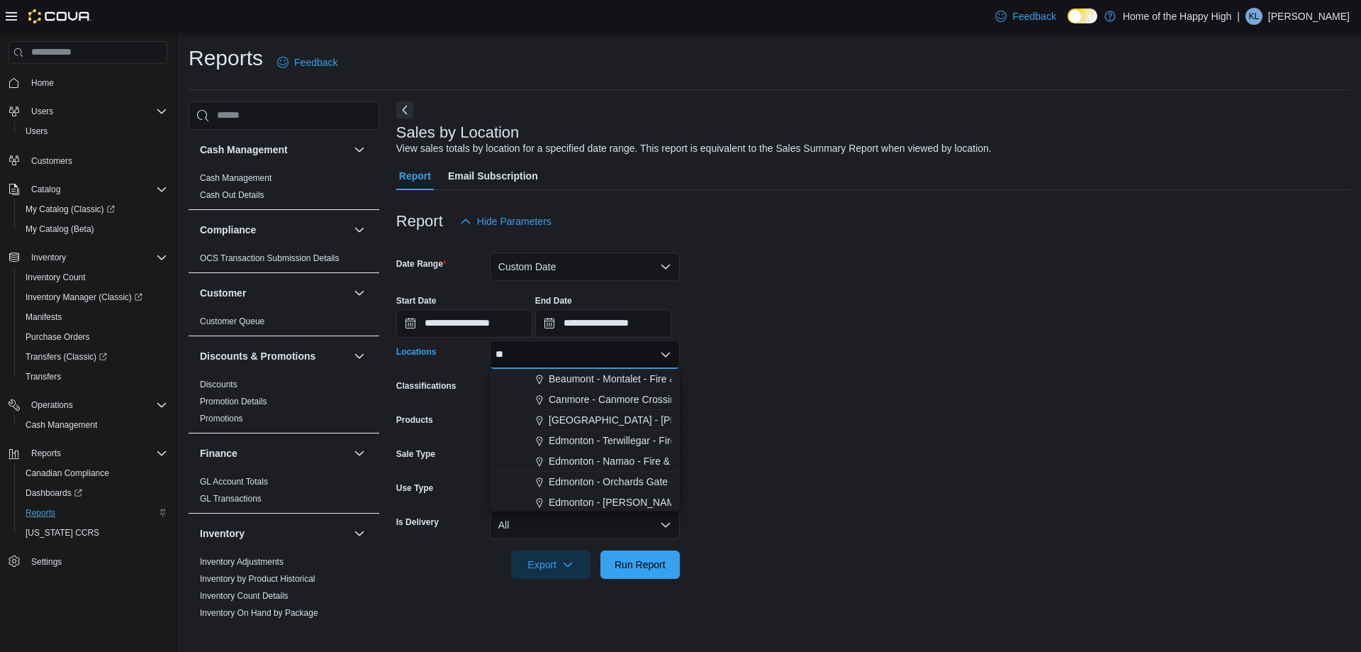
type input "***"
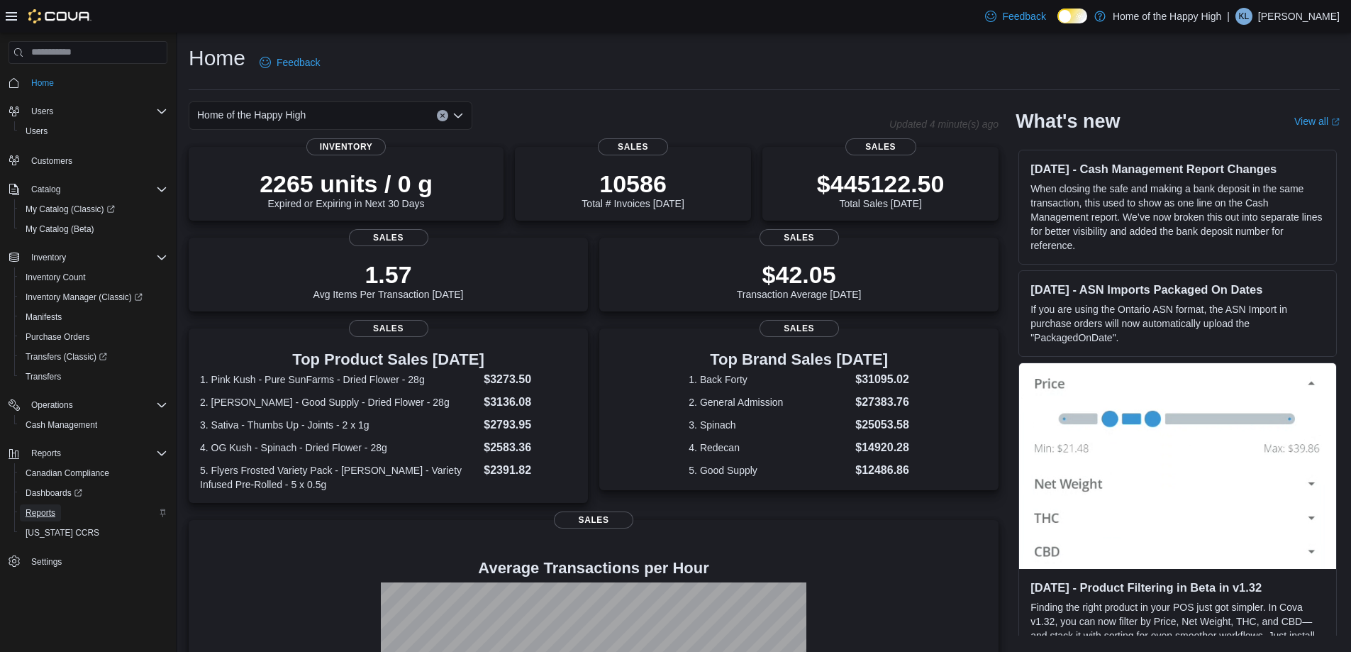
click at [40, 511] on span "Reports" at bounding box center [41, 512] width 30 height 11
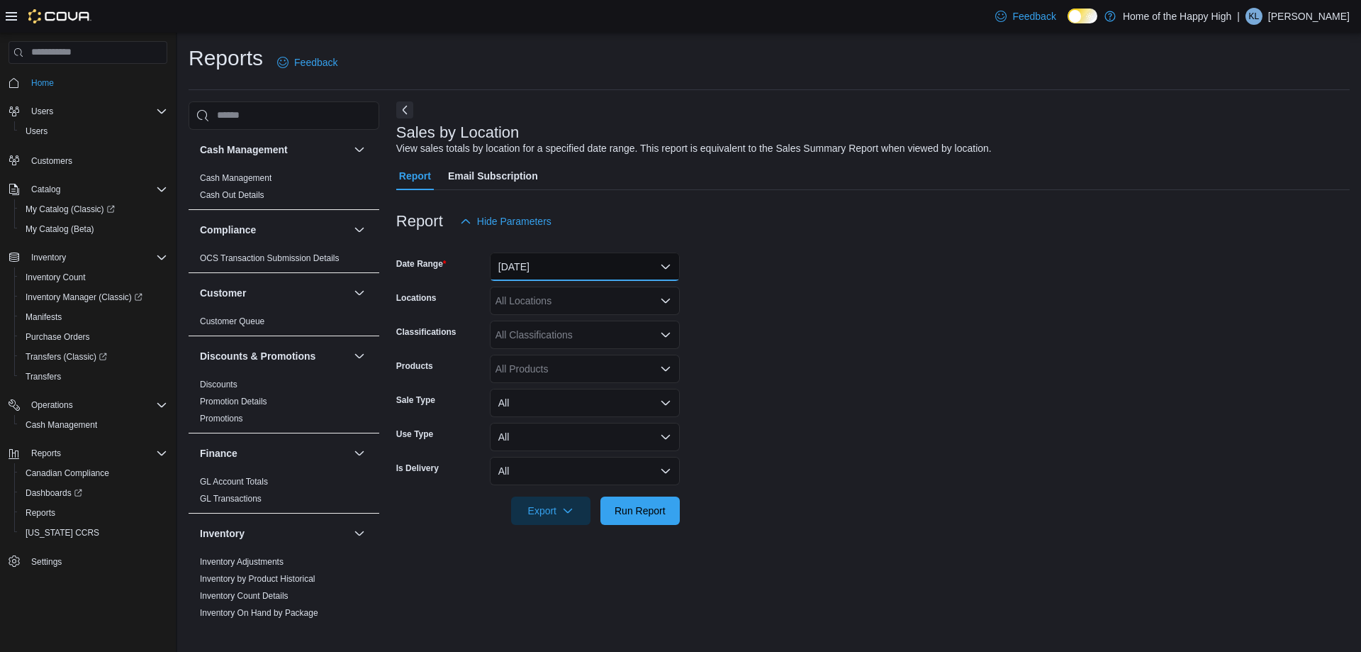
click at [509, 263] on button "[DATE]" at bounding box center [585, 266] width 190 height 28
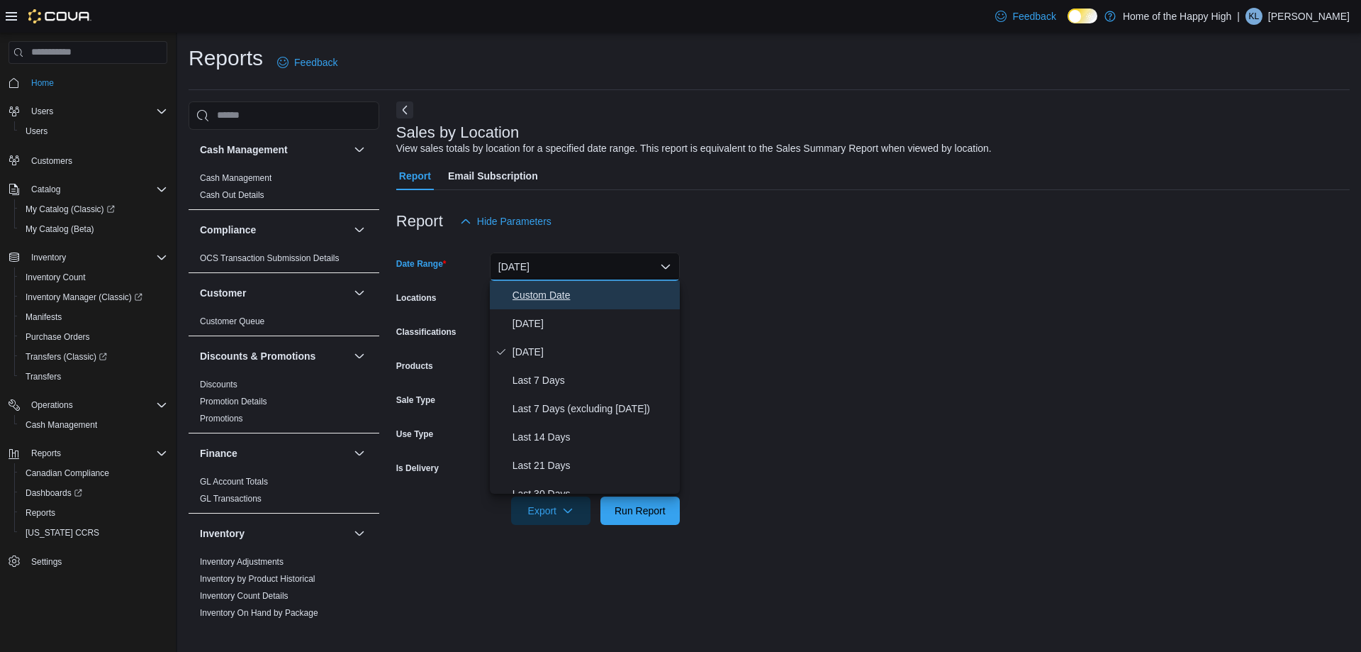
click at [528, 289] on span "Custom Date" at bounding box center [594, 294] width 162 height 17
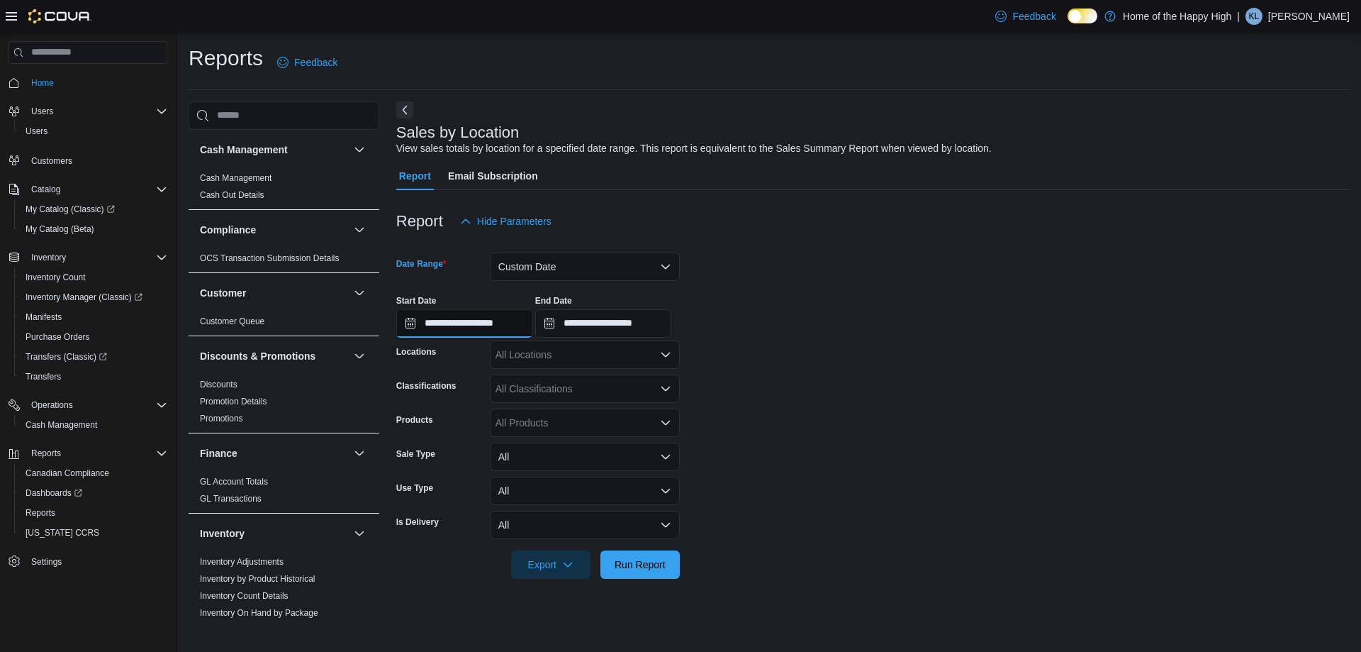
click at [518, 315] on input "**********" at bounding box center [464, 323] width 136 height 28
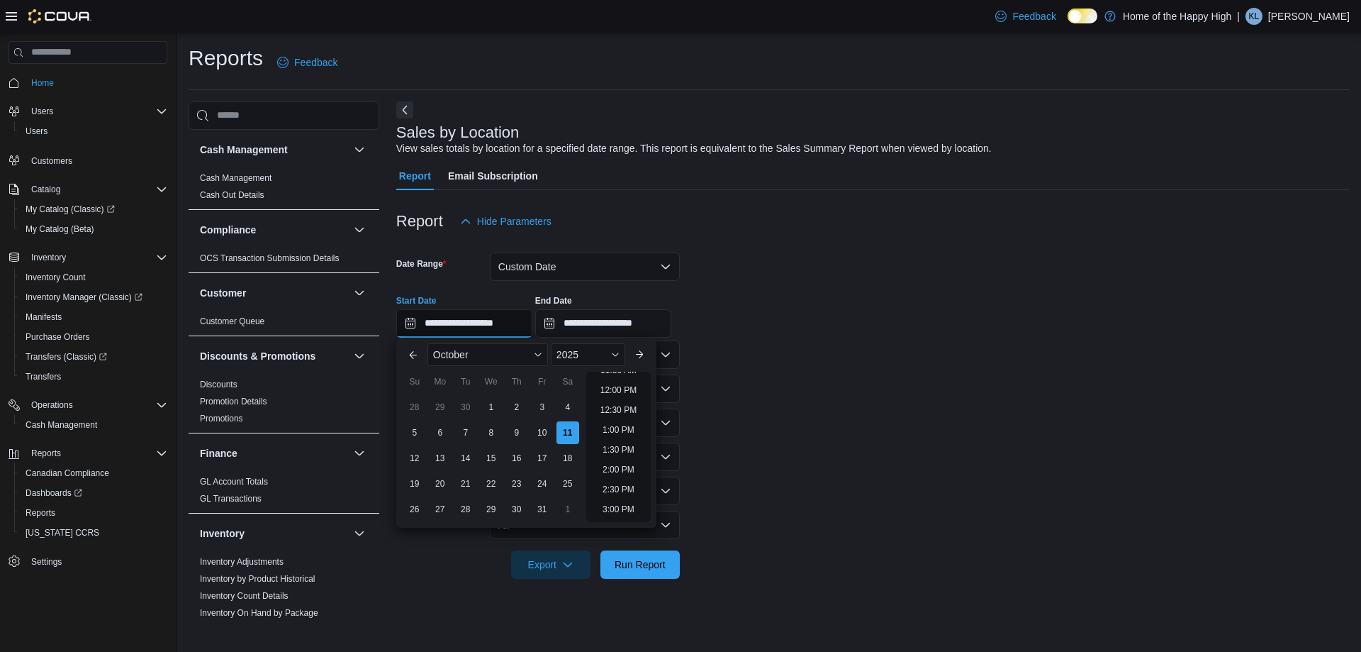
scroll to position [540, 0]
click at [618, 478] on li "4:00 PM" at bounding box center [618, 477] width 43 height 17
type input "**********"
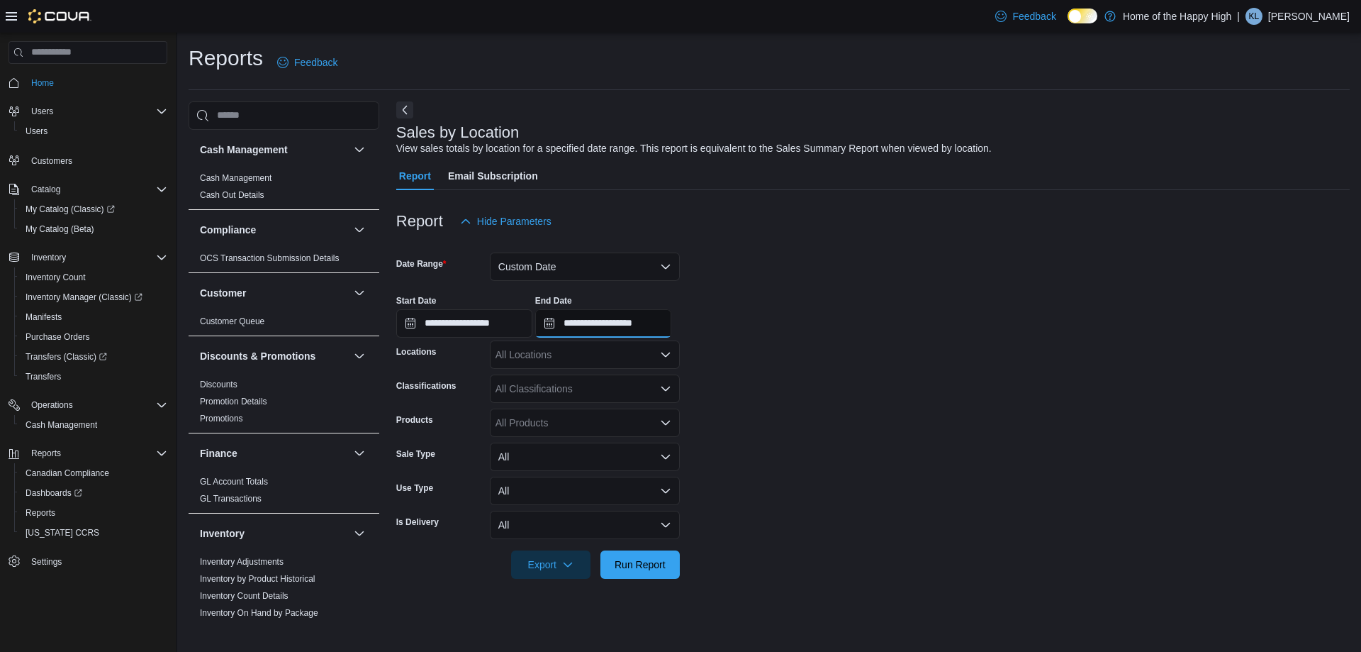
click at [645, 330] on input "**********" at bounding box center [603, 323] width 136 height 28
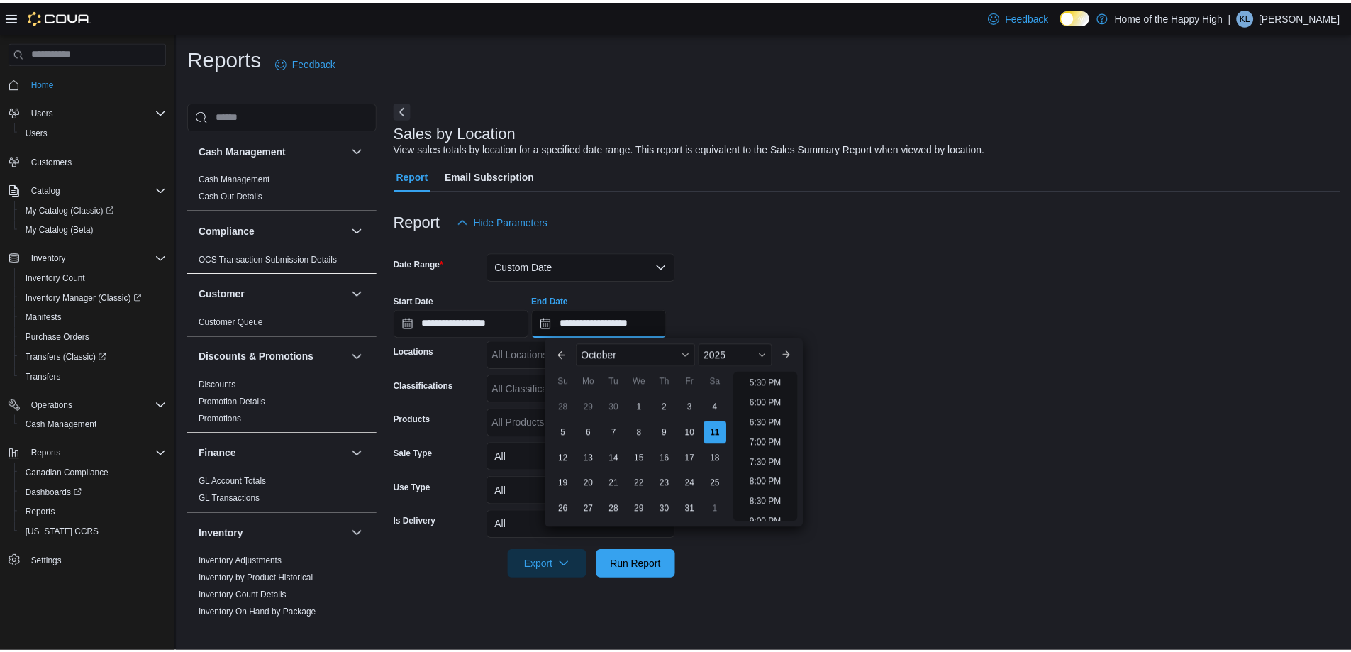
scroll to position [664, 0]
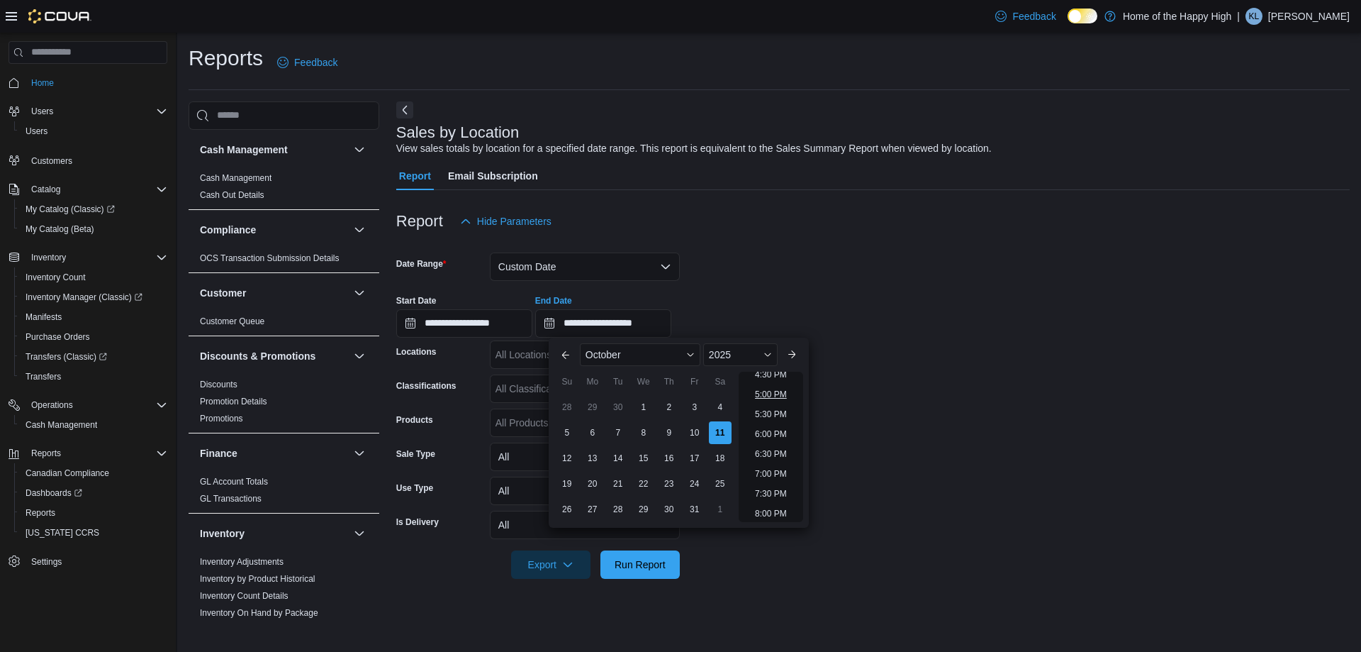
click at [770, 398] on li "5:00 PM" at bounding box center [770, 394] width 43 height 17
type input "**********"
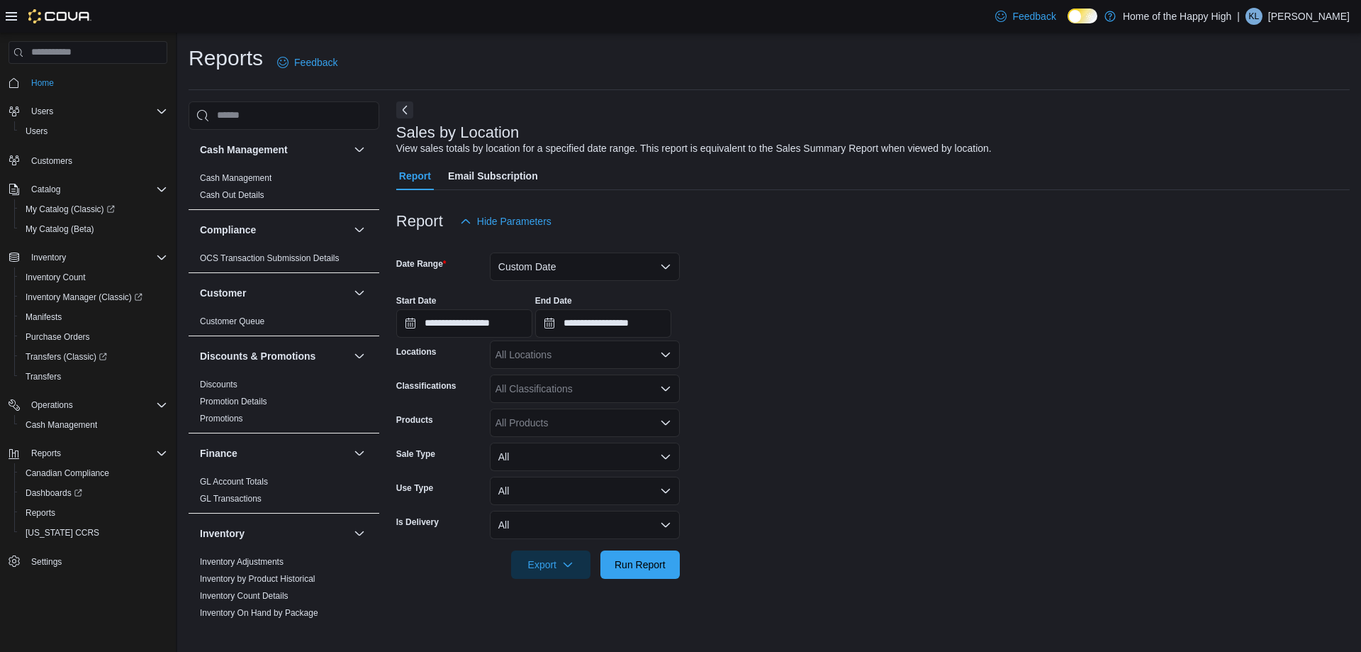
click at [557, 354] on div "All Locations" at bounding box center [585, 354] width 190 height 28
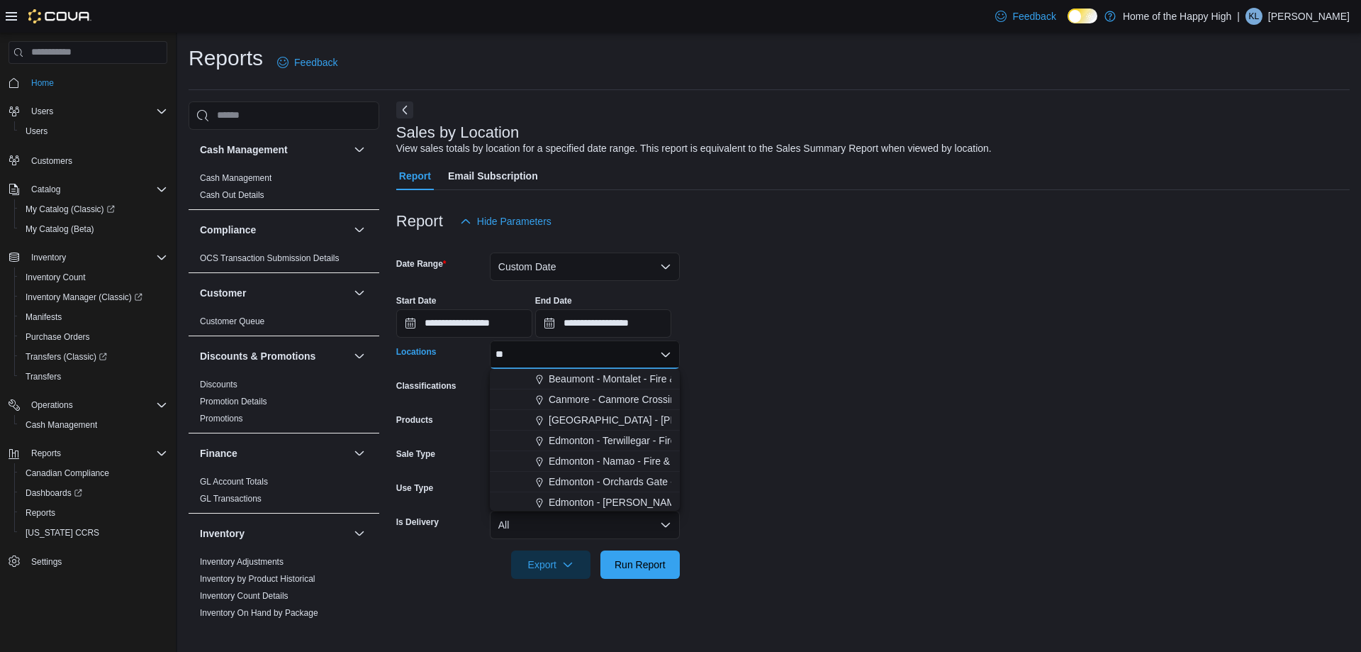
type input "***"
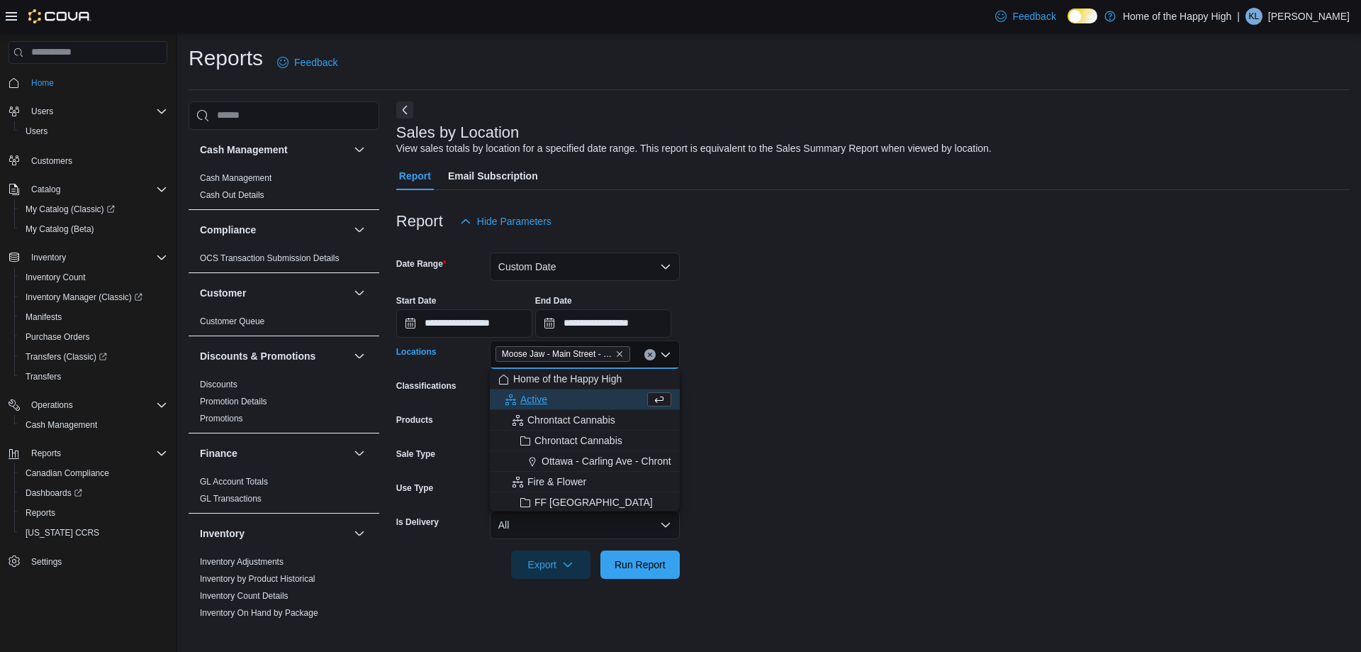
click at [870, 328] on div "**********" at bounding box center [873, 311] width 954 height 54
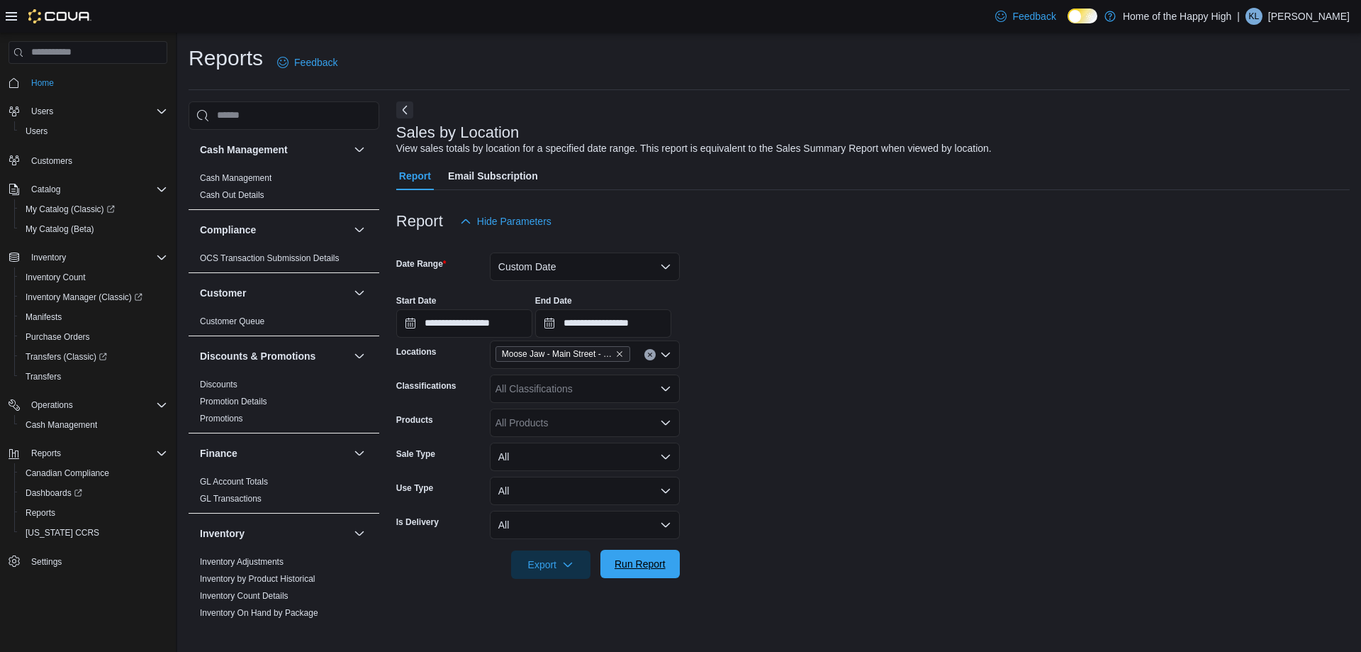
click at [628, 564] on span "Run Report" at bounding box center [640, 564] width 51 height 14
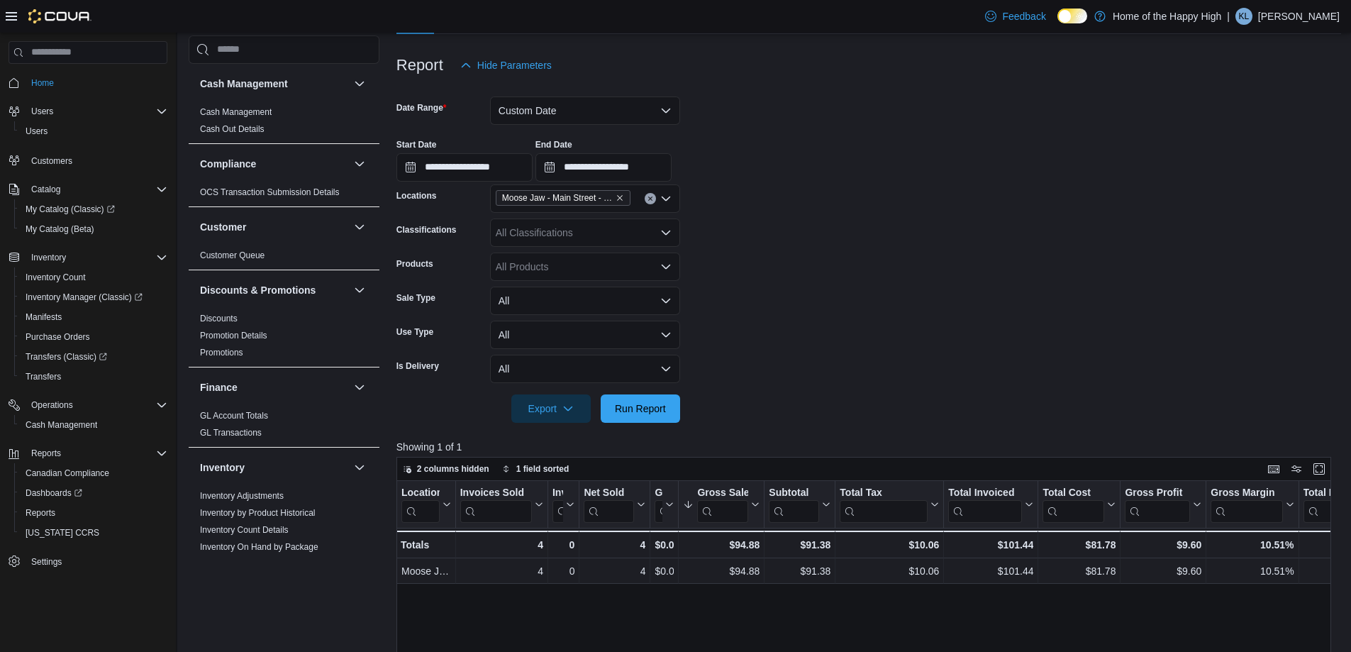
scroll to position [139, 0]
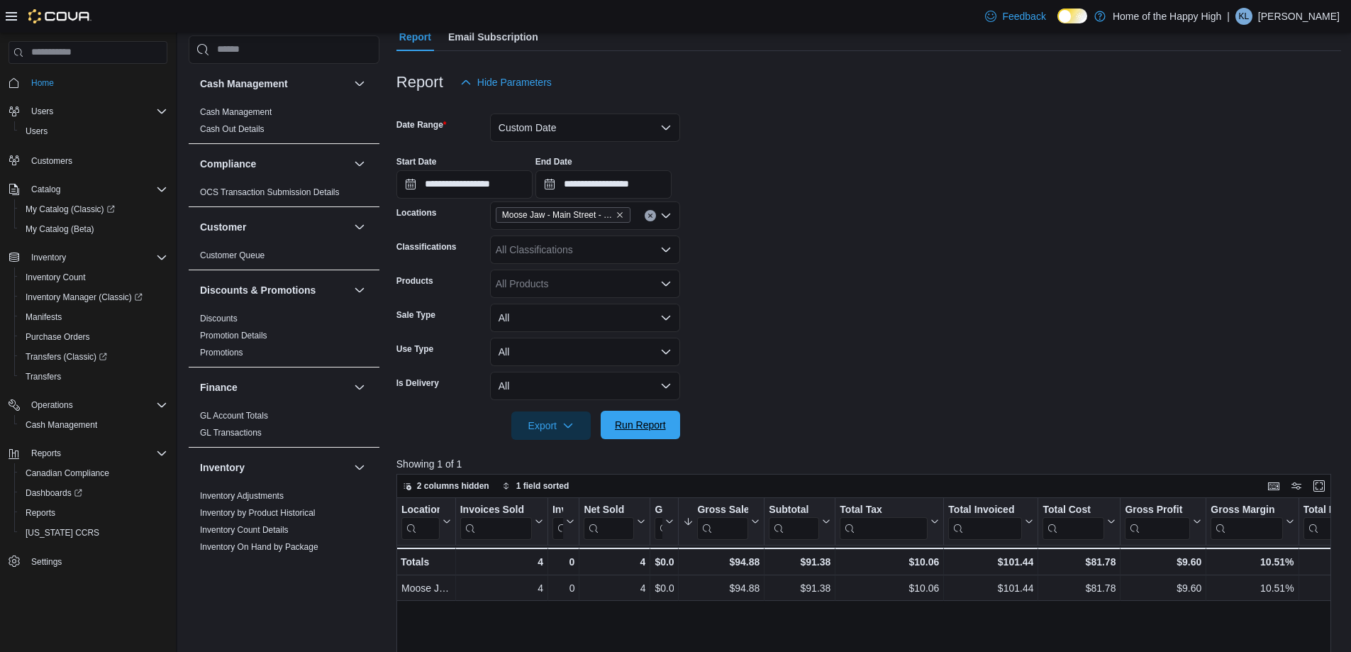
click at [625, 431] on span "Run Report" at bounding box center [640, 425] width 51 height 14
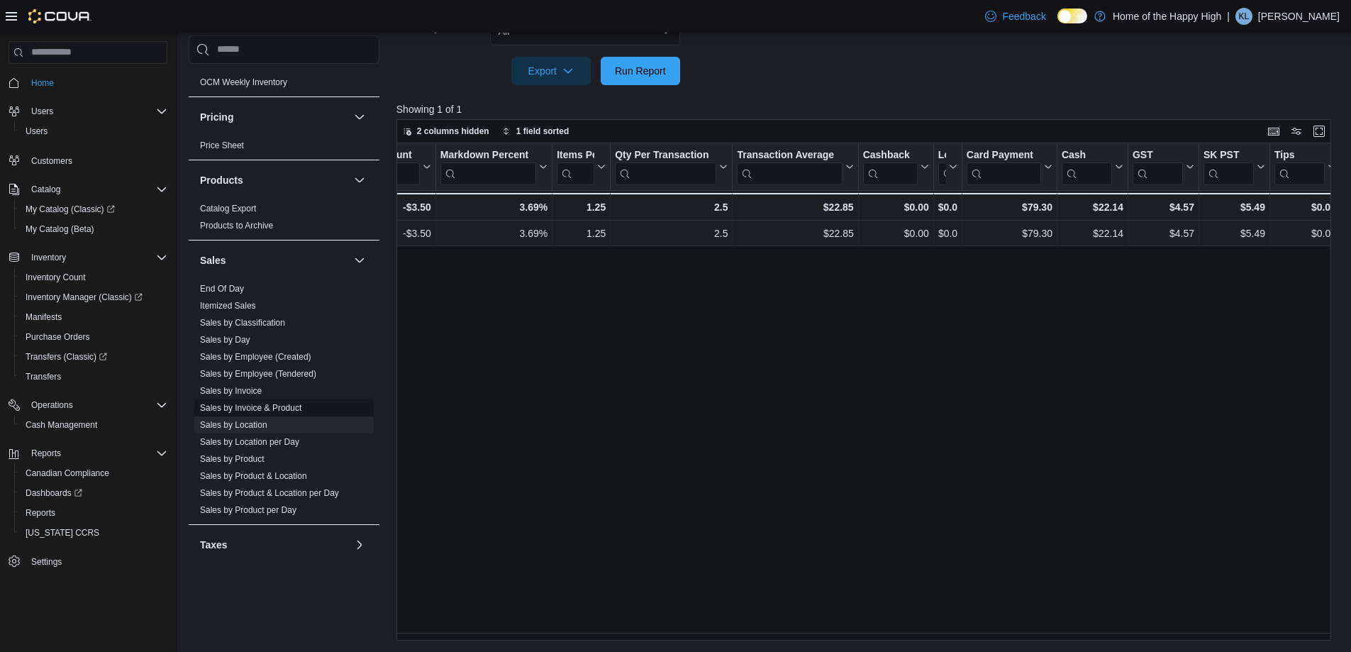
scroll to position [771, 0]
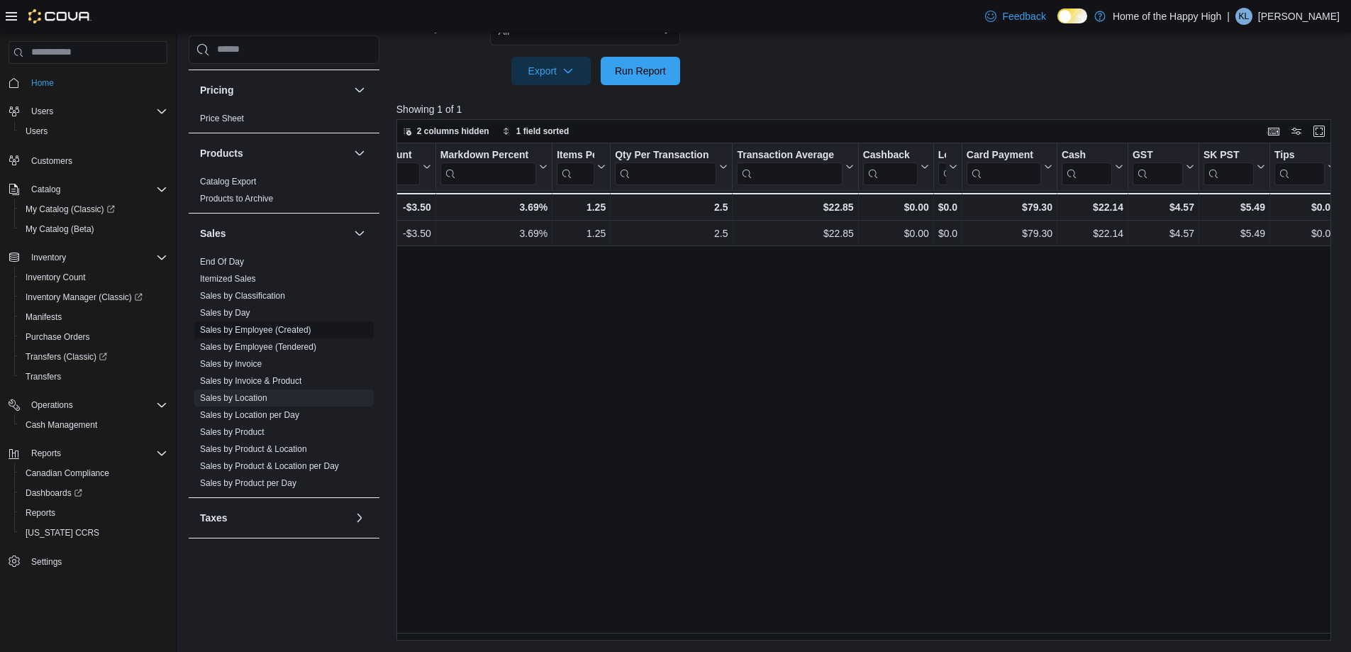
click at [252, 326] on link "Sales by Employee (Created)" at bounding box center [255, 330] width 111 height 10
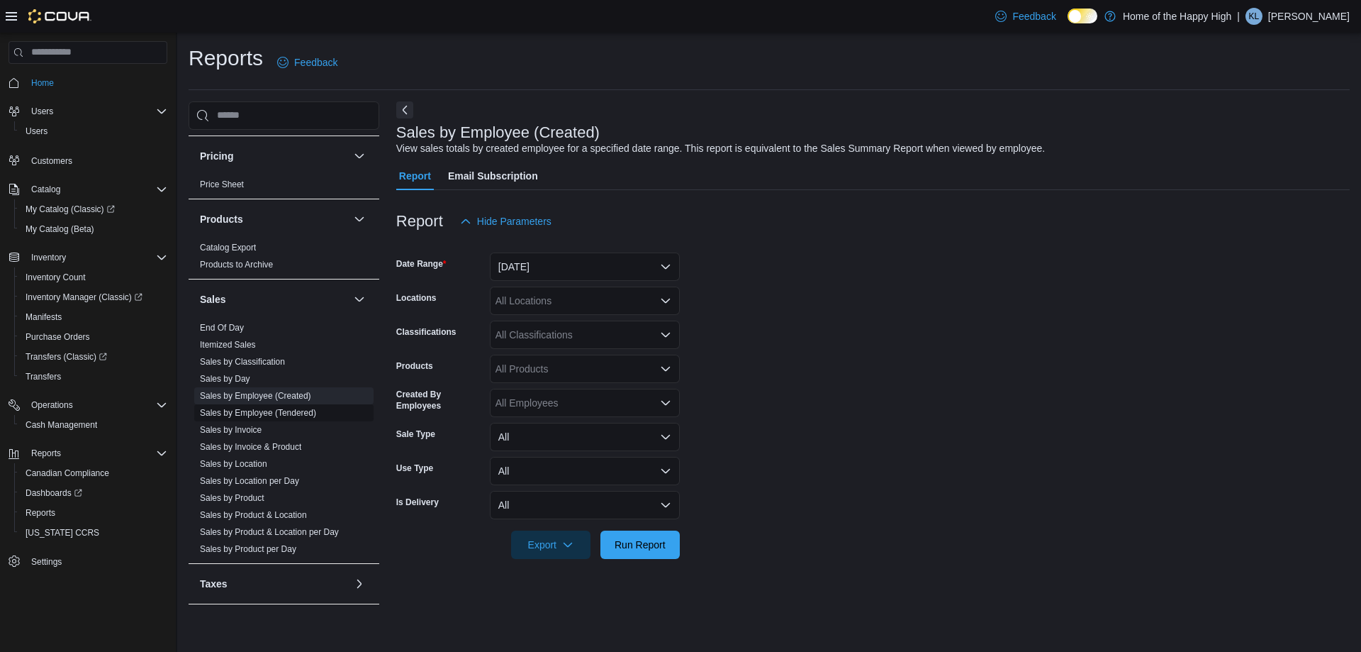
click at [271, 408] on link "Sales by Employee (Tendered)" at bounding box center [258, 413] width 116 height 10
click at [595, 267] on button "[DATE]" at bounding box center [585, 266] width 190 height 28
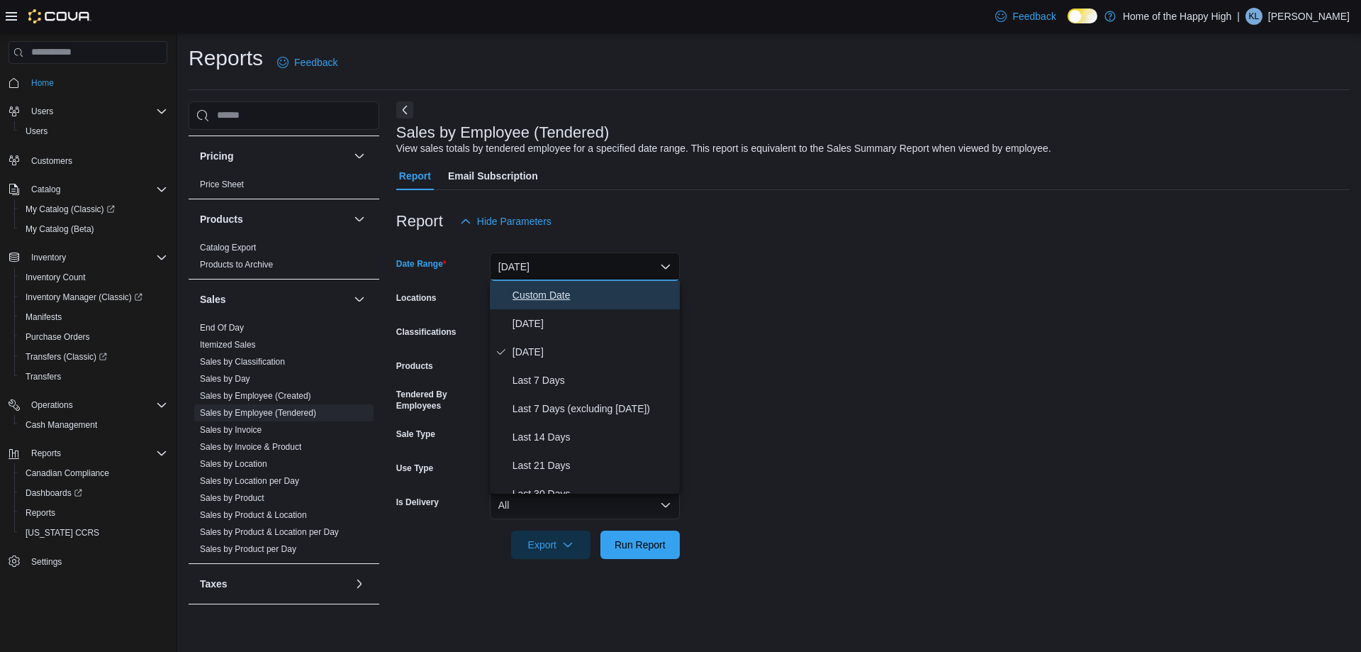
click at [543, 298] on span "Custom Date" at bounding box center [594, 294] width 162 height 17
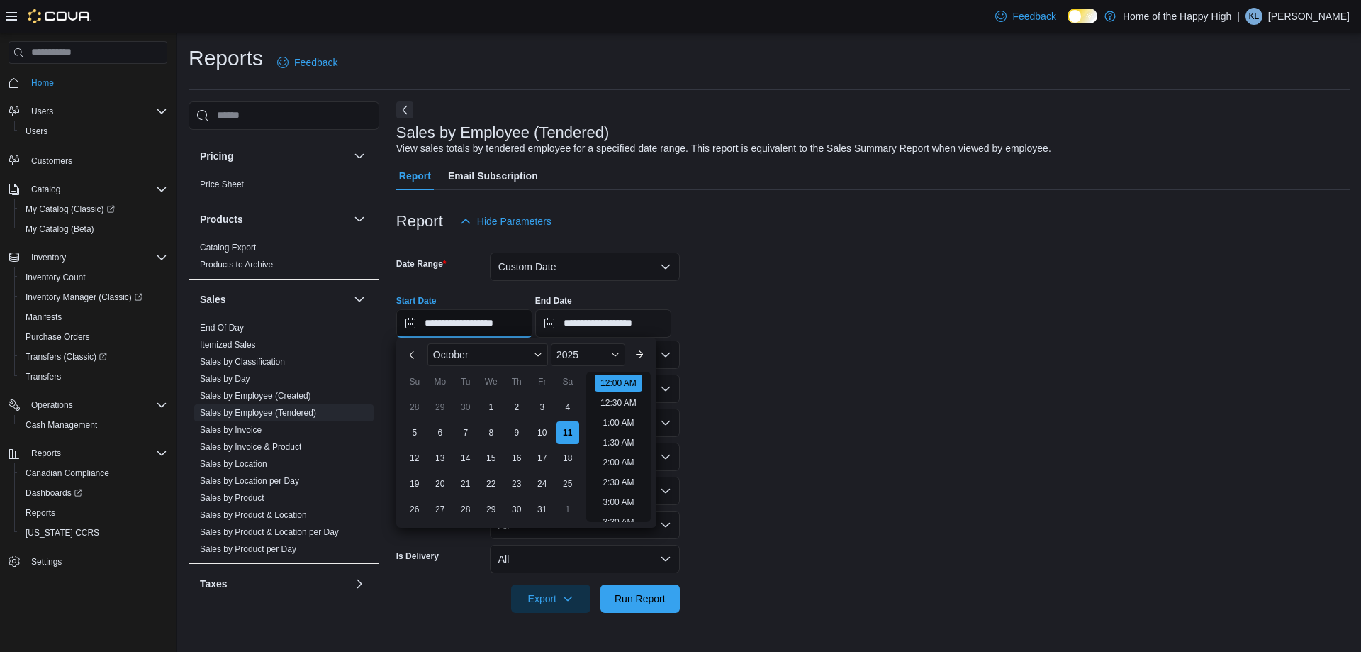
click at [525, 316] on input "**********" at bounding box center [464, 323] width 136 height 28
click at [433, 427] on div "6" at bounding box center [440, 432] width 25 height 25
type input "**********"
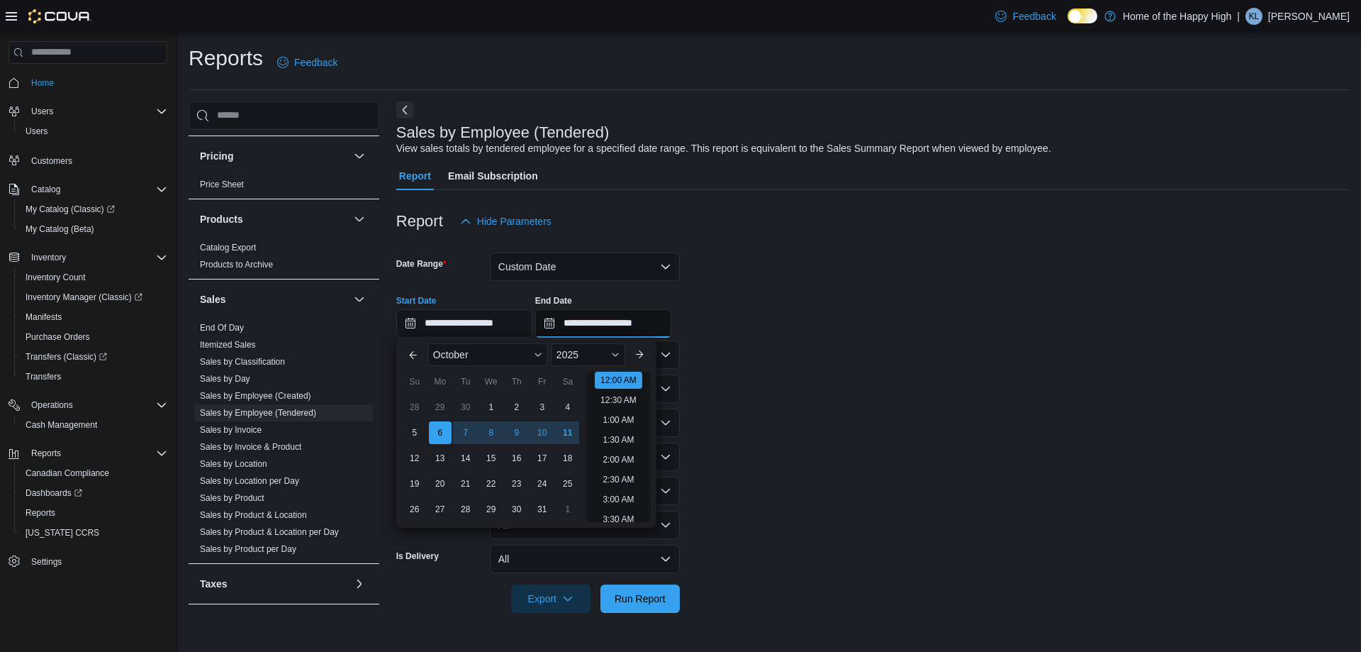
click at [607, 325] on input "**********" at bounding box center [603, 323] width 136 height 28
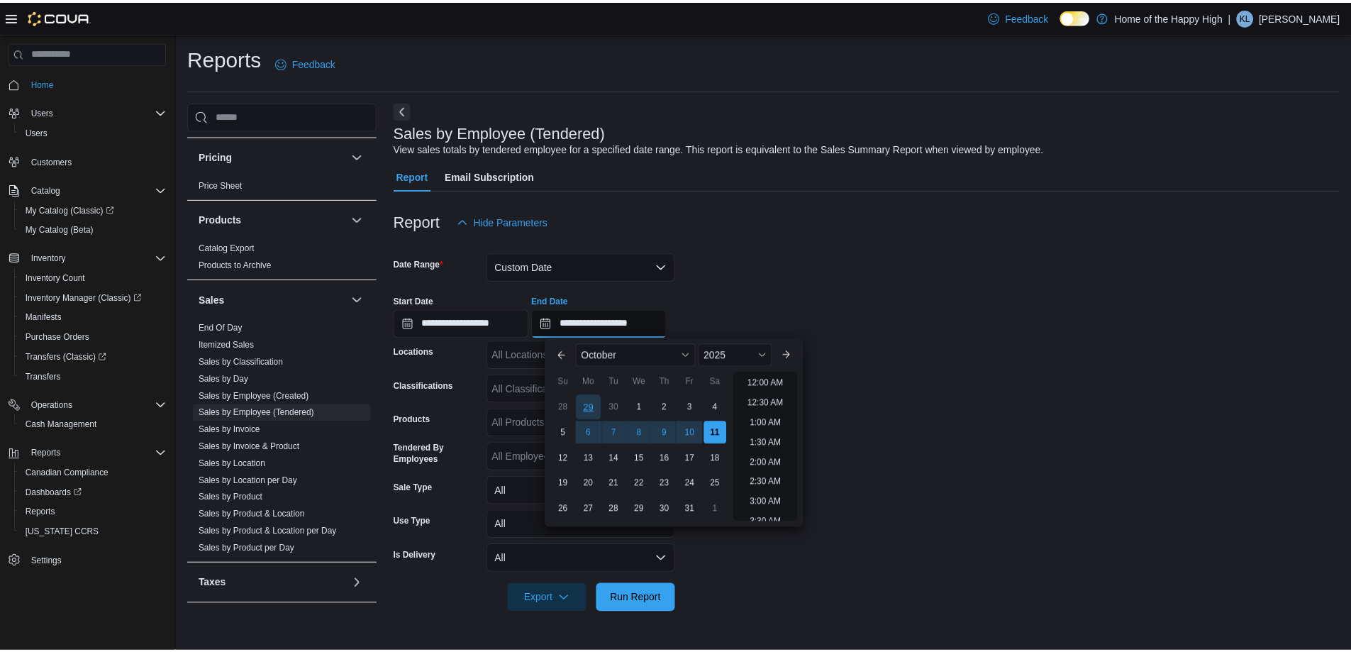
scroll to position [806, 0]
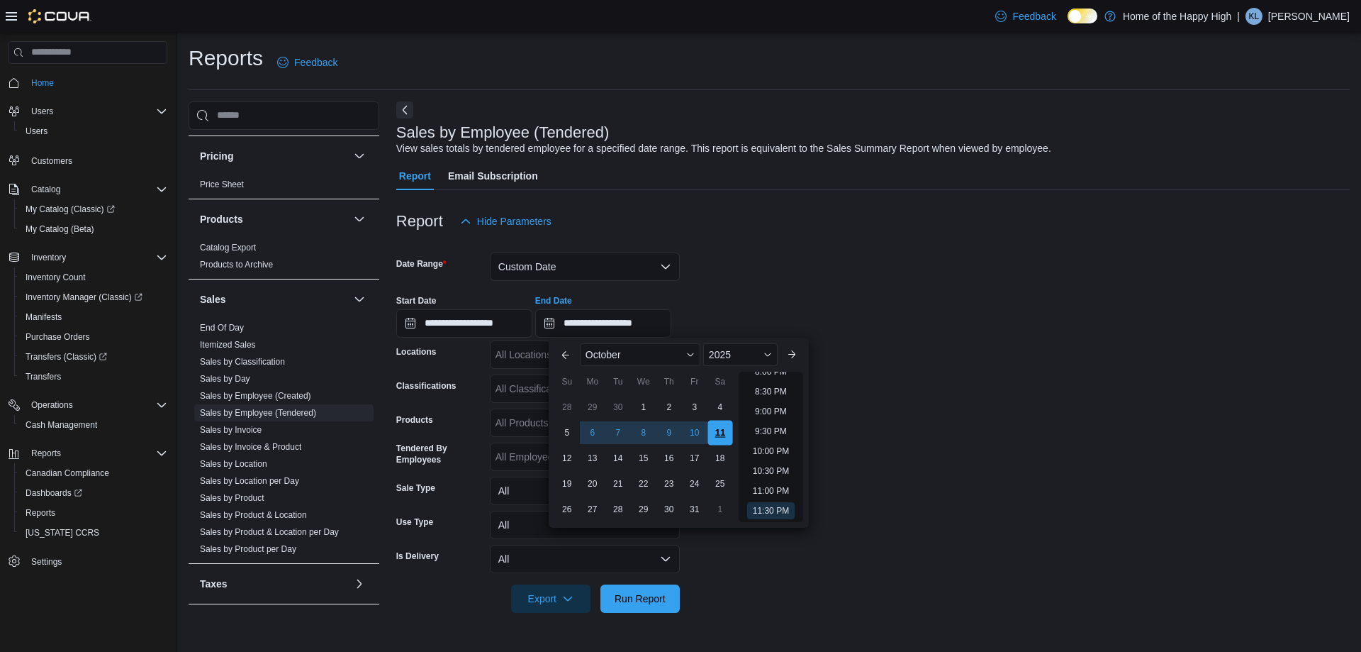
click at [723, 437] on div "11" at bounding box center [720, 432] width 25 height 25
click at [671, 319] on input "**********" at bounding box center [603, 323] width 136 height 28
click at [725, 294] on div "**********" at bounding box center [873, 311] width 954 height 54
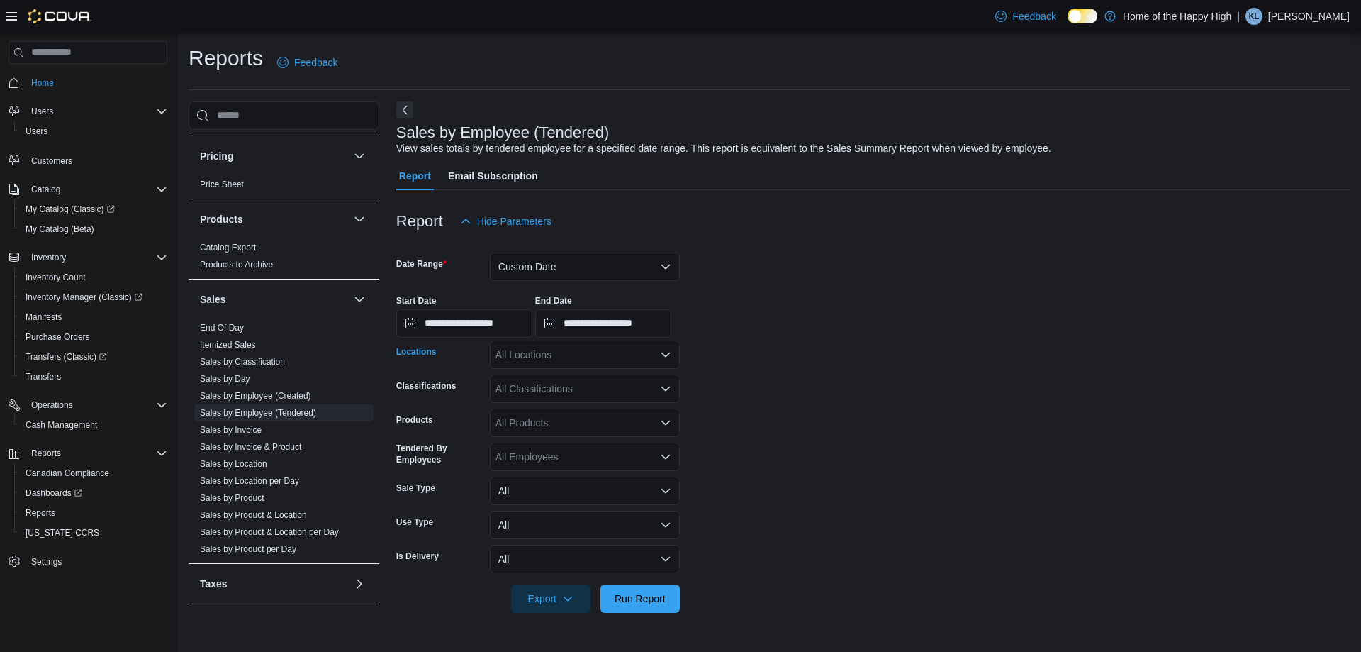
click at [518, 359] on div "All Locations" at bounding box center [585, 354] width 190 height 28
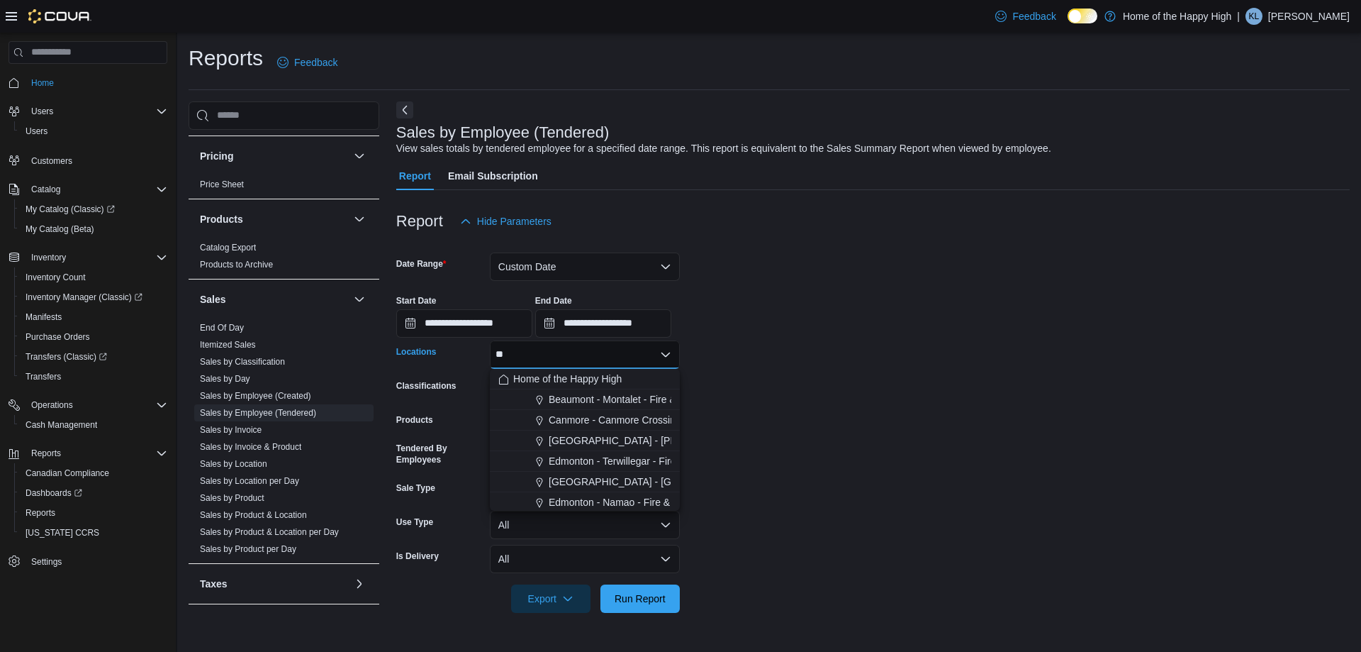
type input "***"
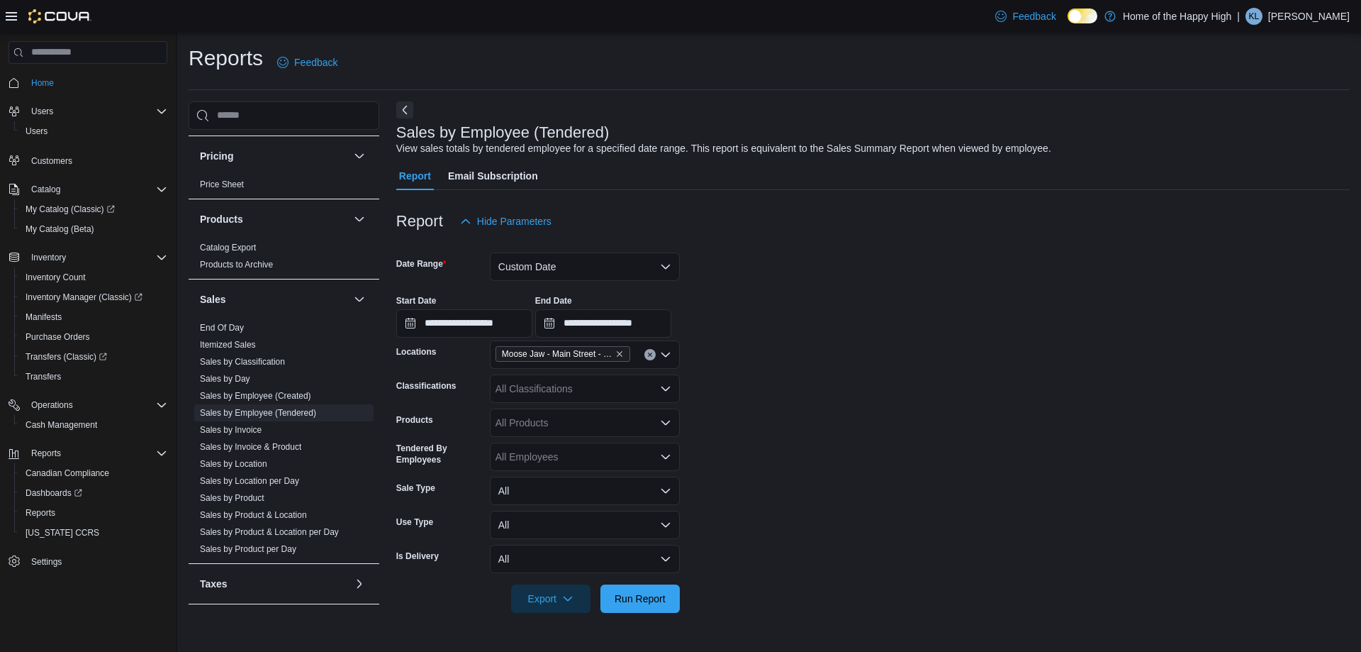
click at [740, 315] on div "**********" at bounding box center [873, 311] width 954 height 54
click at [667, 596] on span "Run Report" at bounding box center [640, 598] width 62 height 28
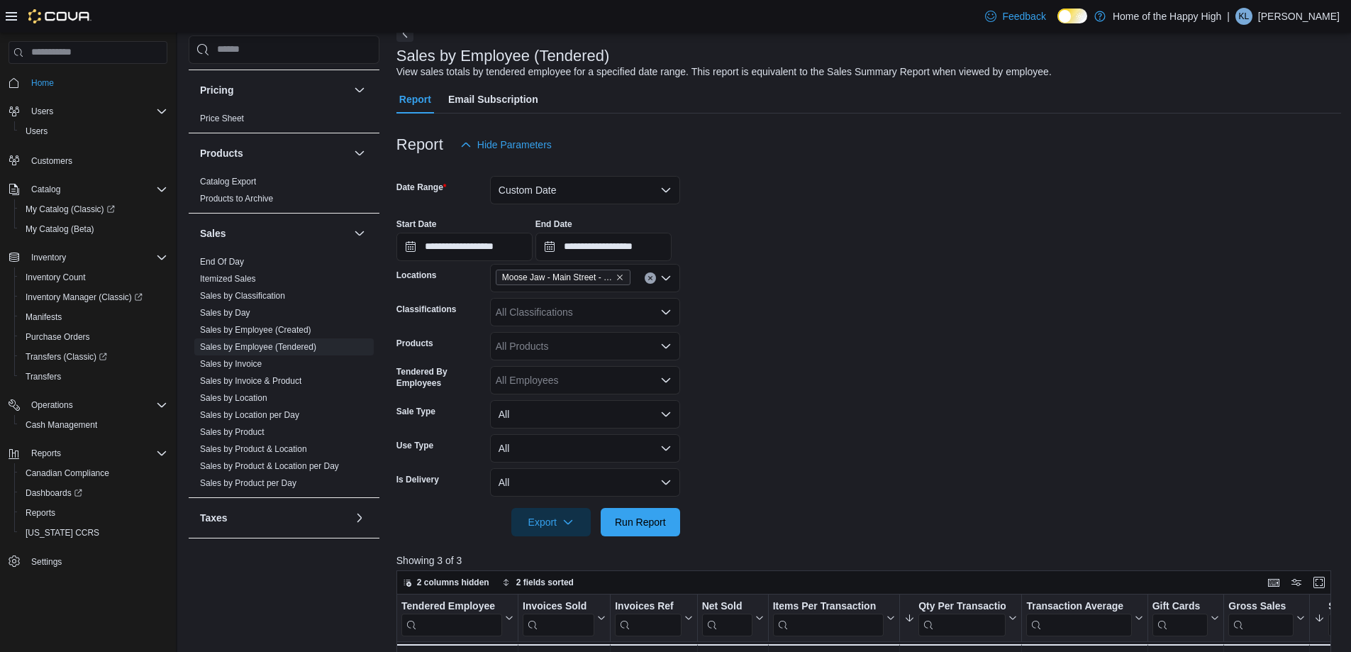
scroll to position [71, 0]
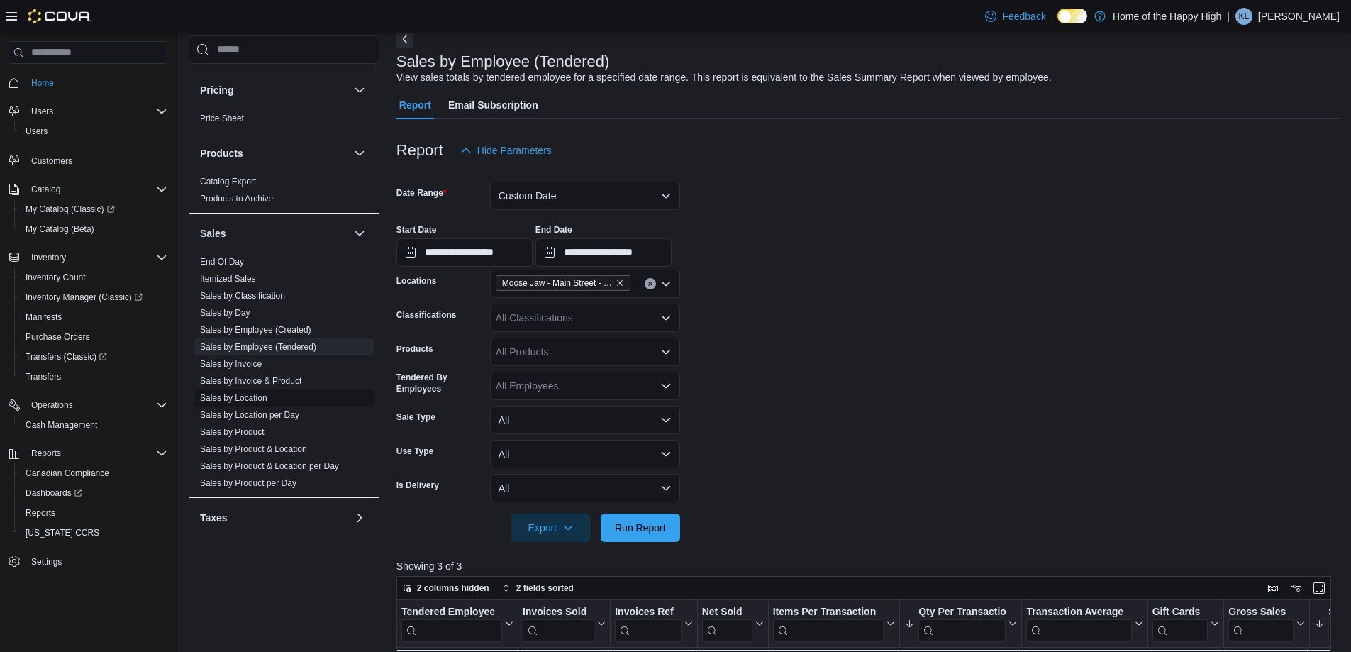
click at [257, 396] on link "Sales by Location" at bounding box center [233, 398] width 67 height 10
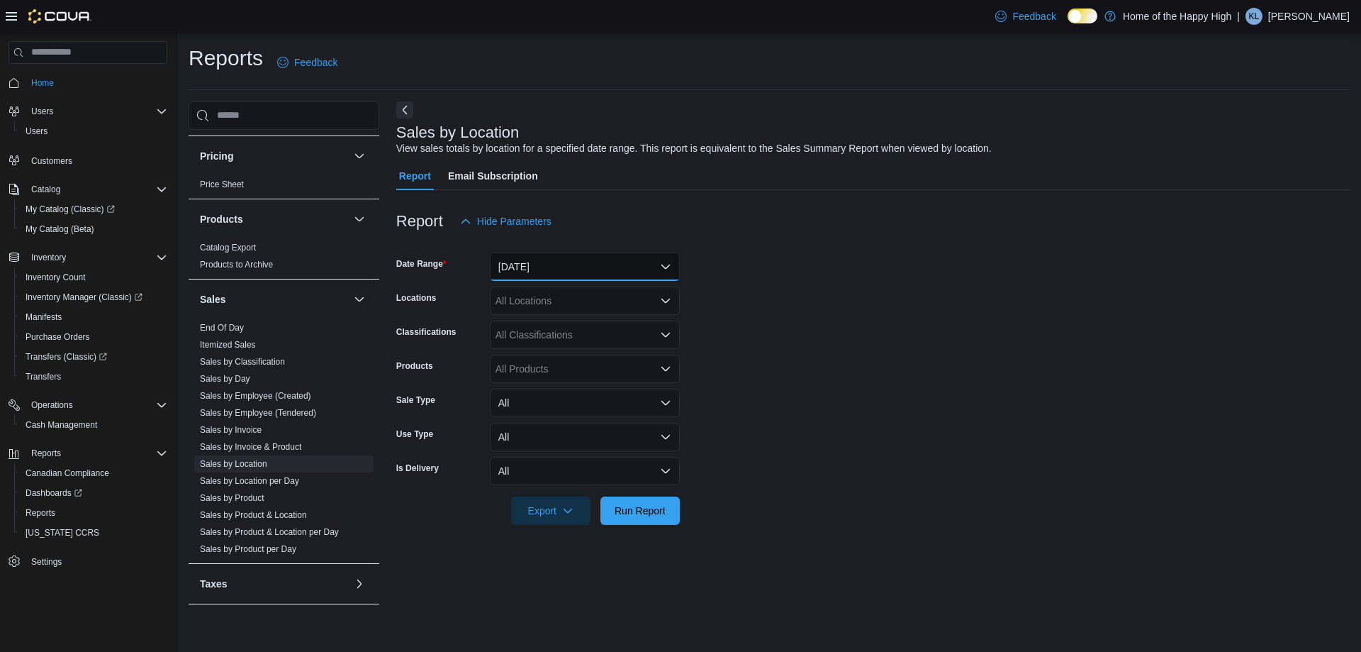
click at [533, 261] on button "[DATE]" at bounding box center [585, 266] width 190 height 28
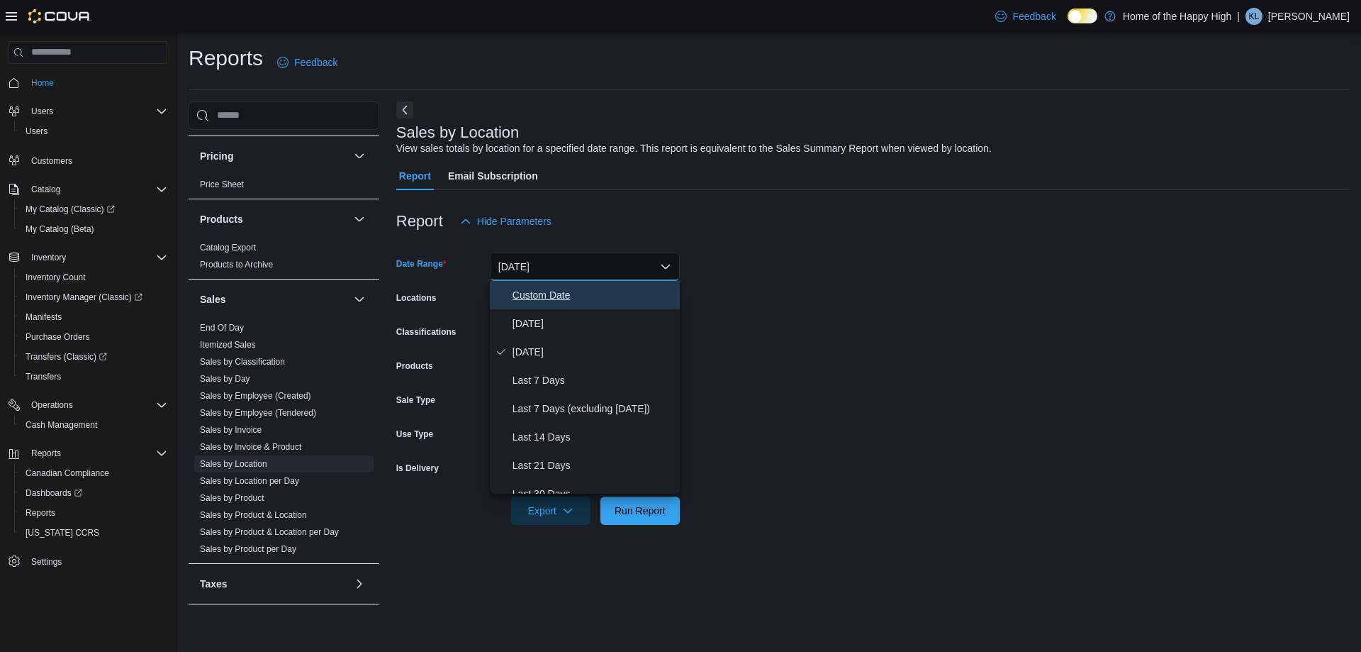
click at [541, 294] on span "Custom Date" at bounding box center [594, 294] width 162 height 17
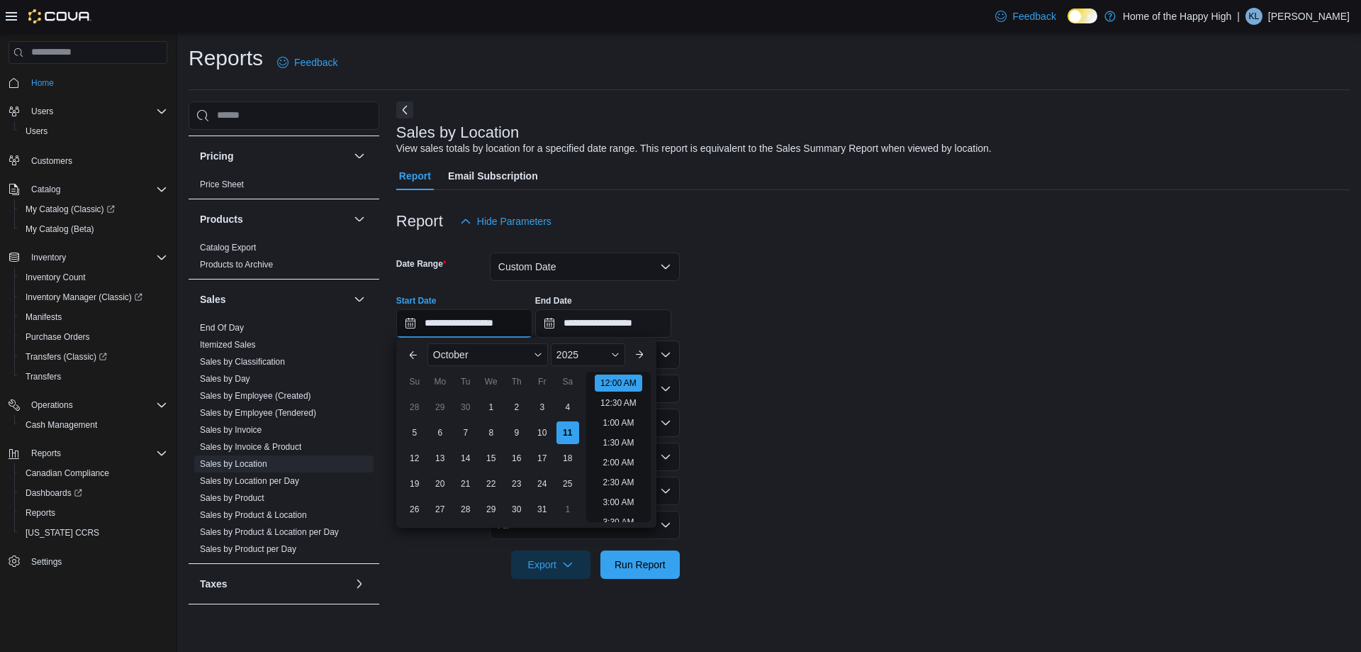
click at [521, 327] on input "**********" at bounding box center [464, 323] width 136 height 28
click at [613, 450] on li "5:00 PM" at bounding box center [618, 446] width 43 height 17
type input "**********"
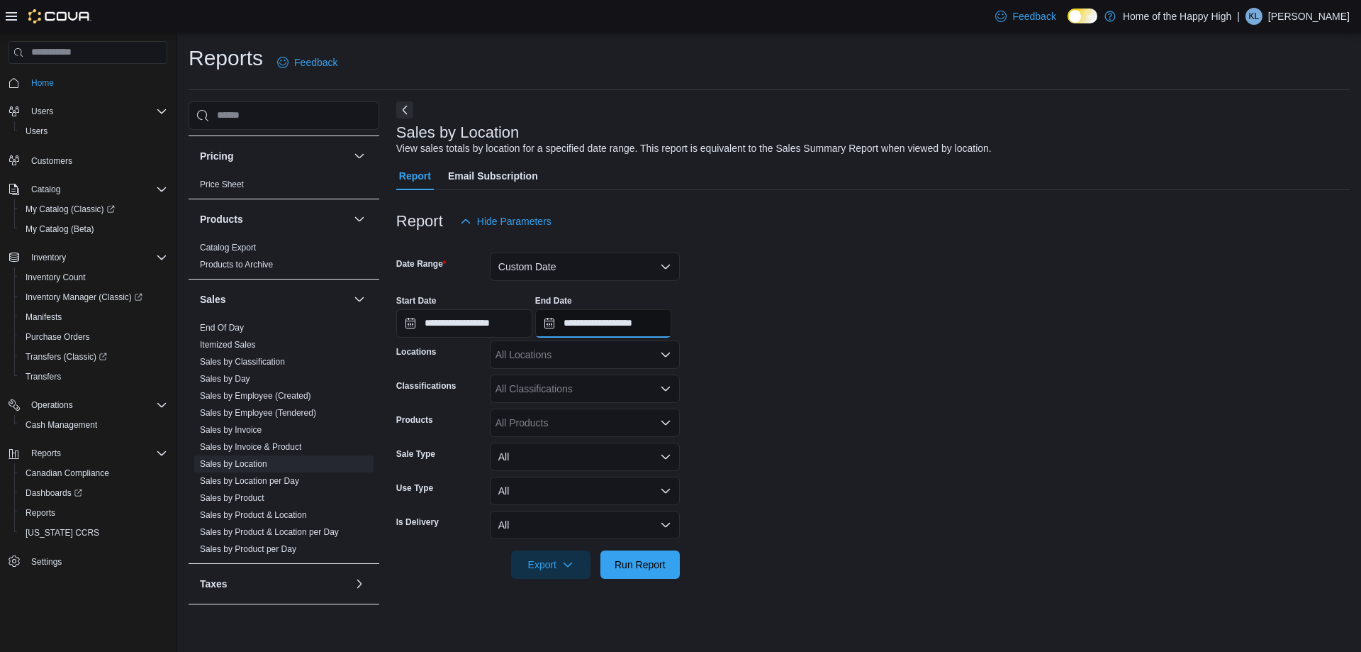
click at [666, 325] on input "**********" at bounding box center [603, 323] width 136 height 28
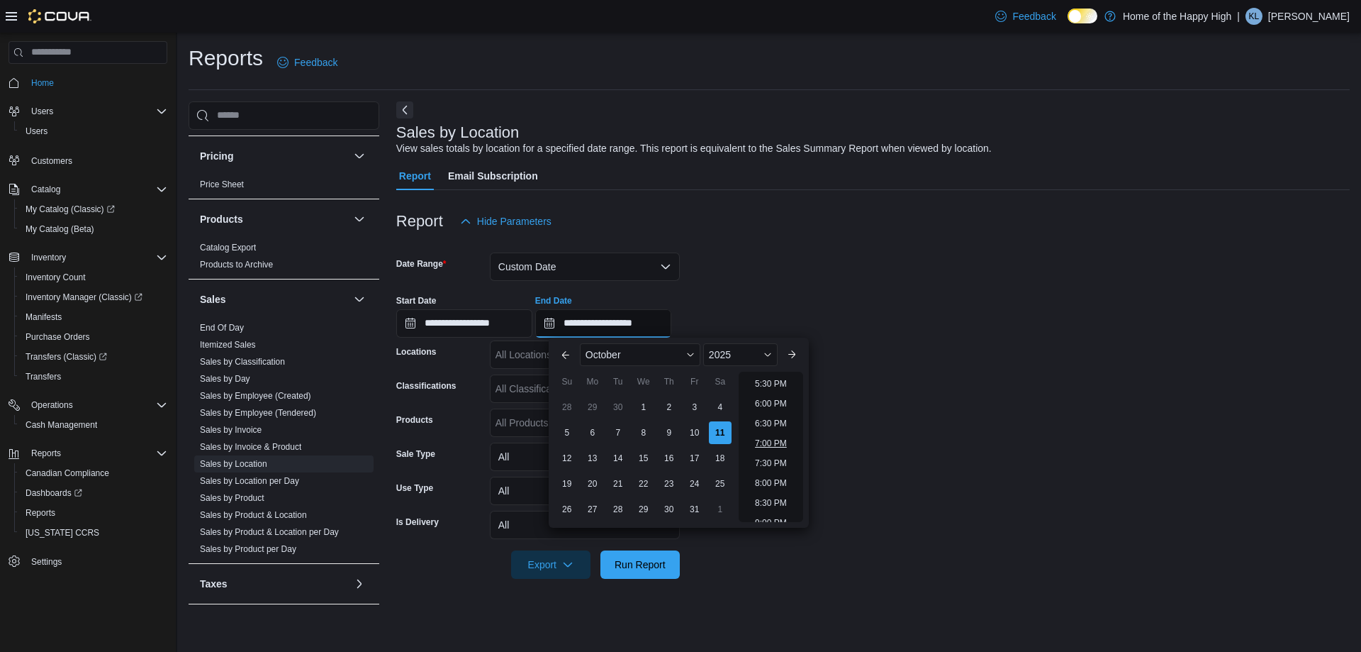
scroll to position [664, 0]
click at [772, 436] on li "6:00 PM" at bounding box center [770, 433] width 43 height 17
type input "**********"
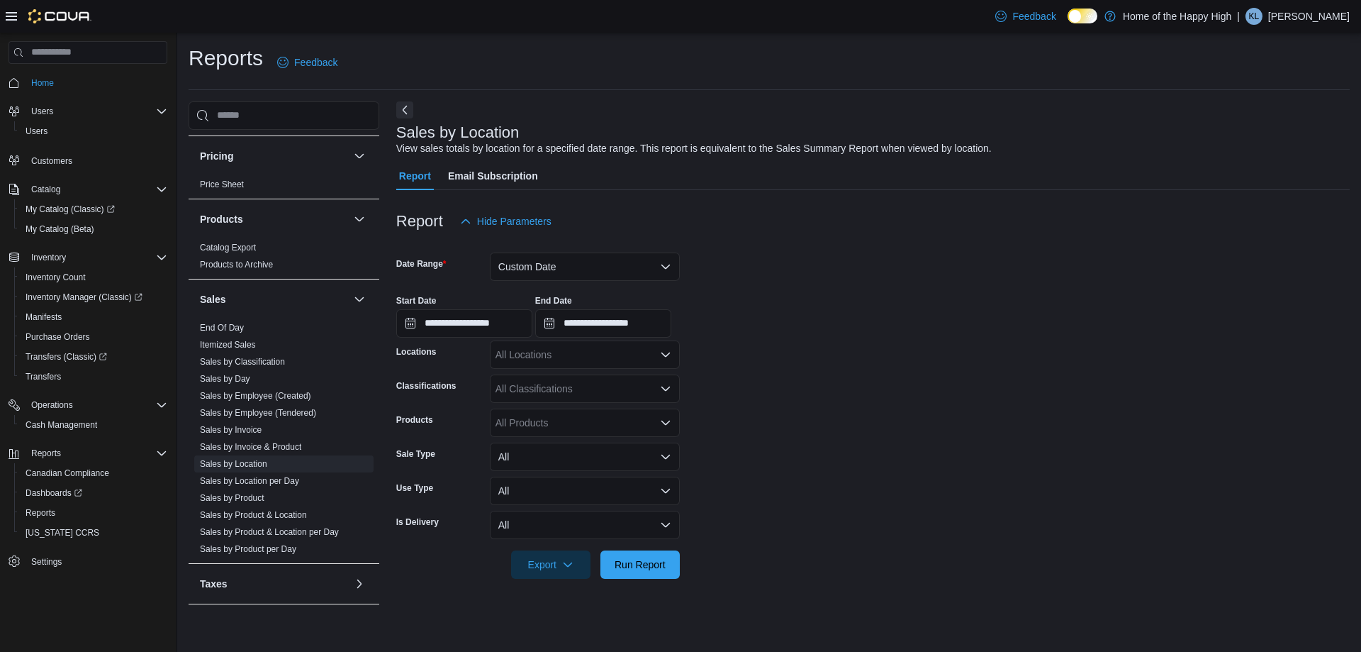
click at [631, 355] on div "All Locations" at bounding box center [585, 354] width 190 height 28
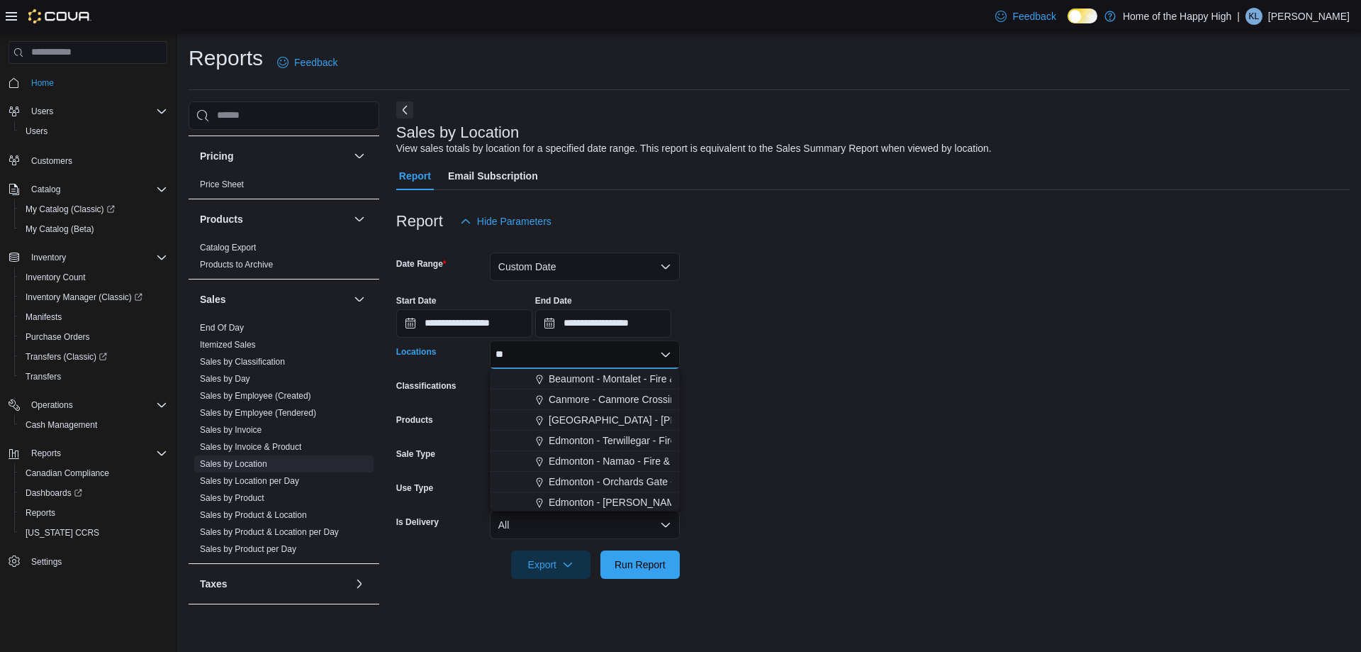
type input "***"
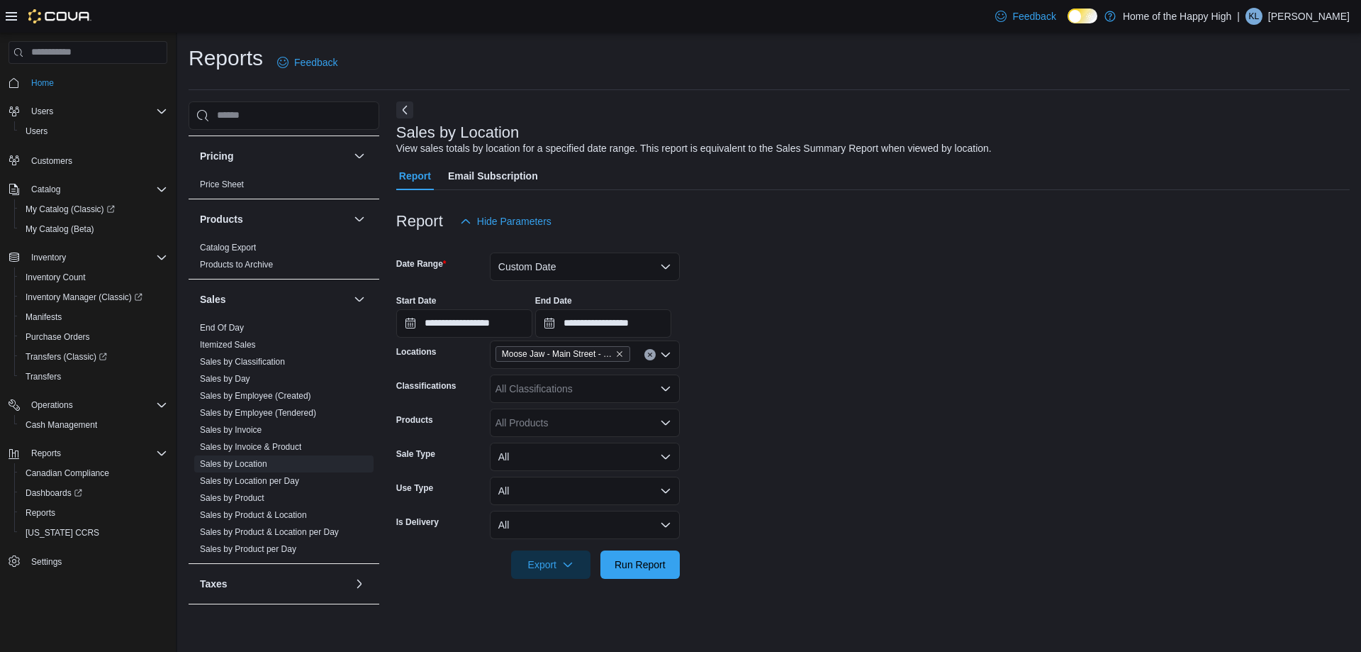
click at [749, 416] on form "**********" at bounding box center [873, 406] width 954 height 343
